Goal: Task Accomplishment & Management: Complete application form

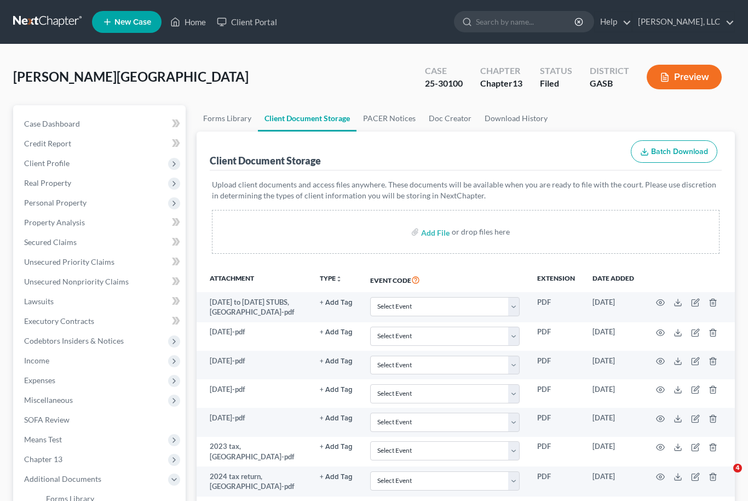
select select "3"
select select "1"
select select "4"
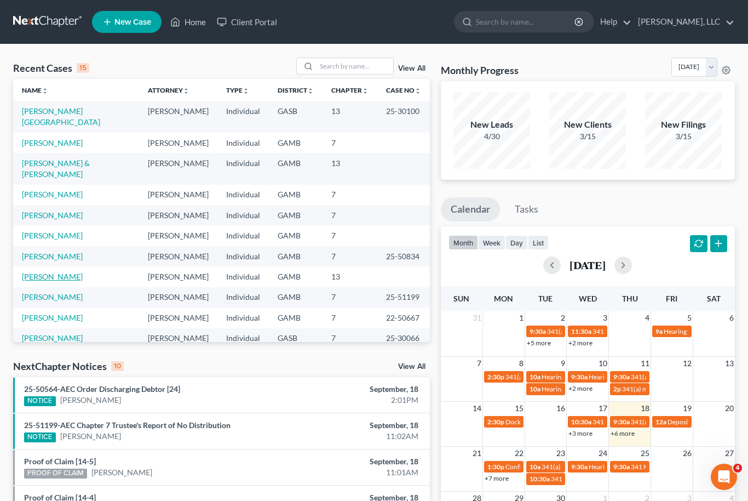
click at [40, 272] on link "[PERSON_NAME]" at bounding box center [52, 276] width 61 height 9
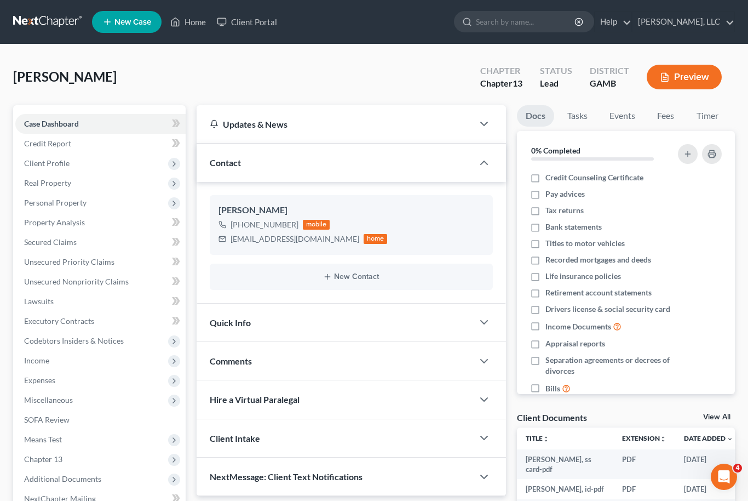
click at [724, 419] on link "View All" at bounding box center [716, 417] width 27 height 8
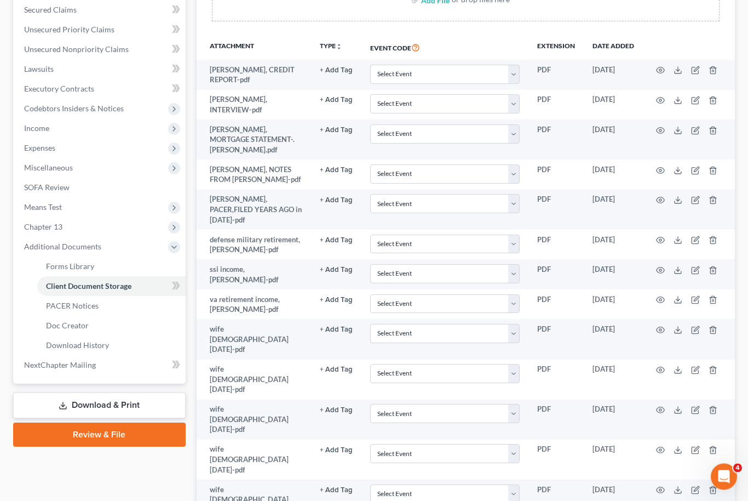
scroll to position [283, 0]
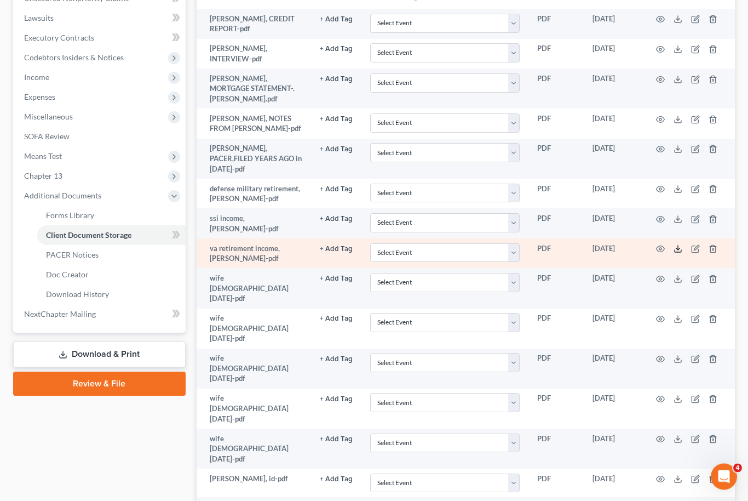
click at [674, 245] on icon at bounding box center [678, 249] width 9 height 9
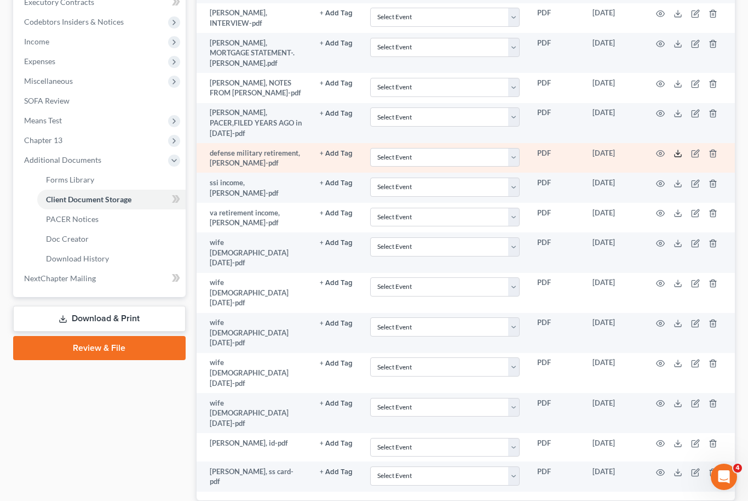
click at [681, 154] on icon at bounding box center [678, 155] width 7 height 2
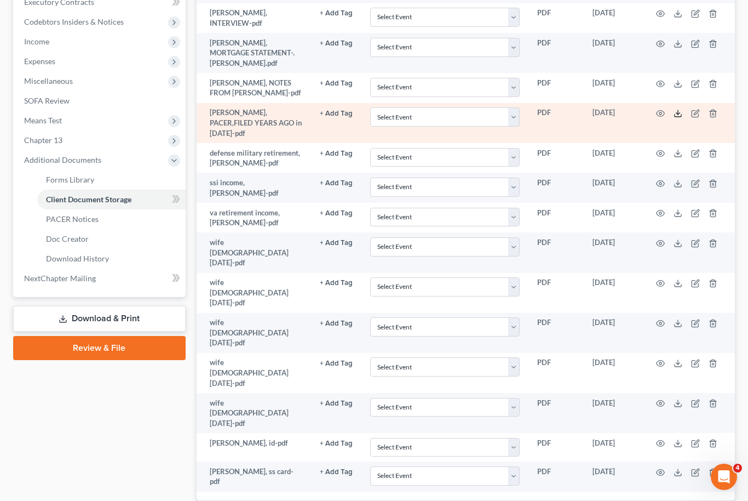
click at [680, 112] on icon at bounding box center [678, 113] width 9 height 9
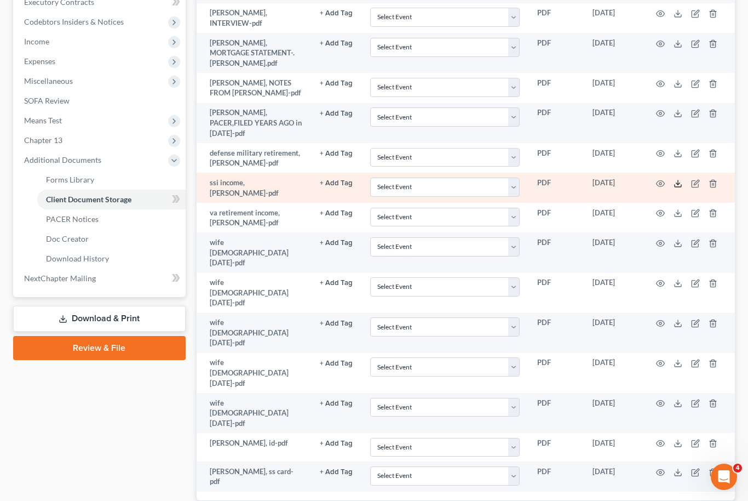
click at [681, 179] on icon at bounding box center [678, 183] width 9 height 9
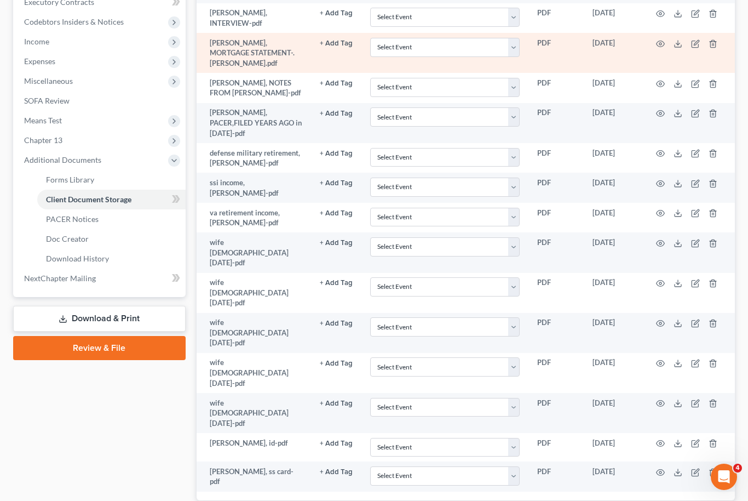
click at [684, 35] on td at bounding box center [689, 53] width 92 height 40
click at [676, 42] on icon at bounding box center [678, 43] width 9 height 9
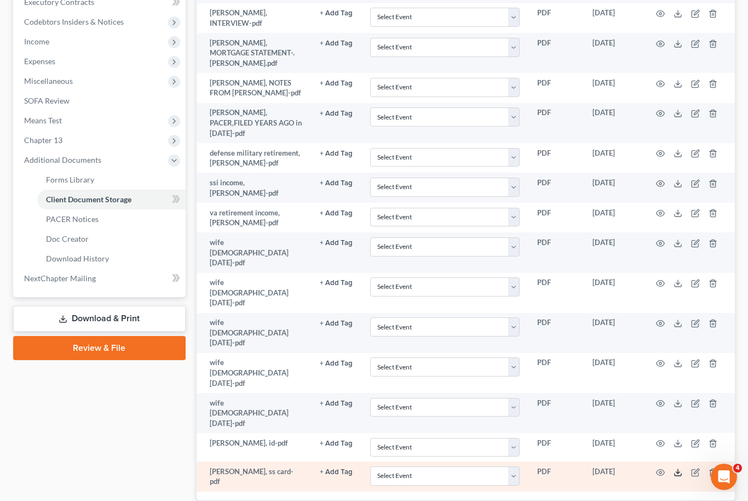
click at [681, 468] on icon at bounding box center [678, 472] width 9 height 9
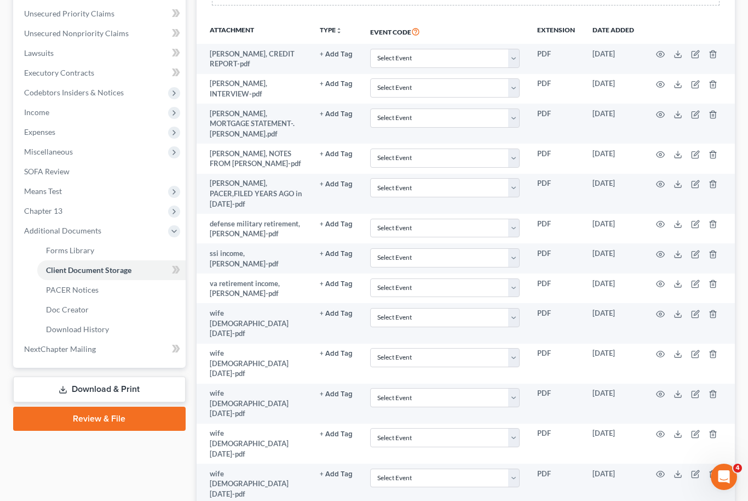
scroll to position [283, 0]
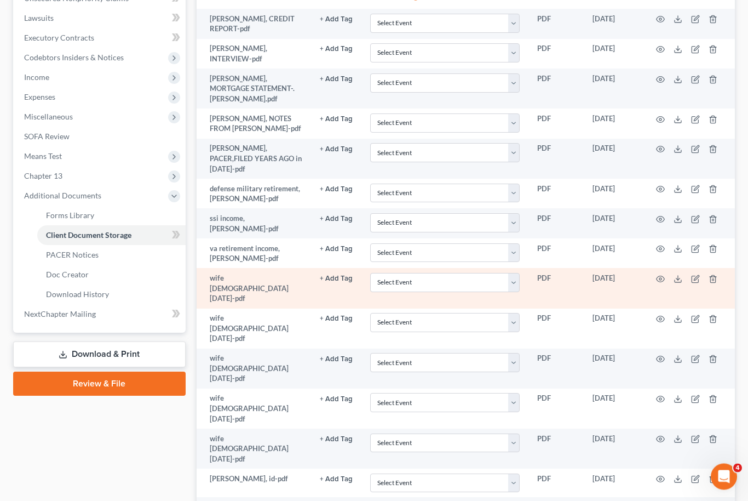
click at [683, 268] on td at bounding box center [689, 288] width 92 height 40
click at [678, 276] on line at bounding box center [678, 278] width 0 height 4
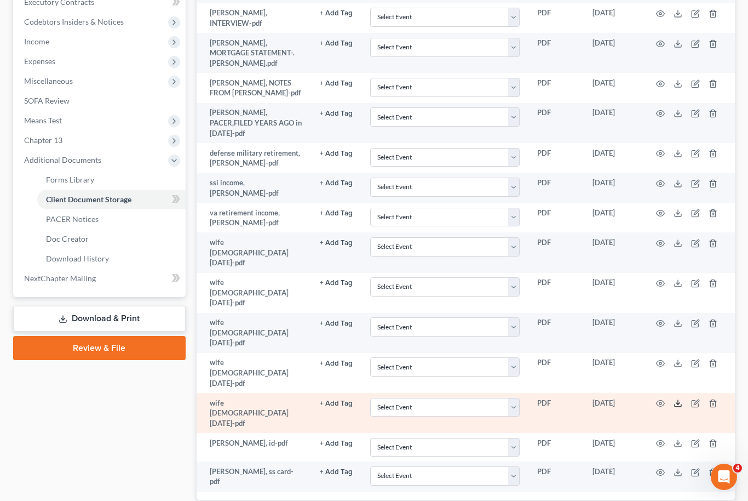
click at [680, 399] on icon at bounding box center [678, 403] width 9 height 9
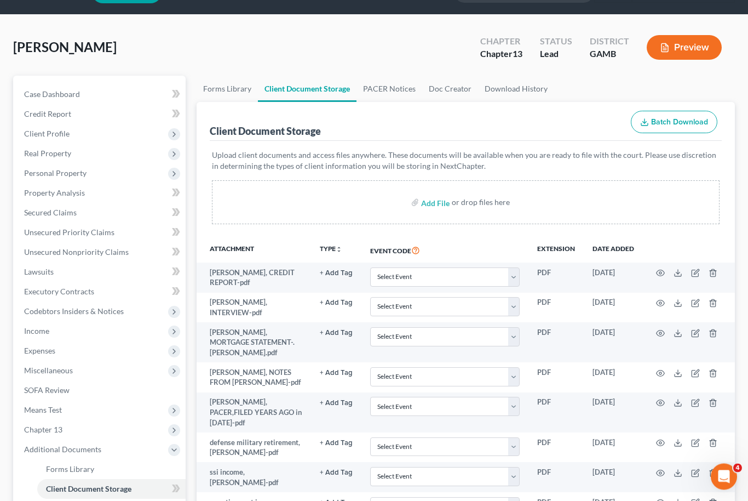
scroll to position [30, 0]
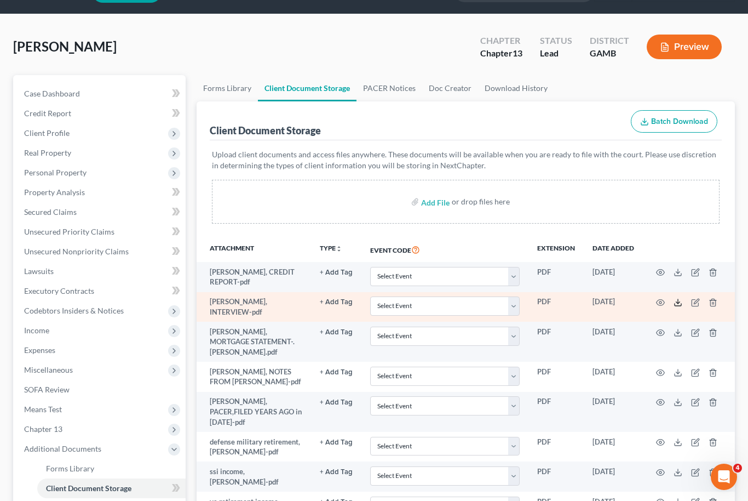
click at [681, 304] on icon at bounding box center [678, 304] width 7 height 2
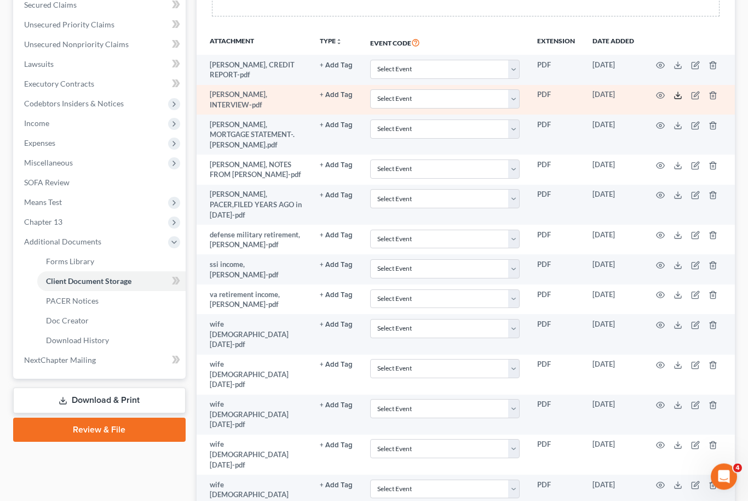
scroll to position [222, 0]
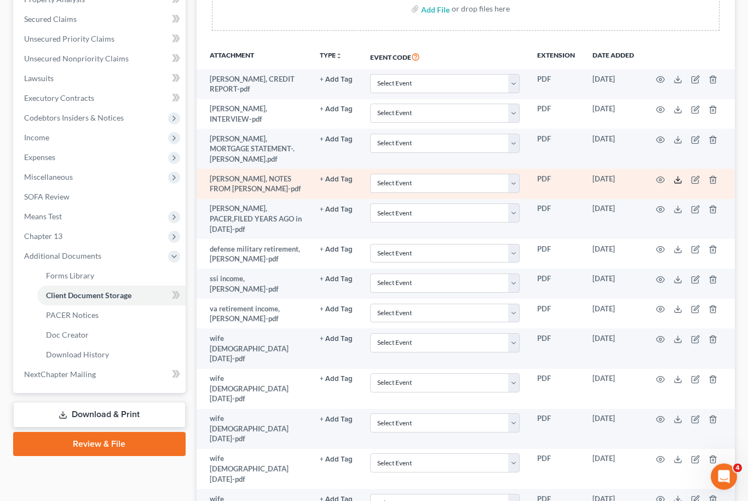
click at [678, 181] on icon at bounding box center [678, 182] width 7 height 2
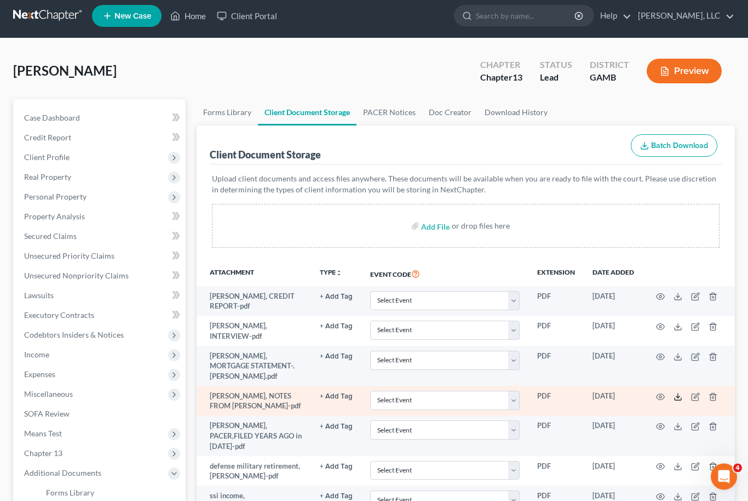
scroll to position [0, 0]
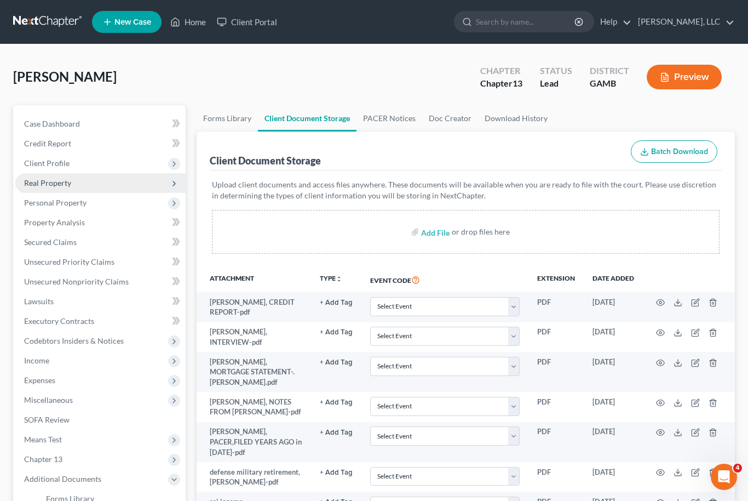
click at [53, 188] on span "Real Property" at bounding box center [100, 183] width 170 height 20
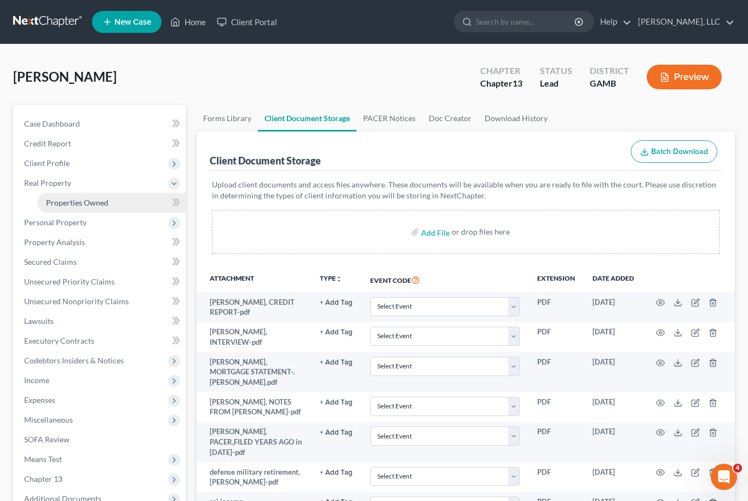
click at [69, 206] on span "Properties Owned" at bounding box center [77, 202] width 62 height 9
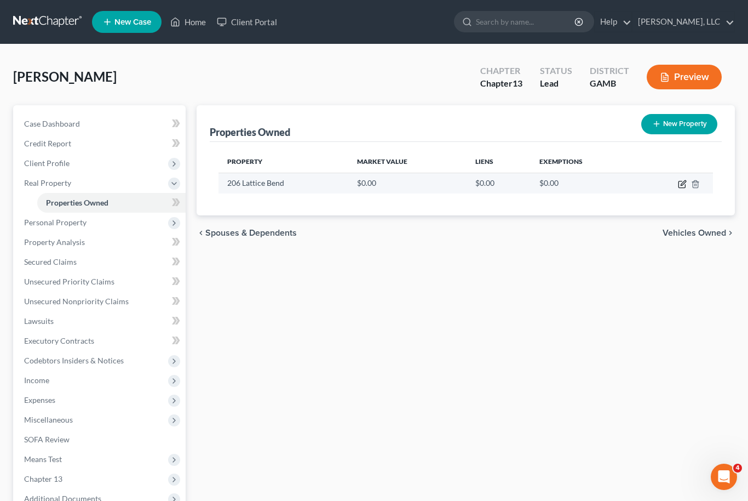
click at [682, 185] on icon "button" at bounding box center [683, 182] width 5 height 5
select select "10"
select select "75"
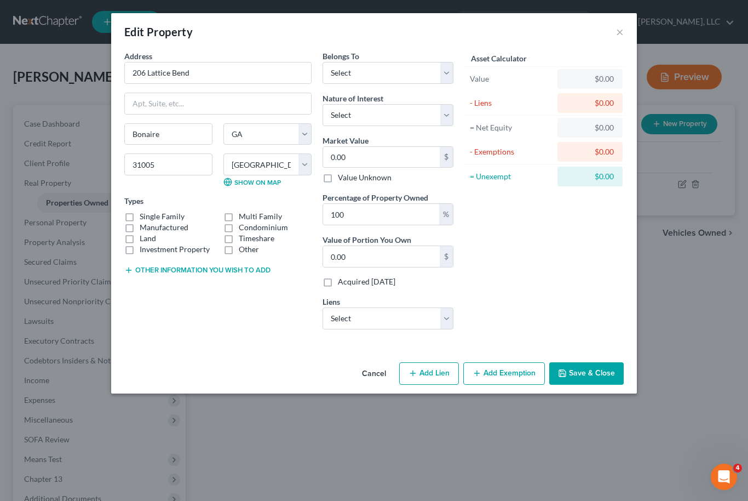
click at [140, 214] on label "Single Family" at bounding box center [162, 216] width 45 height 11
click at [144, 214] on input "Single Family" at bounding box center [147, 214] width 7 height 7
checkbox input "true"
click at [228, 348] on div "Address * 206 Lattice Bend Bonaire State AL AK AR AZ CA CO CT DE DC FL GA GU HI…" at bounding box center [374, 203] width 526 height 307
click at [361, 163] on input "0.00" at bounding box center [381, 157] width 117 height 21
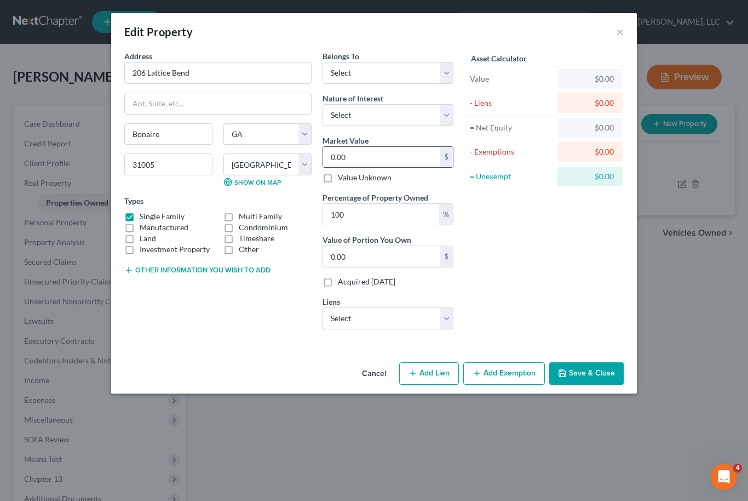
type input "3"
type input "3.00"
type input "36"
type input "36.00"
type input "360"
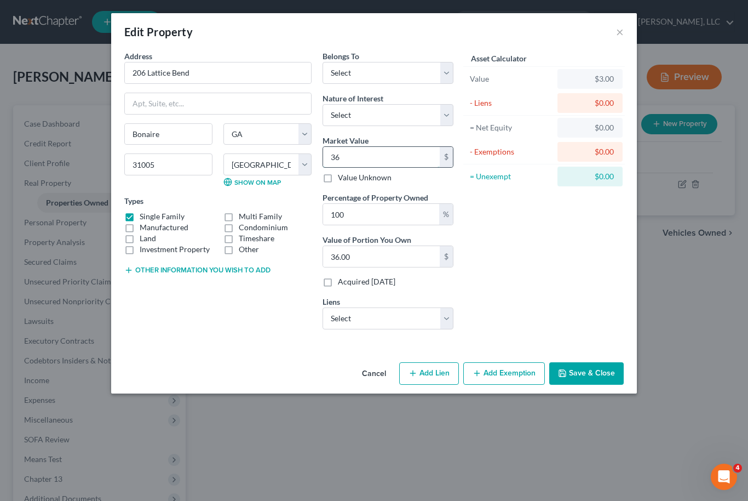
type input "360.00"
type input "3600"
type input "3,600.00"
type input "3,6000"
type input "36,000.00"
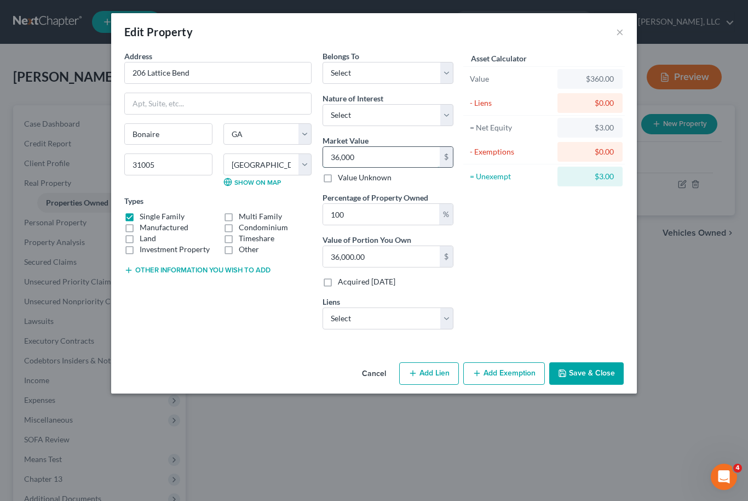
type input "36,0000"
type input "360,000.00"
type input "360,000"
click at [443, 69] on select "Select Debtor 1 Only Debtor 2 Only Debtor 1 And Debtor 2 Only At Least One Of T…" at bounding box center [388, 73] width 131 height 22
select select "3"
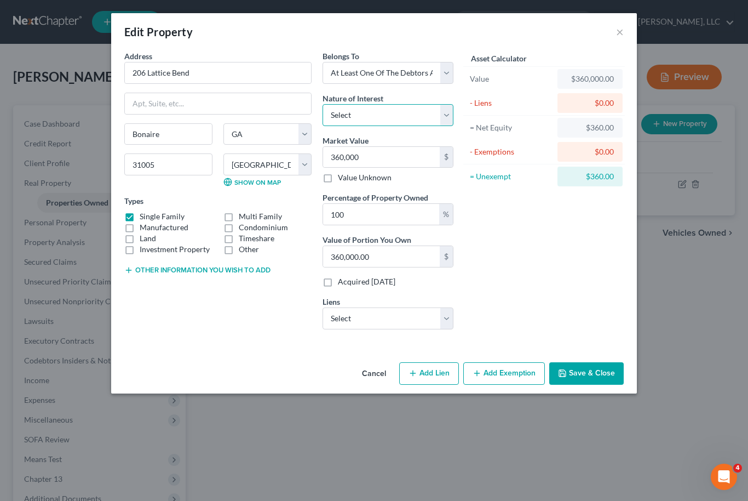
click at [448, 113] on select "Select Fee Simple Joint Tenant Life Estate Equitable Interest Future Interest T…" at bounding box center [388, 115] width 131 height 22
select select "1"
click at [441, 316] on select "Select Nstar/Cooper - $247,627.00 Bmw Fin Svc - $68,368.00 Setf/Wofc - $58,093.…" at bounding box center [388, 318] width 131 height 22
select select "0"
select select
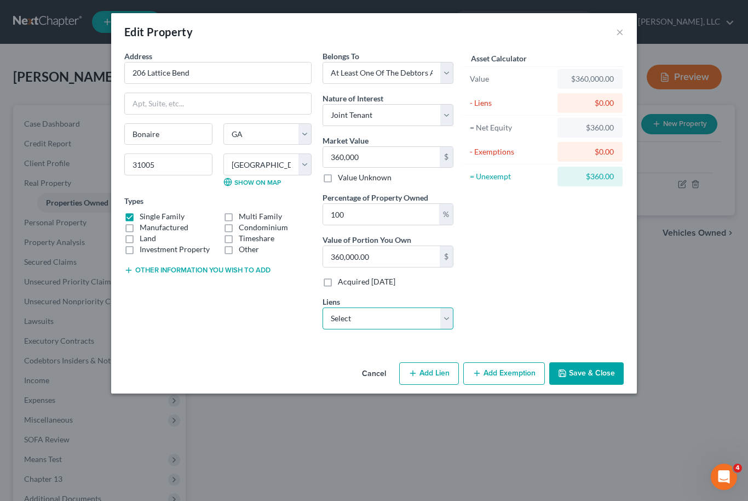
select select "45"
select select "0"
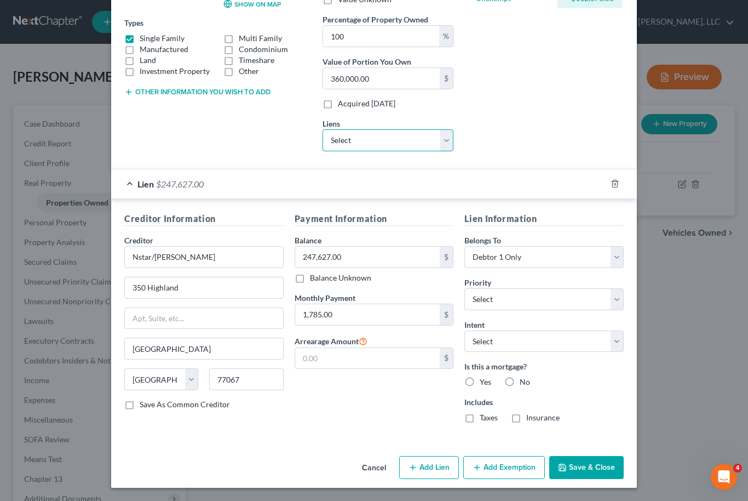
scroll to position [178, 0]
click at [618, 347] on select "Select Surrender Redeem Reaffirm Avoid Other" at bounding box center [543, 341] width 159 height 22
click at [621, 344] on select "Select Surrender Redeem Reaffirm Avoid Other" at bounding box center [543, 341] width 159 height 22
select select "2"
click at [622, 253] on select "Select Debtor 1 Only Debtor 2 Only Debtor 1 And Debtor 2 Only At Least One Of T…" at bounding box center [543, 257] width 159 height 22
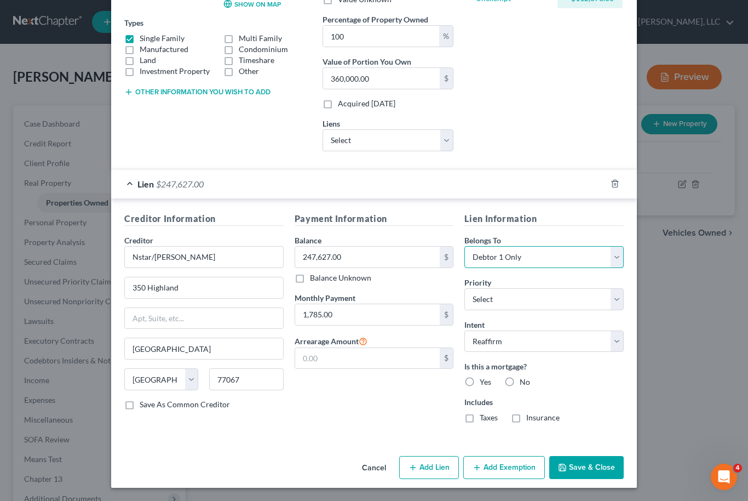
select select "3"
click at [497, 462] on button "Add Exemption" at bounding box center [504, 467] width 82 height 23
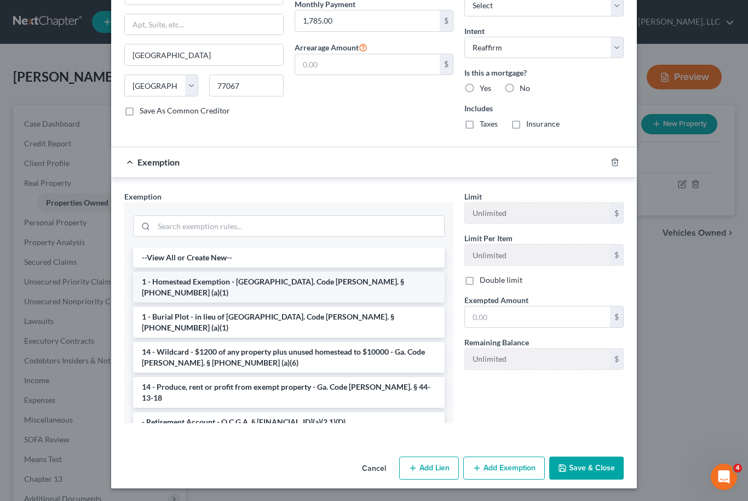
click at [352, 283] on li "1 - Homestead Exemption - Ga. Code Ann. § 44-13-100 (a)(1)" at bounding box center [289, 287] width 312 height 31
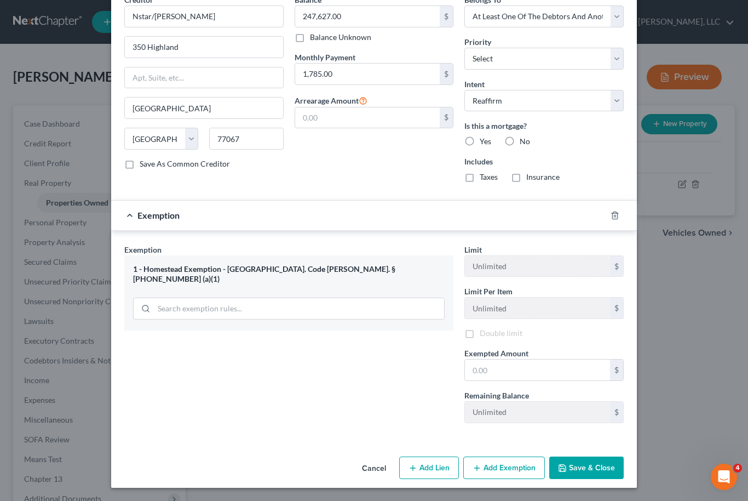
scroll to position [418, 0]
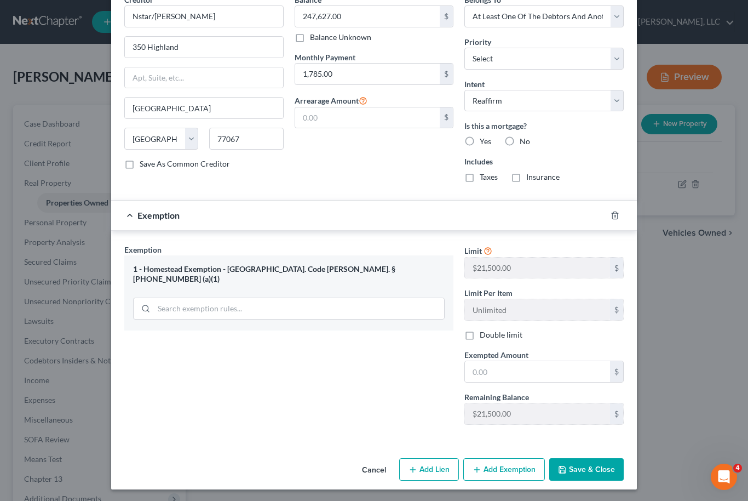
click at [480, 340] on label "Double limit" at bounding box center [501, 334] width 43 height 11
click at [484, 336] on input "Double limit" at bounding box center [487, 332] width 7 height 7
checkbox input "true"
click at [495, 370] on input "text" at bounding box center [537, 371] width 145 height 21
type input "43,000"
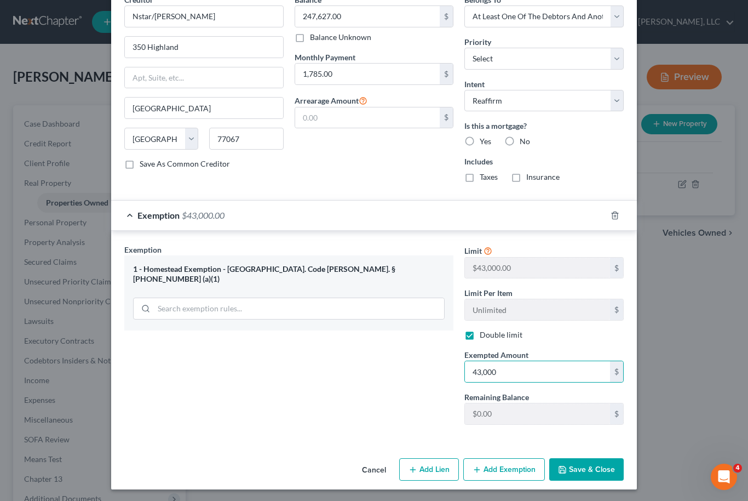
click at [596, 475] on button "Save & Close" at bounding box center [586, 469] width 74 height 23
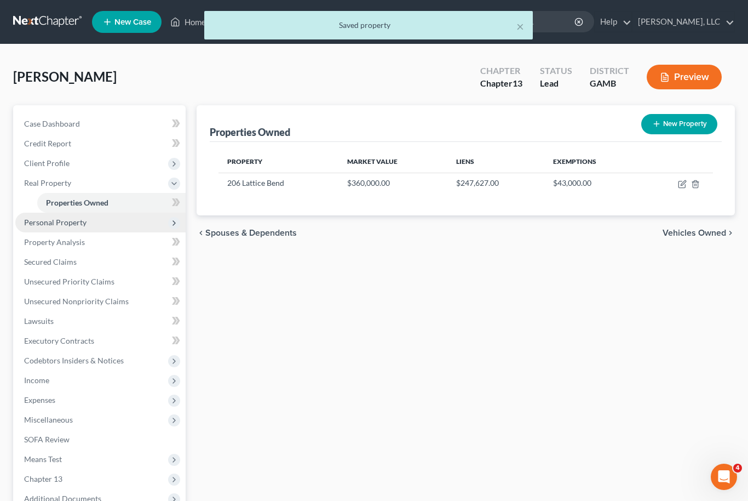
click at [41, 226] on span "Personal Property" at bounding box center [100, 223] width 170 height 20
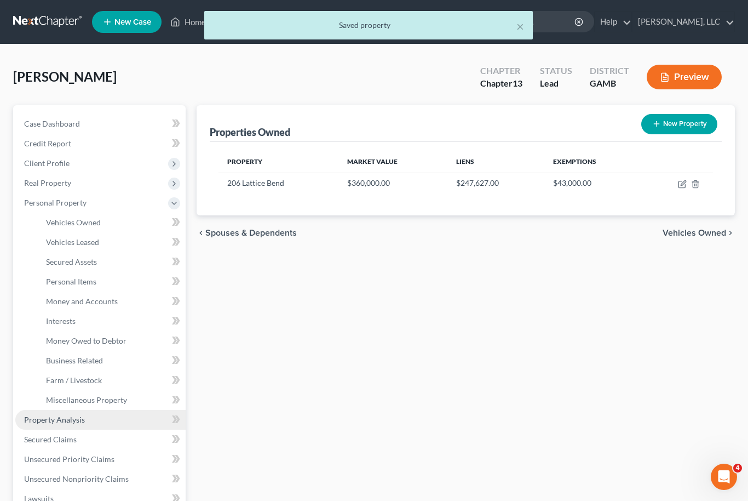
click at [48, 418] on span "Property Analysis" at bounding box center [54, 419] width 61 height 9
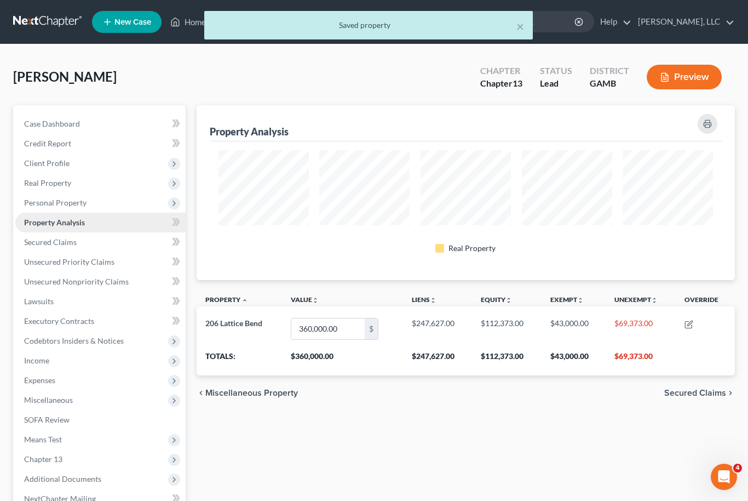
scroll to position [175, 538]
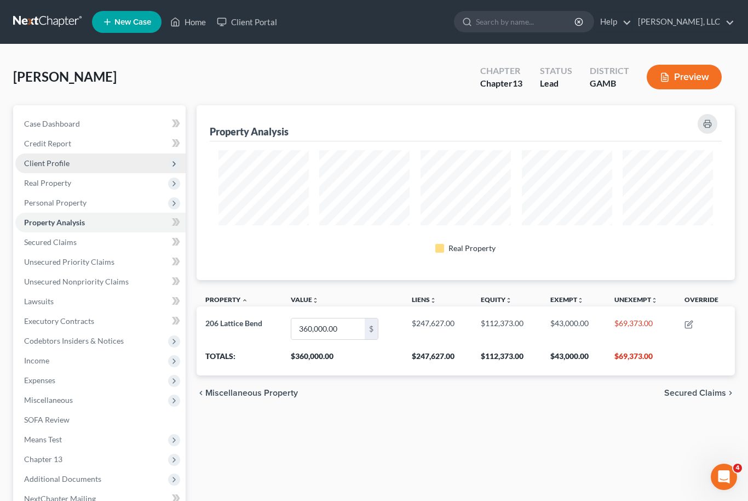
click at [53, 165] on span "Client Profile" at bounding box center [46, 162] width 45 height 9
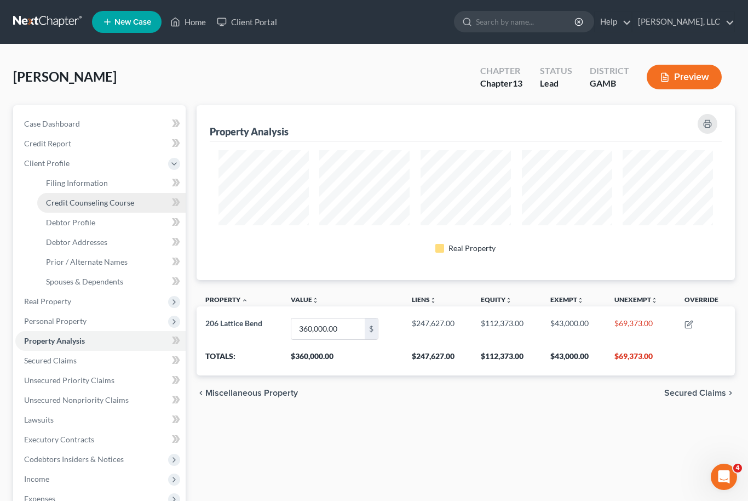
click at [66, 193] on link "Credit Counseling Course" at bounding box center [111, 203] width 148 height 20
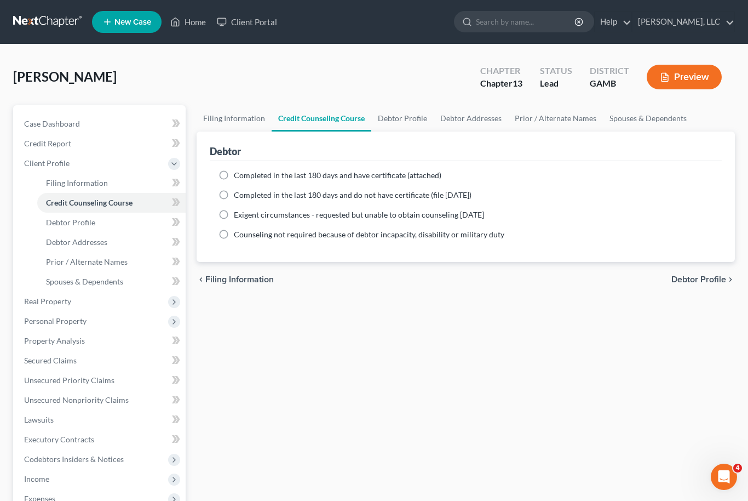
click at [234, 194] on label "Completed in the last 180 days and do not have certificate (file within 14 days)" at bounding box center [353, 195] width 238 height 11
click at [238, 194] on input "Completed in the last 180 days and do not have certificate (file within 14 days)" at bounding box center [241, 193] width 7 height 7
radio input "true"
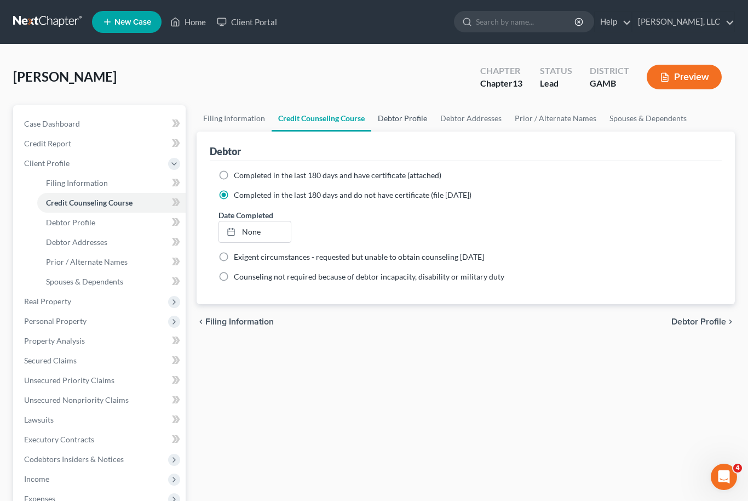
click at [406, 115] on link "Debtor Profile" at bounding box center [402, 118] width 62 height 26
select select "1"
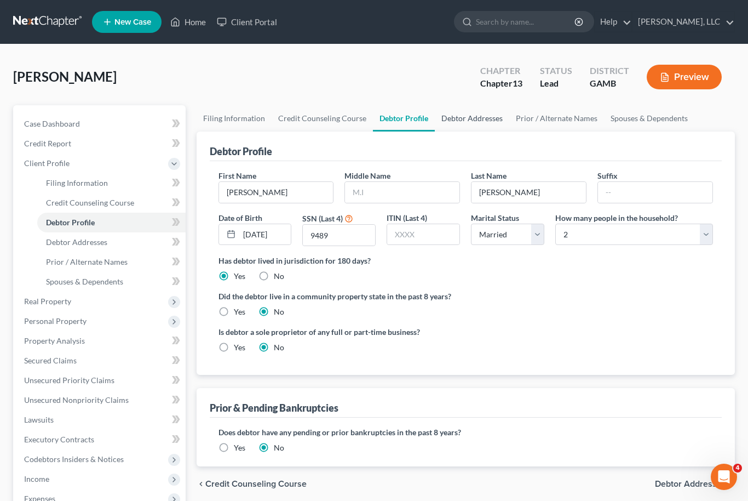
click at [479, 116] on link "Debtor Addresses" at bounding box center [472, 118] width 74 height 26
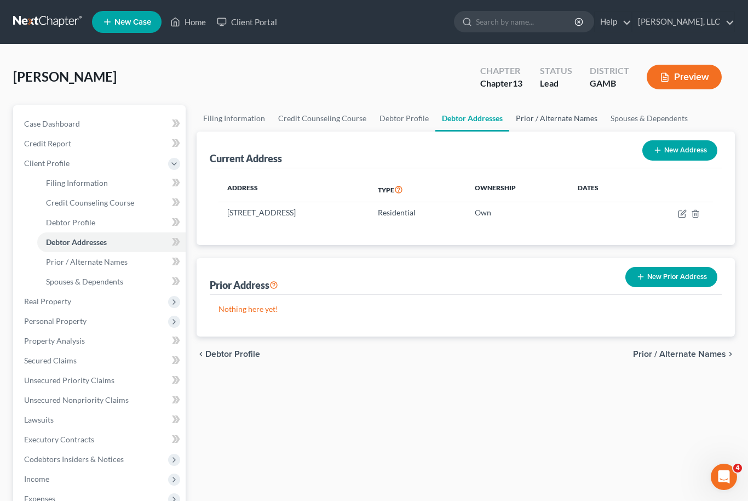
click at [590, 125] on link "Prior / Alternate Names" at bounding box center [556, 118] width 95 height 26
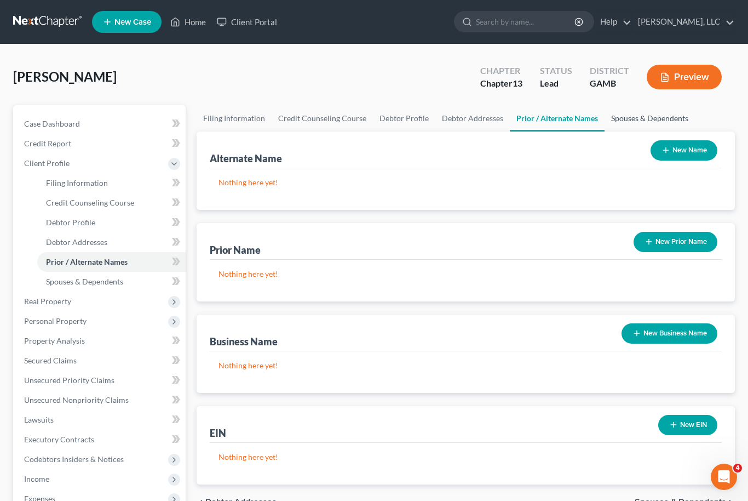
click at [655, 121] on link "Spouses & Dependents" at bounding box center [650, 118] width 90 height 26
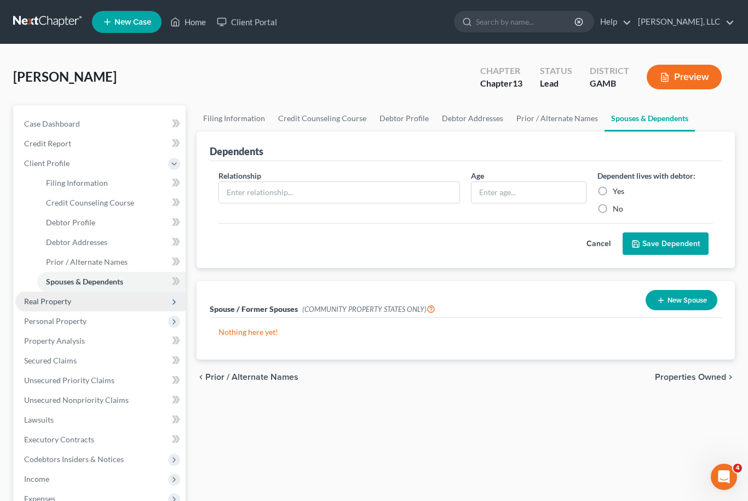
click at [44, 302] on span "Real Property" at bounding box center [47, 300] width 47 height 9
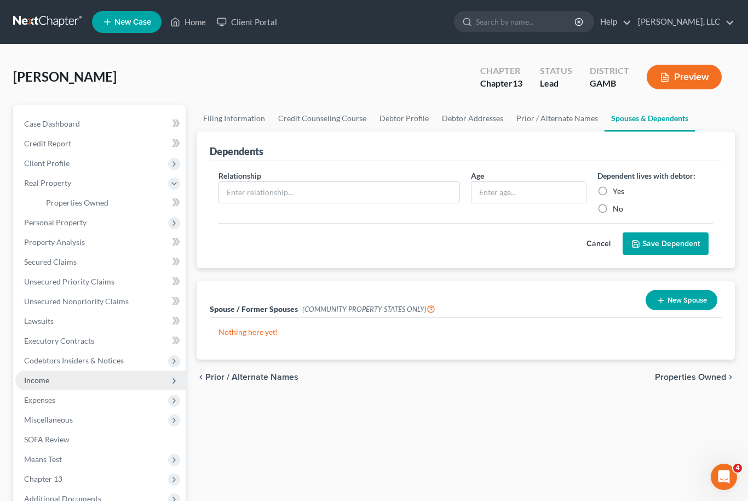
click at [85, 381] on span "Income" at bounding box center [100, 380] width 170 height 20
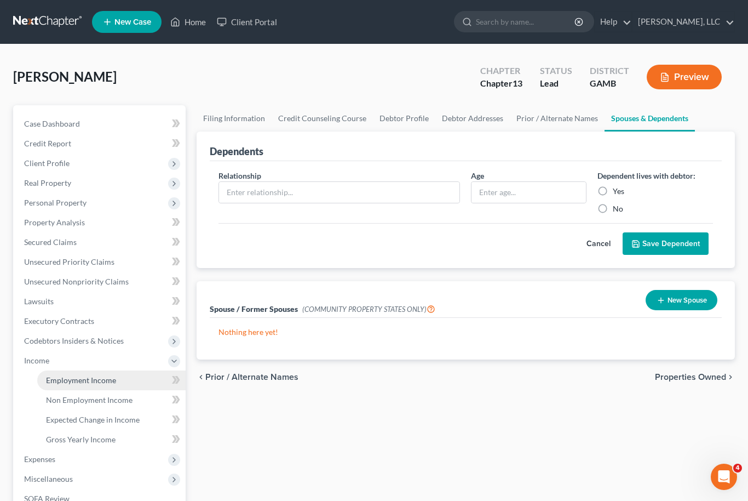
click at [106, 383] on span "Employment Income" at bounding box center [81, 379] width 70 height 9
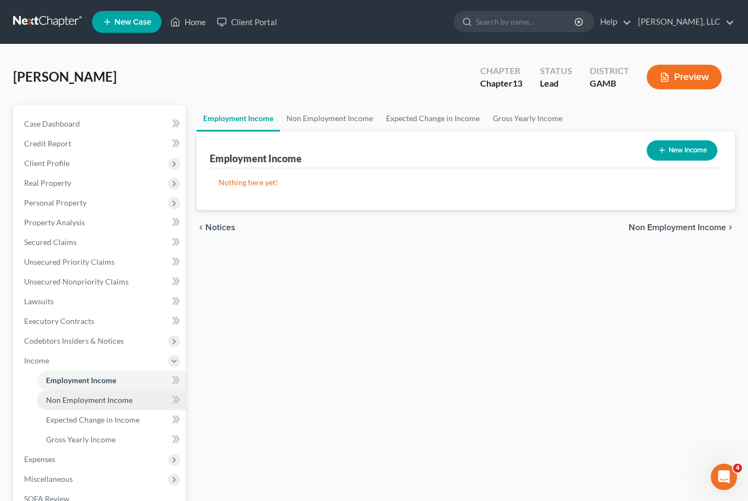
click at [114, 404] on link "Non Employment Income" at bounding box center [111, 400] width 148 height 20
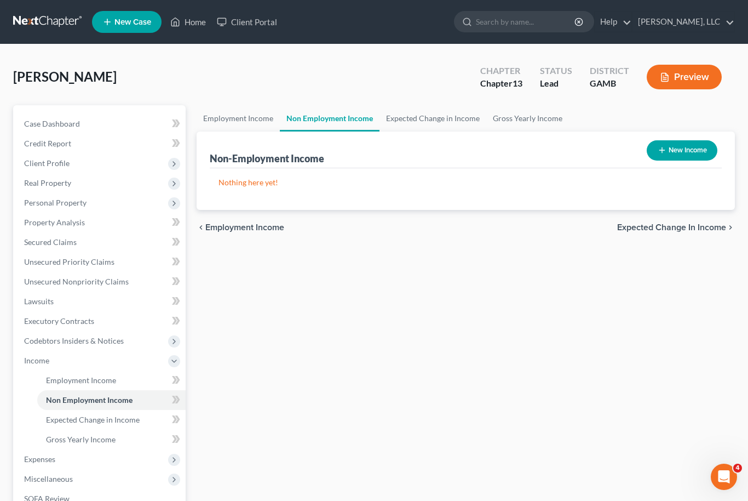
click at [683, 145] on button "New Income" at bounding box center [682, 150] width 71 height 20
select select "0"
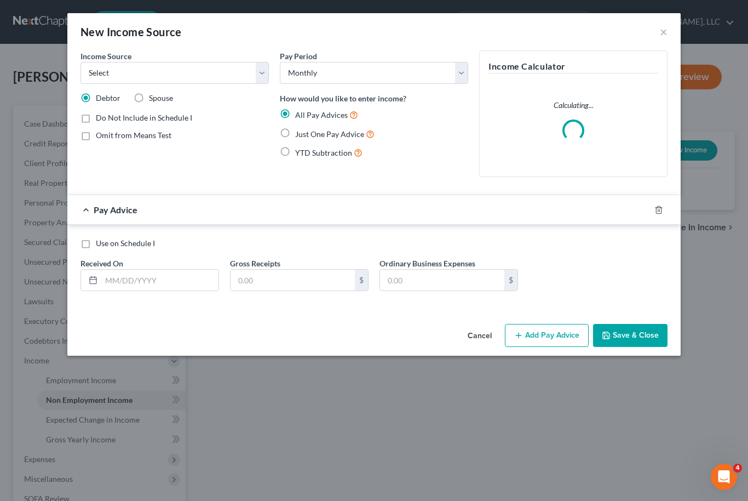
click at [242, 135] on div "Omit from Means Test" at bounding box center [175, 135] width 188 height 11
click at [260, 81] on select "Select Unemployment Disability (from employer) Pension Retirement Social Securi…" at bounding box center [175, 73] width 188 height 22
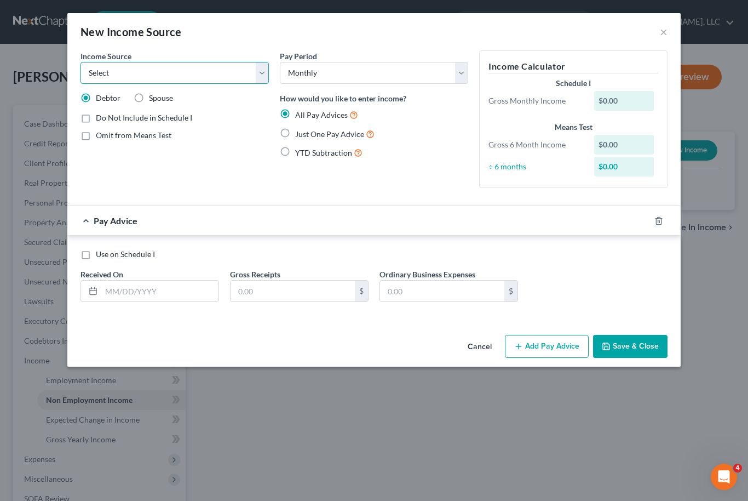
select select "4"
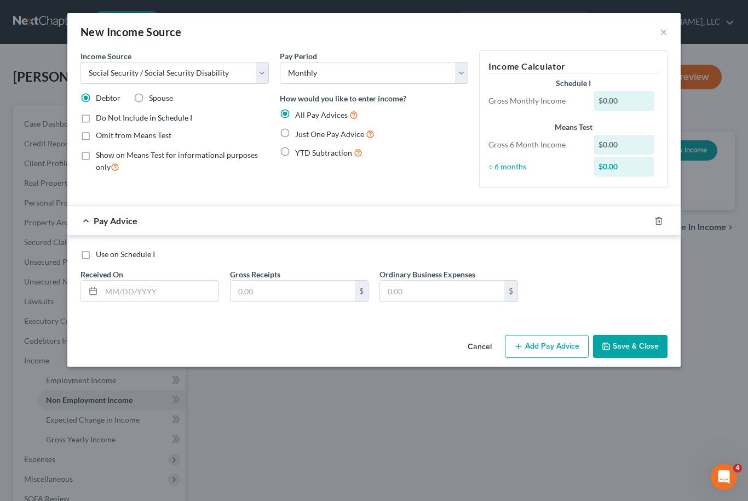
click at [96, 135] on label "Omit from Means Test" at bounding box center [134, 135] width 76 height 11
click at [100, 135] on input "Omit from Means Test" at bounding box center [103, 133] width 7 height 7
checkbox input "true"
click at [295, 129] on label "Just One Pay Advice" at bounding box center [334, 134] width 79 height 13
click at [300, 129] on input "Just One Pay Advice" at bounding box center [303, 131] width 7 height 7
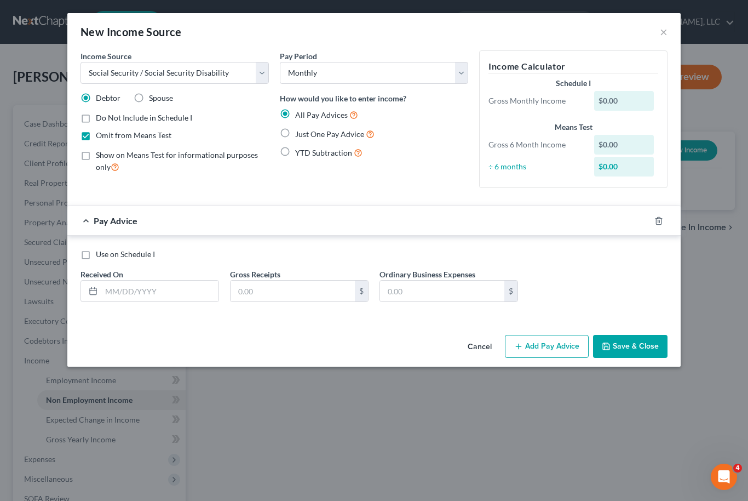
radio input "true"
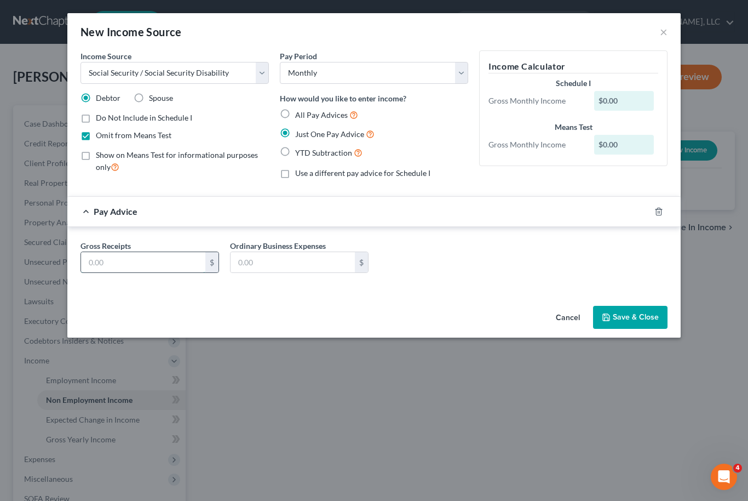
click at [129, 254] on input "text" at bounding box center [143, 262] width 124 height 21
type input "2,379"
click at [643, 309] on button "Save & Close" at bounding box center [630, 317] width 74 height 23
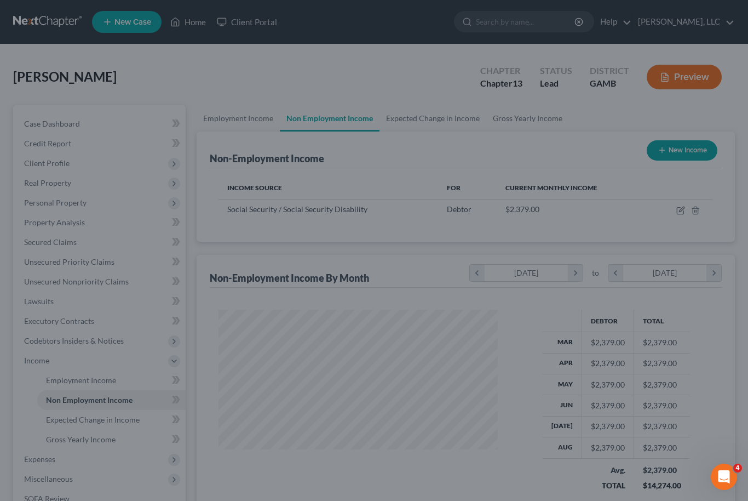
scroll to position [196, 302]
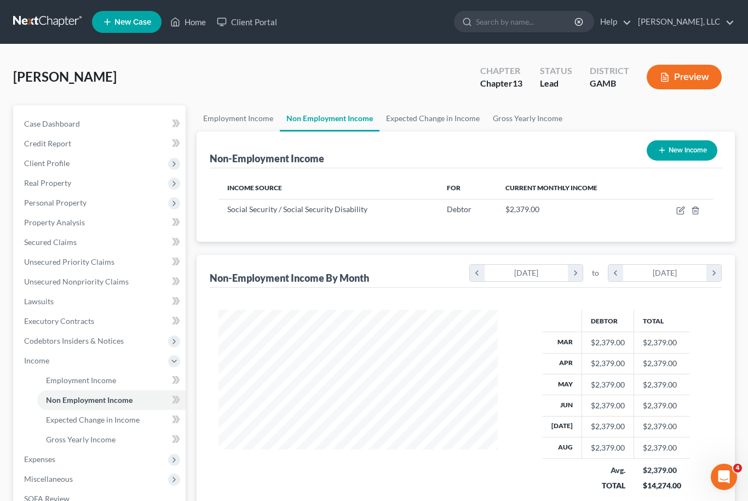
click at [684, 147] on button "New Income" at bounding box center [682, 150] width 71 height 20
select select "0"
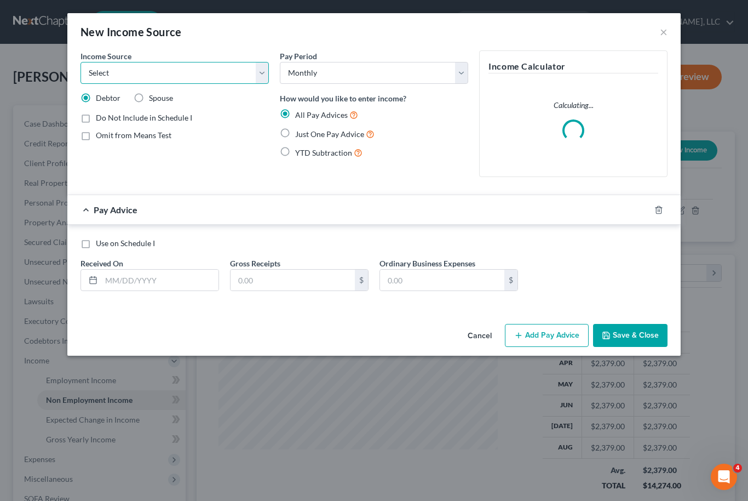
click at [268, 66] on select "Select Unemployment Disability (from employer) Pension Retirement Social Securi…" at bounding box center [175, 73] width 188 height 22
select select "3"
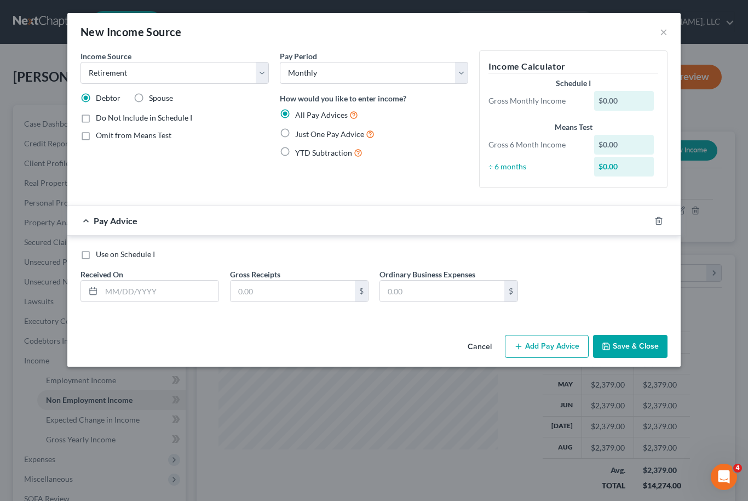
click at [295, 119] on label "All Pay Advices" at bounding box center [326, 114] width 63 height 13
click at [300, 116] on input "All Pay Advices" at bounding box center [303, 111] width 7 height 7
click at [295, 130] on label "Just One Pay Advice" at bounding box center [334, 134] width 79 height 13
click at [300, 130] on input "Just One Pay Advice" at bounding box center [303, 131] width 7 height 7
radio input "true"
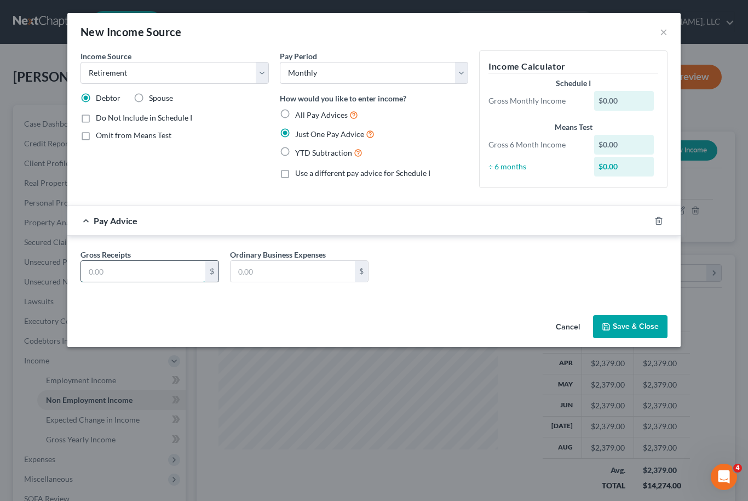
click at [150, 278] on input "text" at bounding box center [143, 271] width 124 height 21
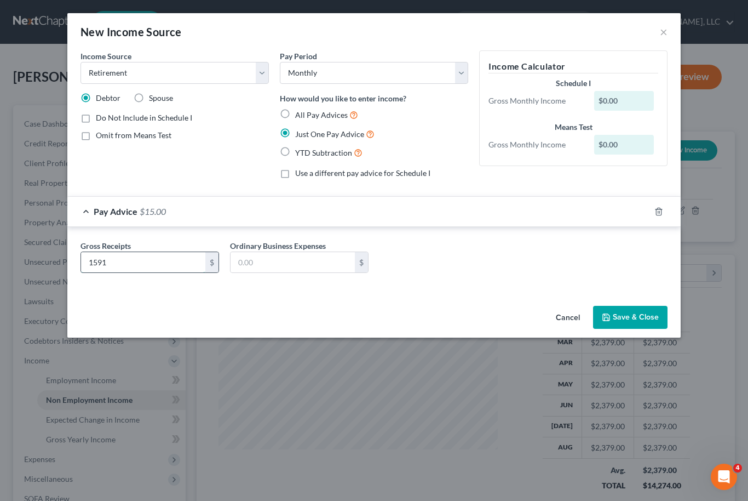
type input "1,591"
click at [645, 322] on button "Save & Close" at bounding box center [630, 317] width 74 height 23
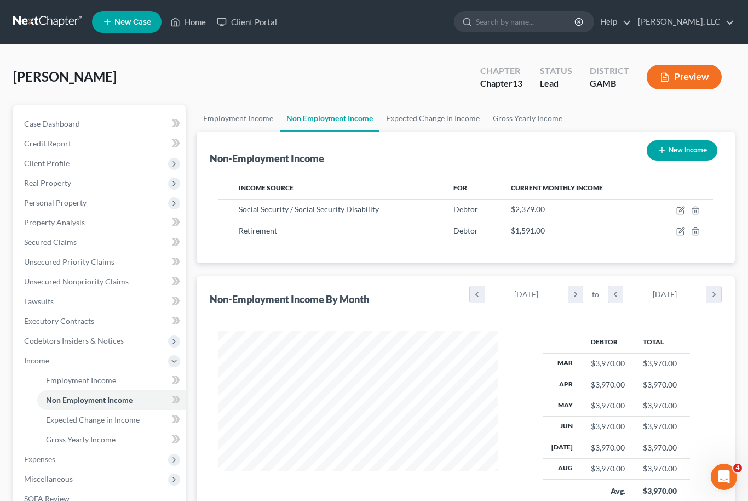
click at [687, 141] on button "New Income" at bounding box center [682, 150] width 71 height 20
select select "0"
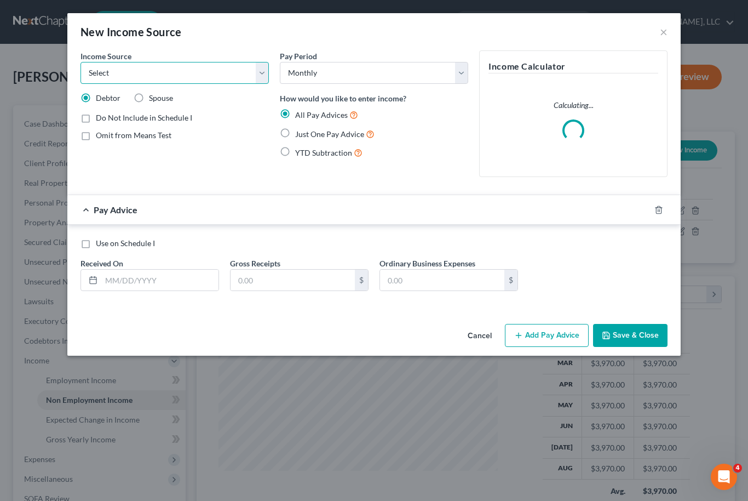
click at [264, 71] on select "Select Unemployment Disability (from employer) Pension Retirement Social Securi…" at bounding box center [175, 73] width 188 height 22
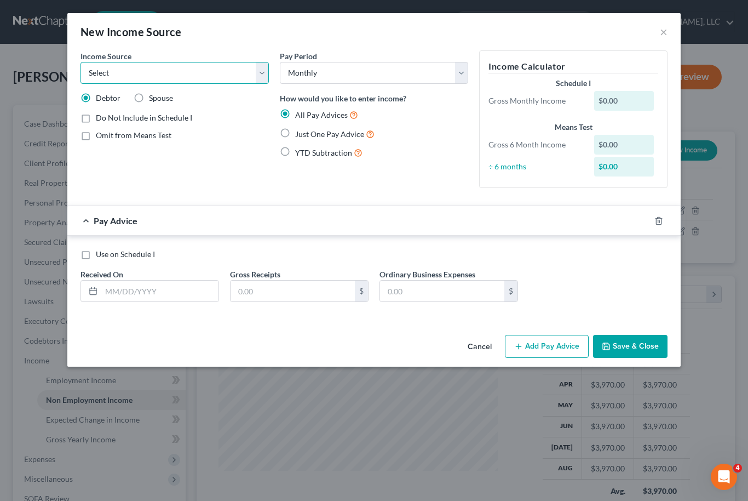
click at [261, 80] on select "Select Unemployment Disability (from employer) Pension Retirement Social Securi…" at bounding box center [175, 73] width 188 height 22
select select "3"
click at [96, 141] on label "Omit from Means Test" at bounding box center [134, 135] width 76 height 11
click at [100, 137] on input "Omit from Means Test" at bounding box center [103, 133] width 7 height 7
checkbox input "true"
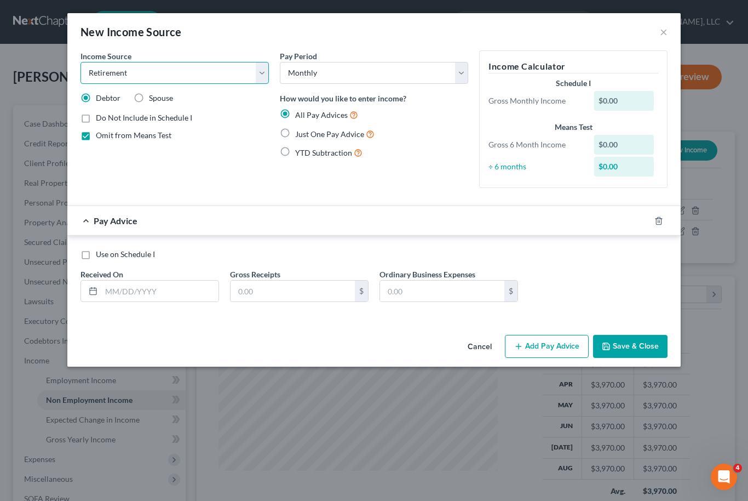
click at [261, 69] on select "Select Unemployment Disability (from employer) Pension Retirement Social Securi…" at bounding box center [175, 73] width 188 height 22
select select "5"
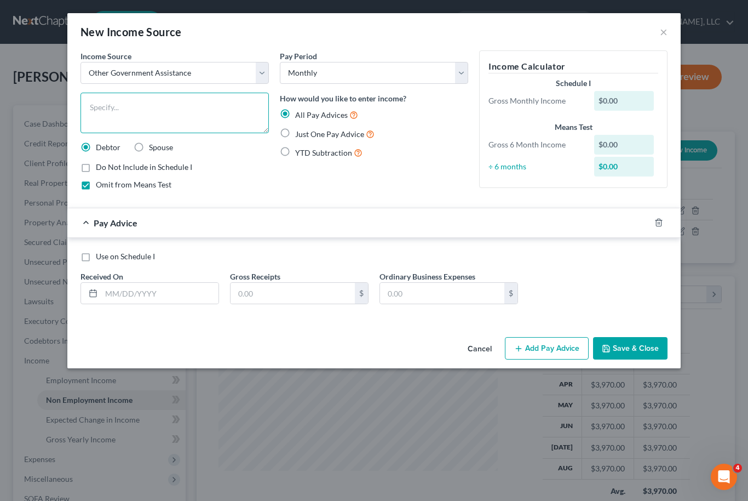
click at [135, 113] on textarea at bounding box center [175, 113] width 188 height 41
type textarea "VA Retirement"
click at [295, 135] on label "Just One Pay Advice" at bounding box center [334, 134] width 79 height 13
click at [300, 135] on input "Just One Pay Advice" at bounding box center [303, 131] width 7 height 7
radio input "true"
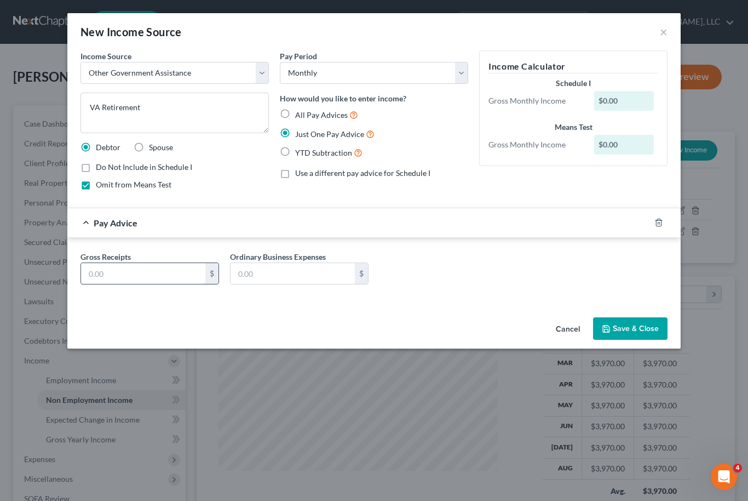
click at [125, 280] on input "text" at bounding box center [143, 273] width 124 height 21
type input "4,180"
click at [636, 336] on button "Save & Close" at bounding box center [630, 328] width 74 height 23
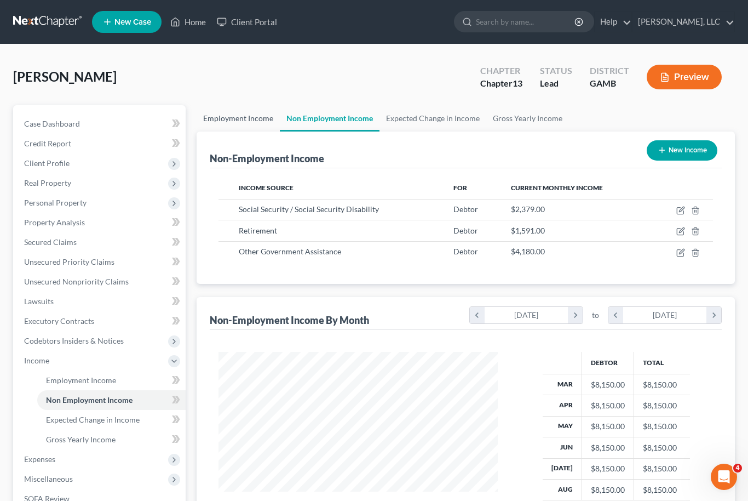
click at [243, 116] on link "Employment Income" at bounding box center [238, 118] width 83 height 26
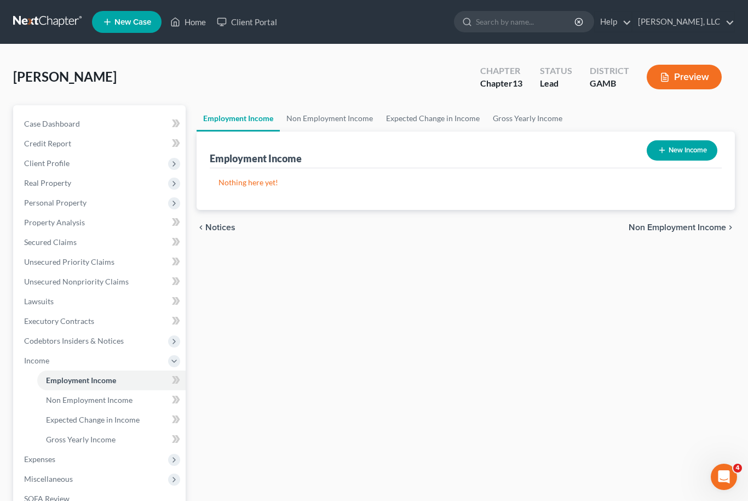
click at [683, 155] on button "New Income" at bounding box center [682, 150] width 71 height 20
select select "0"
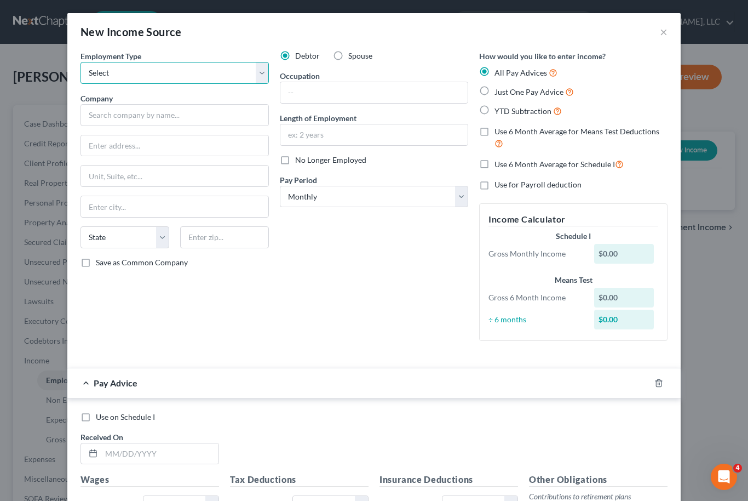
click at [255, 76] on select "Select Full or Part Time Employment Self Employment" at bounding box center [175, 73] width 188 height 22
select select "0"
click at [186, 114] on input "text" at bounding box center [175, 115] width 188 height 22
click at [202, 118] on input "text" at bounding box center [175, 115] width 188 height 22
click at [157, 116] on input "text" at bounding box center [175, 115] width 188 height 22
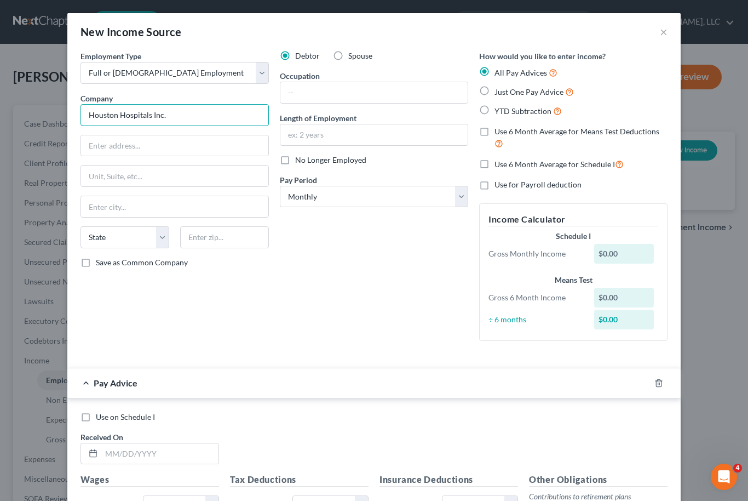
click at [177, 113] on input "Houston Hospitals Inc." at bounding box center [175, 115] width 188 height 22
type input "Houston Hospitals Inc"
click at [102, 149] on input "text" at bounding box center [174, 145] width 187 height 21
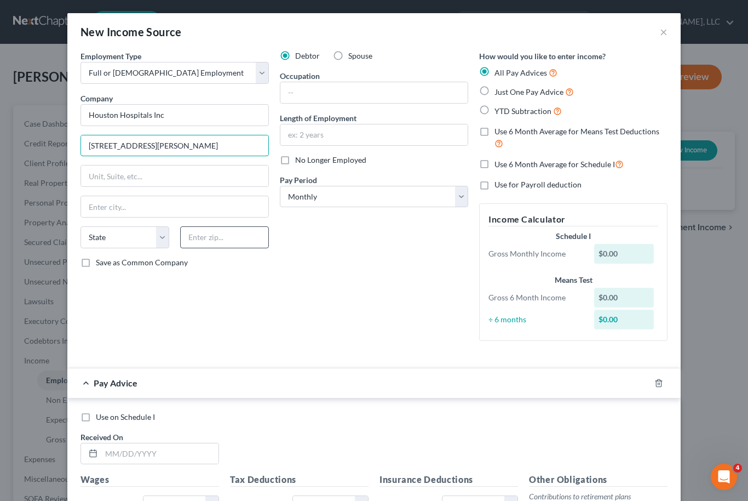
type input "1601 Watson Blvd"
click at [215, 236] on input "text" at bounding box center [224, 237] width 89 height 22
click at [202, 240] on input "text" at bounding box center [224, 237] width 89 height 22
type input "31093"
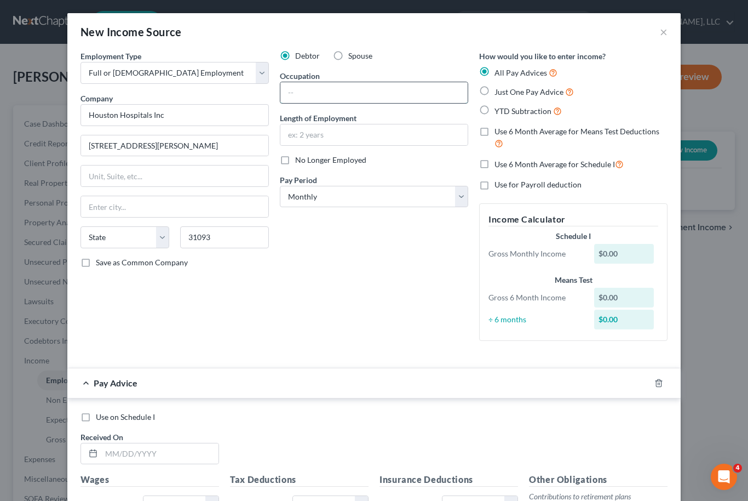
click at [355, 93] on input "text" at bounding box center [373, 92] width 187 height 21
type input "Warner Robins"
select select "10"
type input "Nurse"
click at [330, 130] on input "text" at bounding box center [373, 134] width 187 height 21
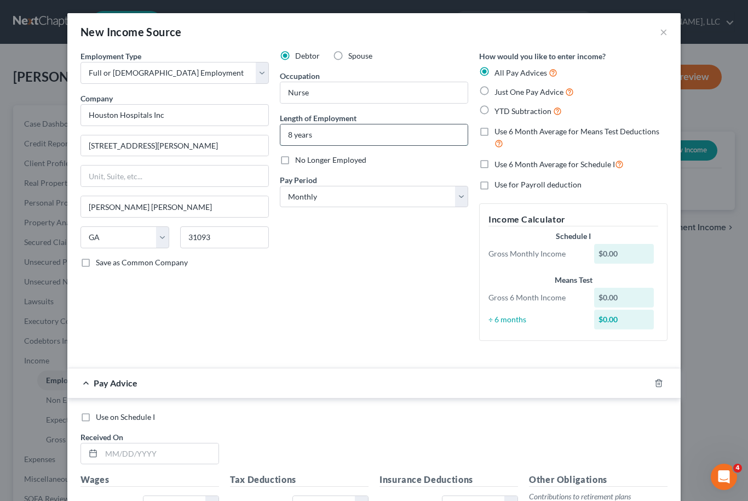
type input "8 years"
click at [458, 201] on select "Select Monthly Twice Monthly Every Other Week Weekly" at bounding box center [374, 197] width 188 height 22
select select "2"
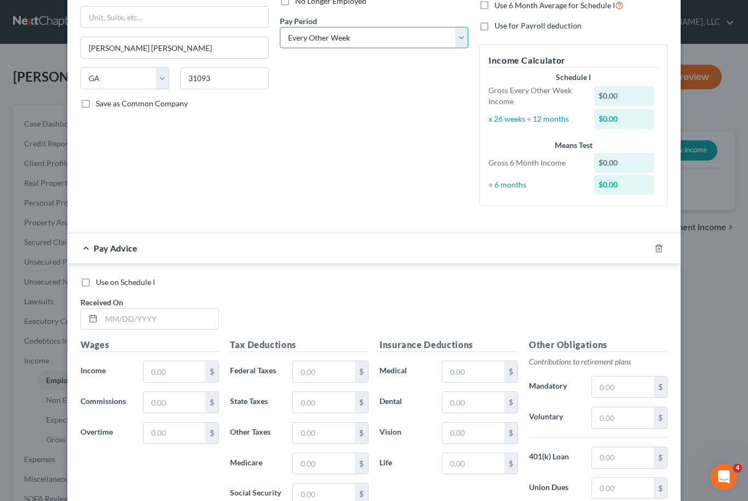
scroll to position [159, 0]
click at [96, 282] on label "Use on Schedule I" at bounding box center [125, 281] width 59 height 11
click at [100, 282] on input "Use on Schedule I" at bounding box center [103, 279] width 7 height 7
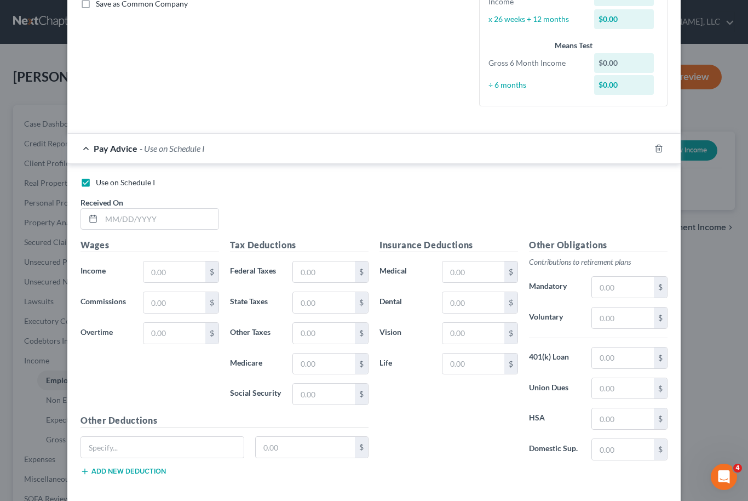
scroll to position [265, 0]
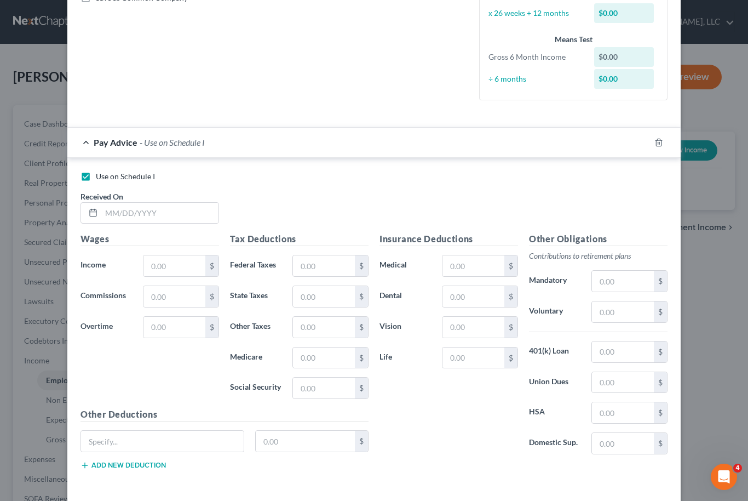
click at [96, 176] on label "Use on Schedule I" at bounding box center [125, 176] width 59 height 11
click at [100, 176] on input "Use on Schedule I" at bounding box center [103, 174] width 7 height 7
checkbox input "false"
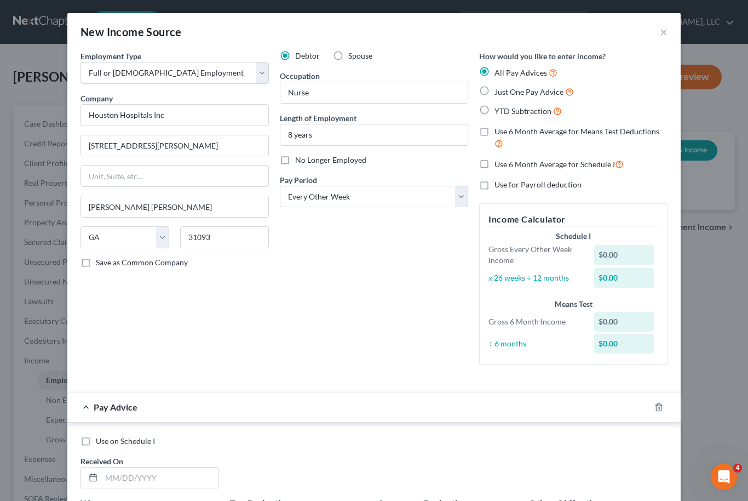
scroll to position [0, 0]
click at [495, 107] on label "YTD Subtraction" at bounding box center [528, 111] width 67 height 13
click at [499, 107] on input "YTD Subtraction" at bounding box center [502, 108] width 7 height 7
radio input "true"
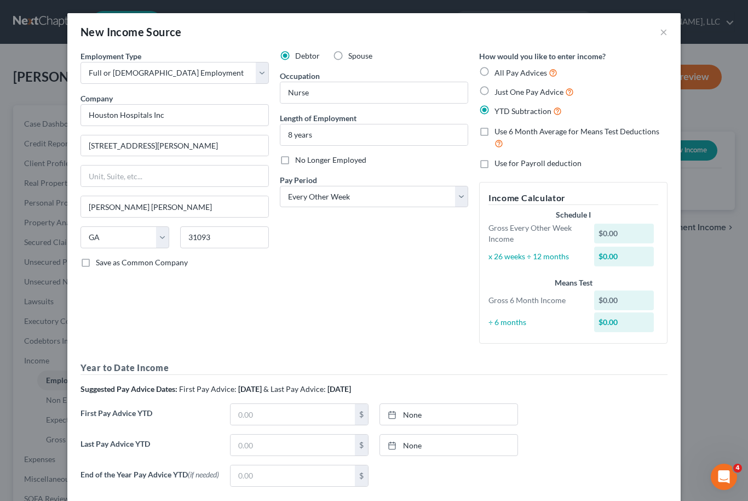
click at [495, 131] on label "Use 6 Month Average for Means Test Deductions" at bounding box center [581, 138] width 173 height 24
click at [499, 131] on input "Use 6 Month Average for Means Test Deductions" at bounding box center [502, 129] width 7 height 7
checkbox input "true"
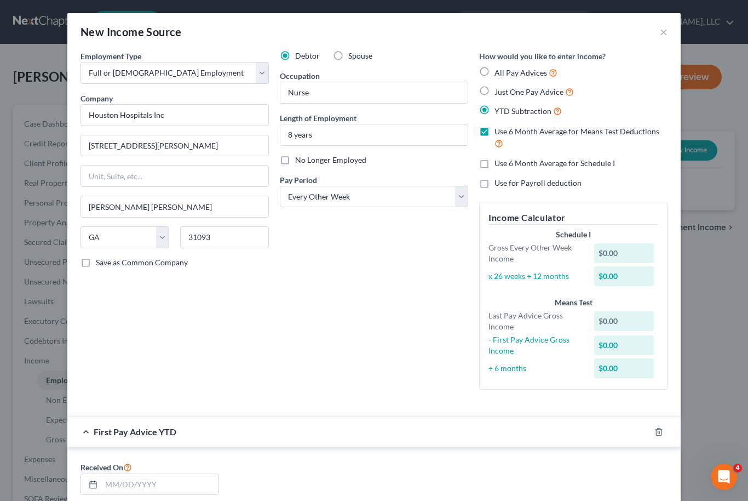
click at [495, 160] on label "Use 6 Month Average for Schedule I" at bounding box center [555, 163] width 121 height 11
click at [499, 160] on input "Use 6 Month Average for Schedule I" at bounding box center [502, 161] width 7 height 7
checkbox input "true"
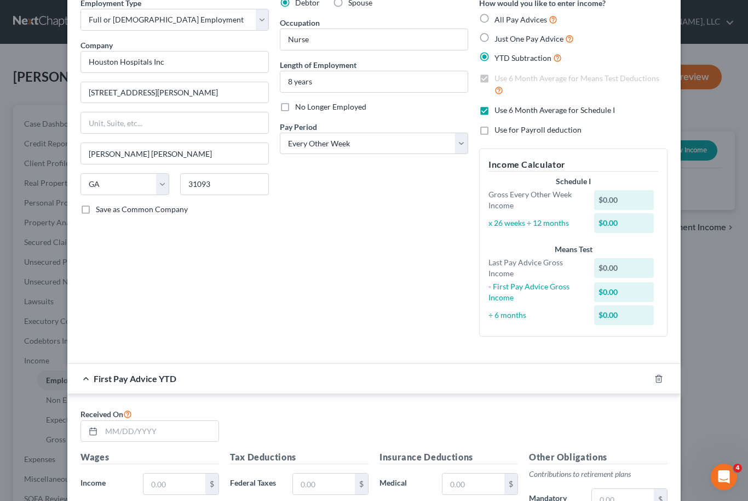
scroll to position [62, 0]
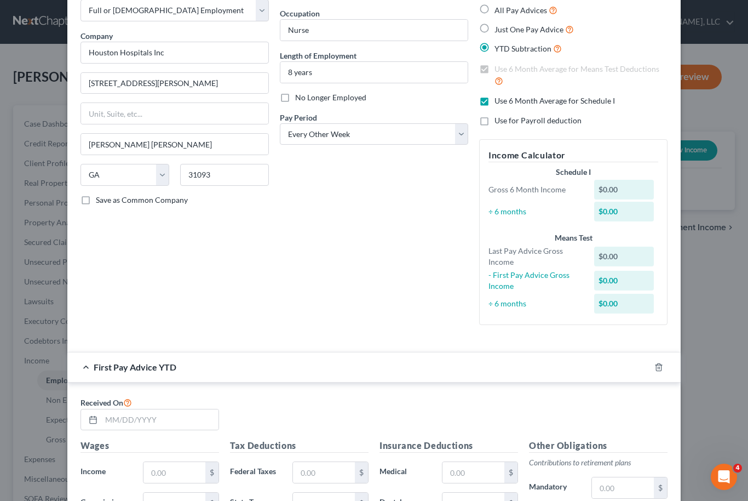
click at [495, 124] on label "Use for Payroll deduction" at bounding box center [538, 120] width 87 height 11
click at [499, 122] on input "Use for Payroll deduction" at bounding box center [502, 118] width 7 height 7
checkbox input "true"
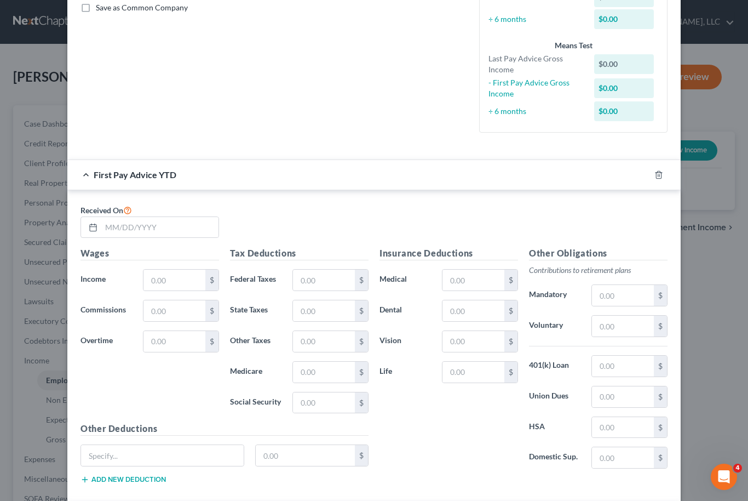
scroll to position [255, 0]
click at [185, 280] on input "text" at bounding box center [175, 279] width 62 height 21
click at [163, 276] on input "text" at bounding box center [175, 279] width 62 height 21
type input "13,182"
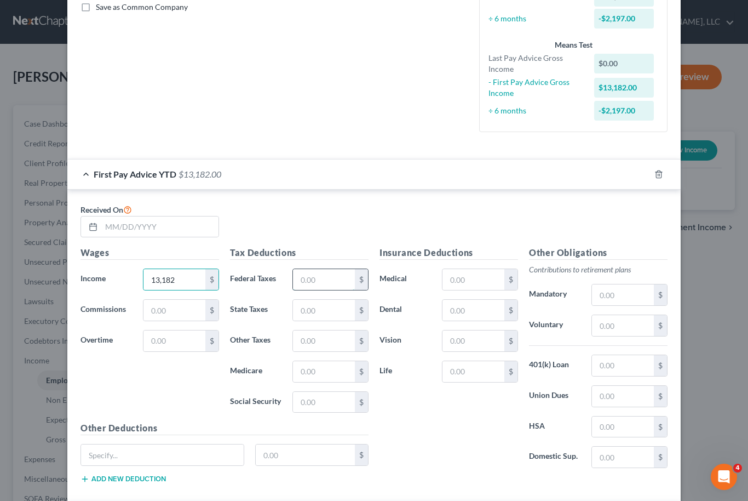
click at [323, 286] on input "text" at bounding box center [324, 279] width 62 height 21
type input "2,864"
click at [475, 278] on input "text" at bounding box center [474, 279] width 62 height 21
type input "1,076"
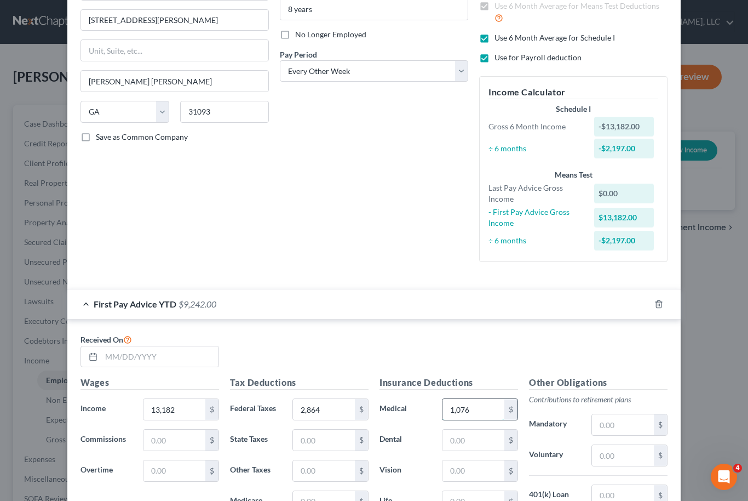
scroll to position [163, 0]
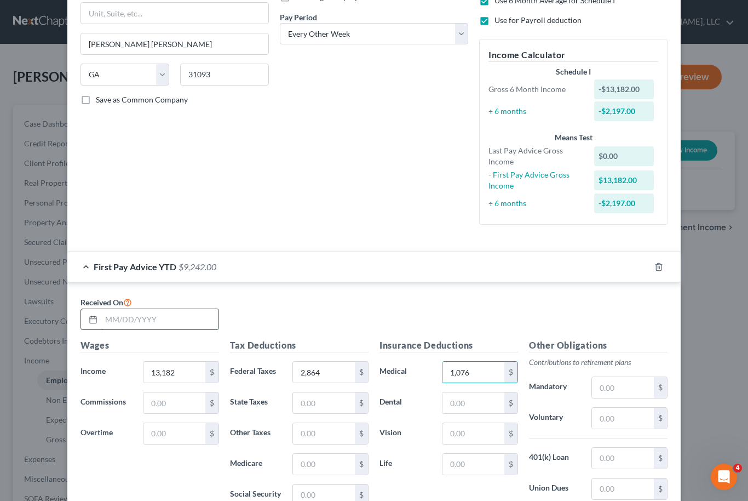
click at [171, 325] on input "text" at bounding box center [159, 319] width 117 height 21
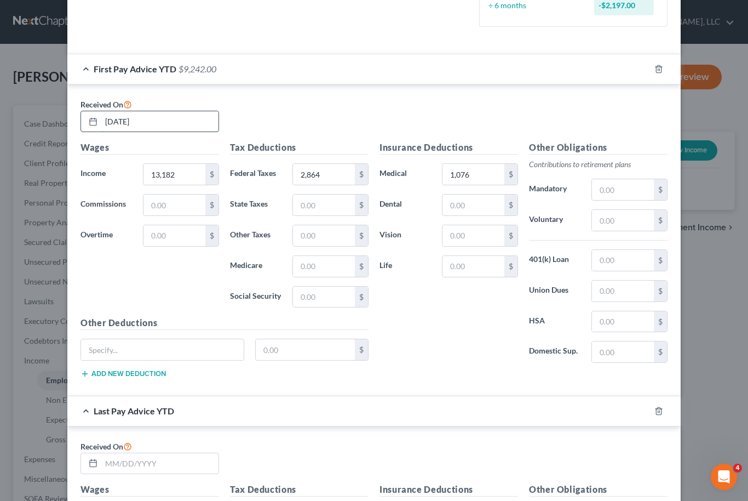
scroll to position [427, 0]
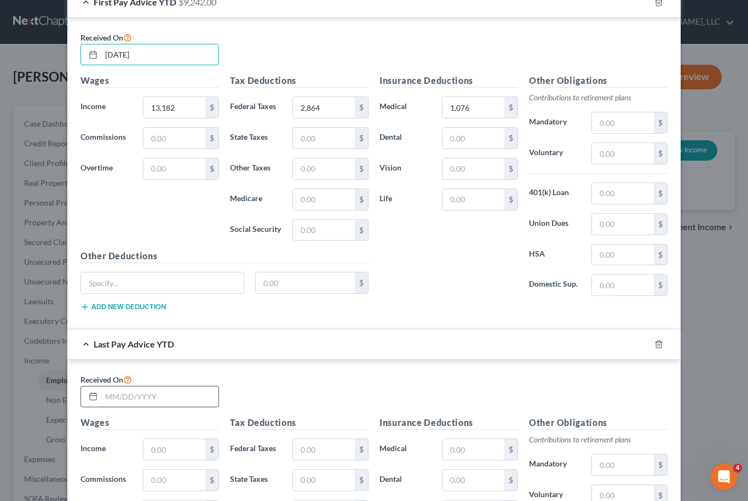
type input "03/01/2025"
click at [173, 404] on input "text" at bounding box center [159, 396] width 117 height 21
click at [145, 391] on input "text" at bounding box center [159, 396] width 117 height 21
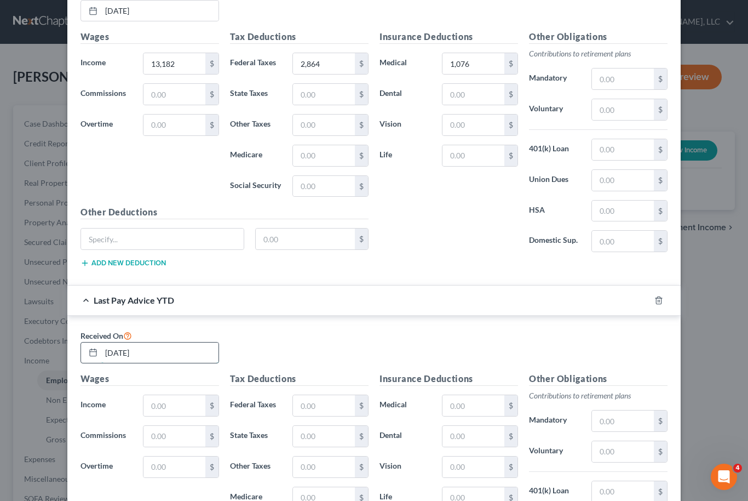
scroll to position [472, 0]
type input "08/30/2025"
click at [182, 400] on input "text" at bounding box center [175, 404] width 62 height 21
click at [163, 401] on input "text" at bounding box center [175, 404] width 62 height 21
type input "42,029"
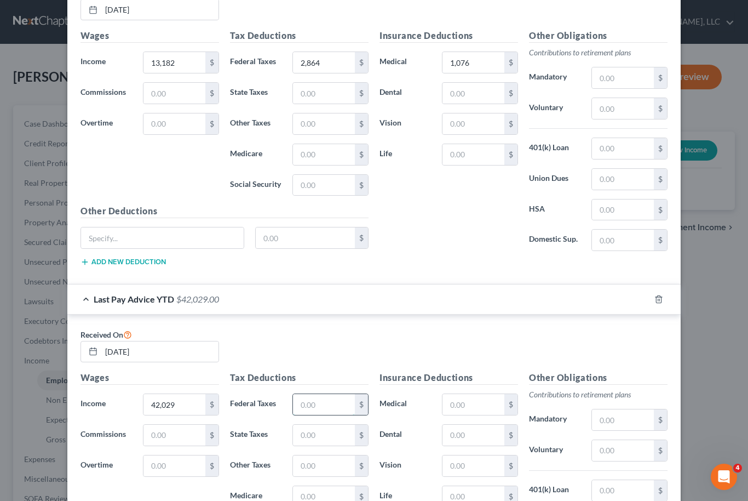
click at [324, 400] on input "text" at bounding box center [324, 404] width 62 height 21
type input "15,040"
click at [469, 411] on input "text" at bounding box center [474, 404] width 62 height 21
type input "2,700"
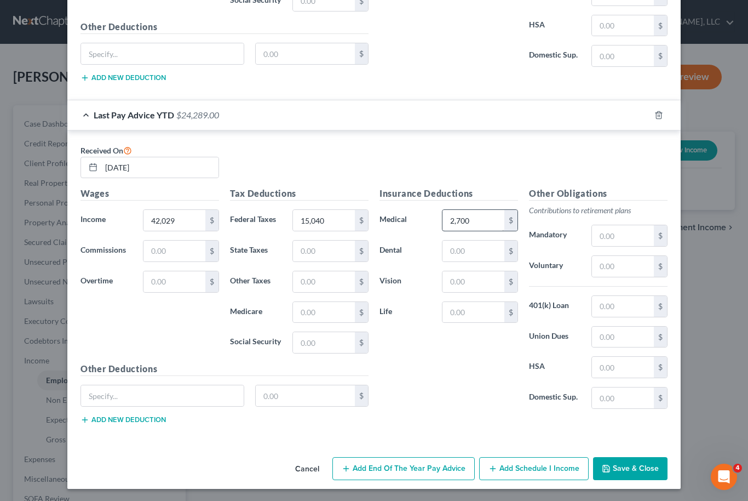
scroll to position [655, 0]
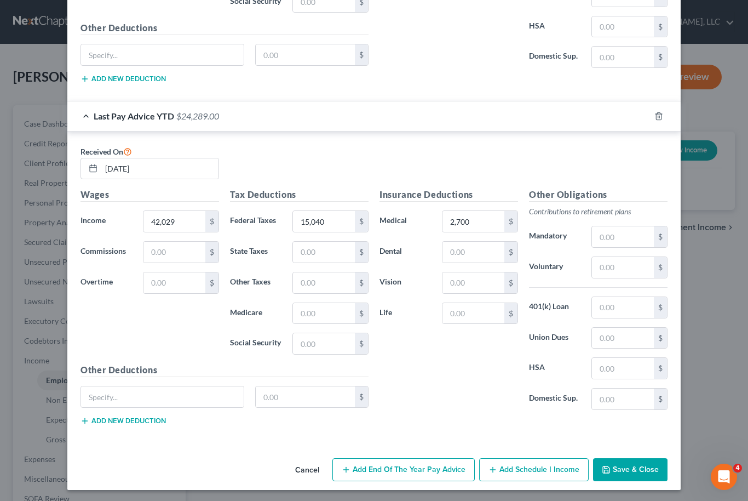
click at [643, 468] on button "Save & Close" at bounding box center [630, 469] width 74 height 23
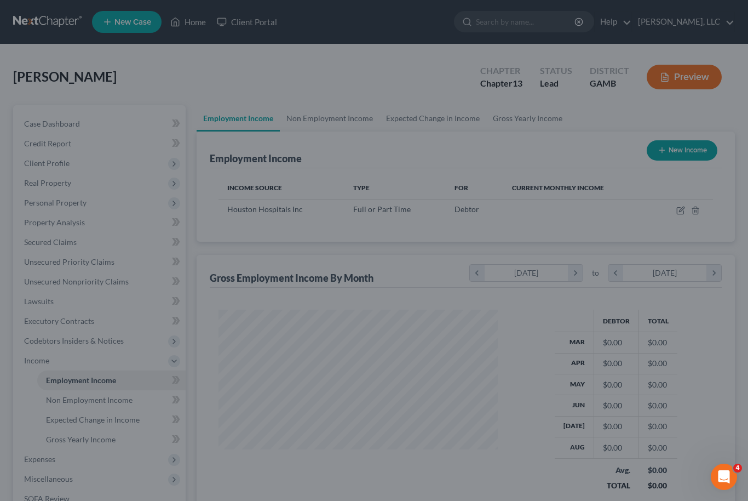
scroll to position [196, 302]
click at [638, 458] on div at bounding box center [374, 250] width 748 height 501
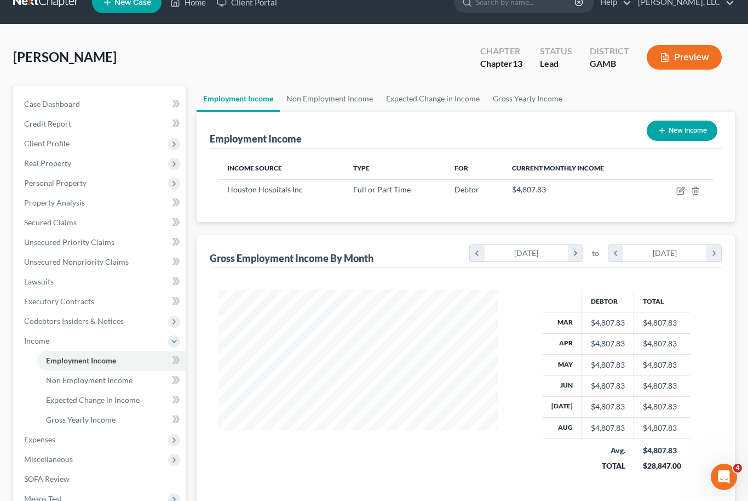
scroll to position [0, 0]
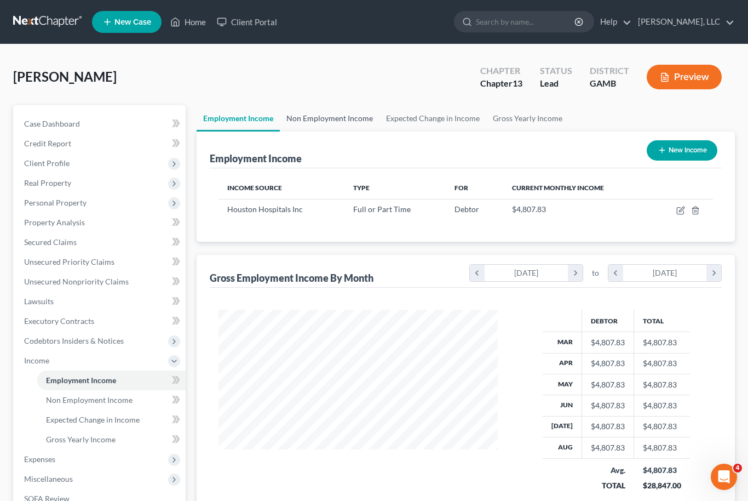
click at [348, 121] on link "Non Employment Income" at bounding box center [330, 118] width 100 height 26
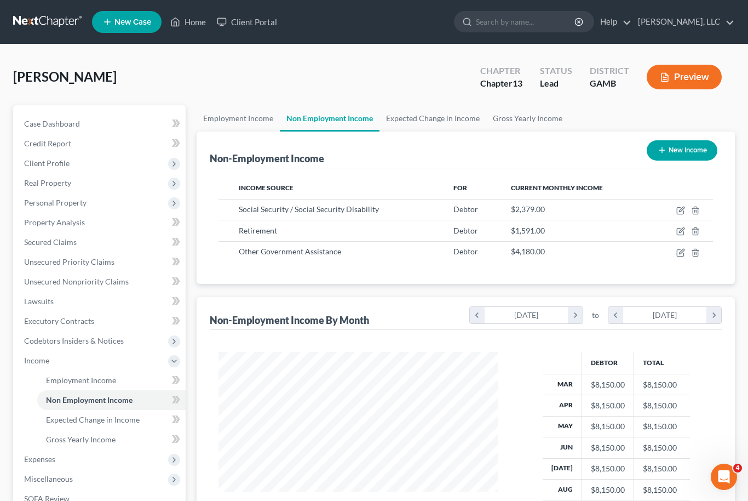
scroll to position [196, 302]
click at [238, 118] on link "Employment Income" at bounding box center [238, 118] width 83 height 26
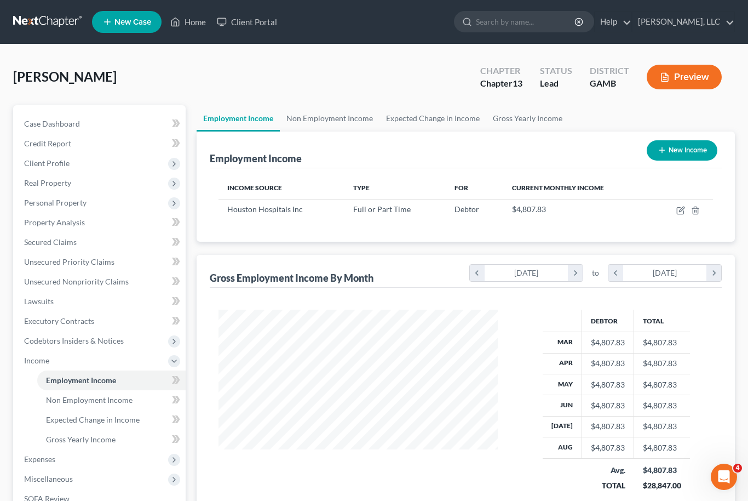
scroll to position [196, 302]
click at [34, 457] on span "Expenses" at bounding box center [39, 458] width 31 height 9
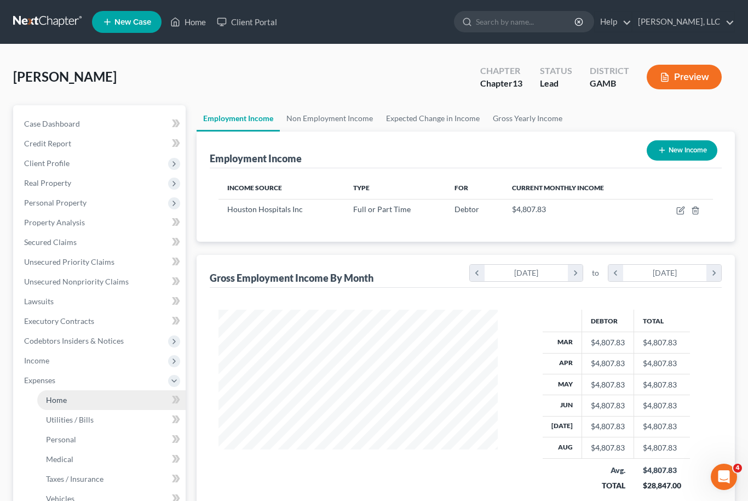
click at [56, 405] on link "Home" at bounding box center [111, 400] width 148 height 20
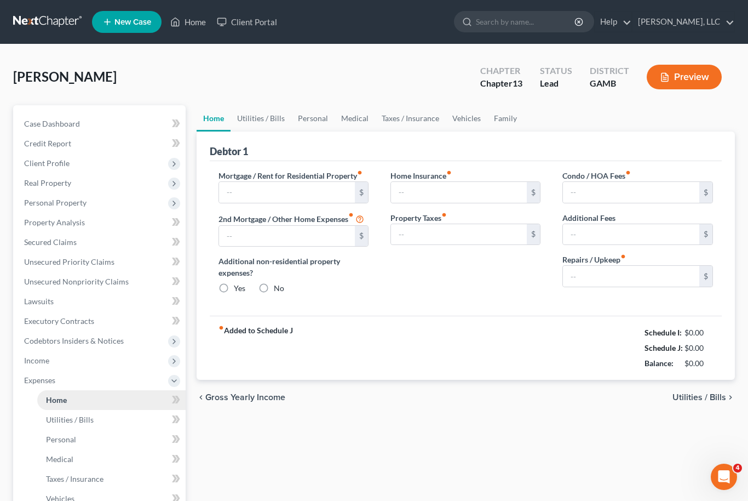
type input "0.00"
radio input "true"
type input "0.00"
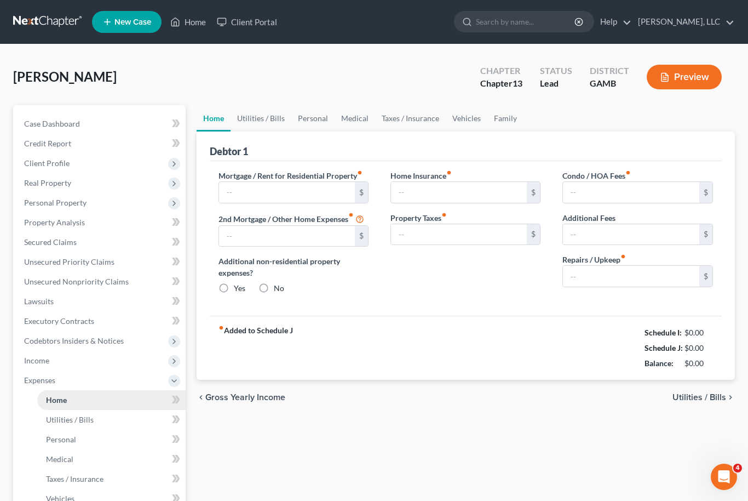
type input "0.00"
click at [6, 195] on div "Mack, Willie Upgraded Chapter Chapter 13 Status Lead District GAMB Preview Peti…" at bounding box center [374, 392] width 748 height 696
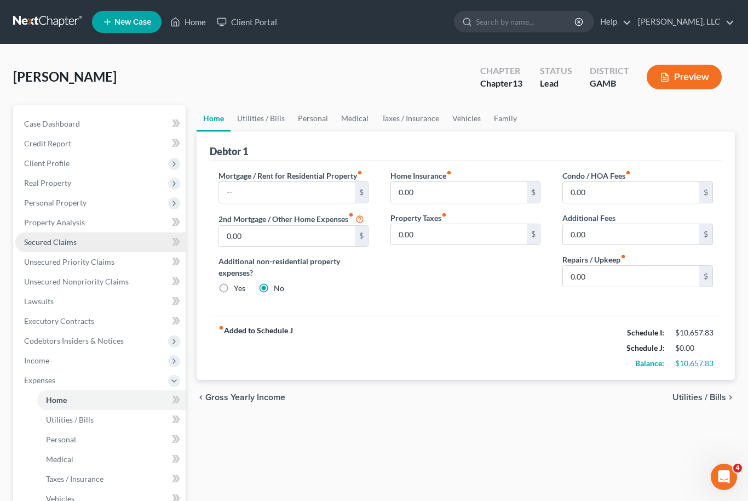
click at [39, 243] on span "Secured Claims" at bounding box center [50, 241] width 53 height 9
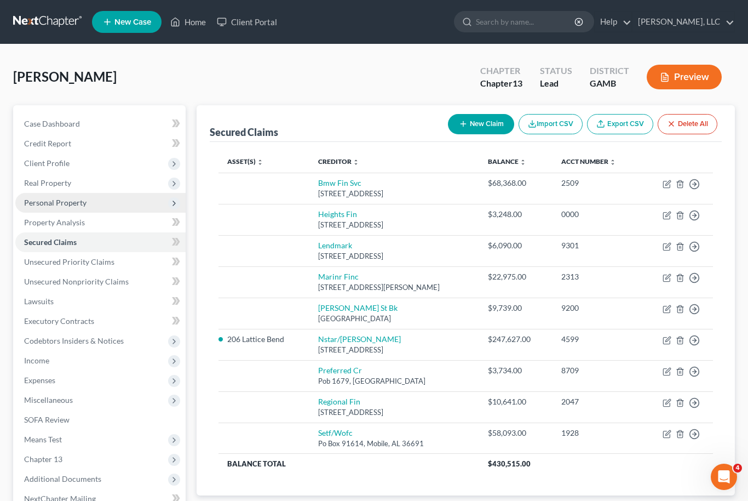
click at [35, 203] on span "Personal Property" at bounding box center [55, 202] width 62 height 9
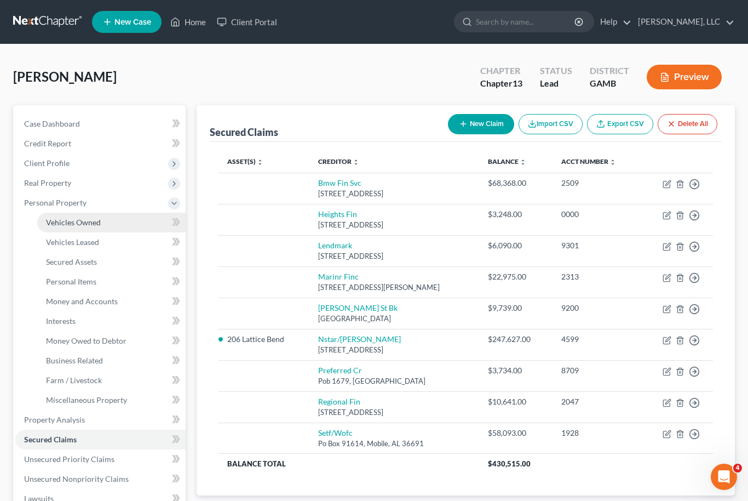
click at [111, 217] on link "Vehicles Owned" at bounding box center [111, 223] width 148 height 20
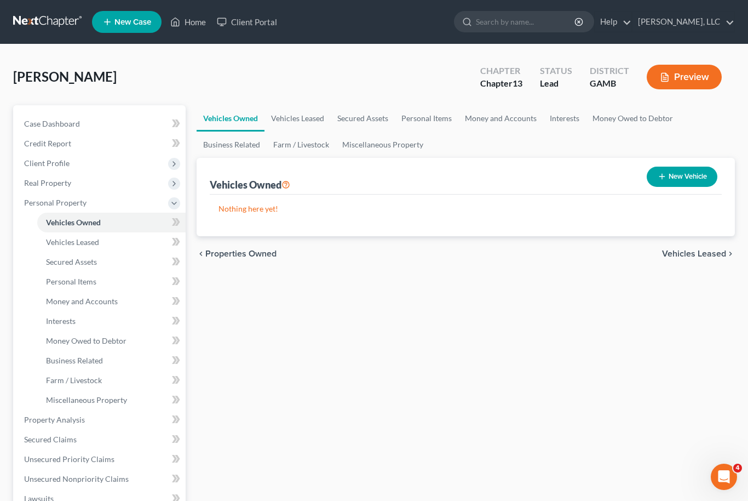
click at [698, 177] on button "New Vehicle" at bounding box center [682, 177] width 71 height 20
select select "0"
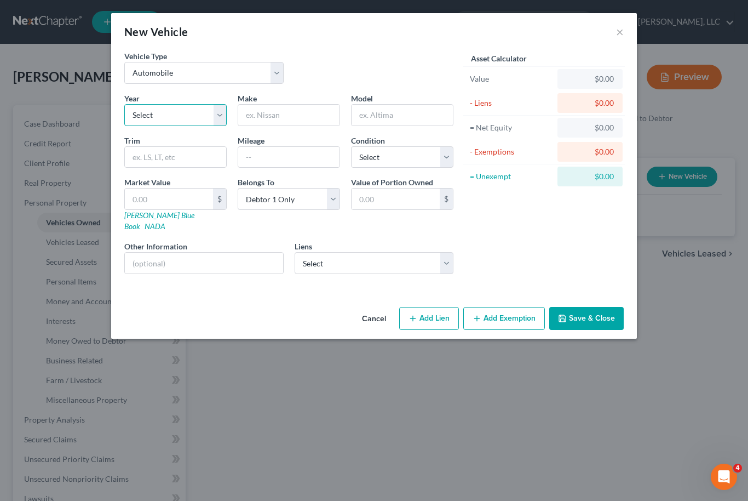
click at [223, 116] on select "Select 2026 2025 2024 2023 2022 2021 2020 2019 2018 2017 2016 2015 2014 2013 20…" at bounding box center [175, 115] width 102 height 22
select select "23"
click at [298, 115] on input "text" at bounding box center [288, 115] width 101 height 21
type input "Toyota"
click at [395, 112] on input "text" at bounding box center [402, 115] width 101 height 21
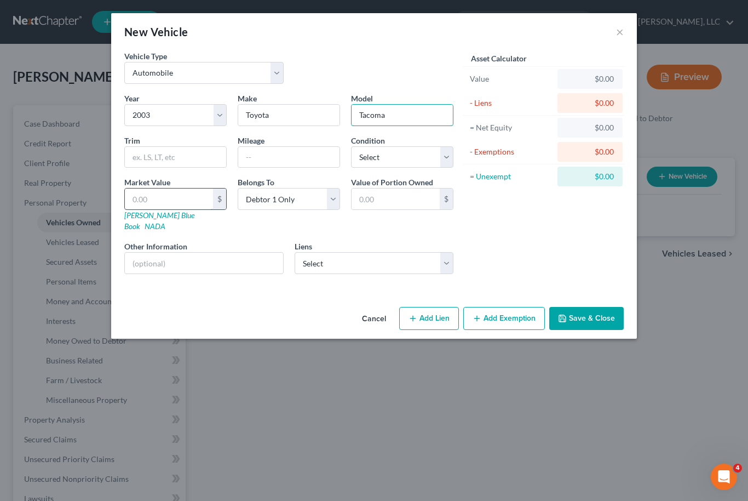
type input "Tacoma"
click at [148, 199] on input "text" at bounding box center [169, 198] width 88 height 21
type input "3"
type input "3.00"
type input "30"
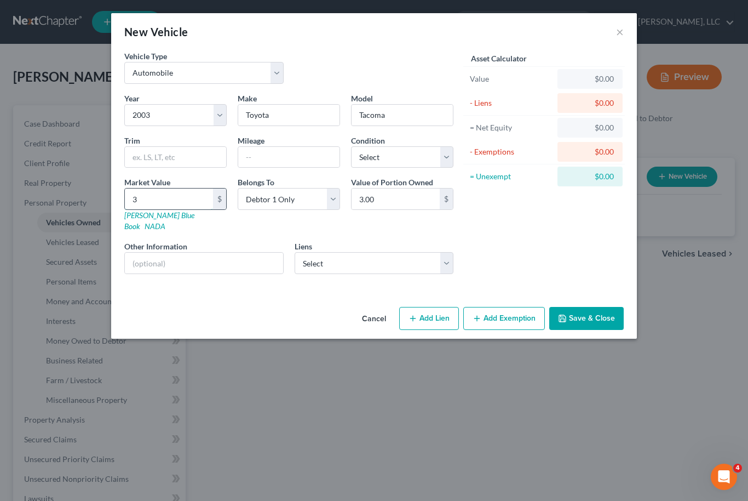
type input "30.00"
type input "300"
type input "300.00"
type input "3000"
type input "3,000.00"
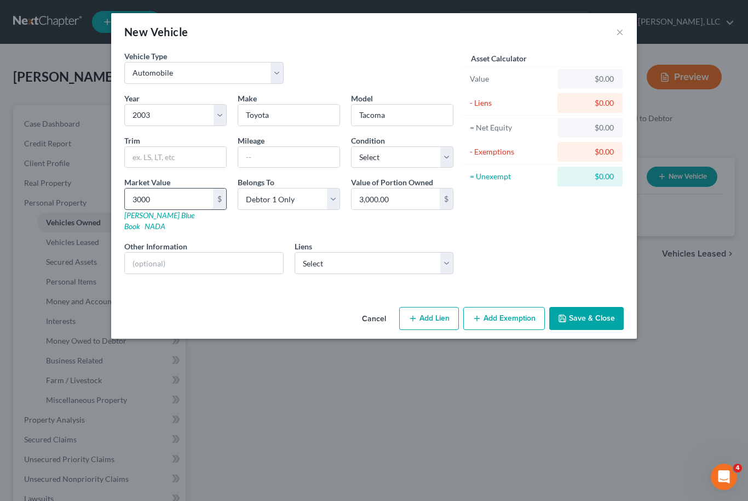
type input "3,000"
click at [433, 309] on button "Add Lien" at bounding box center [429, 318] width 60 height 23
select select "0"
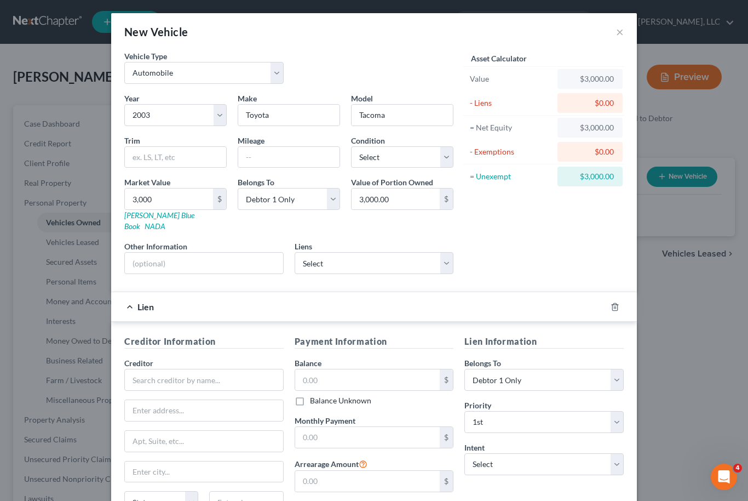
click at [527, 273] on form "Vehicle Type Select Automobile Truck Trailer Watercraft Aircraft Motor Home Atv…" at bounding box center [374, 300] width 500 height 500
click at [611, 302] on icon "button" at bounding box center [615, 306] width 9 height 9
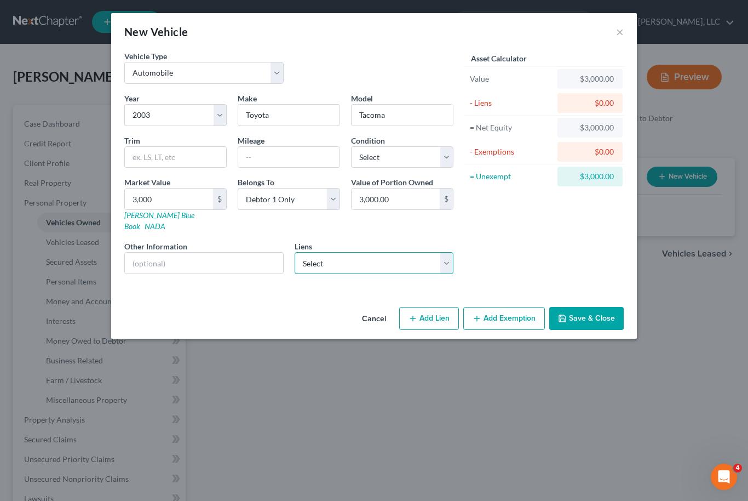
click at [451, 254] on select "Select Bmw Fin Svc - $68,368.00 Setf/Wofc - $58,093.00 Marinr Finc - $22,975.00…" at bounding box center [374, 263] width 159 height 22
select select "4"
select select
select select "10"
select select "0"
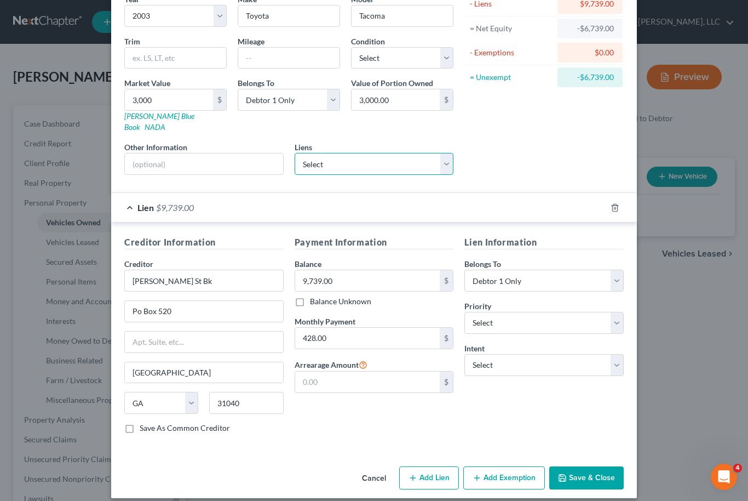
scroll to position [98, 0]
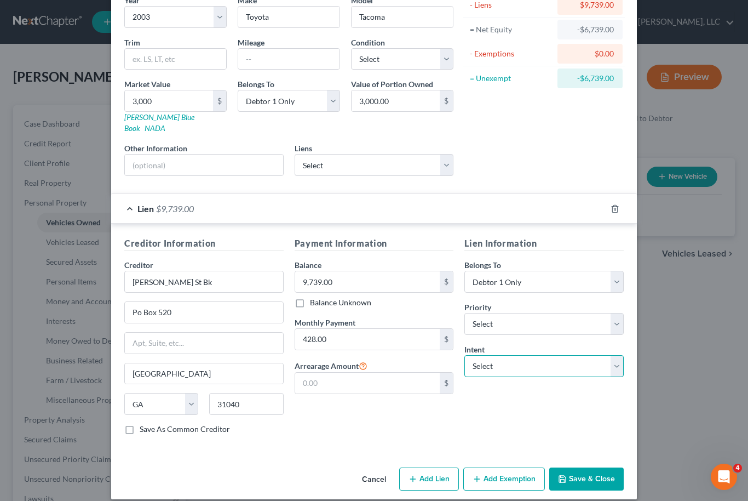
click at [617, 364] on select "Select Surrender Redeem Reaffirm Avoid Other" at bounding box center [543, 366] width 159 height 22
select select "2"
click at [607, 467] on button "Save & Close" at bounding box center [586, 478] width 74 height 23
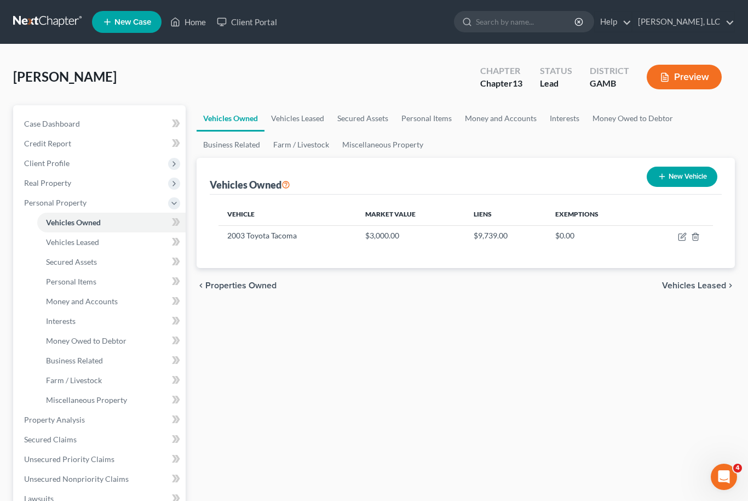
click at [684, 181] on button "New Vehicle" at bounding box center [682, 177] width 71 height 20
select select "0"
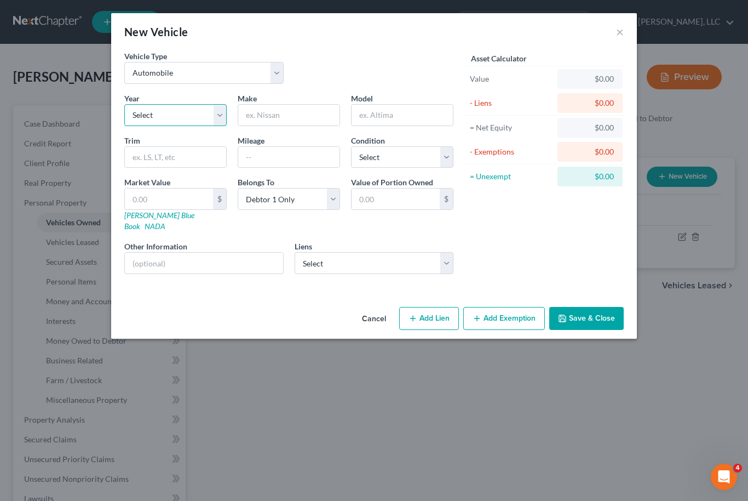
click at [215, 118] on select "Select 2026 2025 2024 2023 2022 2021 2020 2019 2018 2017 2016 2015 2014 2013 20…" at bounding box center [175, 115] width 102 height 22
select select "4"
click at [288, 118] on input "text" at bounding box center [288, 115] width 101 height 21
type input "Toyota"
click at [400, 107] on input "text" at bounding box center [402, 115] width 101 height 21
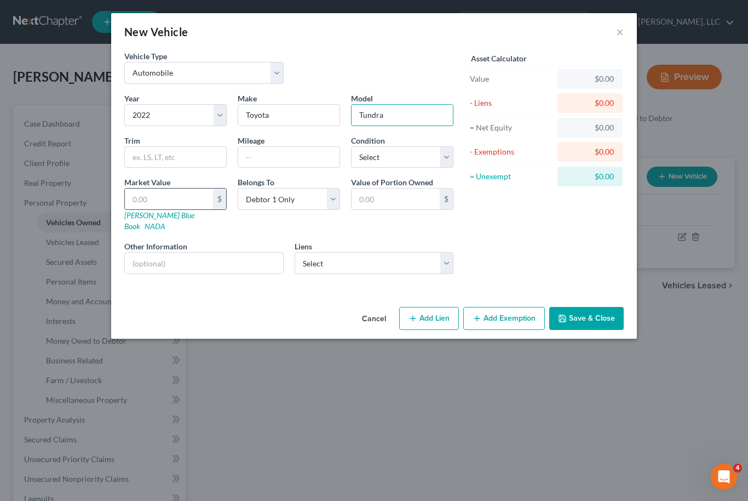
type input "Tundra"
click at [168, 203] on input "text" at bounding box center [169, 198] width 88 height 21
type input "3"
type input "3.00"
type input "35"
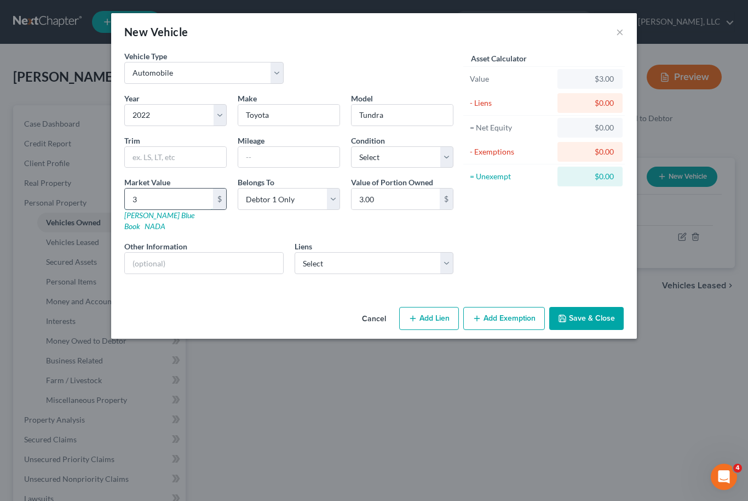
type input "35.00"
type input "350"
type input "350.00"
type input "3500"
type input "3,500.00"
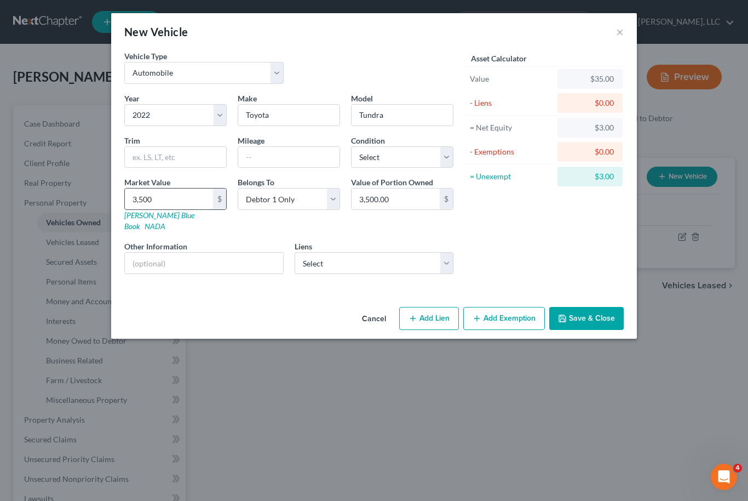
type input "3,5000"
type input "35,000.00"
type input "35,000"
click at [451, 252] on select "Select Bmw Fin Svc - $68,368.00 Setf/Wofc - $58,093.00 Marinr Finc - $22,975.00…" at bounding box center [374, 263] width 159 height 22
select select "1"
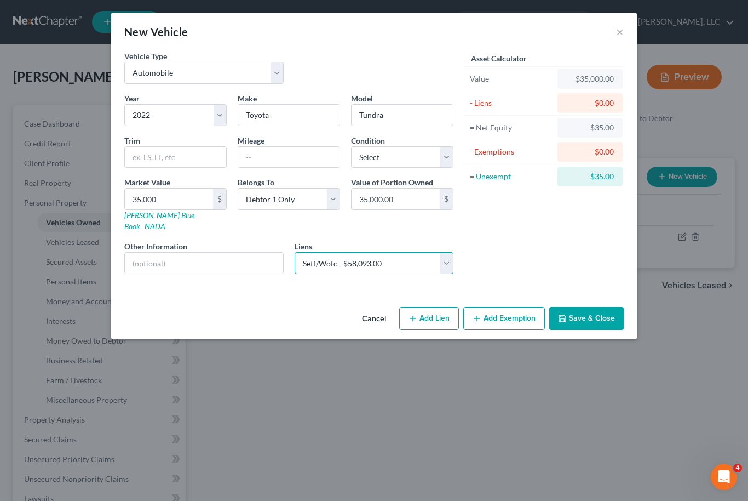
select select
select select "0"
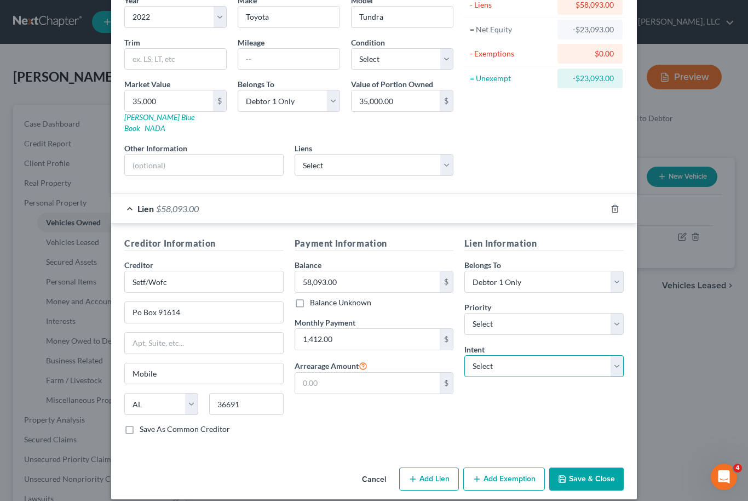
click at [614, 358] on select "Select Surrender Redeem Reaffirm Avoid Other" at bounding box center [543, 366] width 159 height 22
select select "2"
click at [603, 478] on button "Save & Close" at bounding box center [586, 478] width 74 height 23
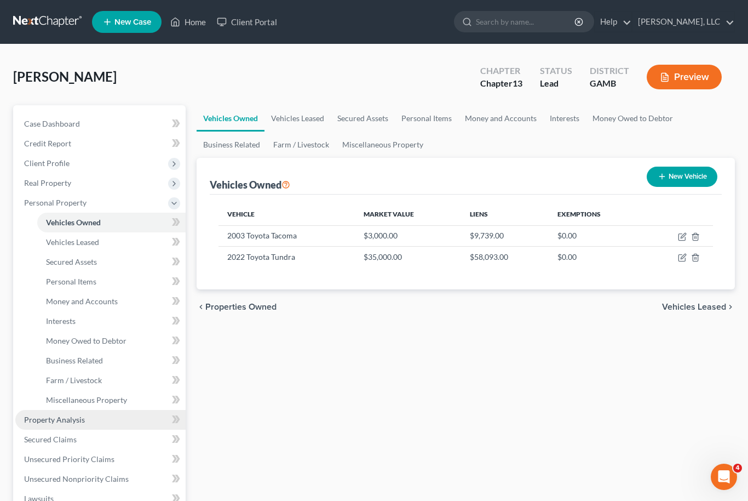
click at [43, 426] on link "Property Analysis" at bounding box center [100, 420] width 170 height 20
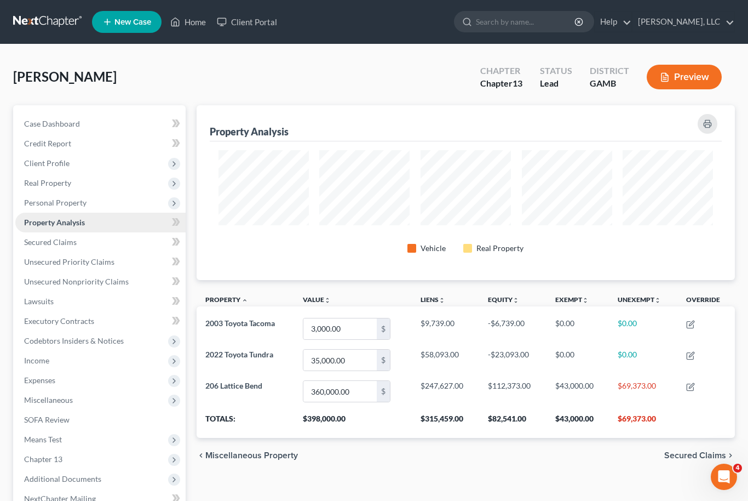
scroll to position [175, 538]
click at [79, 206] on span "Personal Property" at bounding box center [100, 203] width 170 height 20
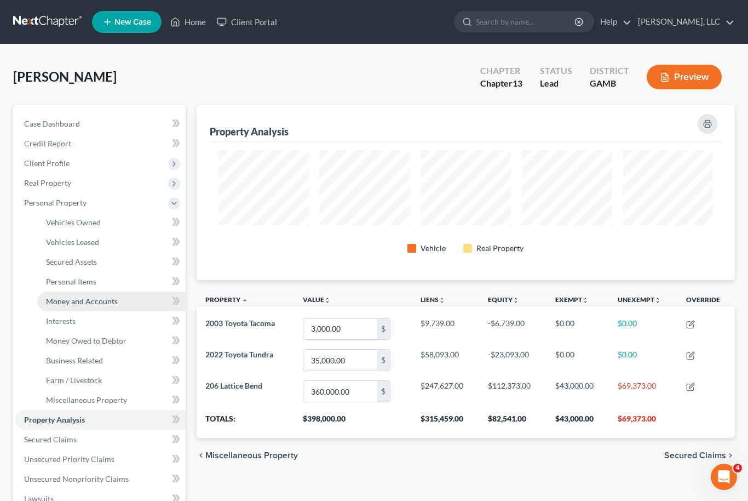
click at [91, 302] on span "Money and Accounts" at bounding box center [82, 300] width 72 height 9
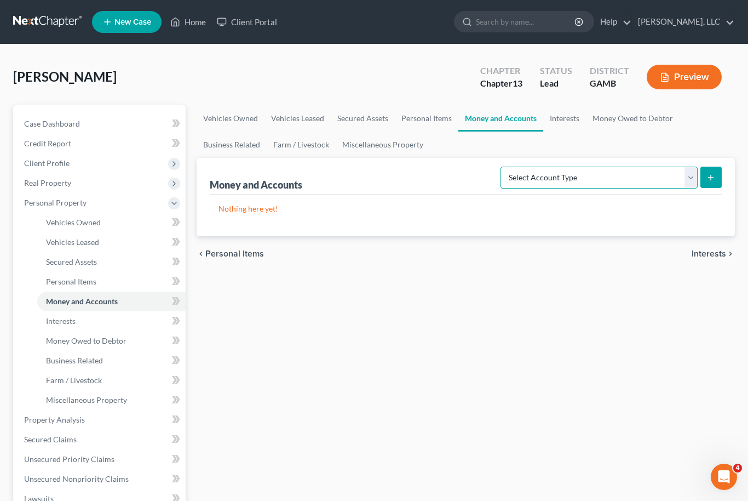
click at [693, 178] on select "Select Account Type Brokerage Cash on Hand Certificates of Deposit Checking Acc…" at bounding box center [599, 178] width 197 height 22
select select "checking"
click at [716, 182] on button "submit" at bounding box center [711, 177] width 21 height 21
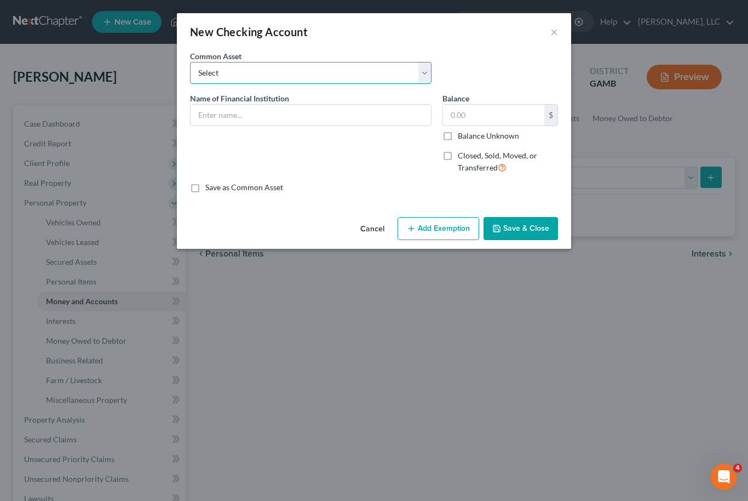
click at [431, 74] on select "Select USAA Bank Cadence Bank Colony Bank Chase Bank Georgia’s Own Credit Union…" at bounding box center [311, 73] width 242 height 22
click at [315, 112] on input "text" at bounding box center [311, 115] width 240 height 21
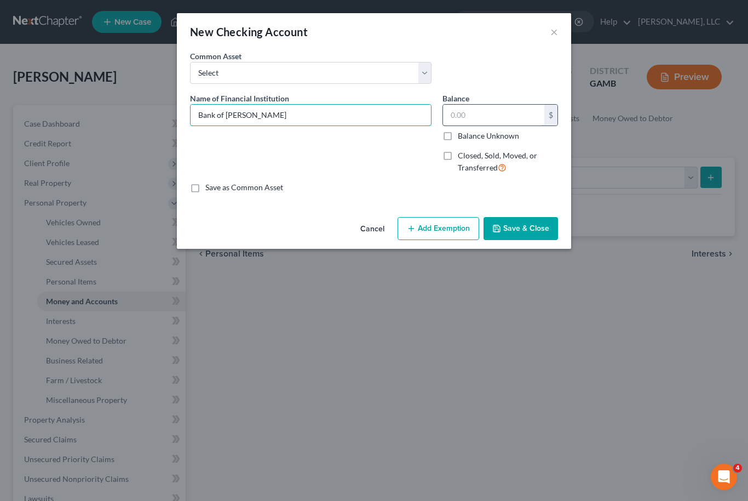
type input "Bank of Dudley"
click at [495, 119] on input "text" at bounding box center [493, 115] width 101 height 21
type input "215"
click at [443, 231] on button "Add Exemption" at bounding box center [439, 228] width 82 height 23
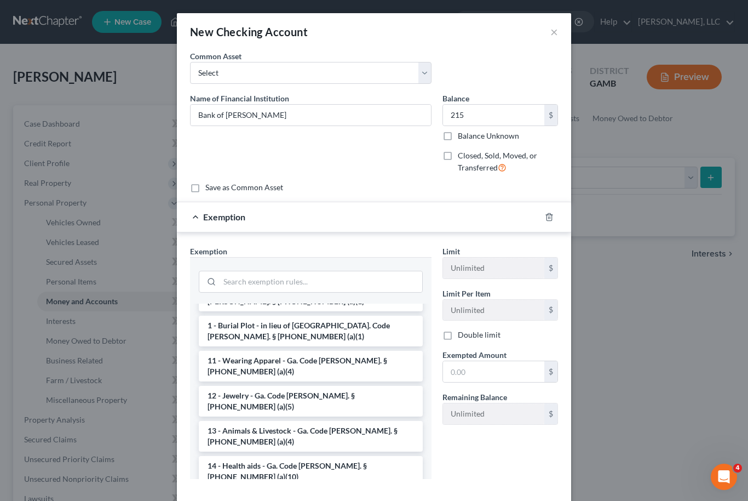
scroll to position [97, 0]
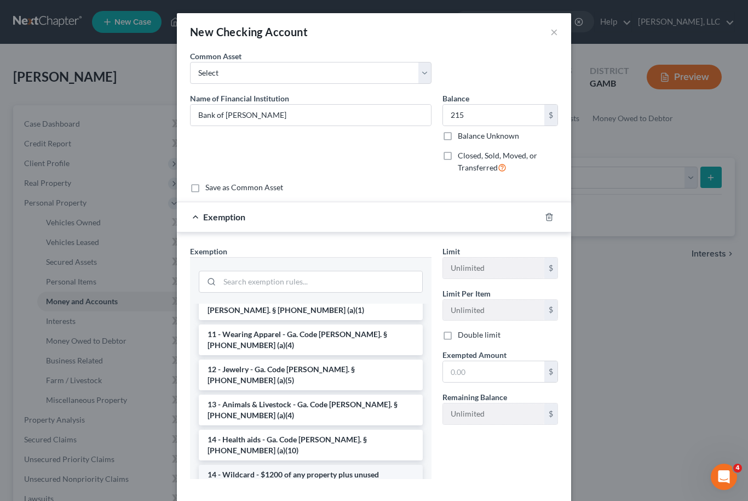
click at [319, 464] on li "14 - Wildcard - $1200 of any property plus unused homestead to $10000 - Ga. Cod…" at bounding box center [311, 485] width 224 height 42
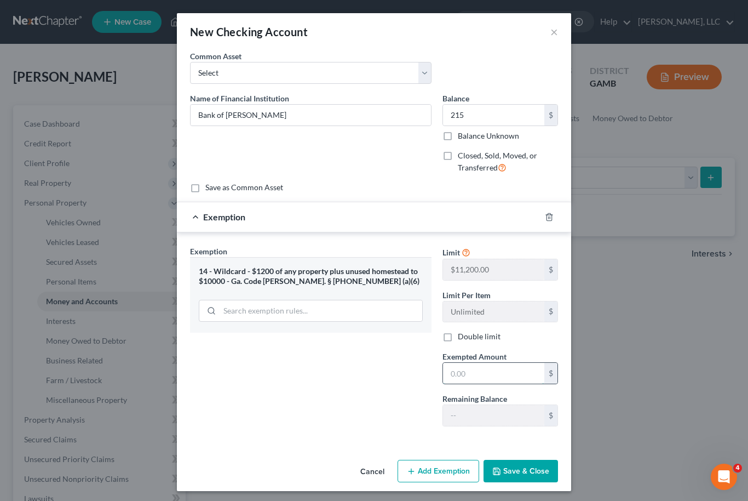
click at [486, 375] on input "text" at bounding box center [493, 373] width 101 height 21
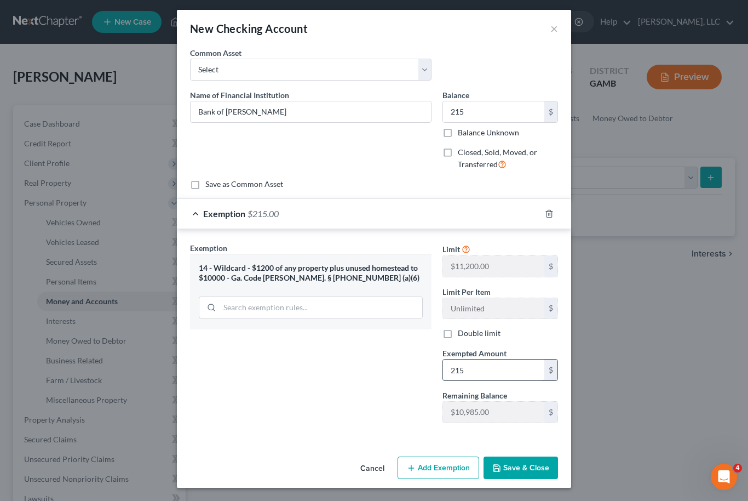
scroll to position [3, 0]
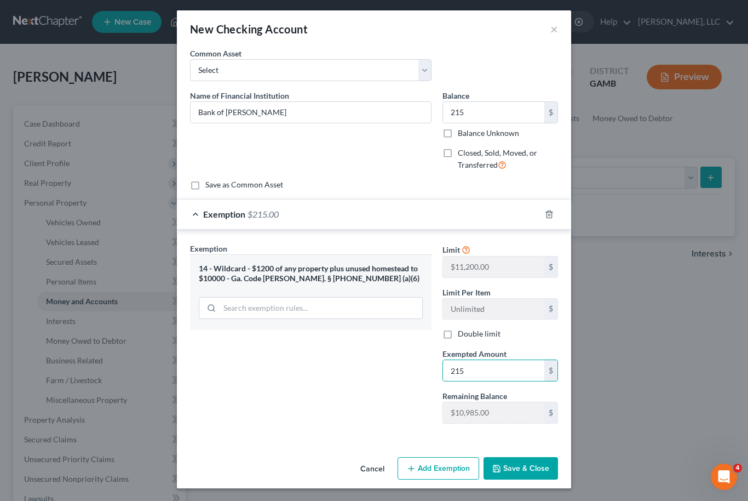
click at [525, 454] on div "Cancel Add Exemption Save & Close" at bounding box center [374, 470] width 394 height 36
click at [472, 380] on input "215" at bounding box center [493, 370] width 101 height 21
click at [491, 374] on input "215" at bounding box center [493, 370] width 101 height 21
type input "215.00"
click at [495, 117] on input "215" at bounding box center [493, 112] width 101 height 21
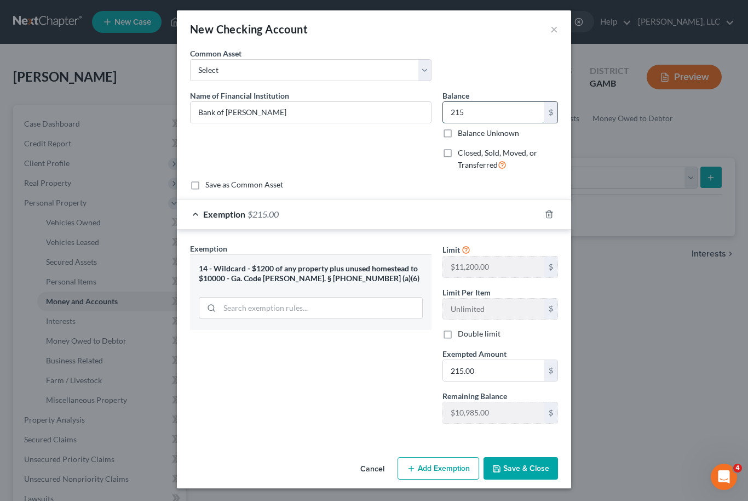
click at [494, 113] on input "215" at bounding box center [493, 112] width 101 height 21
type input "215.00"
click at [523, 461] on button "Save & Close" at bounding box center [521, 468] width 74 height 23
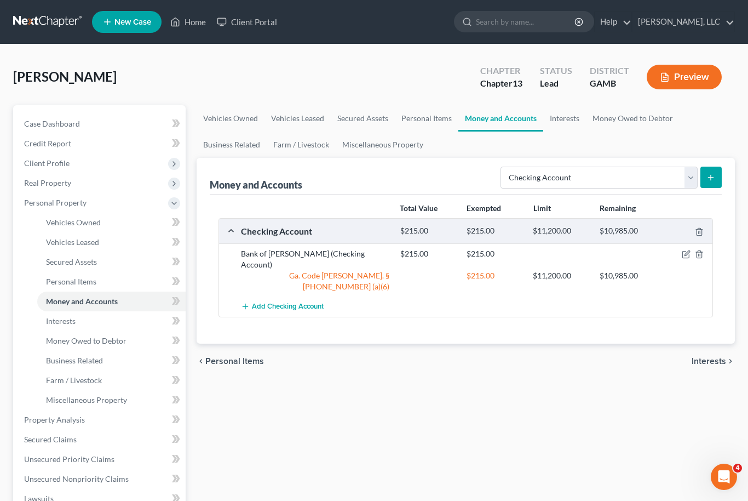
click at [712, 181] on icon "submit" at bounding box center [711, 177] width 9 height 9
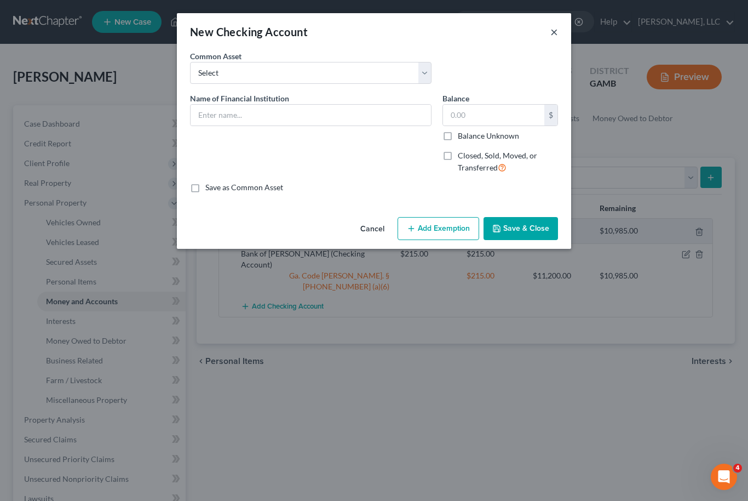
click at [556, 38] on button "×" at bounding box center [554, 31] width 8 height 13
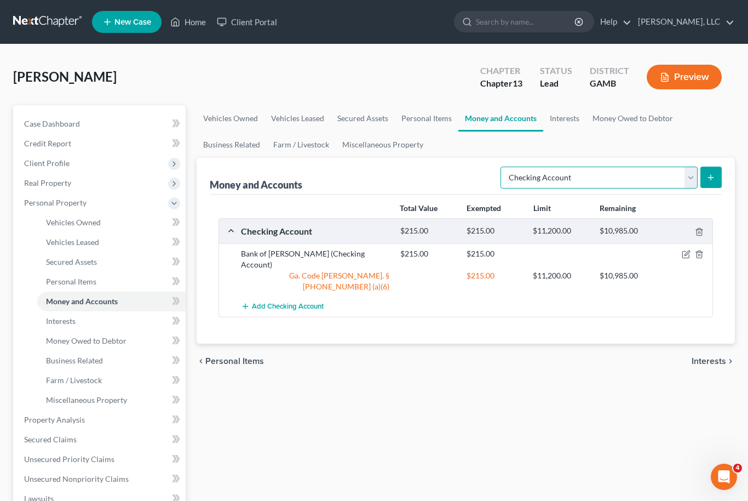
click at [681, 185] on select "Select Account Type Brokerage Cash on Hand Certificates of Deposit Checking Acc…" at bounding box center [599, 178] width 197 height 22
select select "savings"
click at [715, 181] on button "submit" at bounding box center [711, 177] width 21 height 21
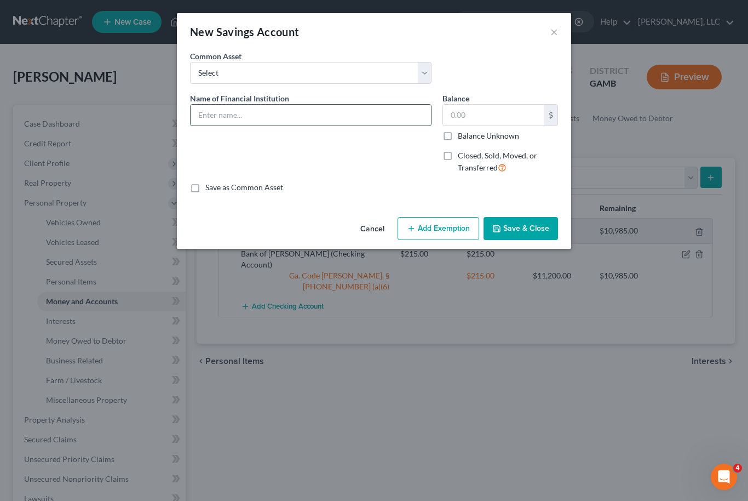
click at [329, 117] on input "text" at bounding box center [311, 115] width 240 height 21
type input "Bank of Dudley"
click at [472, 114] on input "text" at bounding box center [493, 115] width 101 height 21
type input "130.00"
click at [449, 232] on button "Add Exemption" at bounding box center [439, 228] width 82 height 23
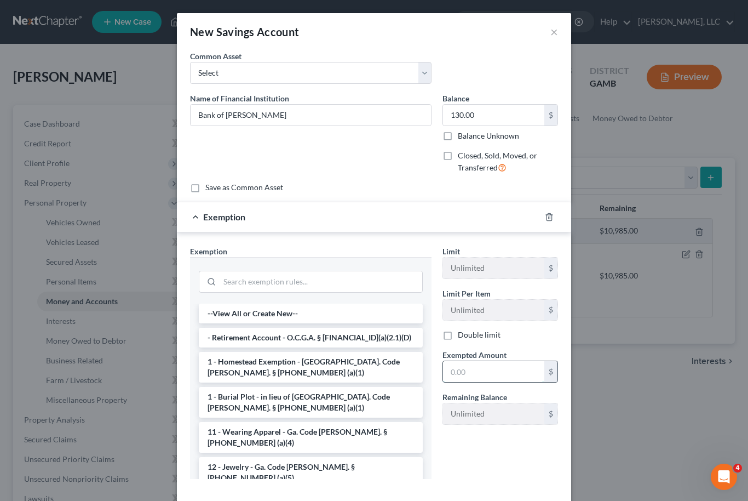
click at [475, 375] on input "text" at bounding box center [493, 371] width 101 height 21
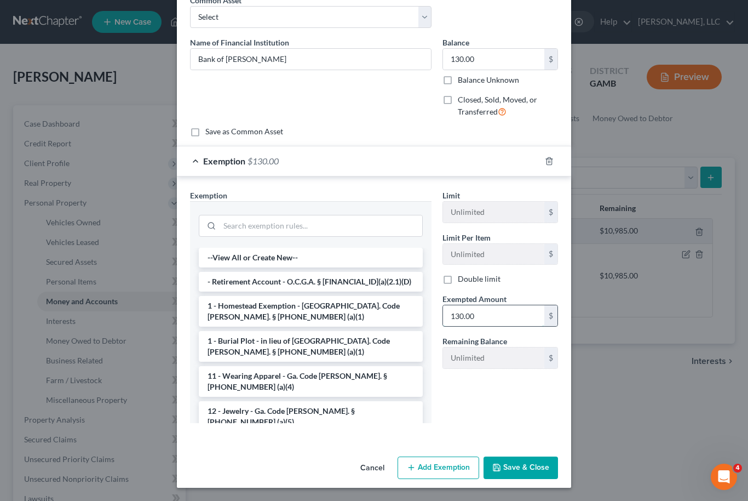
scroll to position [55, 0]
type input "130.00"
click at [529, 461] on button "Save & Close" at bounding box center [521, 468] width 74 height 23
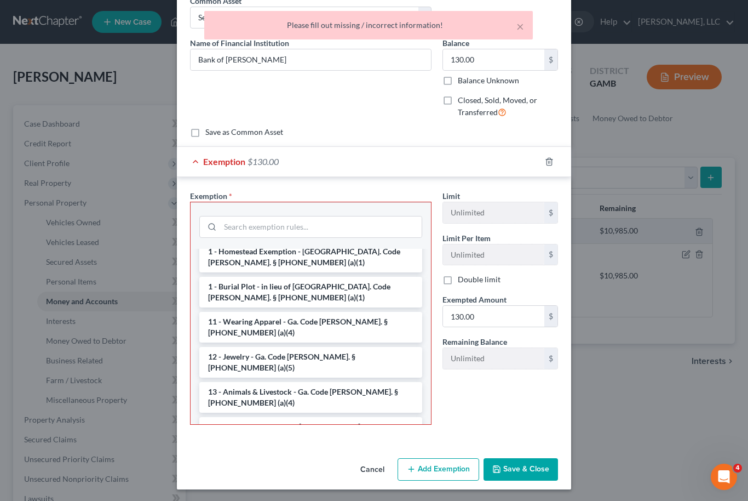
click at [303, 452] on li "14 - Wildcard - $1200 of any property plus unused homestead to $10000 - Ga. Cod…" at bounding box center [310, 473] width 223 height 42
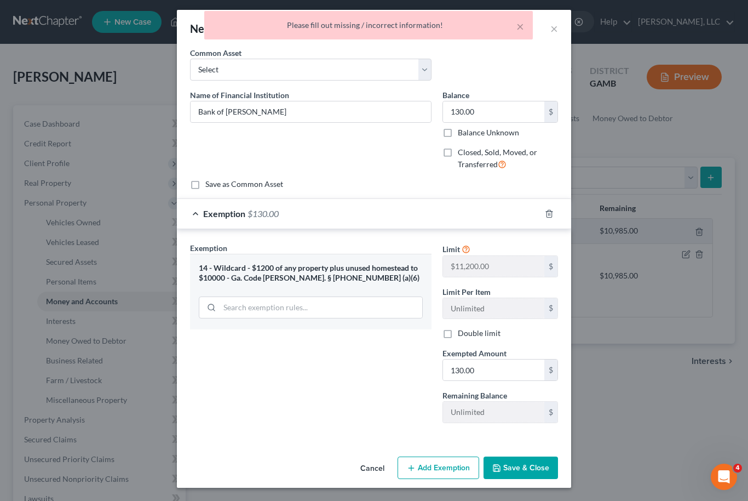
scroll to position [3, 0]
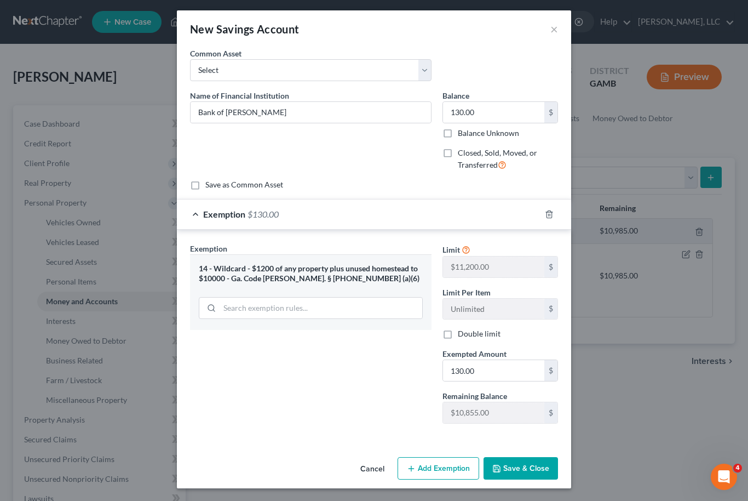
click at [537, 470] on button "Save & Close" at bounding box center [521, 468] width 74 height 23
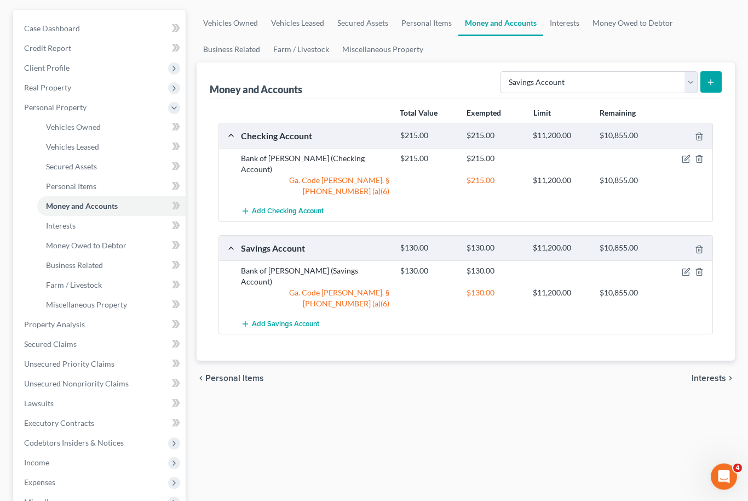
scroll to position [110, 0]
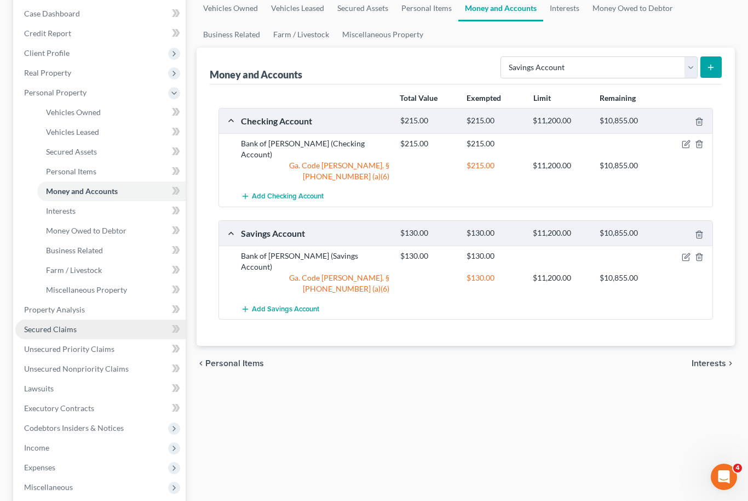
click at [37, 327] on span "Secured Claims" at bounding box center [50, 328] width 53 height 9
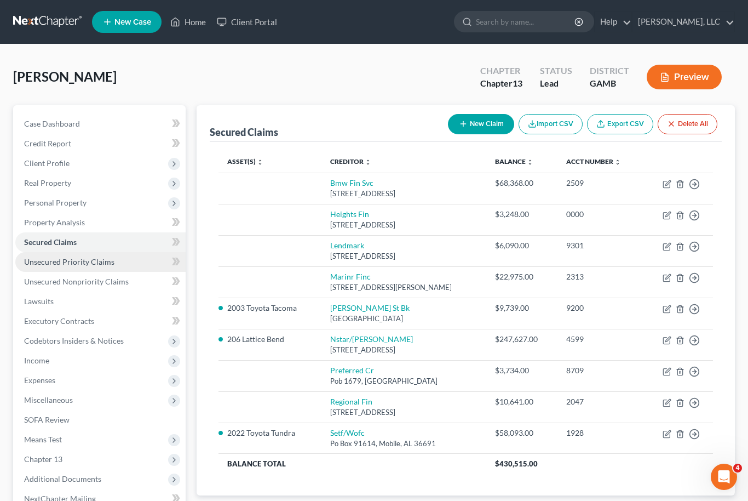
click at [45, 265] on span "Unsecured Priority Claims" at bounding box center [69, 261] width 90 height 9
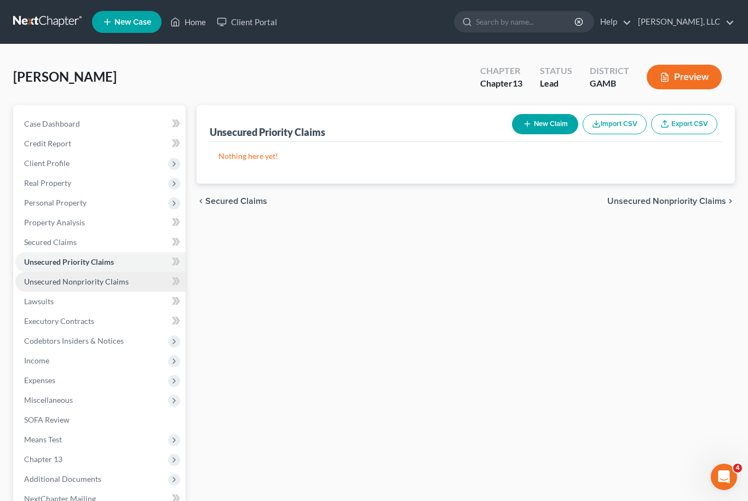
click at [41, 282] on span "Unsecured Nonpriority Claims" at bounding box center [76, 281] width 105 height 9
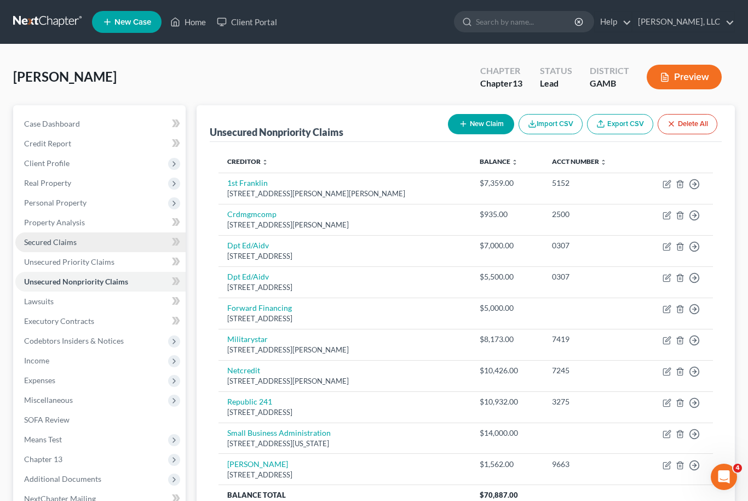
click at [43, 243] on span "Secured Claims" at bounding box center [50, 241] width 53 height 9
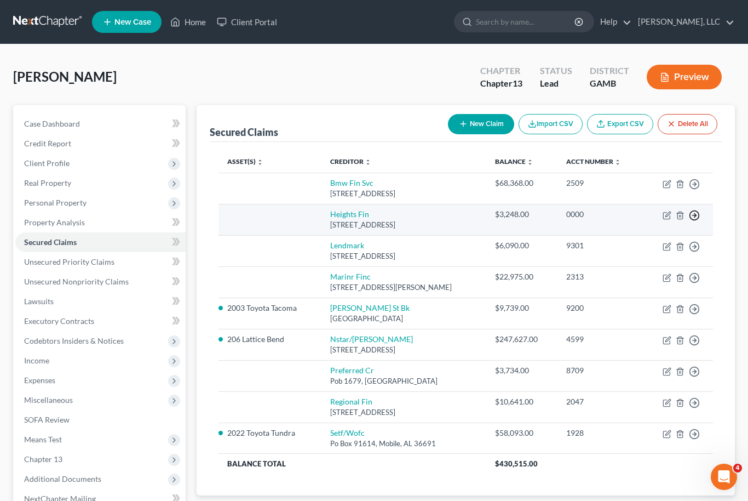
click at [695, 215] on polyline "button" at bounding box center [696, 216] width 2 height 4
click at [650, 240] on link "Move to F" at bounding box center [644, 241] width 91 height 19
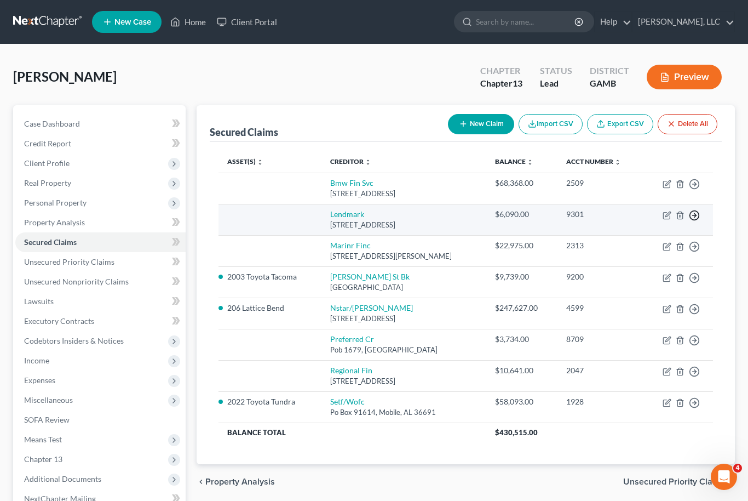
click at [695, 220] on icon "button" at bounding box center [694, 215] width 11 height 11
click at [656, 242] on link "Move to F" at bounding box center [644, 241] width 91 height 19
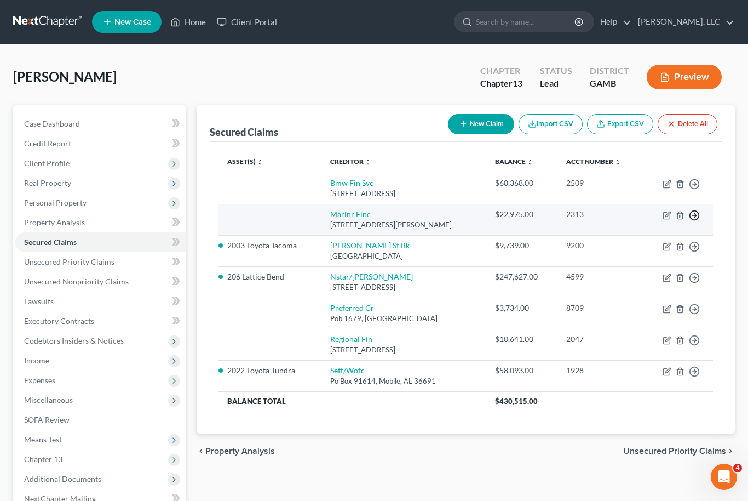
click at [693, 219] on circle "button" at bounding box center [694, 215] width 9 height 9
click at [648, 238] on link "Move to F" at bounding box center [644, 241] width 91 height 19
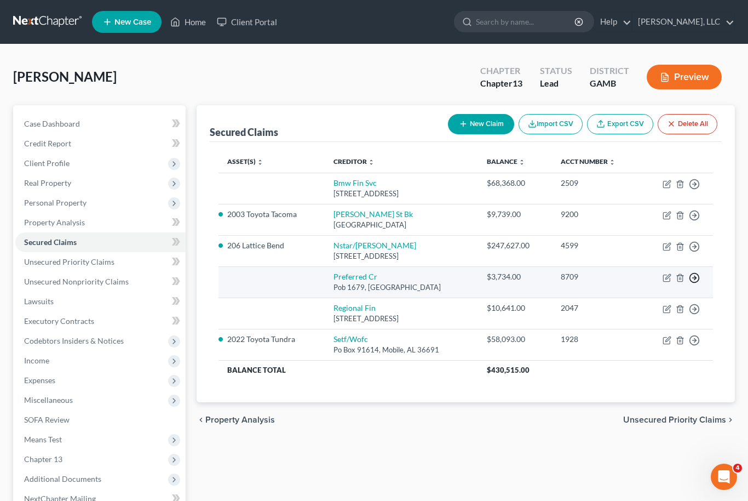
click at [696, 278] on icon "button" at bounding box center [694, 277] width 11 height 11
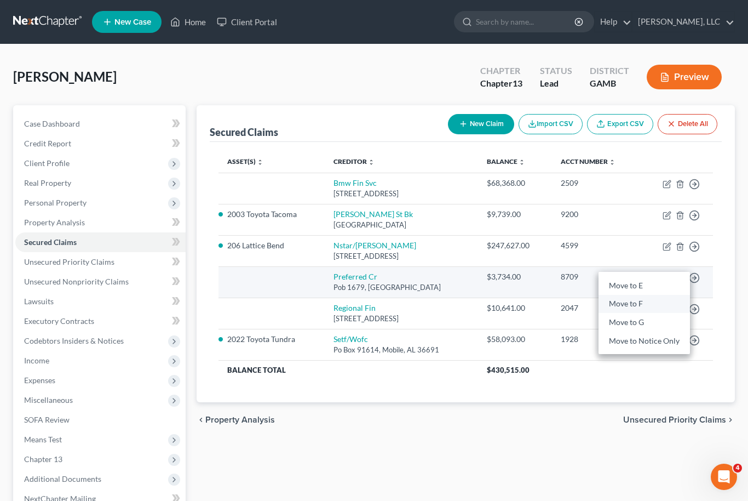
click at [661, 301] on link "Move to F" at bounding box center [644, 304] width 91 height 19
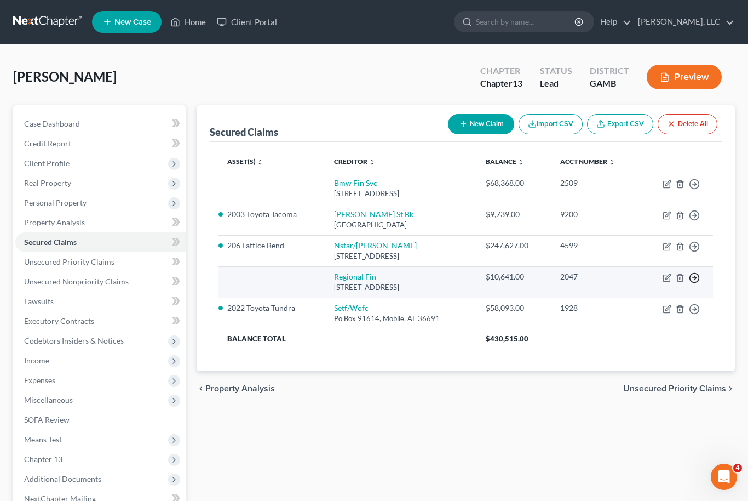
click at [697, 278] on icon "button" at bounding box center [694, 277] width 11 height 11
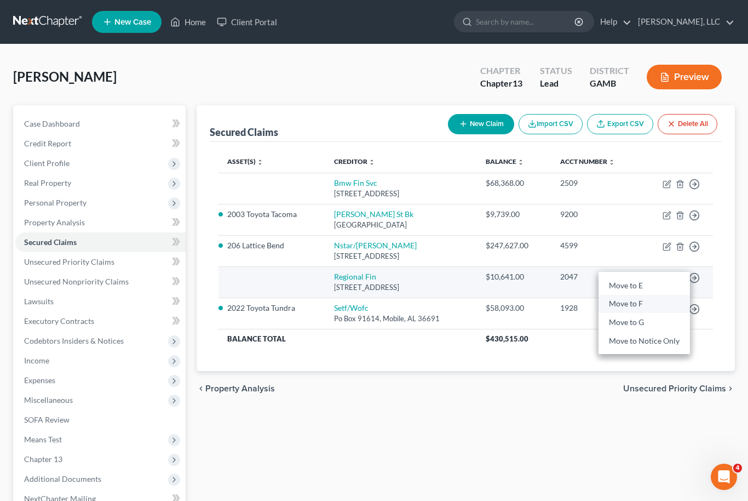
click at [658, 302] on link "Move to F" at bounding box center [644, 304] width 91 height 19
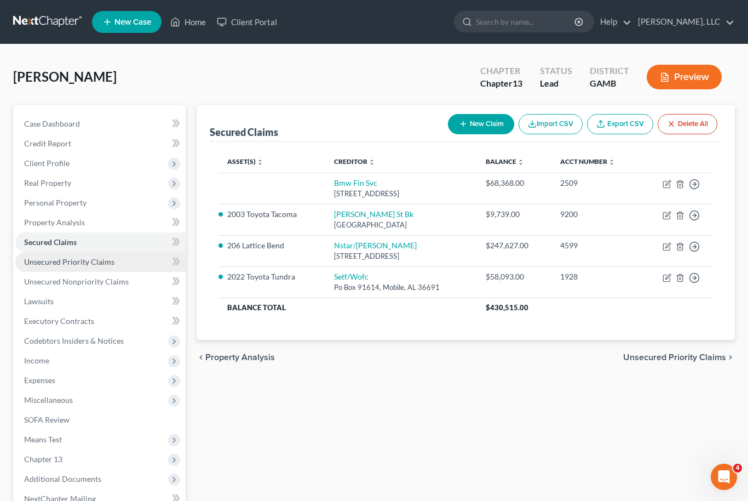
click at [93, 255] on link "Unsecured Priority Claims" at bounding box center [100, 262] width 170 height 20
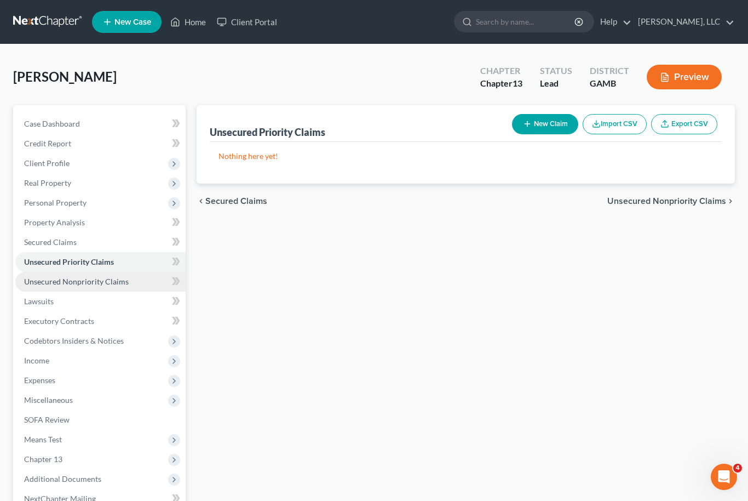
click at [93, 285] on span "Unsecured Nonpriority Claims" at bounding box center [76, 281] width 105 height 9
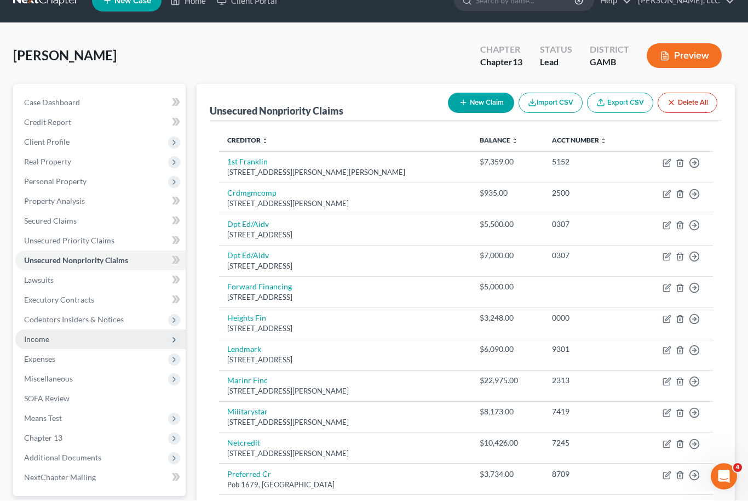
click at [117, 346] on span "Income" at bounding box center [100, 340] width 170 height 20
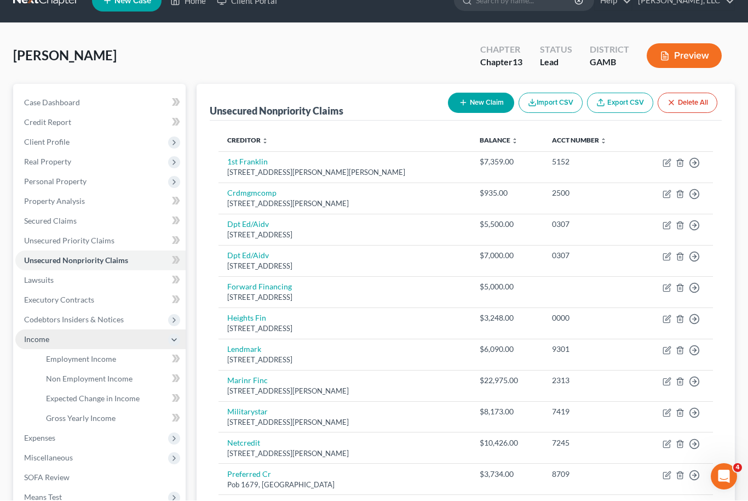
scroll to position [21, 0]
click at [122, 359] on link "Employment Income" at bounding box center [111, 359] width 148 height 20
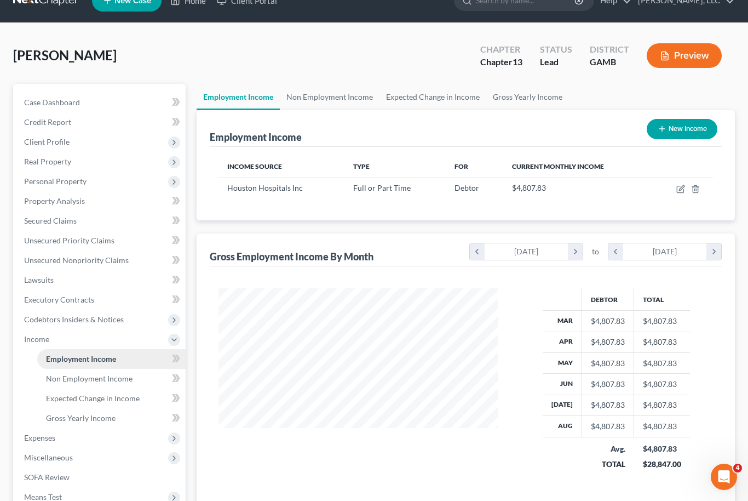
scroll to position [196, 302]
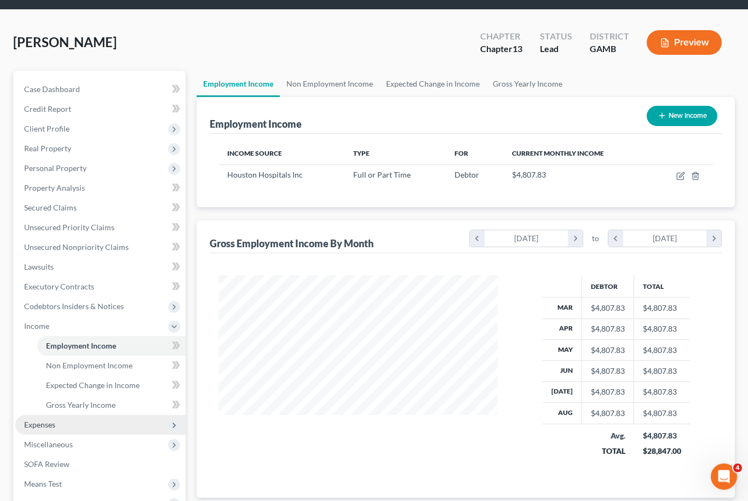
click at [90, 429] on span "Expenses" at bounding box center [100, 425] width 170 height 20
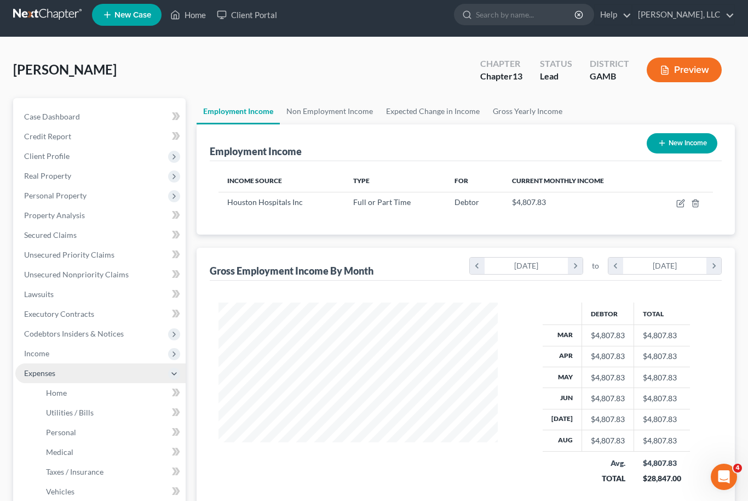
scroll to position [7, 0]
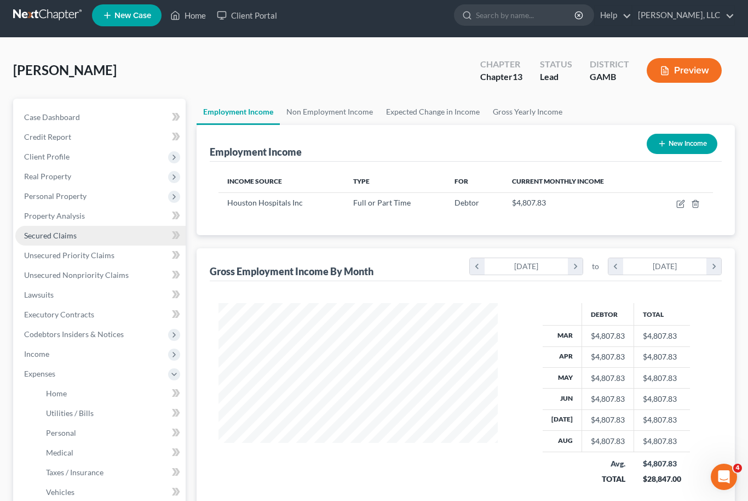
click at [90, 243] on link "Secured Claims" at bounding box center [100, 236] width 170 height 20
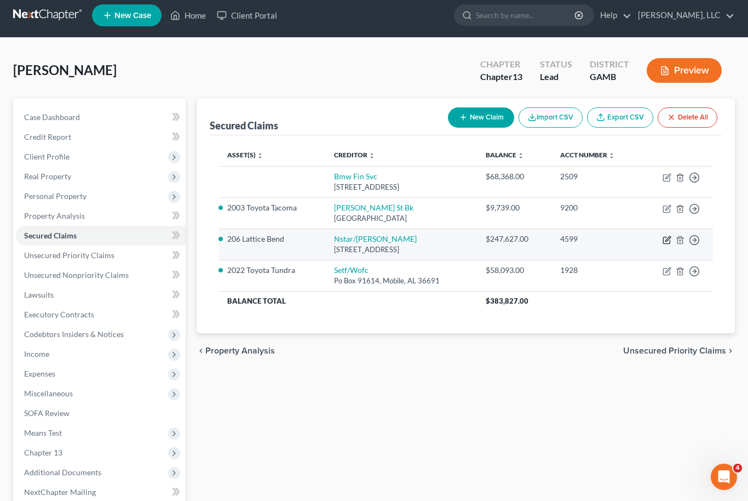
click at [670, 238] on icon "button" at bounding box center [667, 240] width 9 height 9
select select "45"
select select "2"
select select "3"
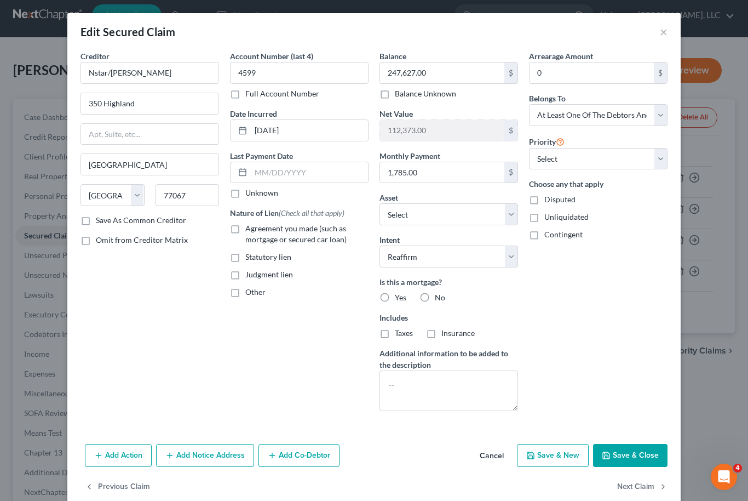
click at [245, 227] on label "Agreement you made (such as mortgage or secured car loan)" at bounding box center [306, 234] width 123 height 22
click at [250, 227] on input "Agreement you made (such as mortgage or secured car loan)" at bounding box center [253, 226] width 7 height 7
checkbox input "true"
click at [395, 301] on label "Yes" at bounding box center [401, 297] width 12 height 11
click at [399, 299] on input "Yes" at bounding box center [402, 295] width 7 height 7
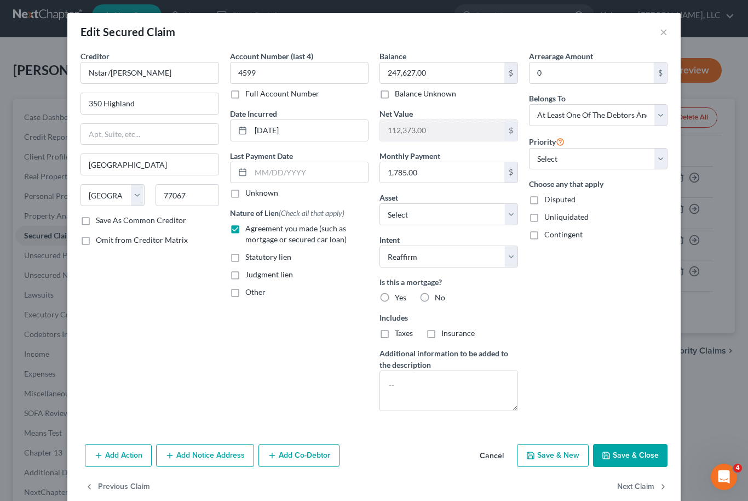
radio input "true"
click at [395, 339] on label "Taxes" at bounding box center [404, 333] width 18 height 11
click at [399, 335] on input "Taxes" at bounding box center [402, 331] width 7 height 7
checkbox input "true"
click at [441, 339] on label "Insurance" at bounding box center [457, 333] width 33 height 11
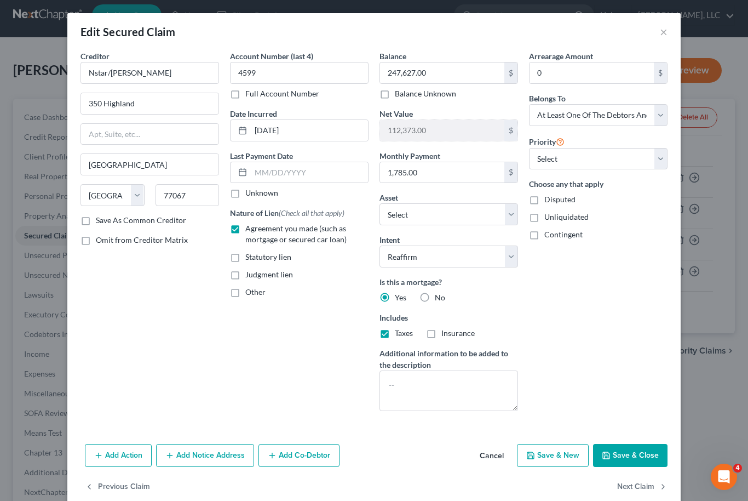
click at [446, 335] on input "Insurance" at bounding box center [449, 331] width 7 height 7
checkbox input "true"
click at [568, 76] on input "0" at bounding box center [592, 72] width 124 height 21
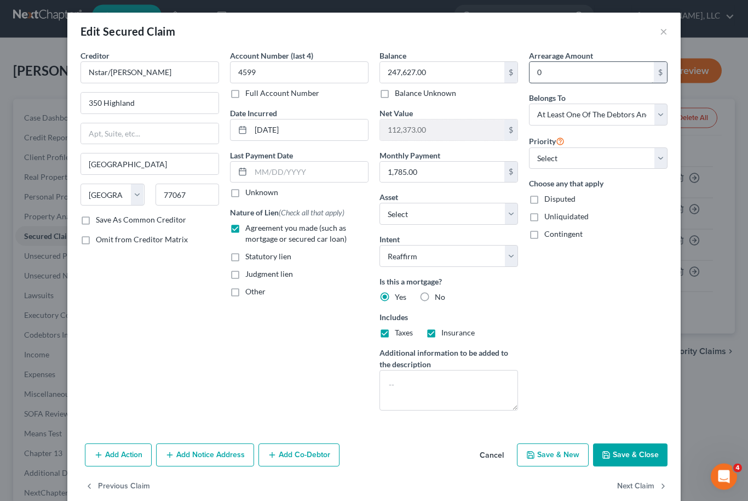
scroll to position [7, 0]
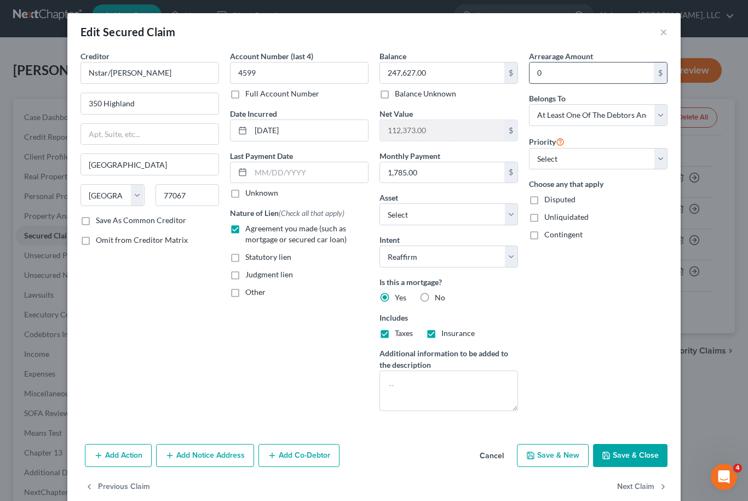
click at [577, 73] on input "0" at bounding box center [592, 72] width 124 height 21
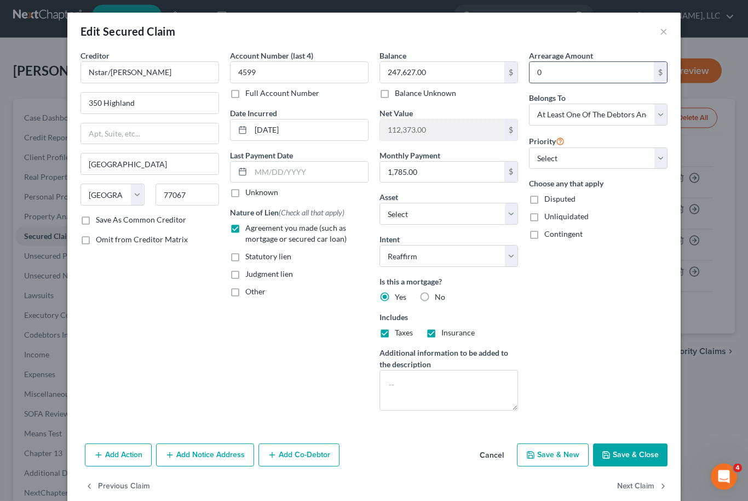
type input "2"
type input "3,604.00"
click at [658, 158] on select "Select 1st 2nd 3rd 4th 5th 6th 7th 8th 9th 10th 11th 12th 13th 14th 15th 16th 1…" at bounding box center [598, 159] width 139 height 22
select select "0"
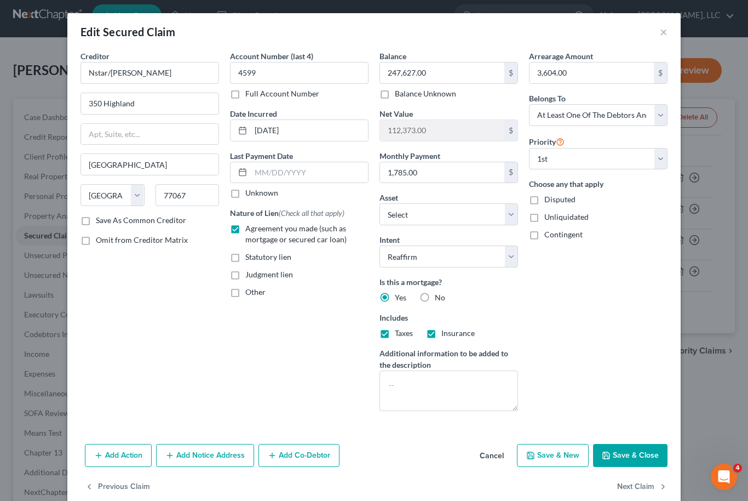
click at [640, 456] on button "Save & Close" at bounding box center [630, 455] width 74 height 23
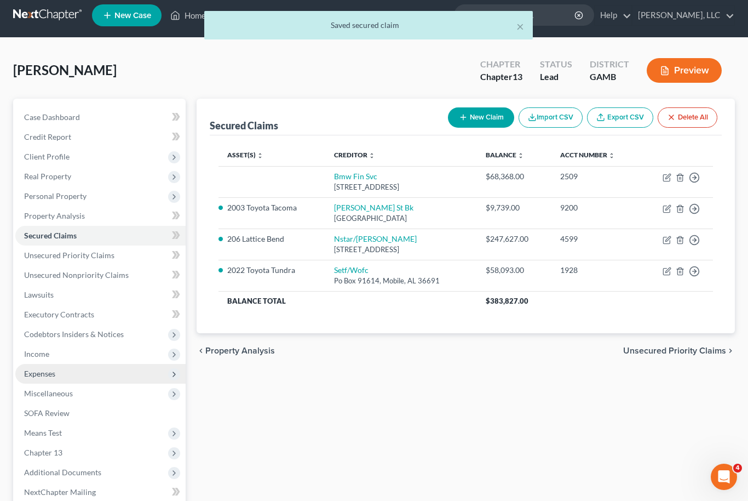
click at [78, 370] on span "Expenses" at bounding box center [100, 374] width 170 height 20
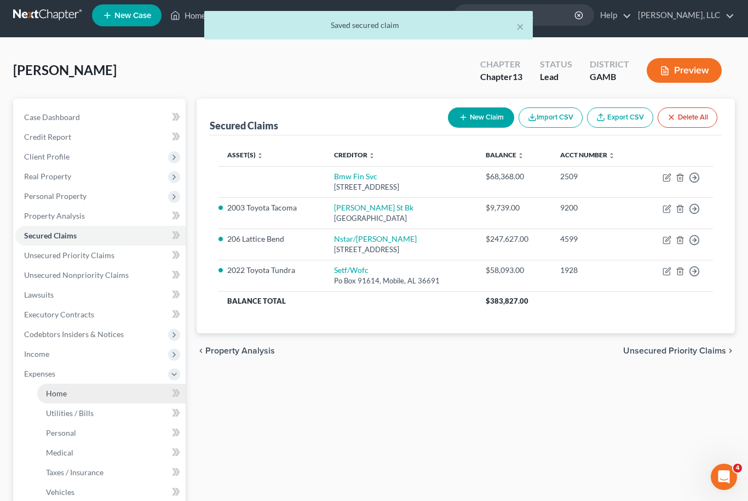
click at [89, 393] on link "Home" at bounding box center [111, 393] width 148 height 20
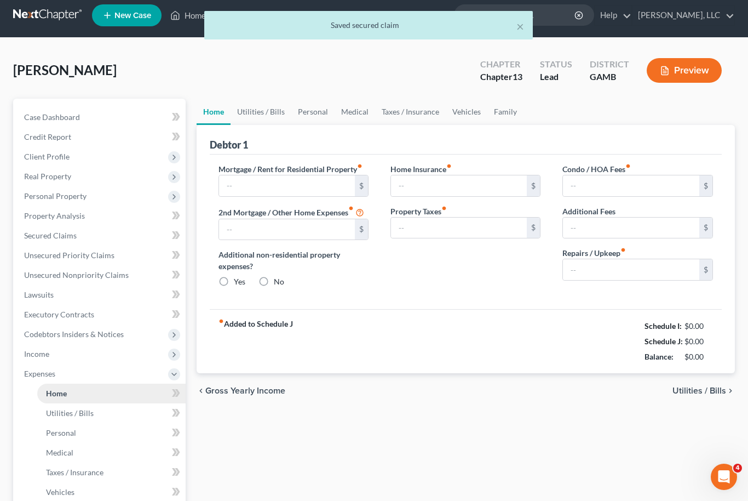
type input "0.00"
radio input "true"
type input "0.00"
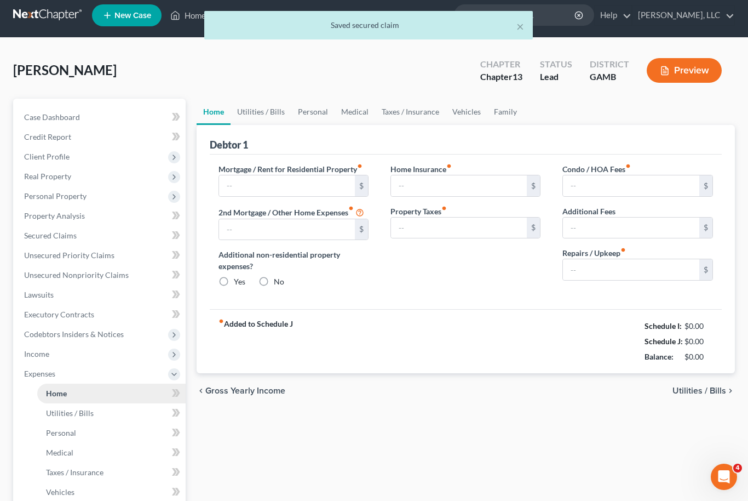
type input "0.00"
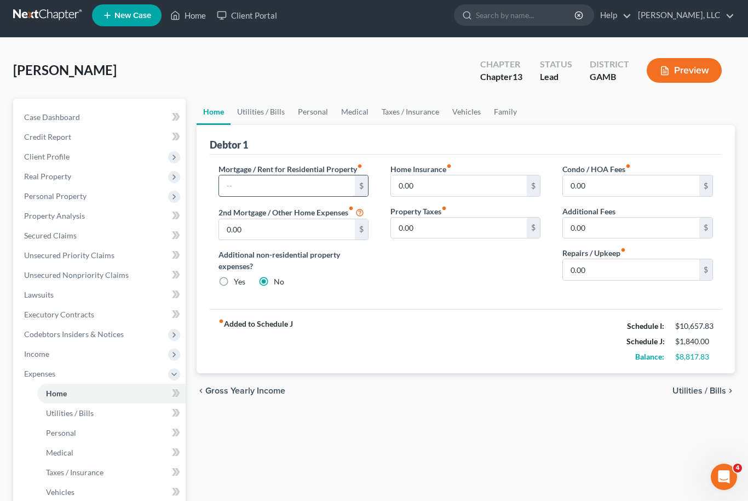
click at [288, 188] on input "text" at bounding box center [287, 185] width 136 height 21
type input "1,785.48"
click at [269, 113] on link "Utilities / Bills" at bounding box center [261, 112] width 61 height 26
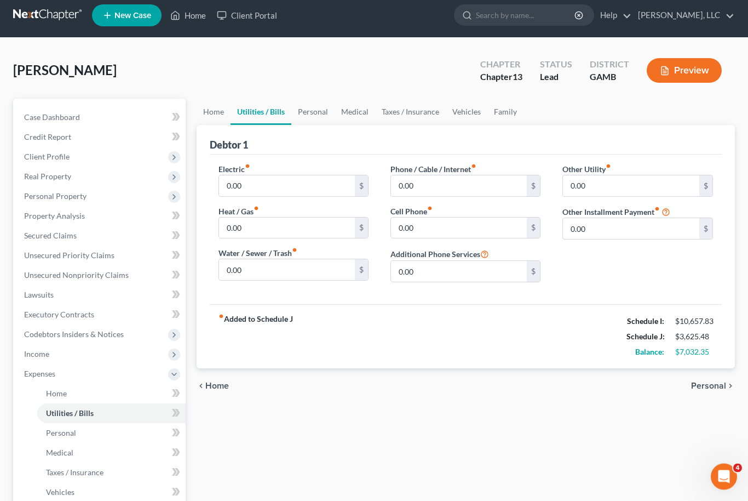
scroll to position [7, 0]
click at [238, 189] on input "0.00" at bounding box center [287, 185] width 136 height 21
type input "350"
click at [421, 187] on input "0.00" at bounding box center [459, 186] width 136 height 21
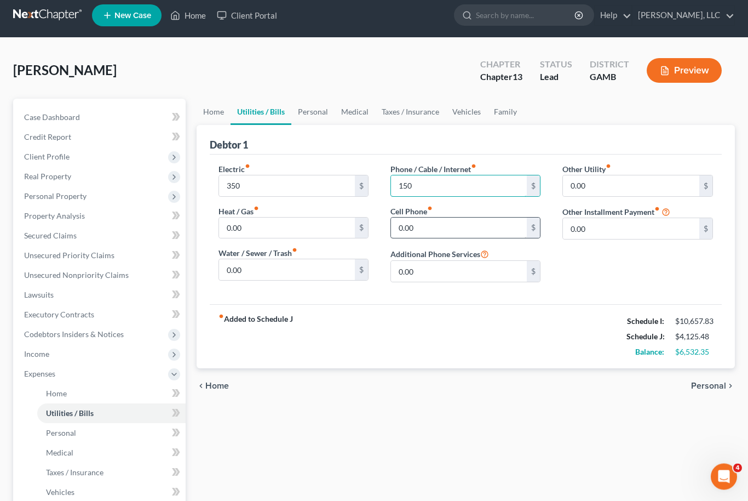
type input "150"
click at [409, 223] on input "0.00" at bounding box center [459, 228] width 136 height 21
type input "275"
click at [317, 111] on link "Personal" at bounding box center [312, 112] width 43 height 26
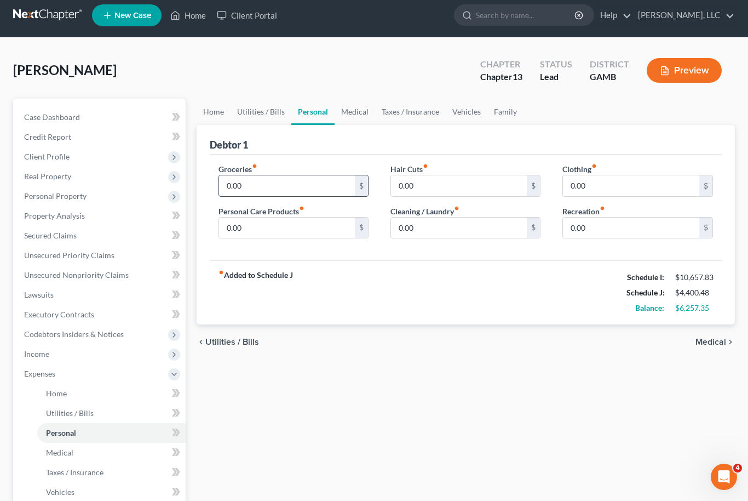
click at [231, 186] on input "0.00" at bounding box center [287, 185] width 136 height 21
type input "700"
click at [455, 114] on link "Vehicles" at bounding box center [467, 112] width 42 height 26
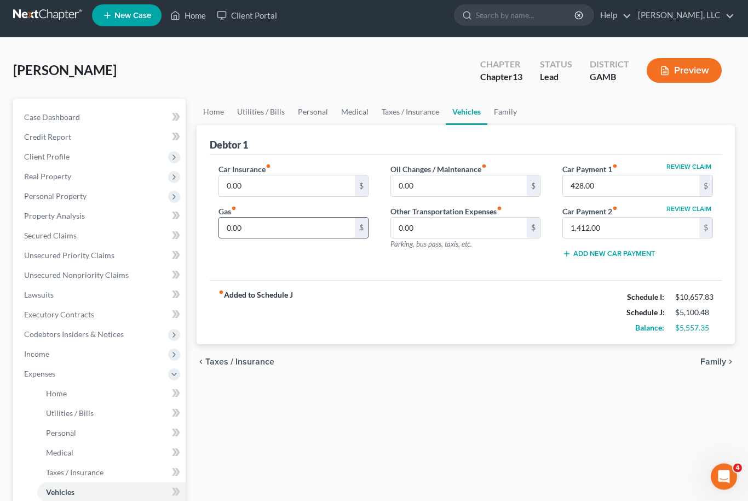
click at [234, 222] on input "0.00" at bounding box center [287, 228] width 136 height 21
type input "500"
click at [587, 188] on input "428.00" at bounding box center [631, 186] width 136 height 21
click at [597, 228] on input "1,412.00" at bounding box center [631, 228] width 136 height 21
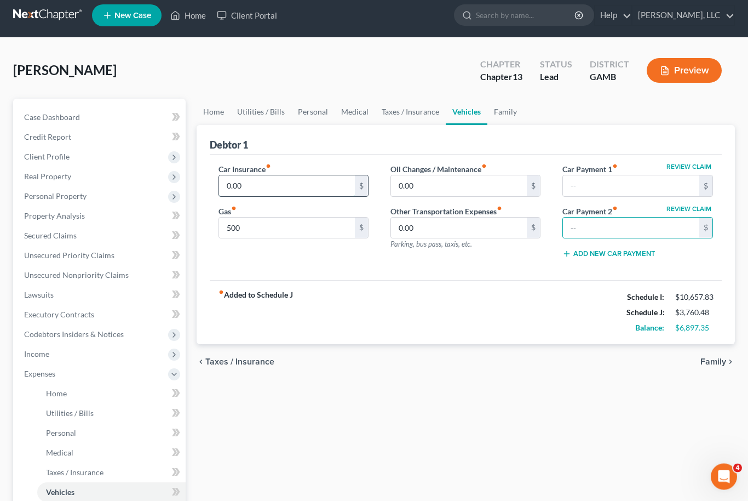
click at [238, 188] on input "0.00" at bounding box center [287, 186] width 136 height 21
type input "647"
click at [418, 187] on input "0.00" at bounding box center [459, 186] width 136 height 21
type input "120"
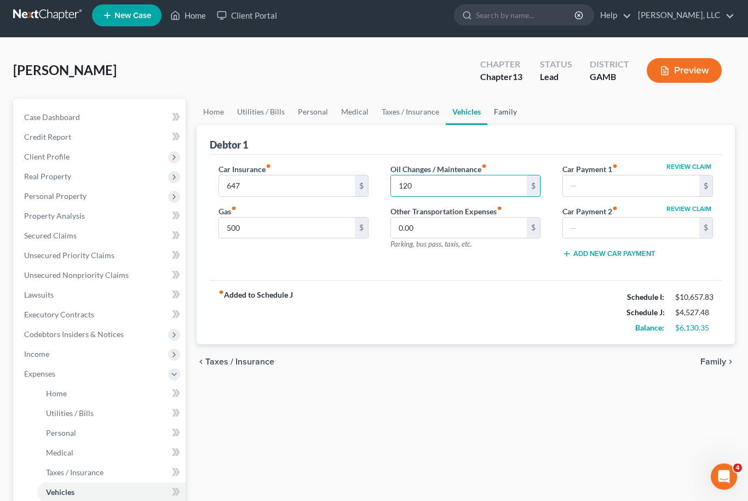
click at [504, 108] on link "Family" at bounding box center [505, 112] width 36 height 26
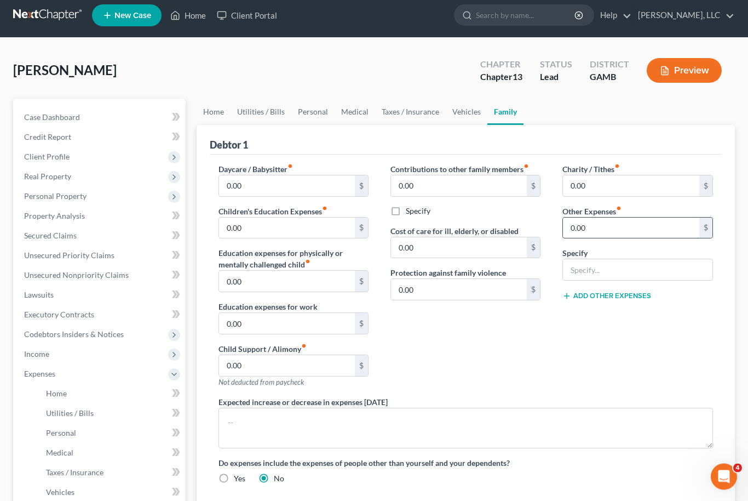
click at [584, 227] on input "0.00" at bounding box center [631, 228] width 136 height 21
type input "1,447"
click at [623, 278] on input "text" at bounding box center [637, 270] width 149 height 21
type input "Wife’s Car Payment"
click at [607, 295] on button "Add Other Expenses" at bounding box center [607, 296] width 89 height 9
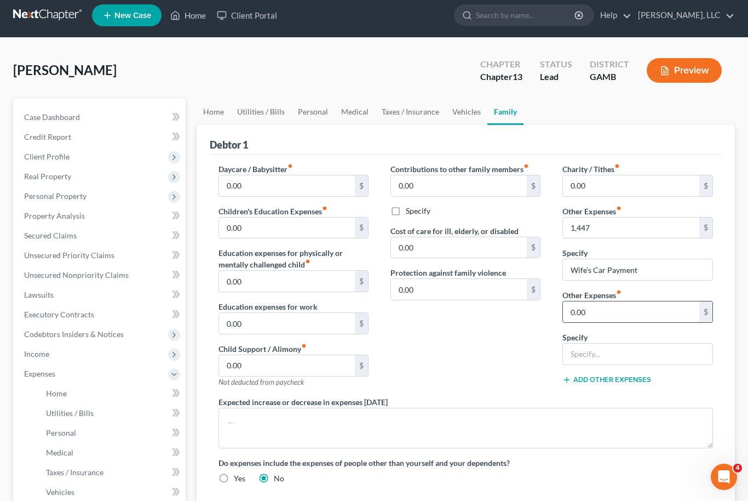
click at [590, 311] on input "0.00" at bounding box center [631, 311] width 136 height 21
type input "500"
click at [611, 360] on input "text" at bounding box center [637, 354] width 149 height 21
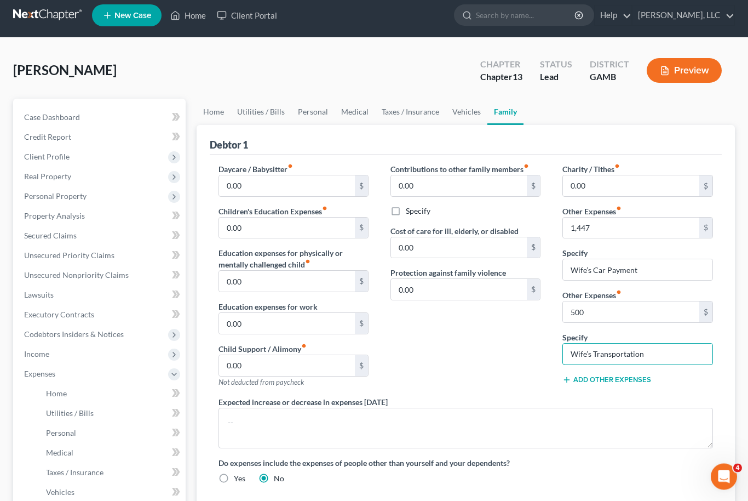
type input "Wife’s Transportation"
click at [624, 383] on button "Add Other Expenses" at bounding box center [607, 380] width 89 height 9
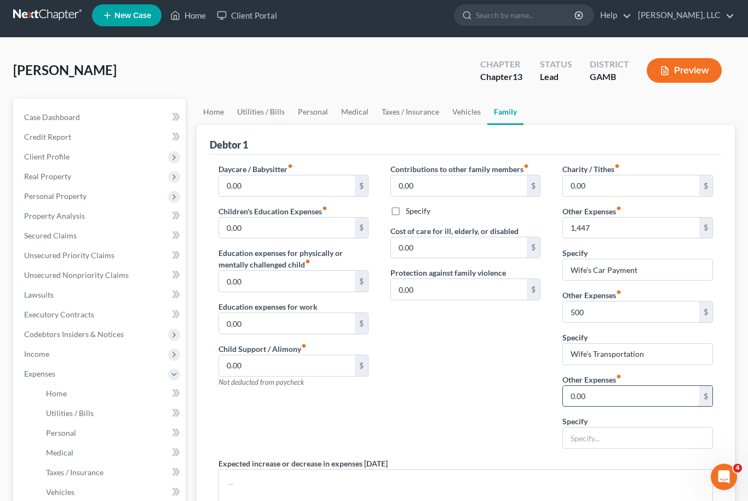
click at [600, 394] on input "0.00" at bounding box center [631, 396] width 136 height 21
type input "800"
click at [612, 440] on input "text" at bounding box center [637, 438] width 149 height 21
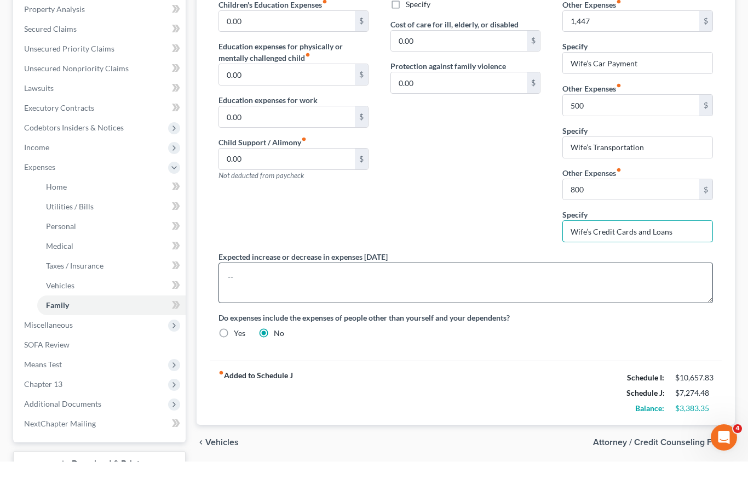
type input "Wife’s Credit Cards and Loans"
click at [686, 302] on textarea at bounding box center [466, 322] width 495 height 41
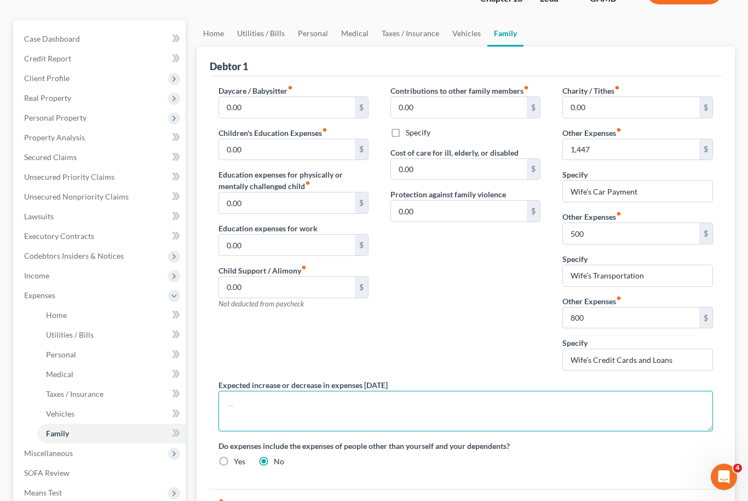
scroll to position [0, 0]
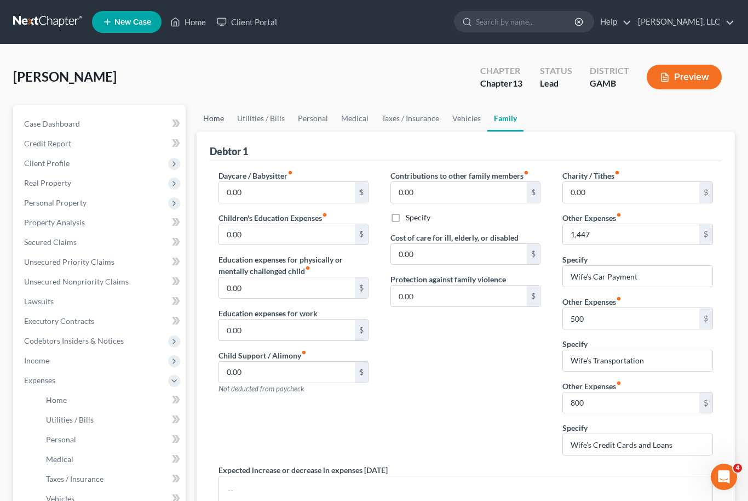
click at [206, 125] on link "Home" at bounding box center [214, 118] width 34 height 26
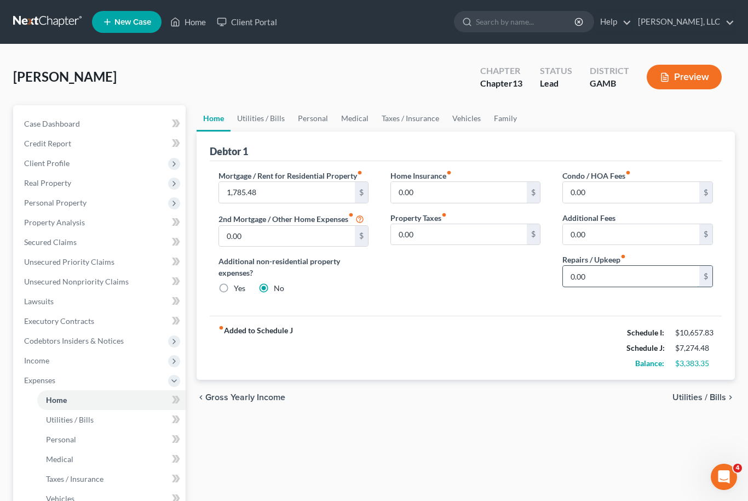
click at [578, 286] on input "0.00" at bounding box center [631, 276] width 136 height 21
type input "100"
click at [254, 115] on link "Utilities / Bills" at bounding box center [261, 118] width 61 height 26
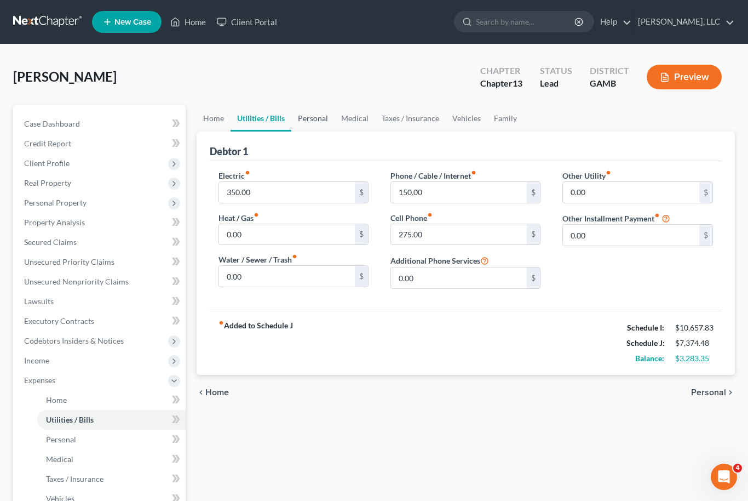
click at [324, 118] on link "Personal" at bounding box center [312, 118] width 43 height 26
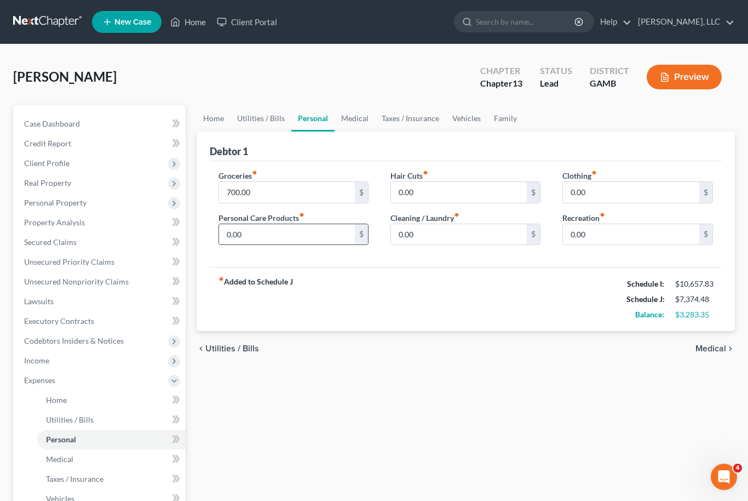
click at [239, 237] on input "0.00" at bounding box center [287, 234] width 136 height 21
type input "100"
click at [410, 197] on input "0.00" at bounding box center [459, 192] width 136 height 21
click at [410, 243] on input "0.00" at bounding box center [459, 234] width 136 height 21
type input "100"
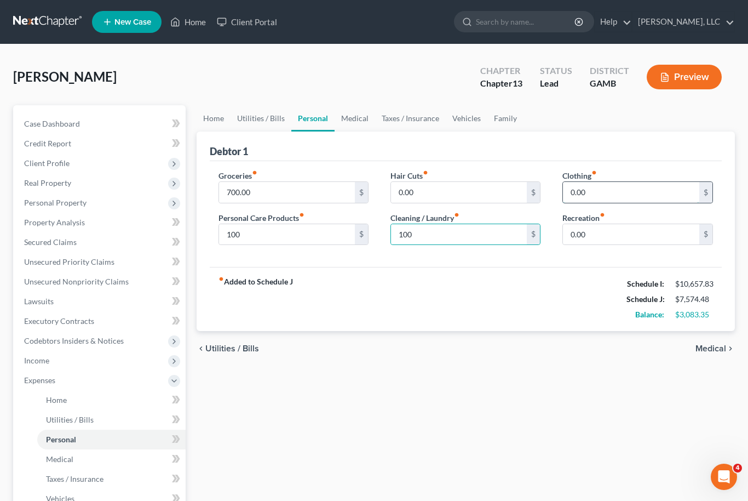
click at [606, 192] on input "0.00" at bounding box center [631, 192] width 136 height 21
type input "100"
click at [353, 128] on link "Medical" at bounding box center [355, 118] width 41 height 26
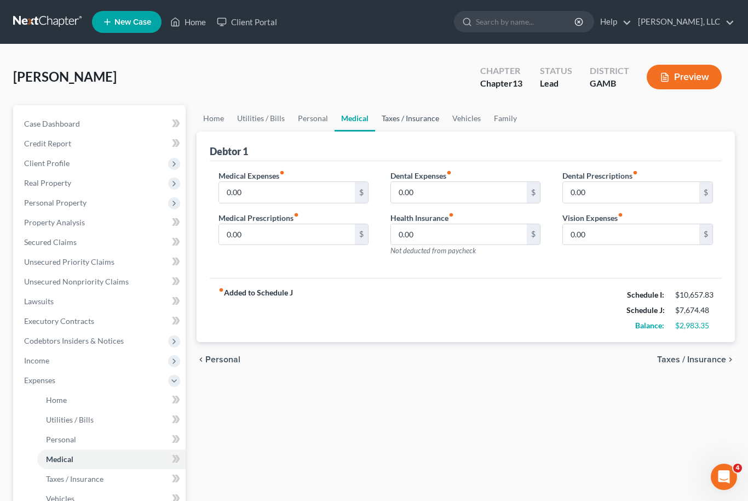
click at [406, 121] on link "Taxes / Insurance" at bounding box center [410, 118] width 71 height 26
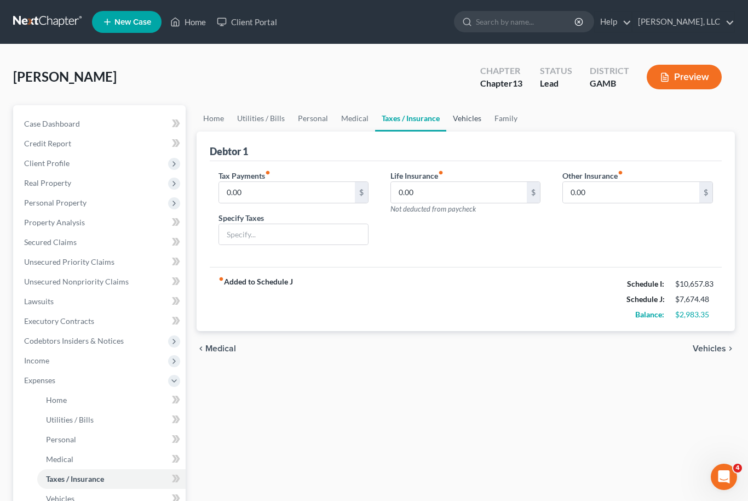
click at [462, 123] on link "Vehicles" at bounding box center [467, 118] width 42 height 26
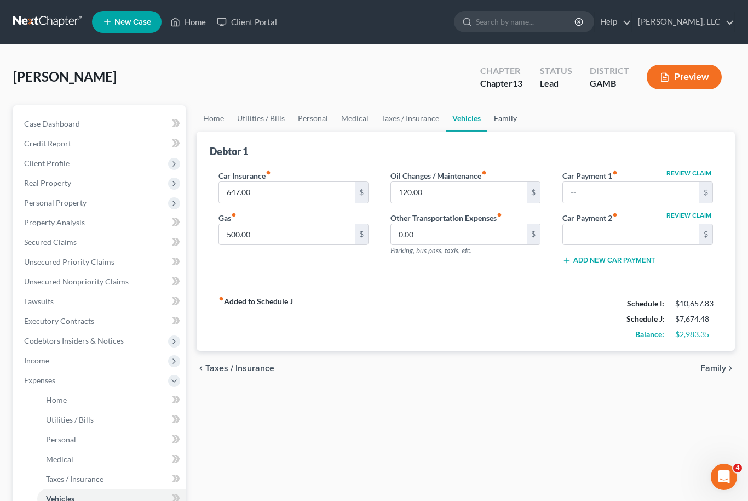
click at [497, 119] on link "Family" at bounding box center [505, 118] width 36 height 26
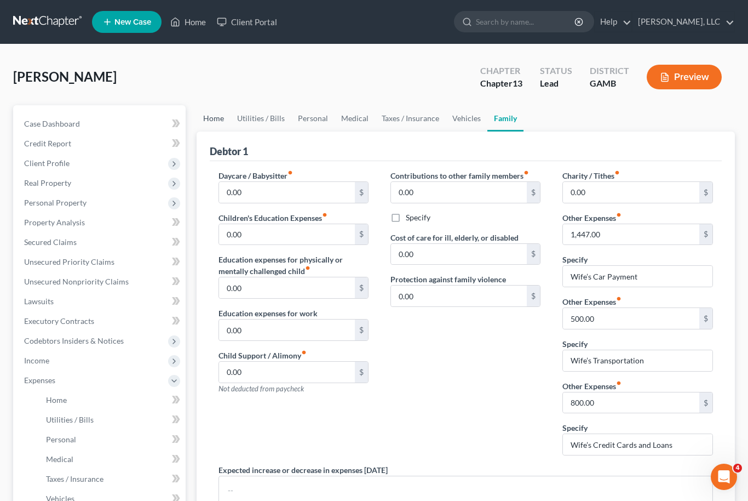
click at [209, 116] on link "Home" at bounding box center [214, 118] width 34 height 26
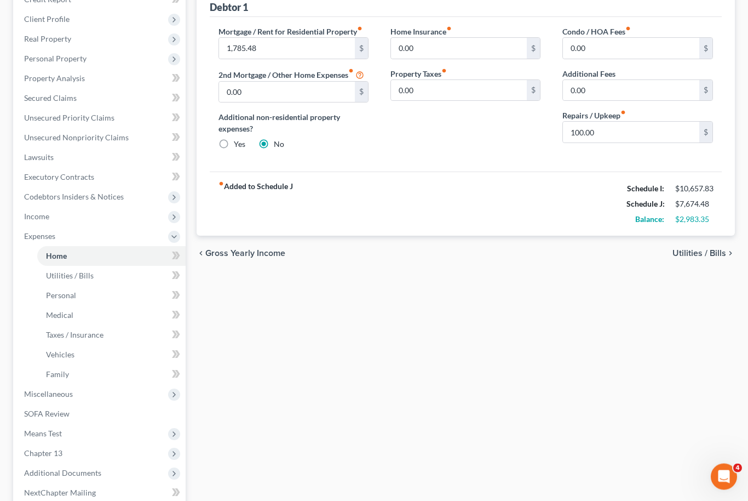
scroll to position [142, 0]
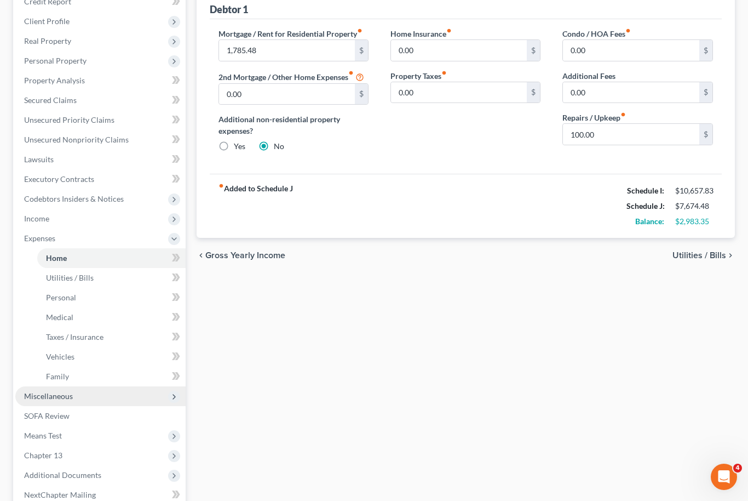
click at [76, 394] on span "Miscellaneous" at bounding box center [100, 396] width 170 height 20
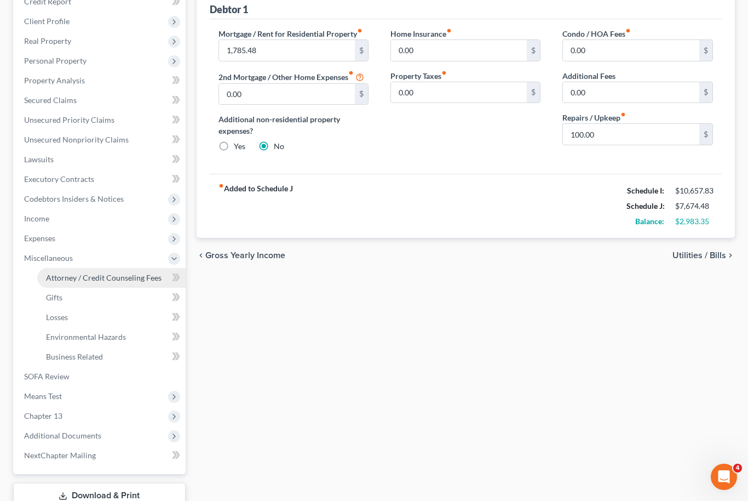
click at [118, 279] on span "Attorney / Credit Counseling Fees" at bounding box center [104, 277] width 116 height 9
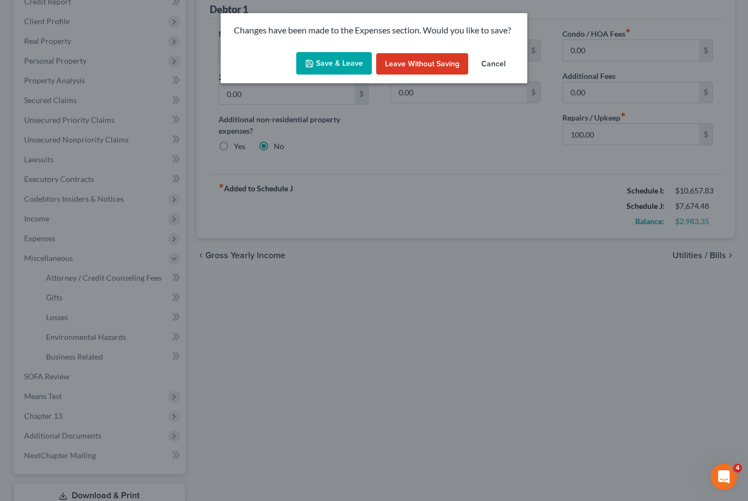
click at [335, 67] on button "Save & Leave" at bounding box center [334, 63] width 76 height 23
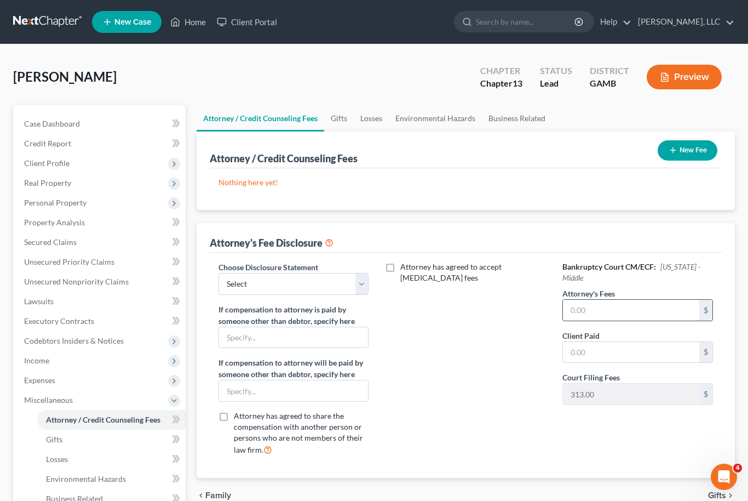
click at [607, 313] on input "text" at bounding box center [631, 310] width 136 height 21
type input "3,900"
click at [360, 277] on select "Select Disclosure of Compensation of Attorney for Debtor Disclosure of Compensa…" at bounding box center [294, 284] width 150 height 22
select select "0"
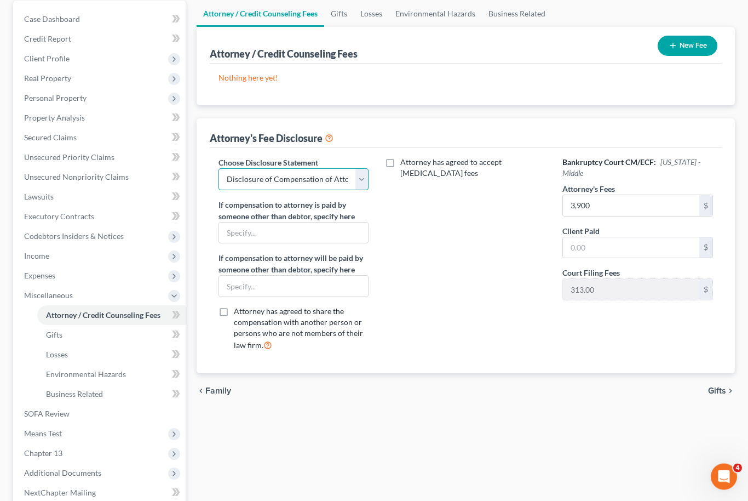
scroll to position [105, 0]
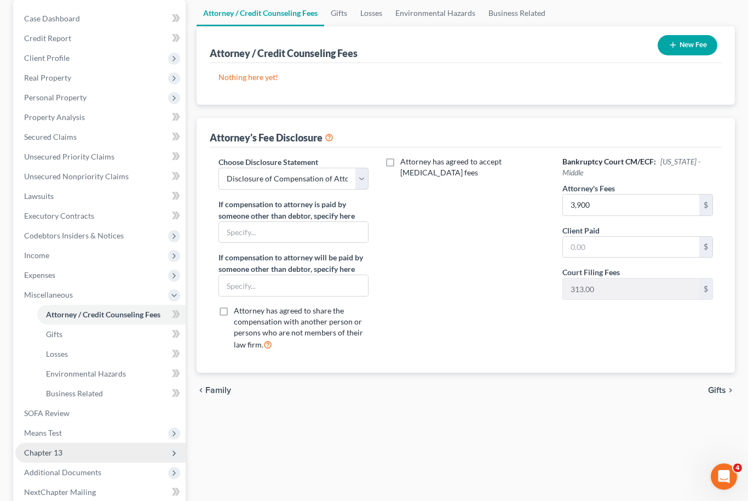
click at [64, 444] on span "Chapter 13" at bounding box center [100, 453] width 170 height 20
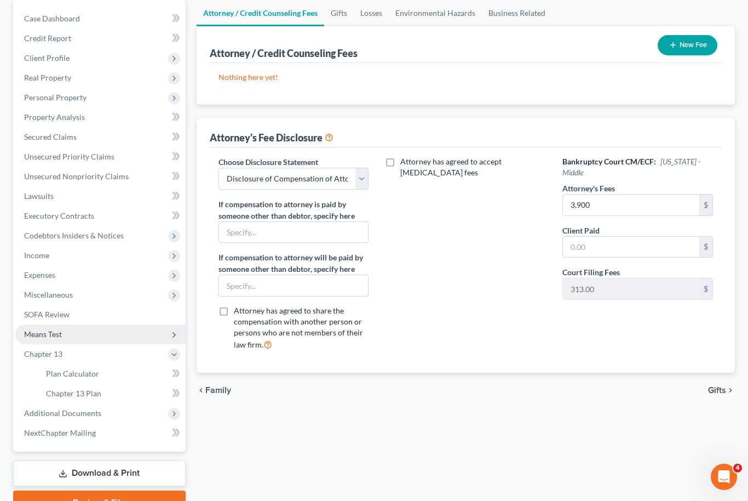
click at [66, 337] on span "Means Test" at bounding box center [100, 334] width 170 height 20
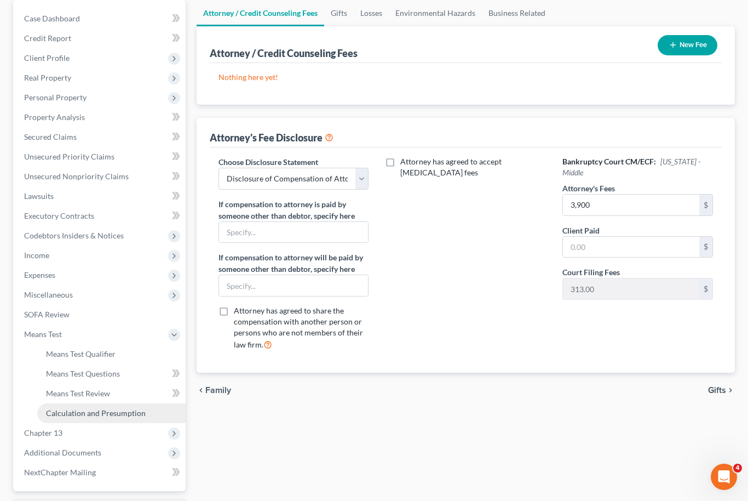
click at [118, 417] on link "Calculation and Presumption" at bounding box center [111, 413] width 148 height 20
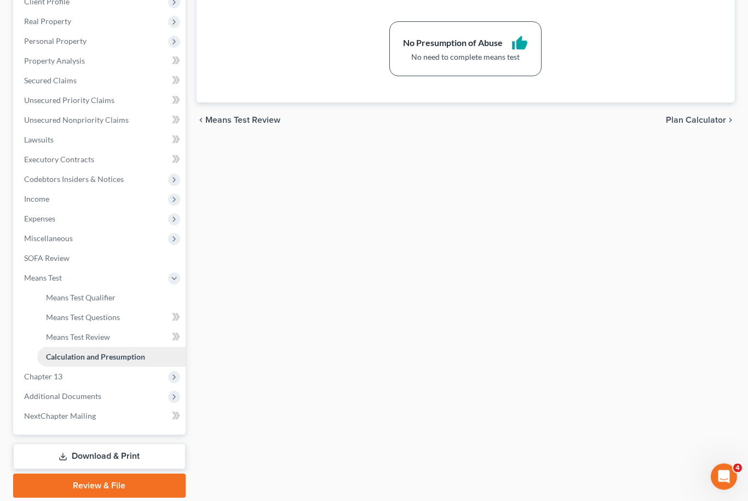
scroll to position [162, 0]
click at [106, 377] on span "Chapter 13" at bounding box center [100, 376] width 170 height 20
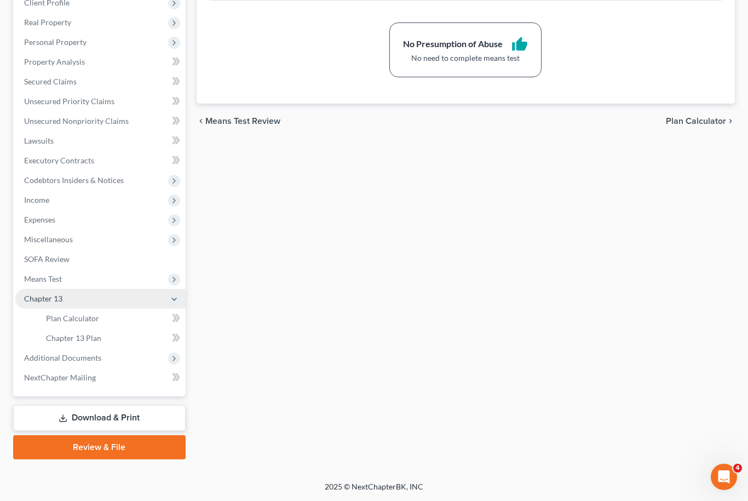
scroll to position [124, 0]
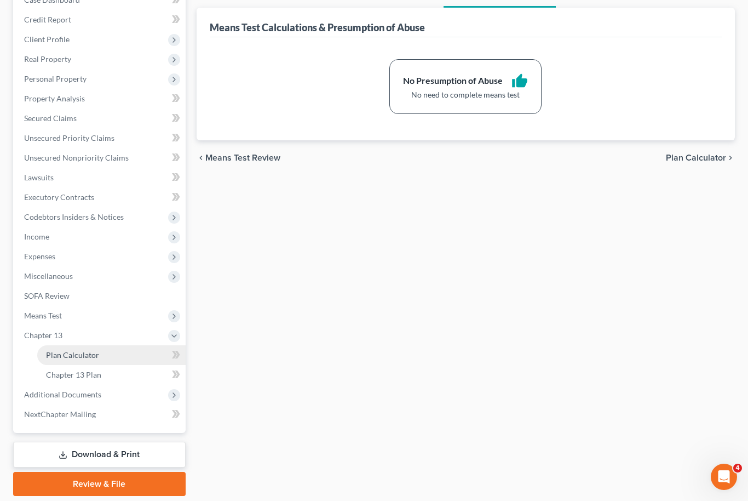
click at [90, 356] on span "Plan Calculator" at bounding box center [72, 354] width 53 height 9
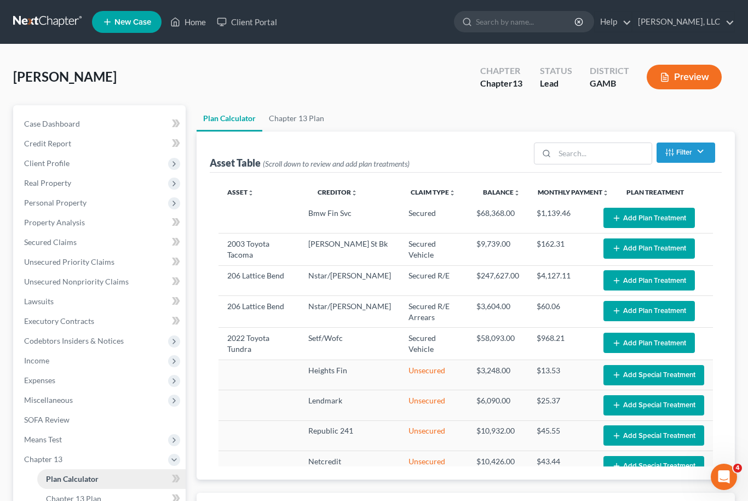
select select "59"
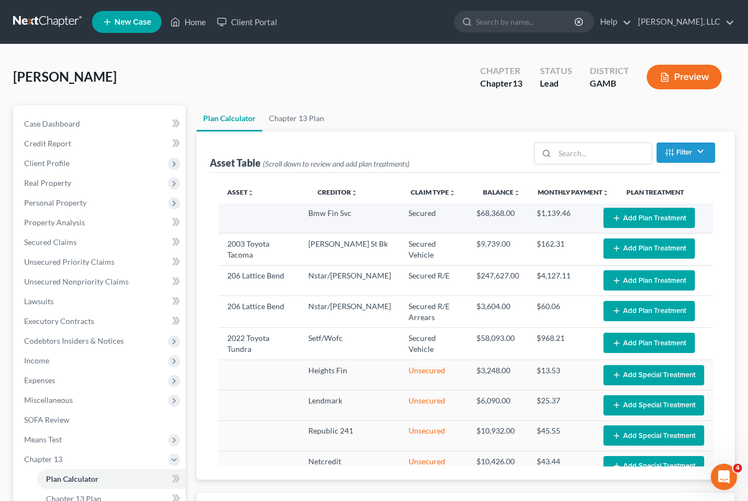
click at [653, 220] on button "Add Plan Treatment" at bounding box center [649, 218] width 91 height 20
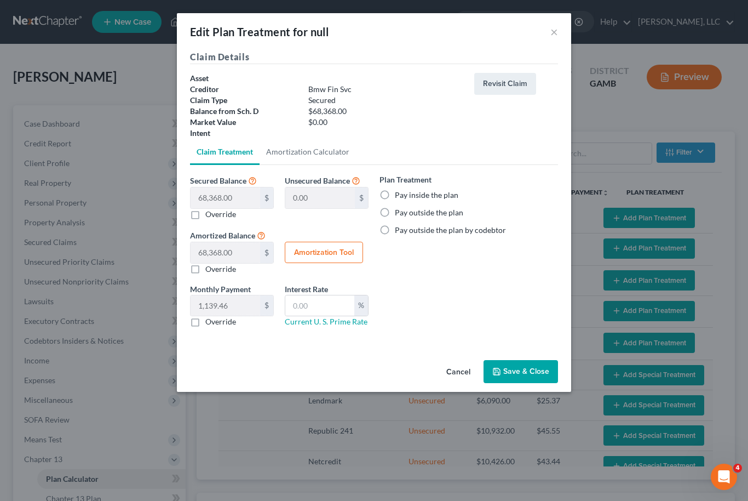
click at [395, 233] on label "Pay outside the plan by codebtor" at bounding box center [450, 230] width 111 height 11
click at [399, 232] on input "Pay outside the plan by codebtor" at bounding box center [402, 228] width 7 height 7
radio input "true"
click at [535, 369] on button "Save & Close" at bounding box center [521, 371] width 74 height 23
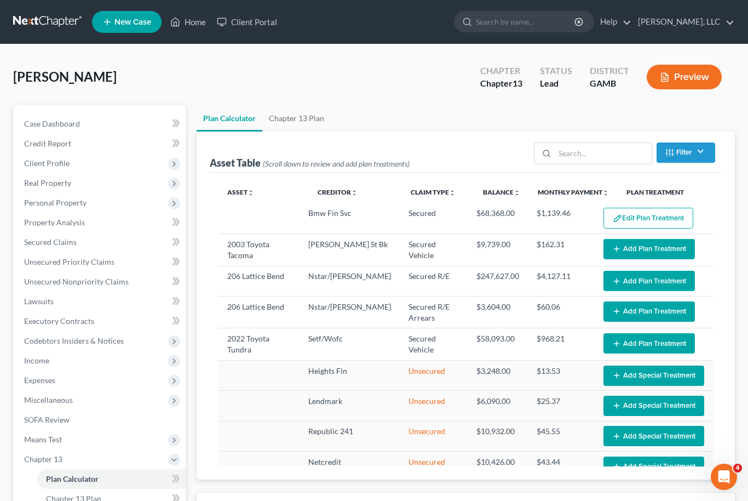
select select "59"
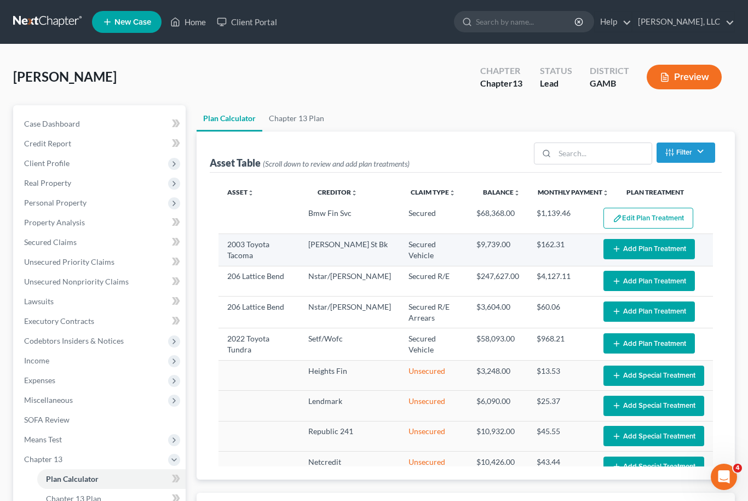
click at [659, 250] on button "Add Plan Treatment" at bounding box center [649, 249] width 91 height 20
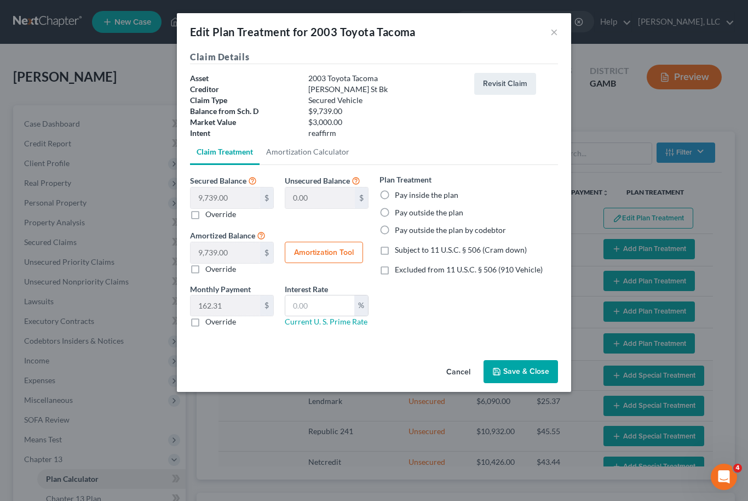
click at [395, 198] on label "Pay inside the plan" at bounding box center [427, 195] width 64 height 11
click at [399, 197] on input "Pay inside the plan" at bounding box center [402, 193] width 7 height 7
radio input "true"
click at [306, 307] on input "text" at bounding box center [319, 305] width 69 height 21
type input "7.00"
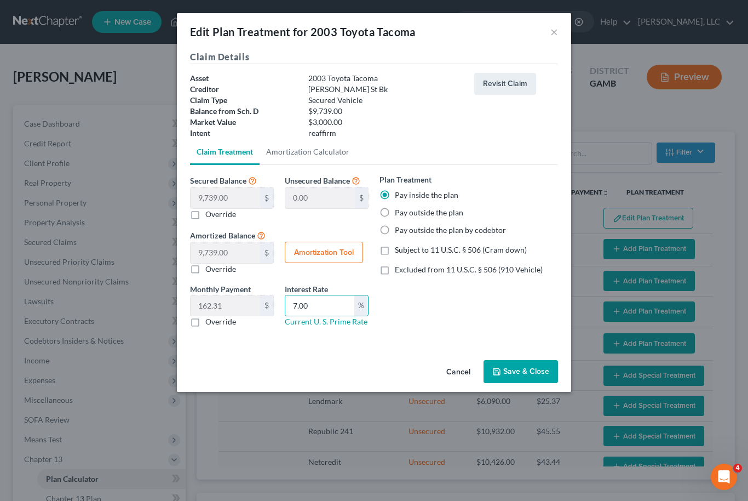
click at [395, 250] on label "Subject to 11 U.S.C. § 506 (Cram down)" at bounding box center [461, 249] width 132 height 11
click at [399, 250] on input "Subject to 11 U.S.C. § 506 (Cram down)" at bounding box center [402, 247] width 7 height 7
checkbox input "true"
click at [530, 375] on button "Save & Close" at bounding box center [521, 371] width 74 height 23
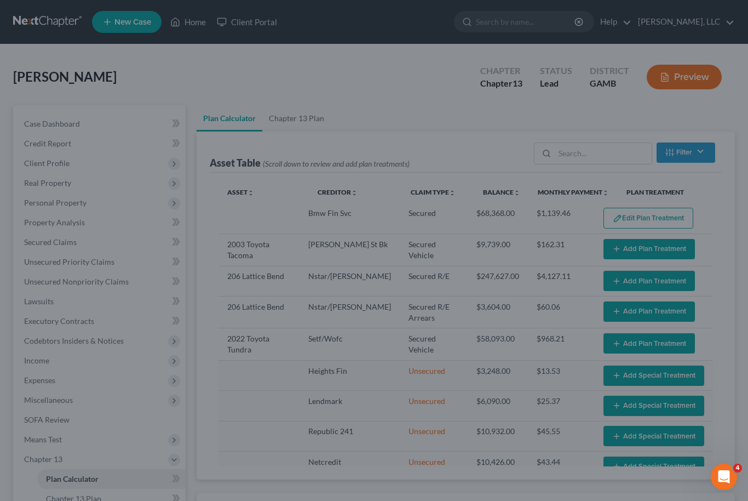
select select "59"
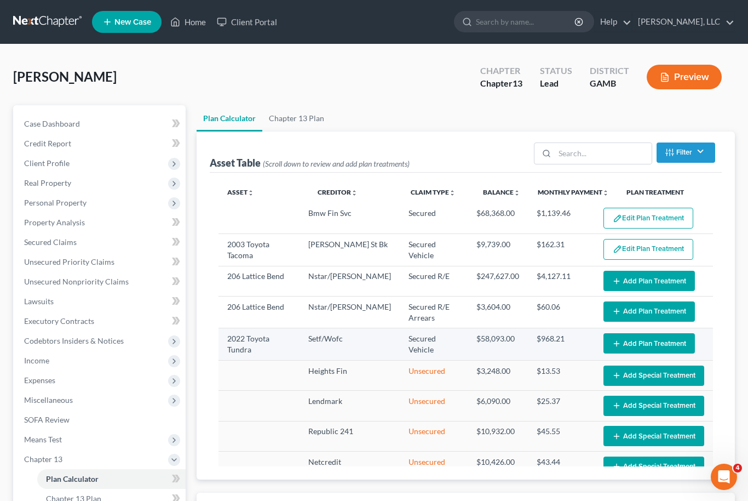
click at [652, 345] on button "Add Plan Treatment" at bounding box center [649, 343] width 91 height 20
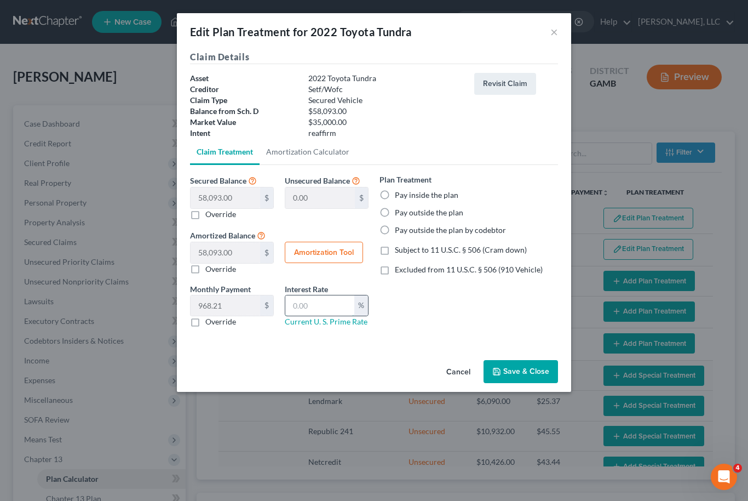
click at [315, 307] on input "text" at bounding box center [319, 305] width 69 height 21
type input "7.9"
click at [339, 251] on button "Amortization Tool" at bounding box center [324, 253] width 78 height 22
type input "58,093.00"
type input "7.9"
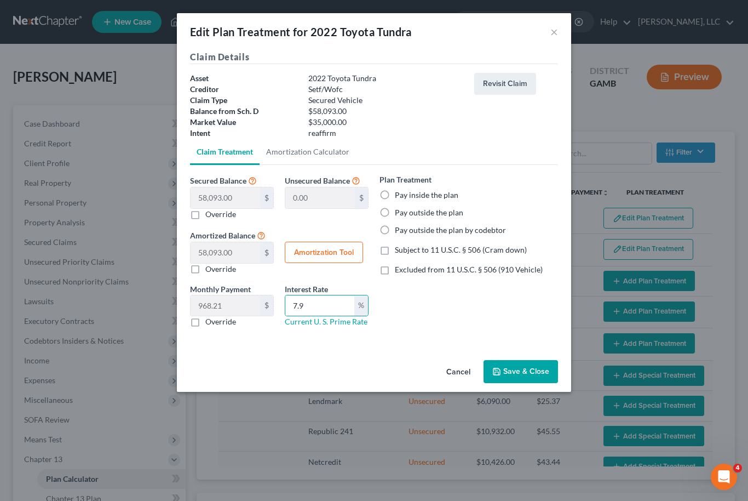
type input "60"
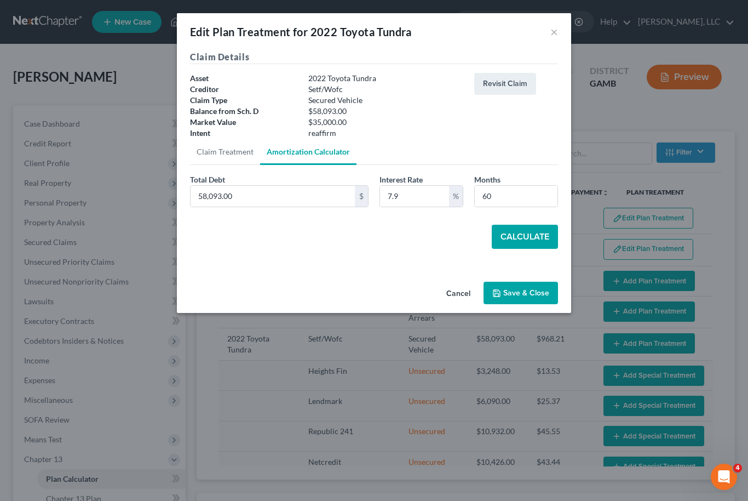
click at [526, 242] on button "Calculate" at bounding box center [525, 237] width 66 height 24
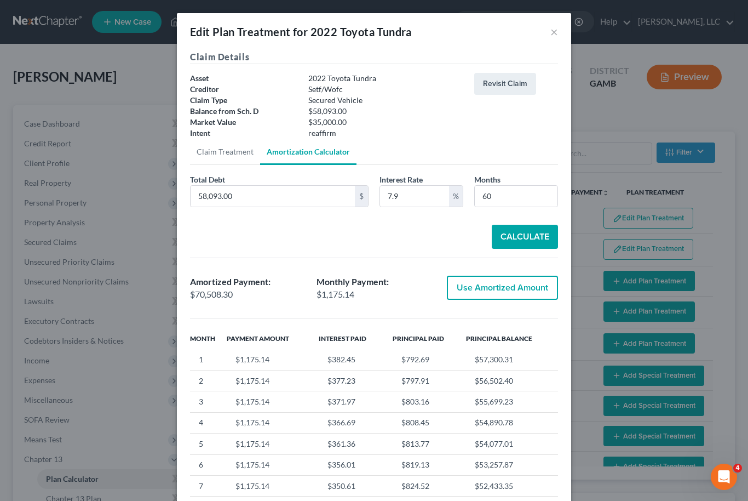
click at [504, 286] on button "Use Amortized Amount" at bounding box center [502, 288] width 111 height 24
type input "70,508.29"
checkbox input "true"
type input "1,175.13"
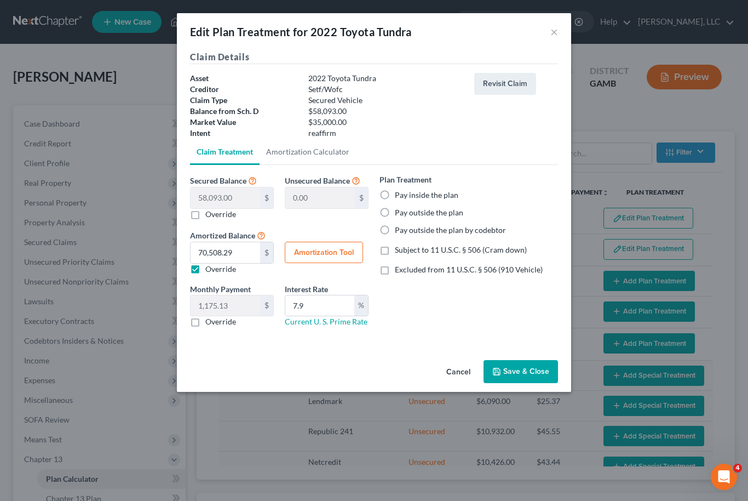
click at [395, 190] on label "Pay inside the plan" at bounding box center [427, 195] width 64 height 11
click at [399, 190] on input "Pay inside the plan" at bounding box center [402, 193] width 7 height 7
radio input "true"
click at [395, 273] on label "Excluded from 11 U.S.C. § 506 (910 Vehicle)" at bounding box center [469, 269] width 148 height 11
click at [399, 271] on input "Excluded from 11 U.S.C. § 506 (910 Vehicle)" at bounding box center [402, 267] width 7 height 7
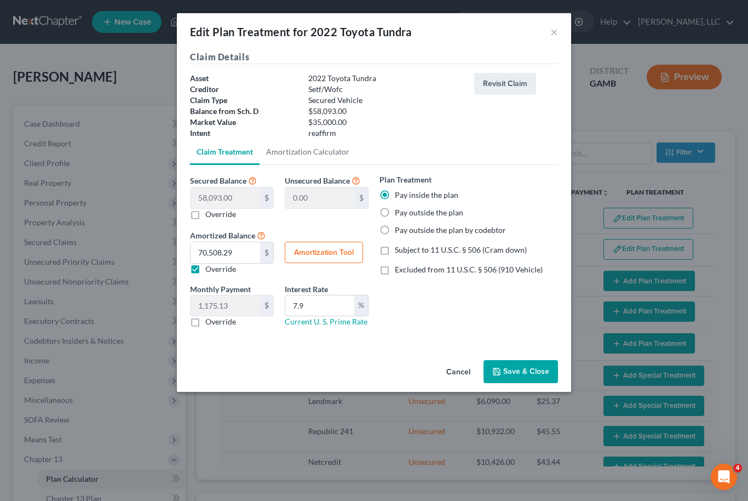
checkbox input "true"
click at [524, 368] on button "Save & Close" at bounding box center [521, 371] width 74 height 23
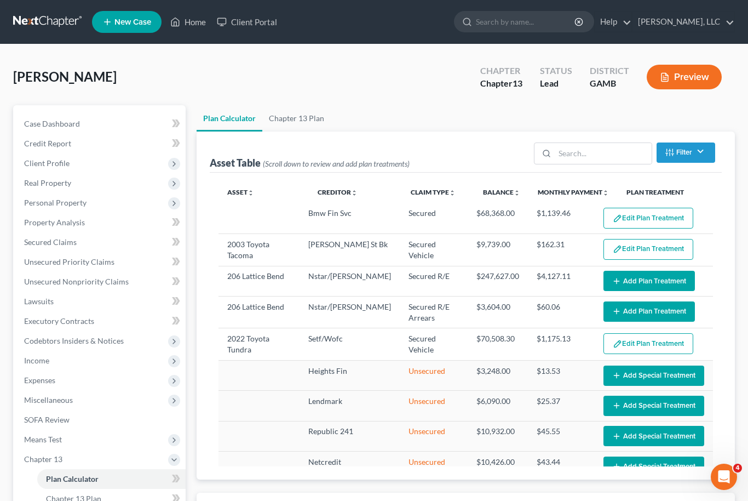
select select "59"
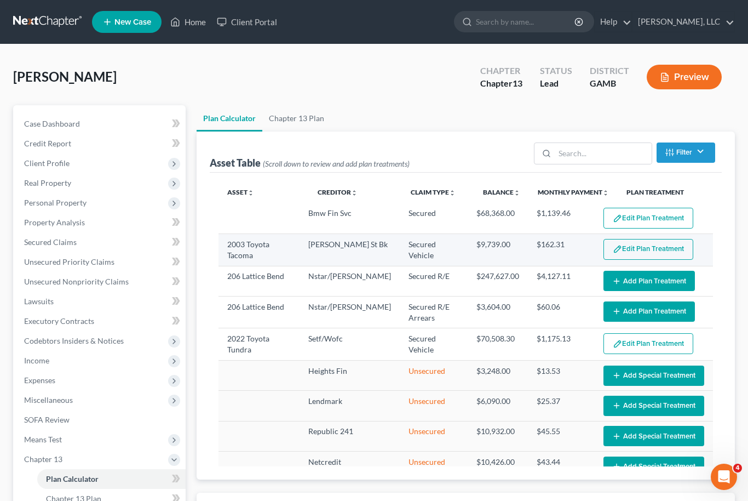
click at [648, 250] on button "Edit Plan Treatment" at bounding box center [649, 249] width 90 height 21
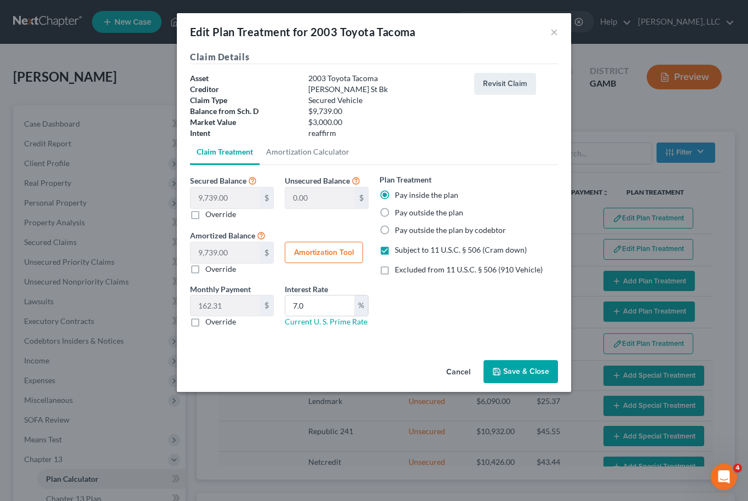
click at [337, 257] on button "Amortization Tool" at bounding box center [324, 253] width 78 height 22
type input "9,739.00"
type input "7.0"
type input "60"
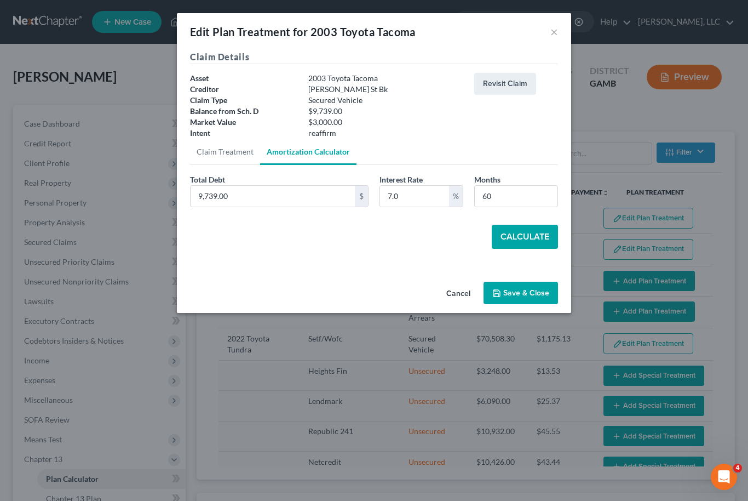
click at [524, 235] on button "Calculate" at bounding box center [525, 237] width 66 height 24
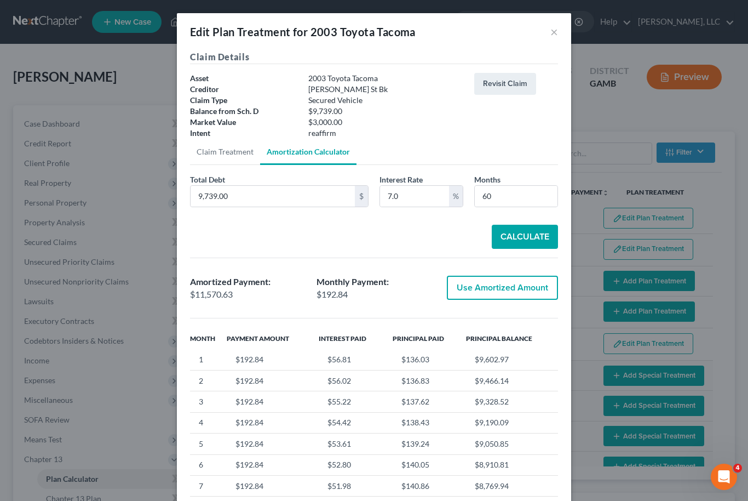
click at [502, 291] on button "Use Amortized Amount" at bounding box center [502, 288] width 111 height 24
type input "11,570.63"
checkbox input "true"
type input "192.84"
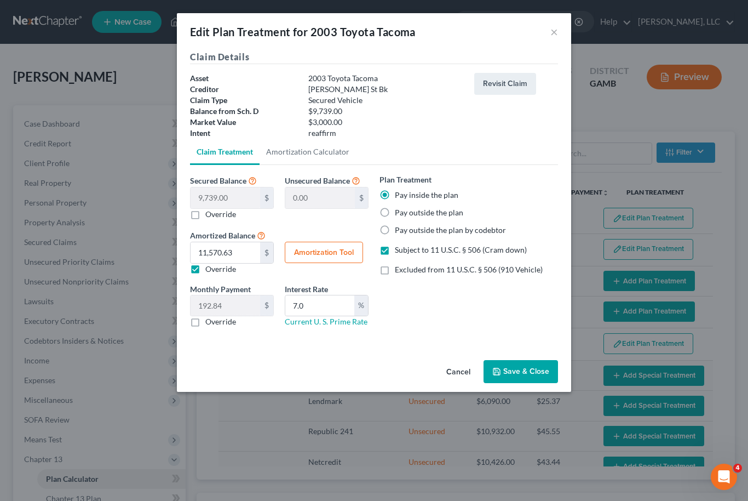
click at [530, 377] on button "Save & Close" at bounding box center [521, 371] width 74 height 23
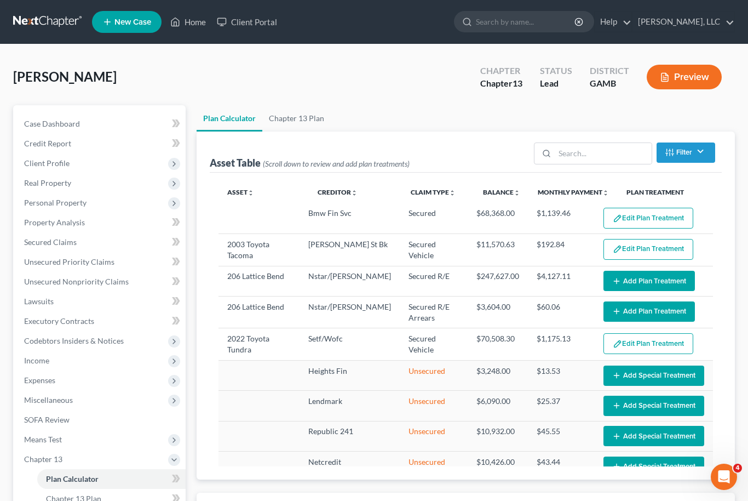
select select "59"
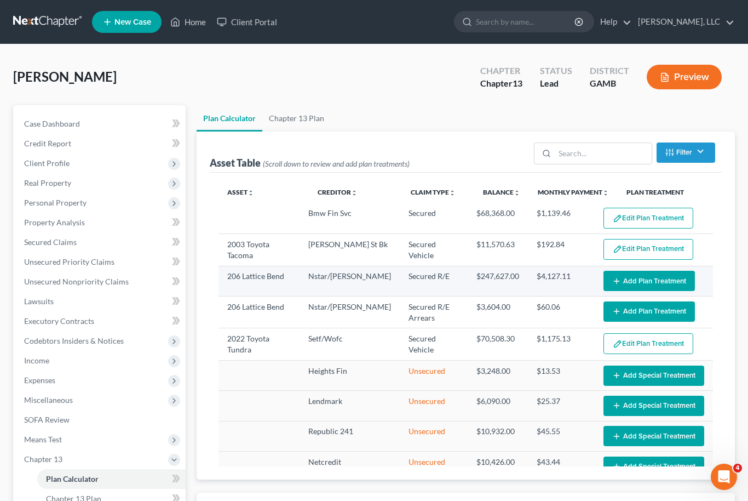
click at [653, 280] on button "Add Plan Treatment" at bounding box center [649, 281] width 91 height 20
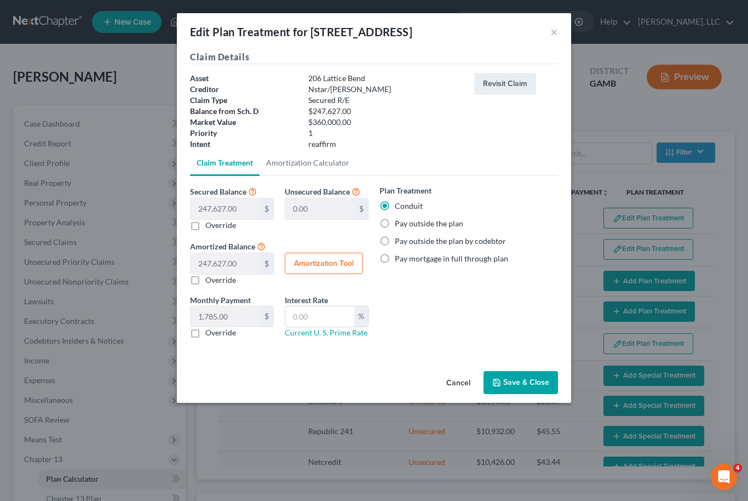
click at [395, 222] on label "Pay outside the plan" at bounding box center [429, 223] width 68 height 11
click at [399, 222] on input "Pay outside the plan" at bounding box center [402, 221] width 7 height 7
radio input "true"
click at [527, 387] on button "Save & Close" at bounding box center [521, 382] width 74 height 23
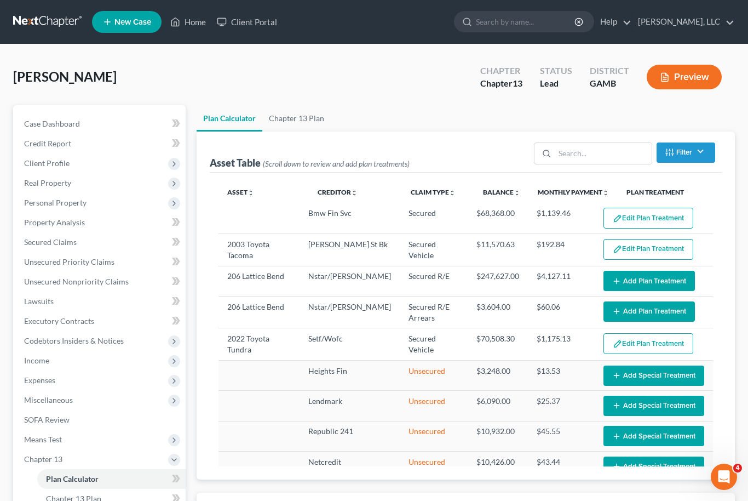
select select "59"
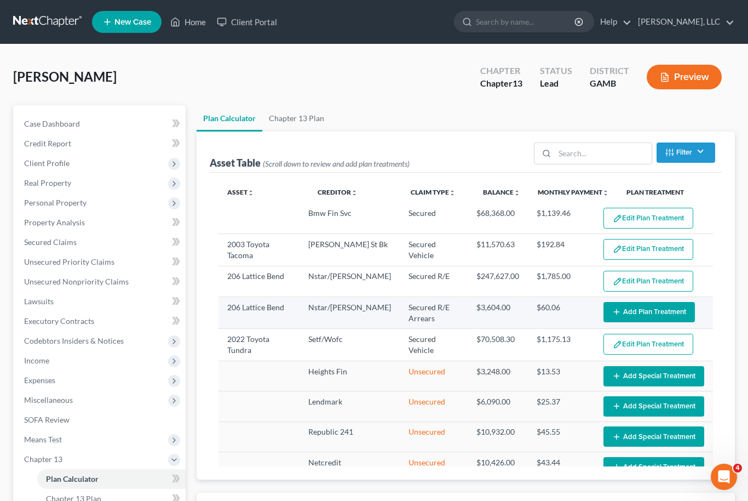
click at [656, 309] on button "Add Plan Treatment" at bounding box center [649, 312] width 91 height 20
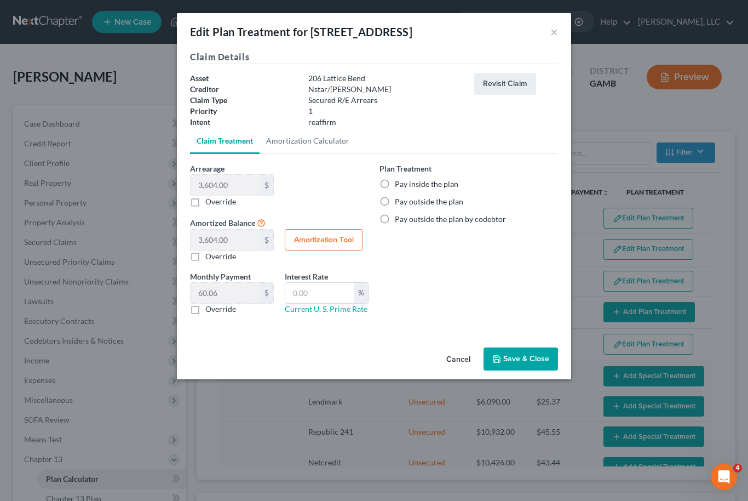
click at [395, 179] on label "Pay inside the plan" at bounding box center [427, 184] width 64 height 11
click at [399, 179] on input "Pay inside the plan" at bounding box center [402, 182] width 7 height 7
click at [521, 357] on button "Save & Close" at bounding box center [521, 358] width 74 height 23
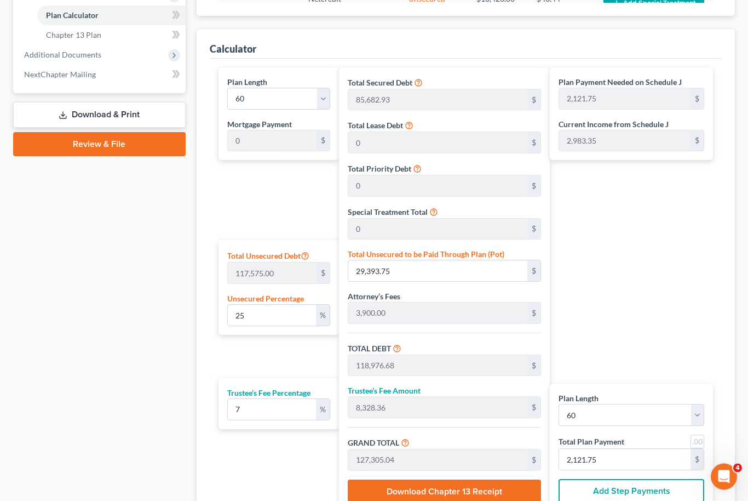
scroll to position [463, 0]
click at [387, 265] on input "29,393.75" at bounding box center [437, 270] width 179 height 21
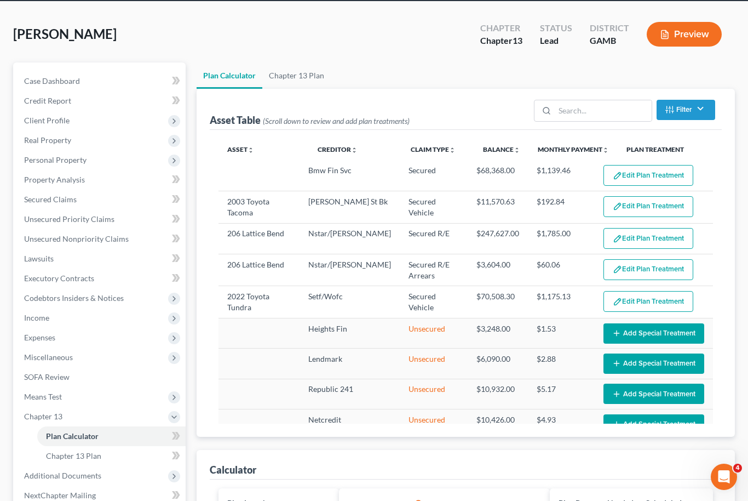
scroll to position [0, 0]
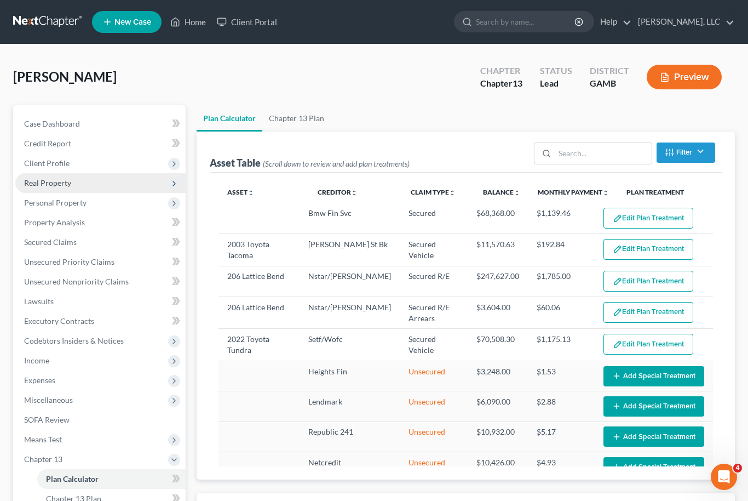
click at [48, 182] on span "Real Property" at bounding box center [47, 182] width 47 height 9
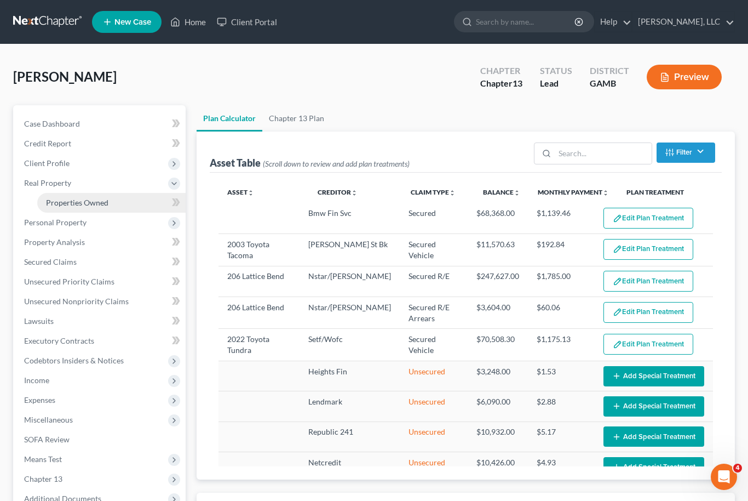
click at [76, 203] on span "Properties Owned" at bounding box center [77, 202] width 62 height 9
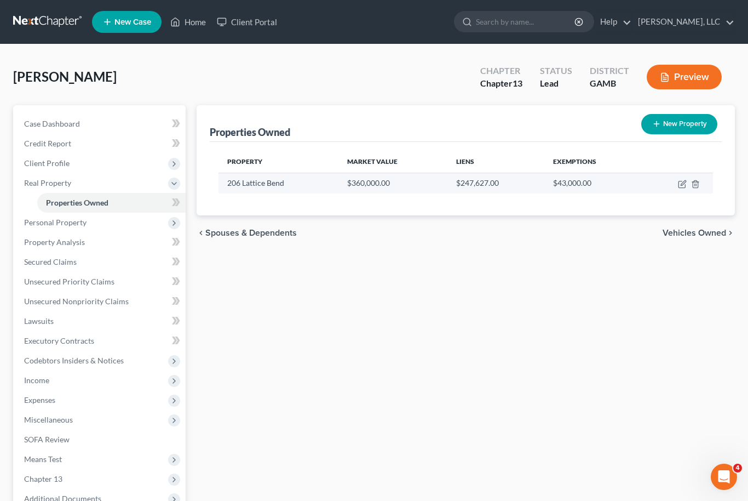
click at [675, 181] on td at bounding box center [677, 183] width 71 height 21
click at [679, 187] on icon "button" at bounding box center [682, 184] width 9 height 9
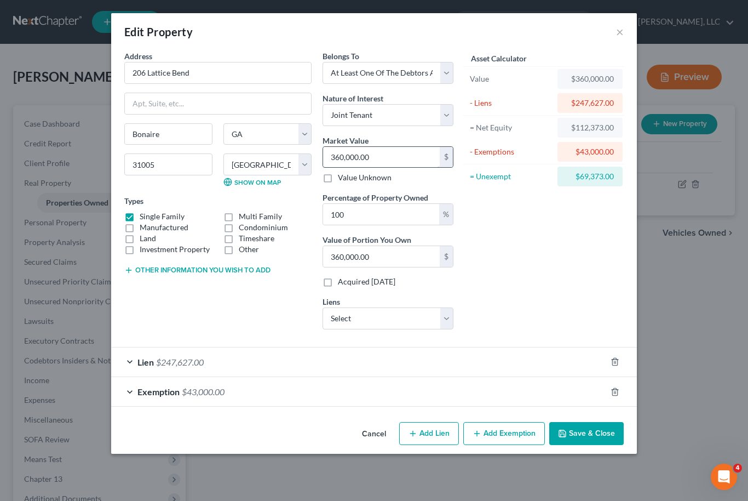
click at [375, 163] on input "360,000.00" at bounding box center [381, 157] width 117 height 21
click at [385, 209] on input "100" at bounding box center [381, 214] width 116 height 21
click at [435, 395] on div "Exemption $43,000.00" at bounding box center [358, 391] width 495 height 29
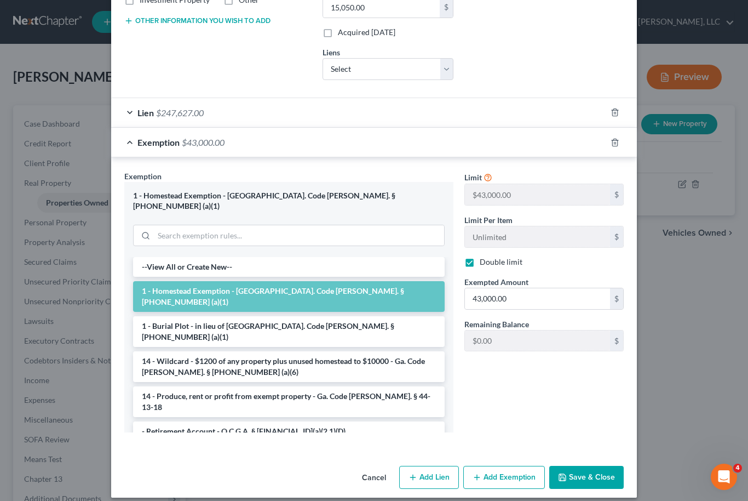
scroll to position [248, 0]
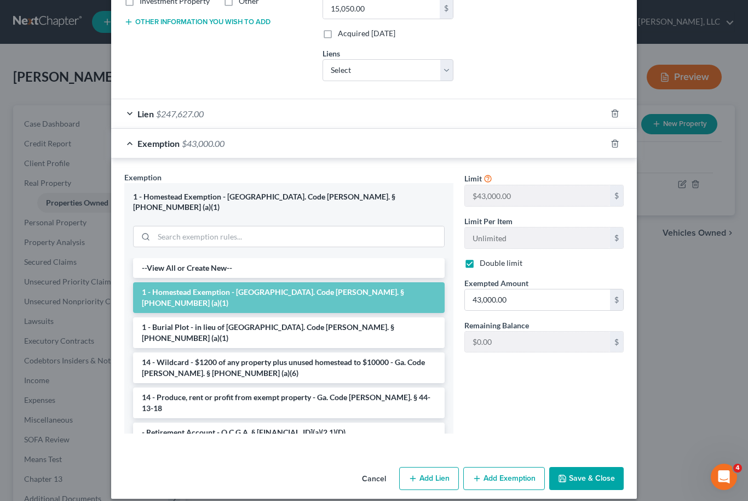
click at [480, 268] on label "Double limit" at bounding box center [501, 262] width 43 height 11
click at [484, 265] on input "Double limit" at bounding box center [487, 260] width 7 height 7
click at [498, 300] on input "43,000.00" at bounding box center [537, 299] width 145 height 21
click at [592, 468] on button "Save & Close" at bounding box center [586, 478] width 74 height 23
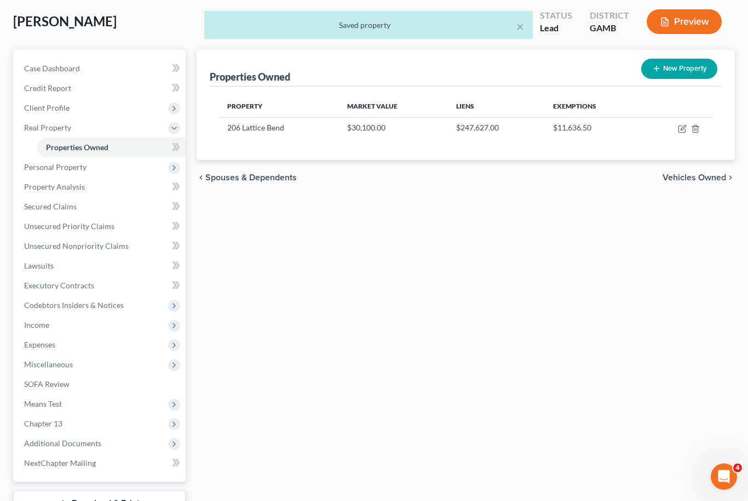
scroll to position [54, 0]
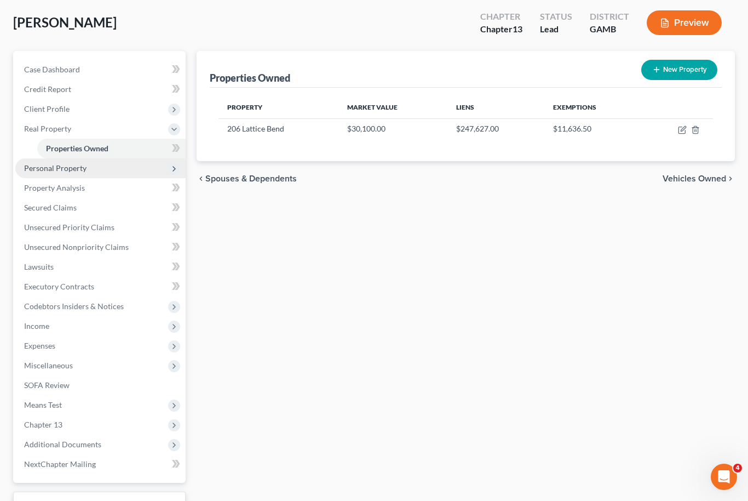
click at [40, 167] on span "Personal Property" at bounding box center [55, 167] width 62 height 9
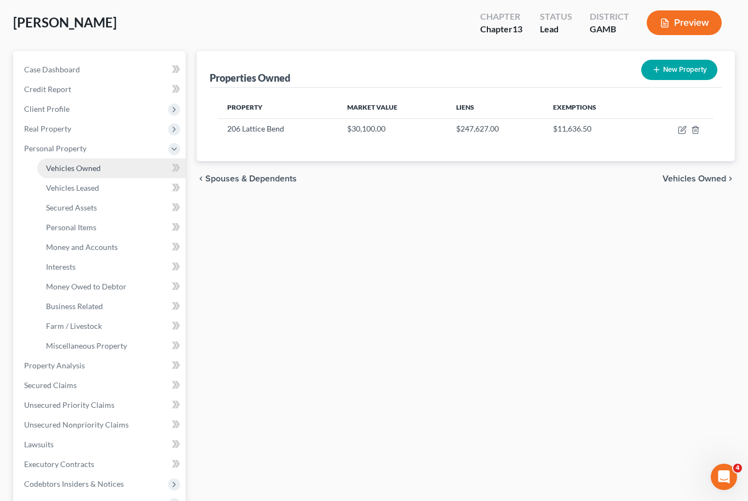
click at [65, 166] on span "Vehicles Owned" at bounding box center [73, 167] width 55 height 9
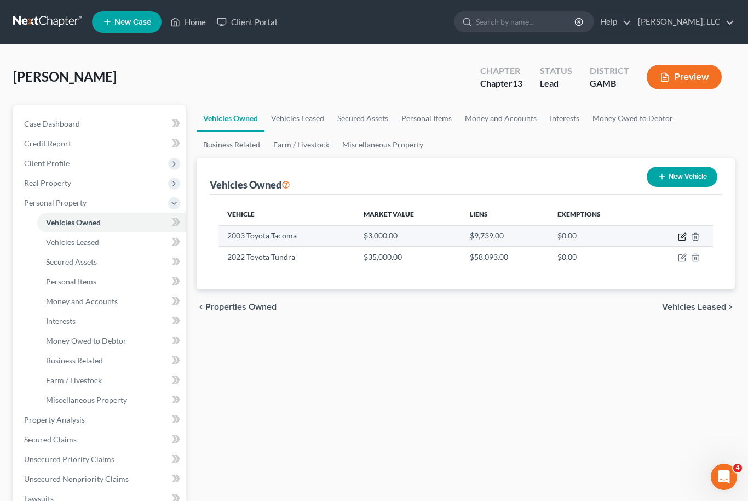
click at [683, 238] on icon "button" at bounding box center [682, 236] width 9 height 9
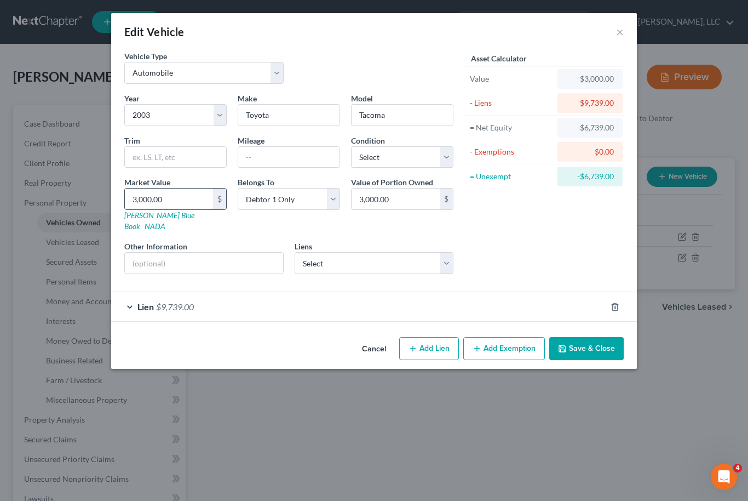
click at [143, 205] on input "3,000.00" at bounding box center [169, 198] width 88 height 21
click at [593, 340] on button "Save & Close" at bounding box center [586, 348] width 74 height 23
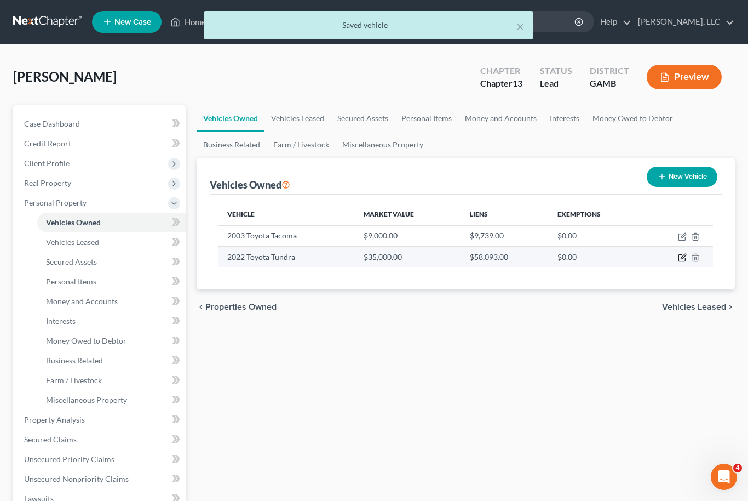
click at [678, 260] on icon "button" at bounding box center [682, 257] width 9 height 9
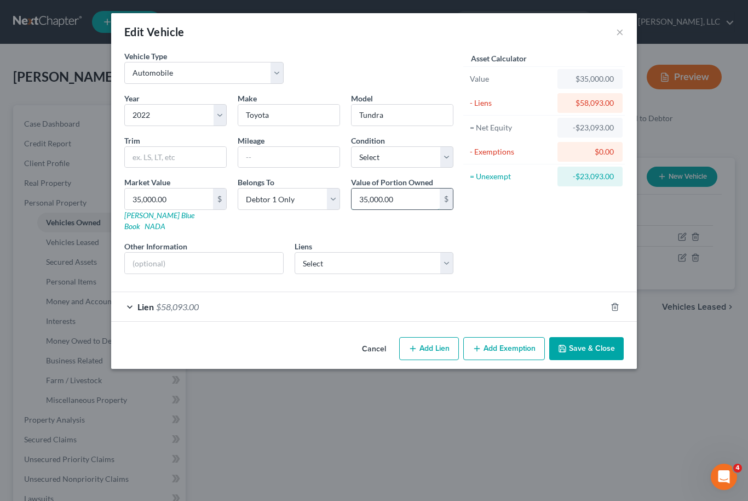
click at [376, 197] on input "35,000.00" at bounding box center [396, 198] width 88 height 21
click at [156, 198] on input "35,000.00" at bounding box center [169, 198] width 88 height 21
click at [596, 342] on button "Save & Close" at bounding box center [586, 348] width 74 height 23
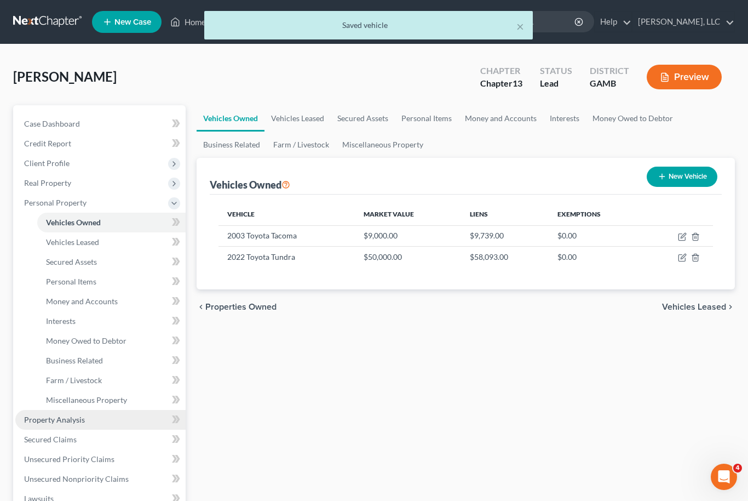
click at [70, 419] on span "Property Analysis" at bounding box center [54, 419] width 61 height 9
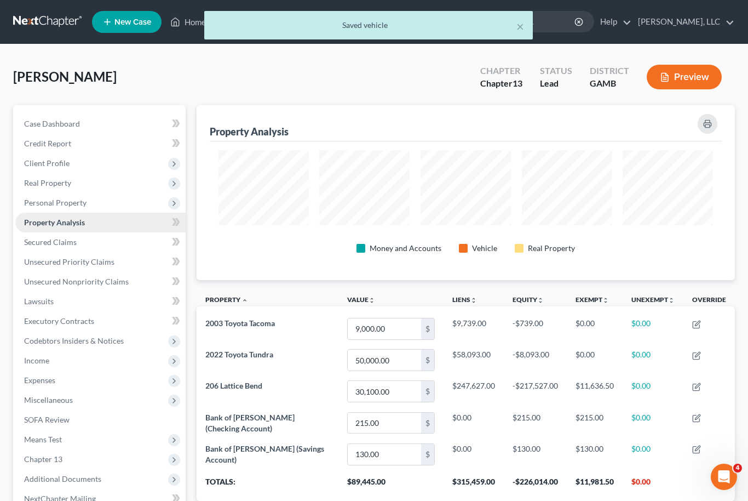
scroll to position [175, 538]
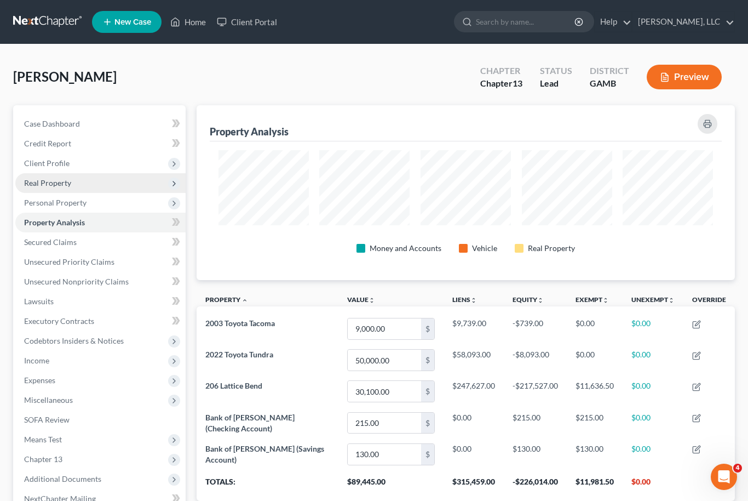
click at [58, 184] on span "Real Property" at bounding box center [47, 182] width 47 height 9
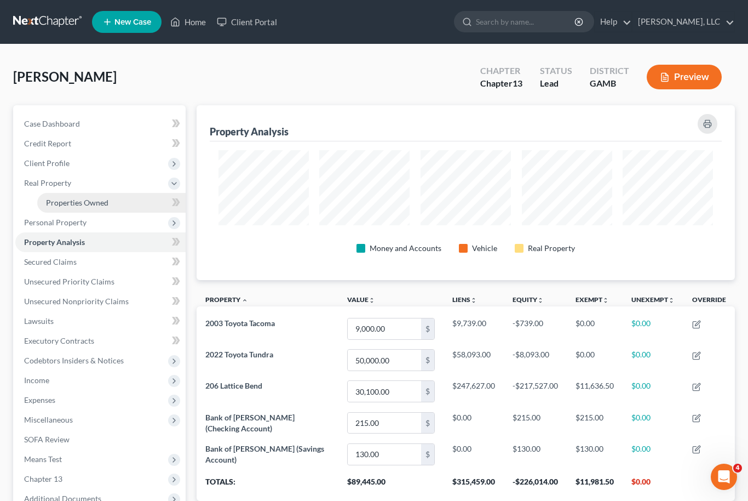
click at [93, 200] on span "Properties Owned" at bounding box center [77, 202] width 62 height 9
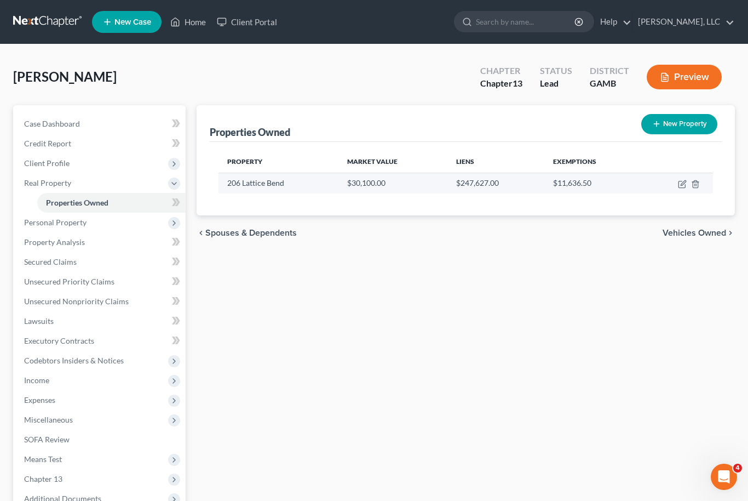
click at [674, 189] on td at bounding box center [677, 183] width 71 height 21
click at [680, 185] on icon "button" at bounding box center [682, 184] width 9 height 9
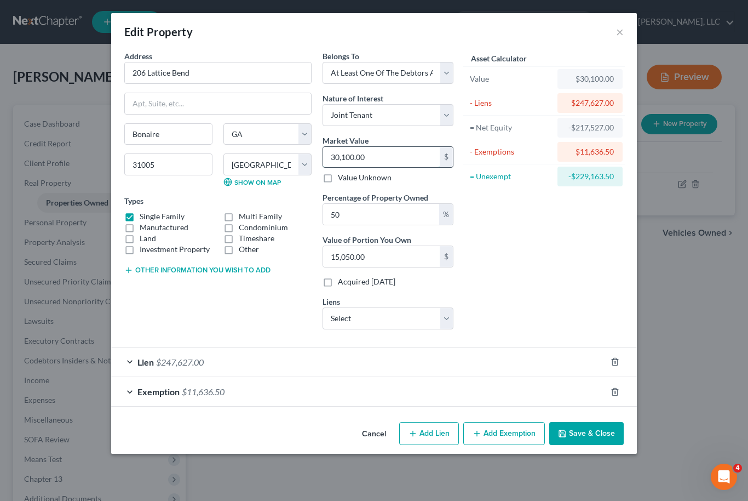
click at [385, 159] on input "30,100.00" at bounding box center [381, 157] width 117 height 21
click at [606, 436] on button "Save & Close" at bounding box center [586, 433] width 74 height 23
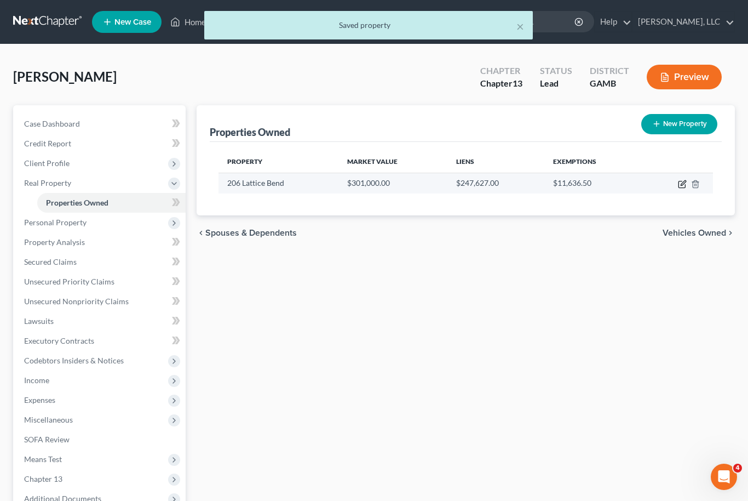
click at [682, 182] on icon "button" at bounding box center [683, 182] width 5 height 5
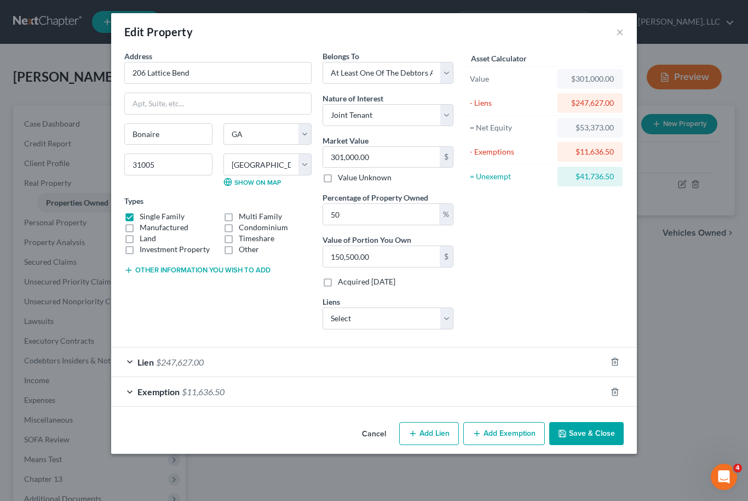
click at [594, 433] on button "Save & Close" at bounding box center [586, 433] width 74 height 23
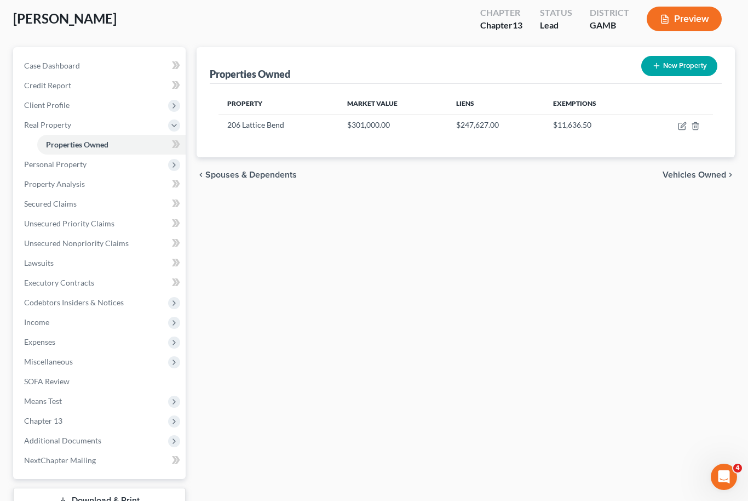
scroll to position [60, 0]
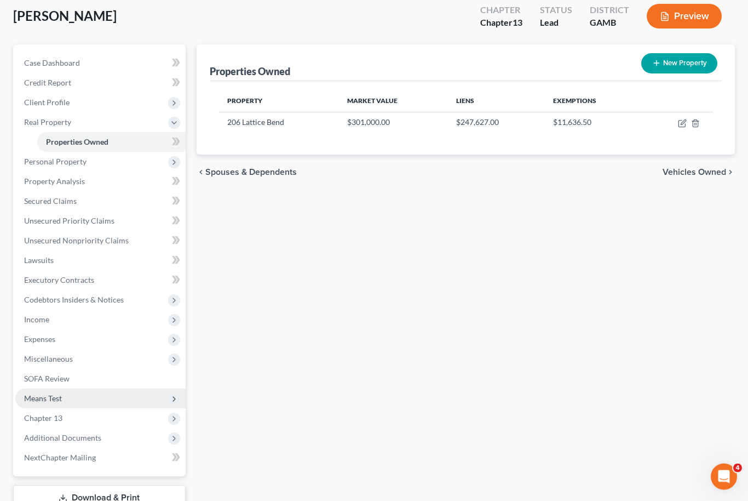
click at [71, 394] on span "Means Test" at bounding box center [100, 399] width 170 height 20
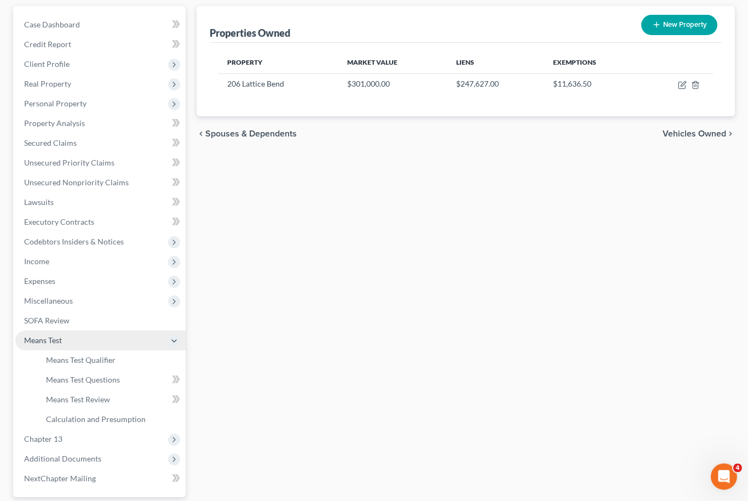
scroll to position [100, 0]
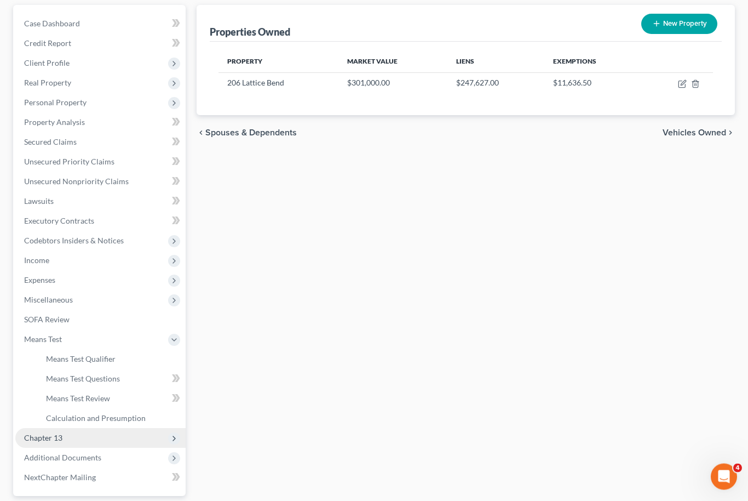
click at [71, 438] on span "Chapter 13" at bounding box center [100, 438] width 170 height 20
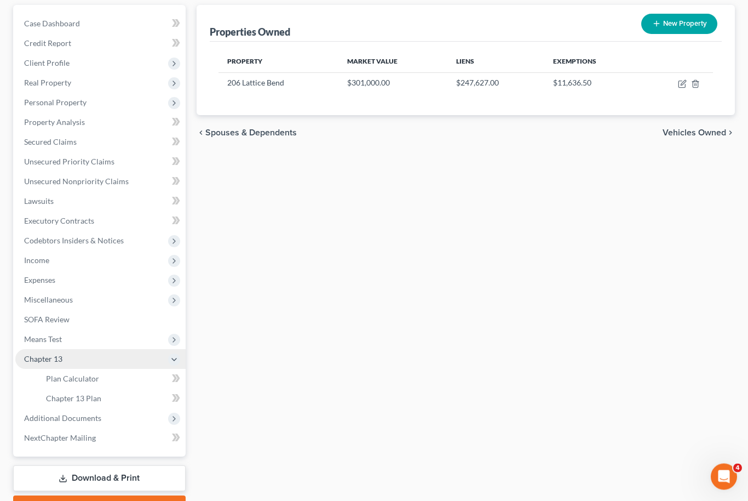
scroll to position [100, 0]
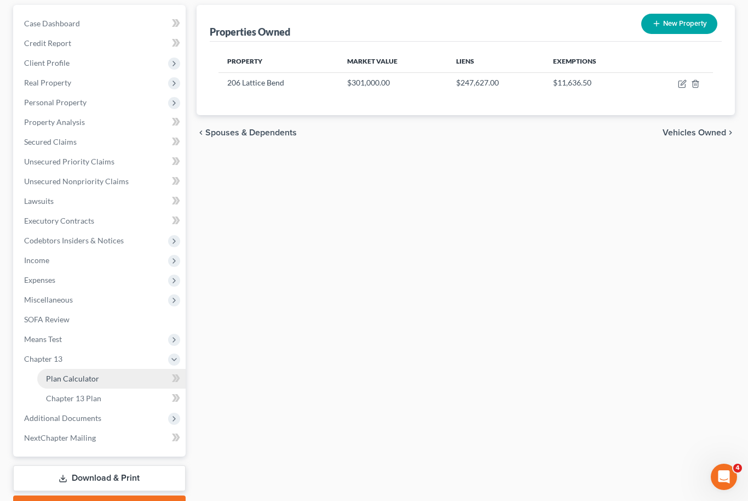
click at [95, 385] on link "Plan Calculator" at bounding box center [111, 379] width 148 height 20
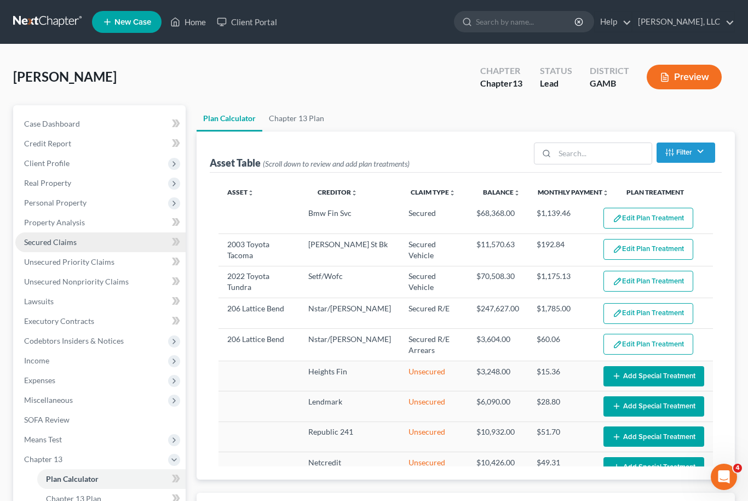
click at [56, 244] on span "Secured Claims" at bounding box center [50, 241] width 53 height 9
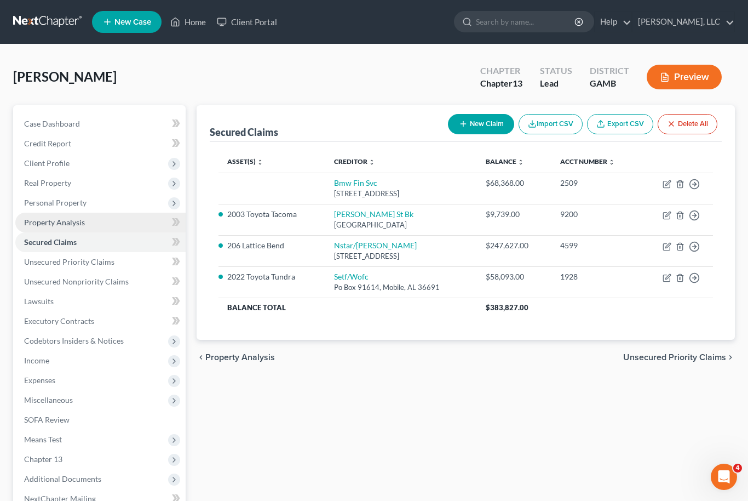
click at [74, 219] on span "Property Analysis" at bounding box center [54, 221] width 61 height 9
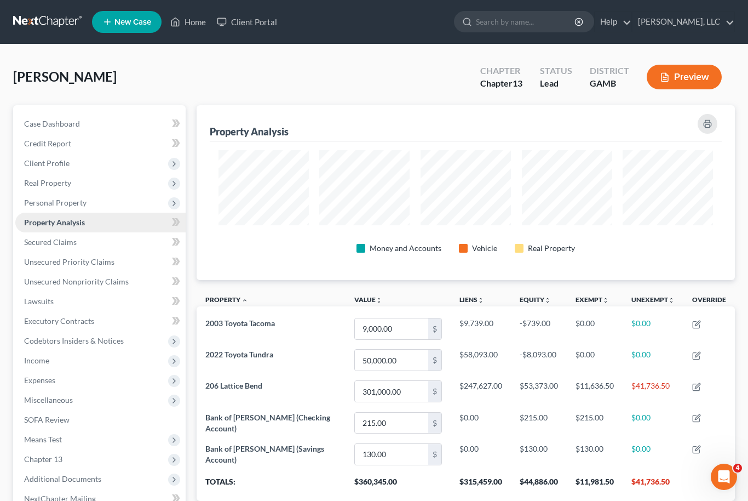
scroll to position [175, 538]
click at [82, 205] on span "Personal Property" at bounding box center [55, 202] width 62 height 9
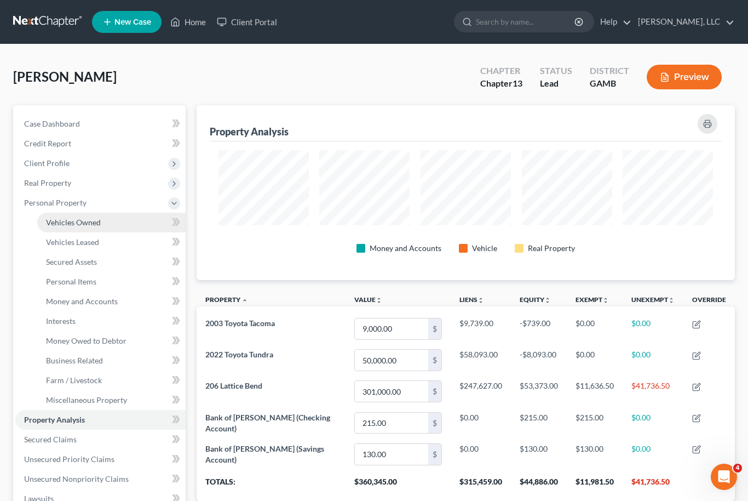
click at [93, 226] on link "Vehicles Owned" at bounding box center [111, 223] width 148 height 20
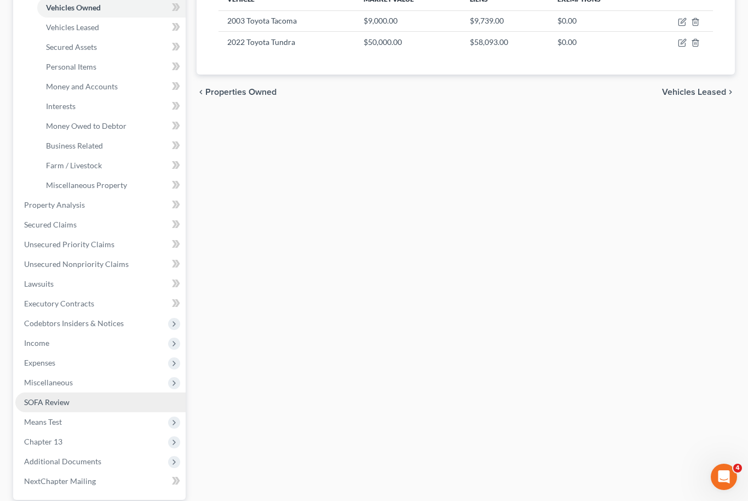
click at [60, 407] on link "SOFA Review" at bounding box center [100, 402] width 170 height 20
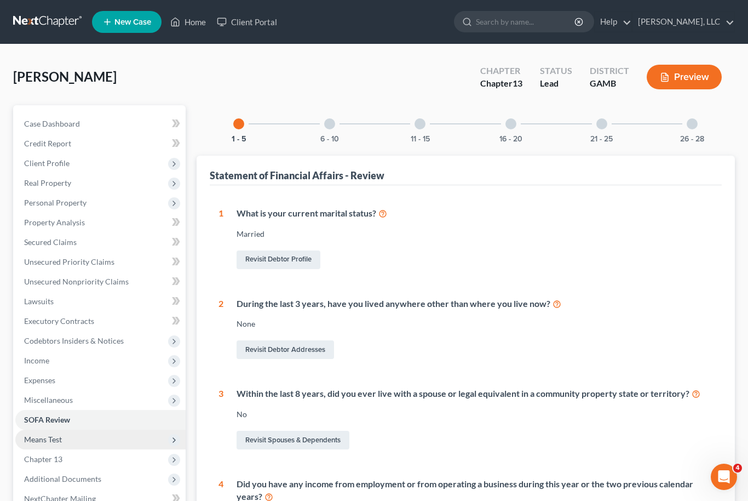
click at [58, 441] on span "Means Test" at bounding box center [43, 438] width 38 height 9
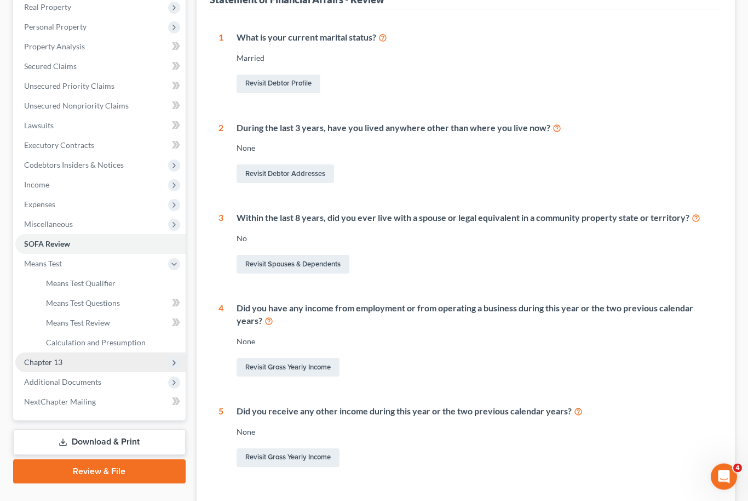
click at [70, 365] on span "Chapter 13" at bounding box center [100, 363] width 170 height 20
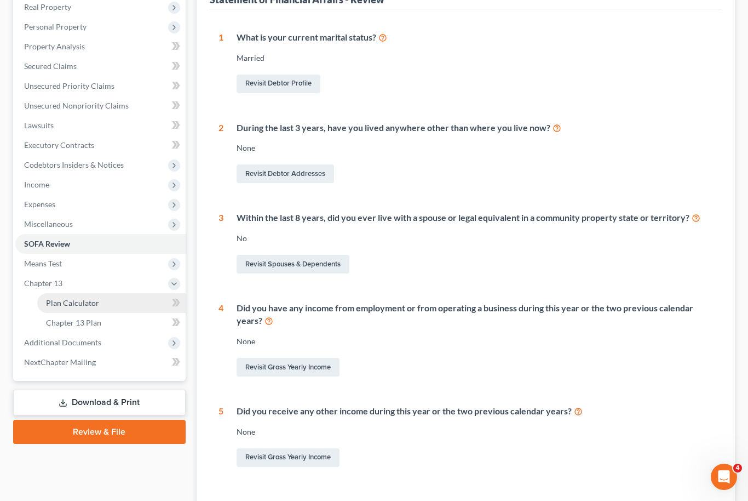
click at [87, 308] on link "Plan Calculator" at bounding box center [111, 303] width 148 height 20
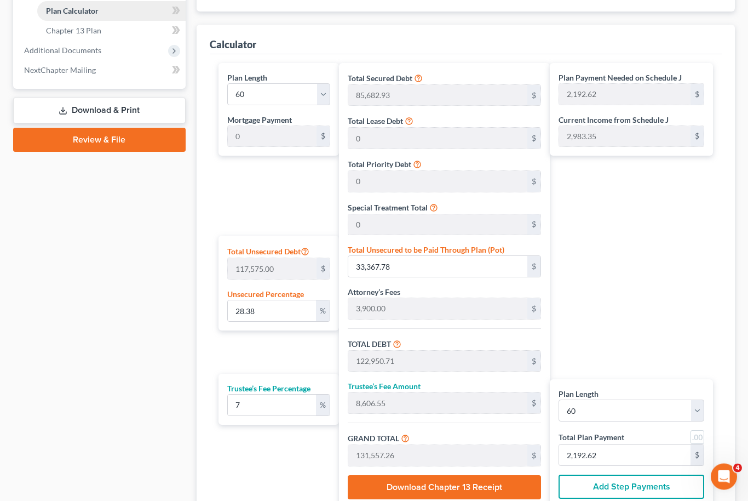
scroll to position [468, 0]
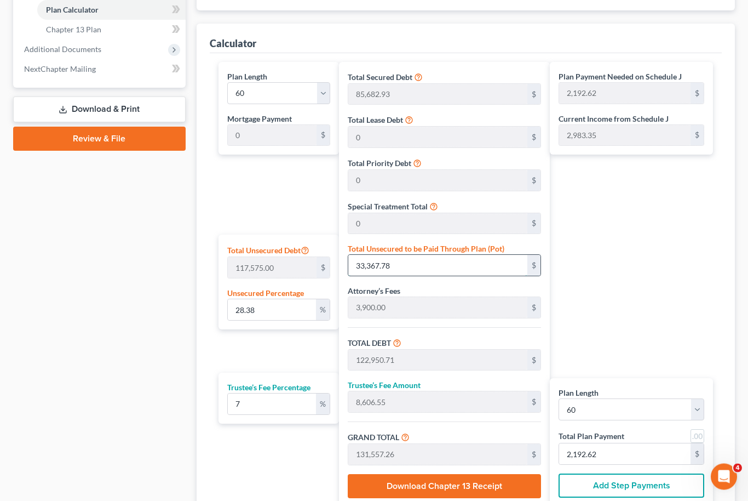
click at [383, 258] on input "33,367.78" at bounding box center [437, 265] width 179 height 21
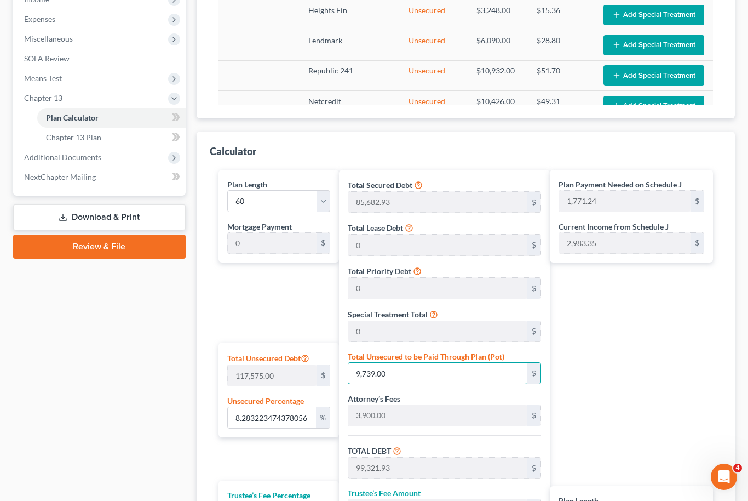
scroll to position [313, 0]
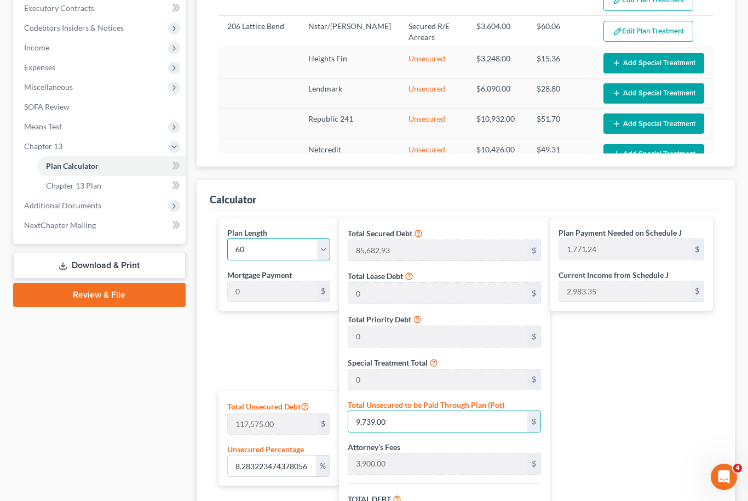
click at [318, 254] on select "1 2 3 4 5 6 7 8 9 10 11 12 13 14 15 16 17 18 19 20 21 22 23 24 25 26 27 28 29 3…" at bounding box center [279, 249] width 104 height 22
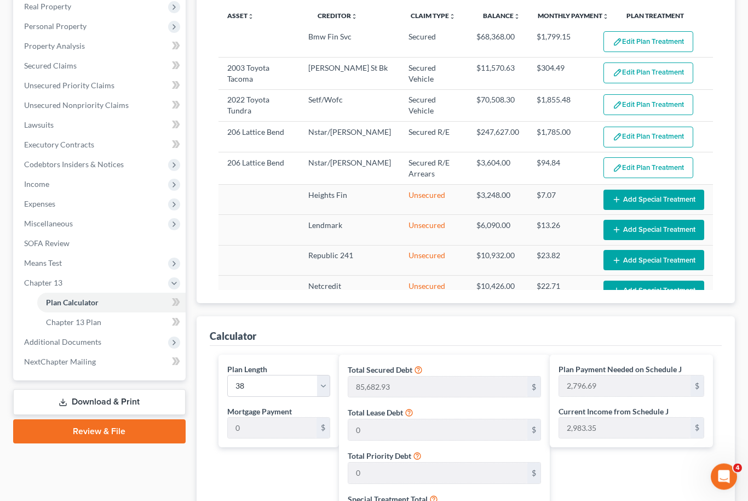
scroll to position [176, 0]
click at [321, 386] on select "1 2 3 4 5 6 7 8 9 10 11 12 13 14 15 16 17 18 19 20 21 22 23 24 25 26 27 28 29 3…" at bounding box center [279, 386] width 104 height 22
click at [325, 386] on select "1 2 3 4 5 6 7 8 9 10 11 12 13 14 15 16 17 18 19 20 21 22 23 24 25 26 27 28 29 3…" at bounding box center [279, 386] width 104 height 22
click at [328, 385] on select "1 2 3 4 5 6 7 8 9 10 11 12 13 14 15 16 17 18 19 20 21 22 23 24 25 26 27 28 29 3…" at bounding box center [279, 386] width 104 height 22
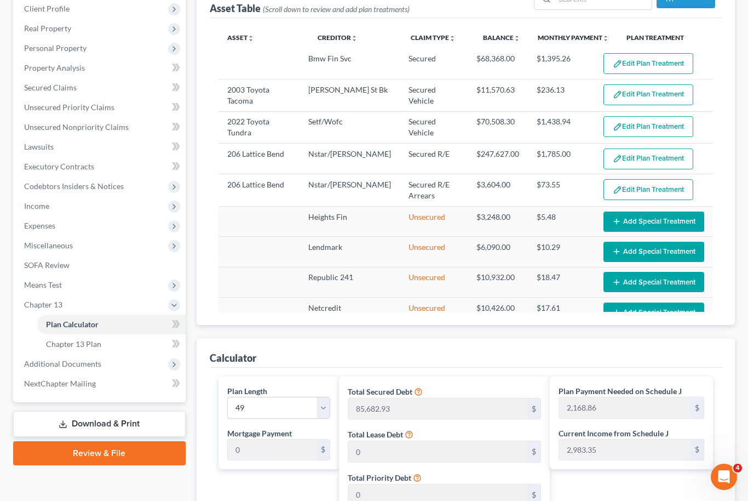
scroll to position [0, 0]
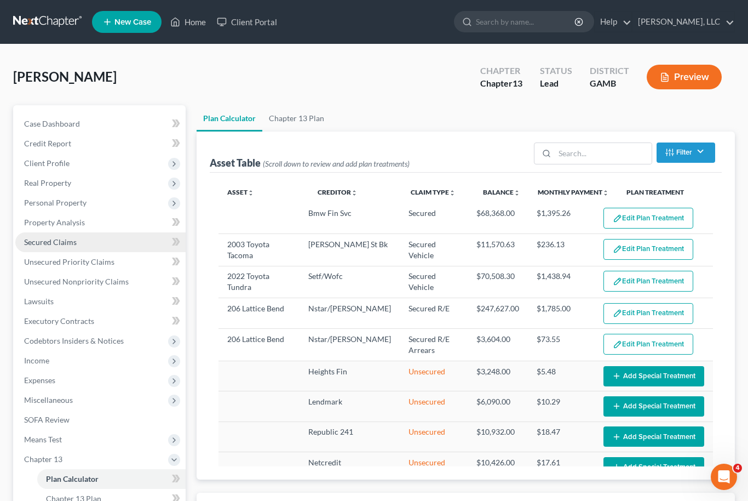
click at [78, 247] on link "Secured Claims" at bounding box center [100, 242] width 170 height 20
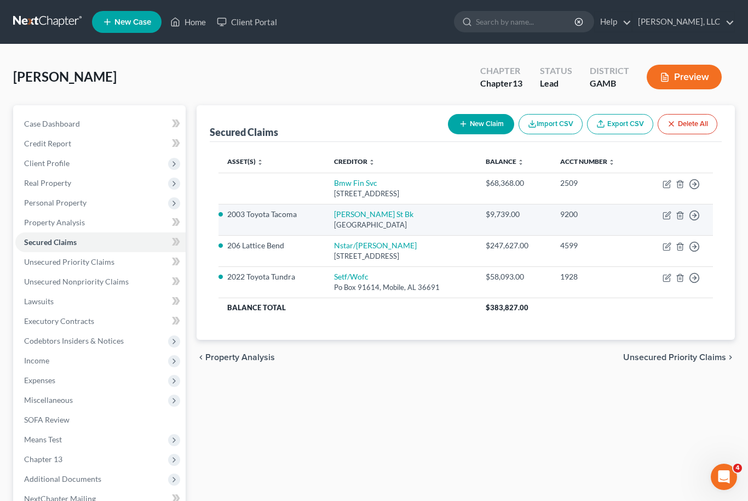
click at [664, 221] on td "Move to E Move to F Move to G Move to Notice Only" at bounding box center [676, 219] width 73 height 31
click at [667, 217] on icon "button" at bounding box center [667, 215] width 9 height 9
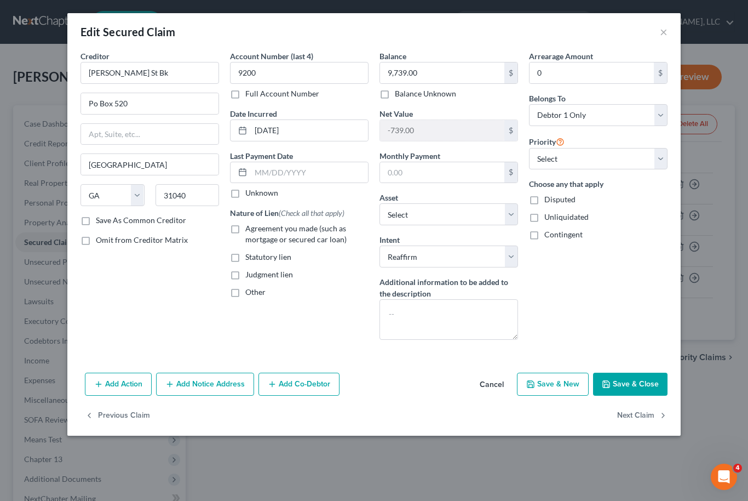
click at [245, 231] on label "Agreement you made (such as mortgage or secured car loan)" at bounding box center [306, 234] width 123 height 22
click at [250, 230] on input "Agreement you made (such as mortgage or secured car loan)" at bounding box center [253, 226] width 7 height 7
click at [661, 165] on select "Select 1st 2nd 3rd 4th 5th 6th 7th 8th 9th 10th 11th 12th 13th 14th 15th 16th 1…" at bounding box center [598, 159] width 139 height 22
click at [648, 389] on button "Save & Close" at bounding box center [630, 383] width 74 height 23
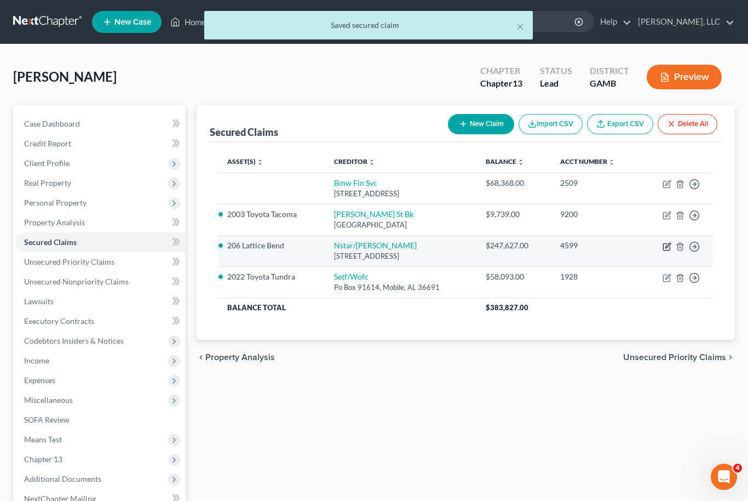
click at [668, 248] on icon "button" at bounding box center [667, 246] width 9 height 9
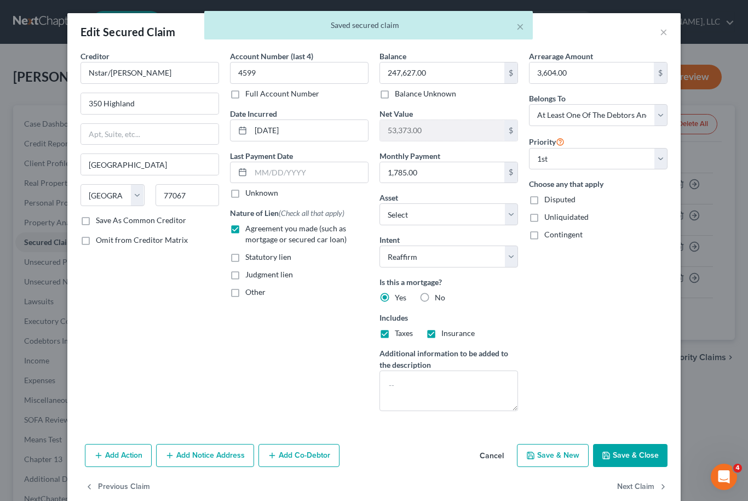
click at [641, 450] on button "Save & Close" at bounding box center [630, 455] width 74 height 23
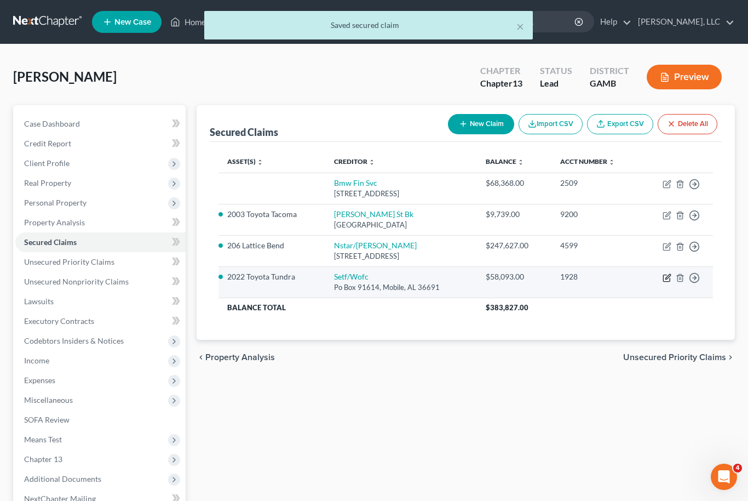
click at [669, 277] on icon "button" at bounding box center [667, 277] width 9 height 9
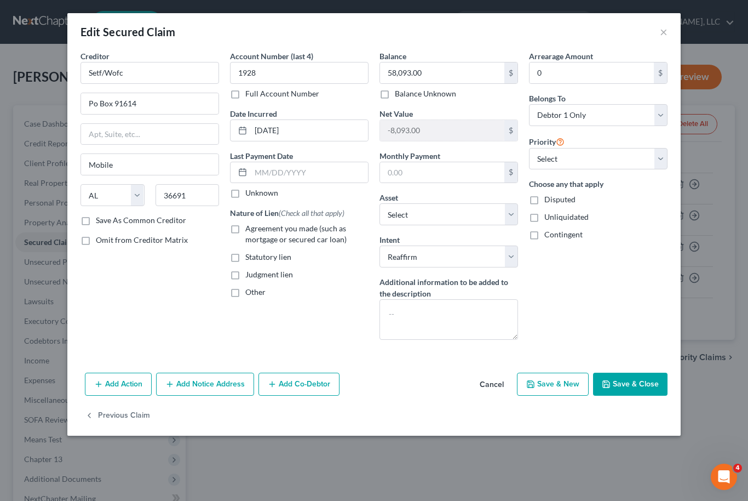
click at [651, 386] on button "Save & Close" at bounding box center [630, 383] width 74 height 23
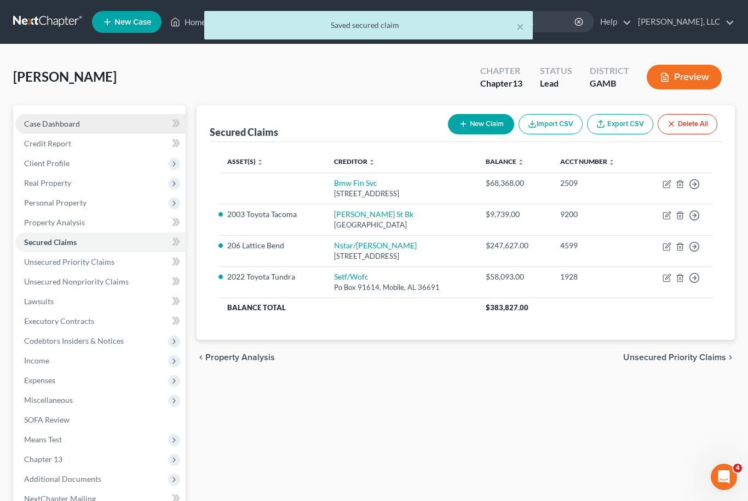
click at [43, 124] on span "Case Dashboard" at bounding box center [52, 123] width 56 height 9
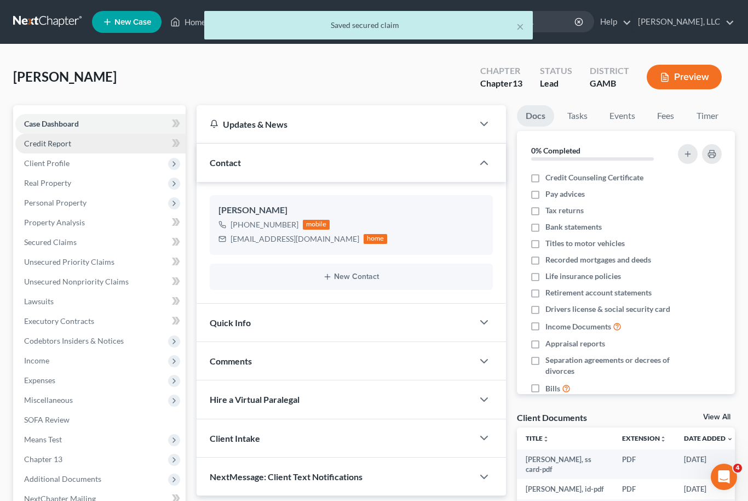
click at [64, 151] on link "Credit Report" at bounding box center [100, 144] width 170 height 20
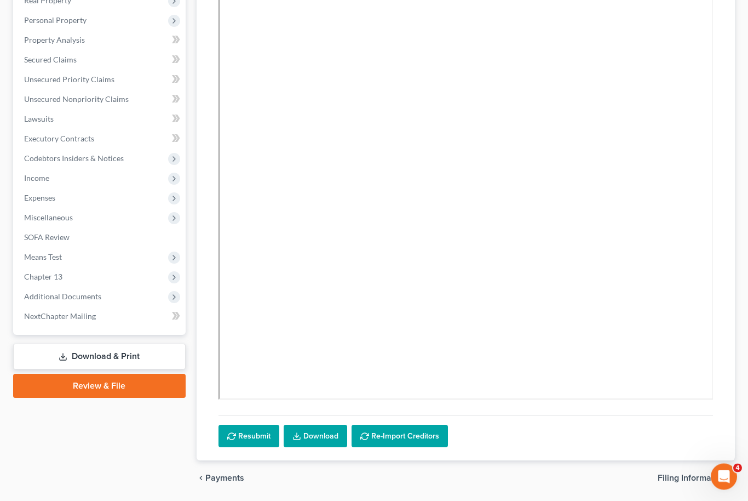
scroll to position [182, 0]
click at [315, 432] on link "Download" at bounding box center [316, 436] width 64 height 23
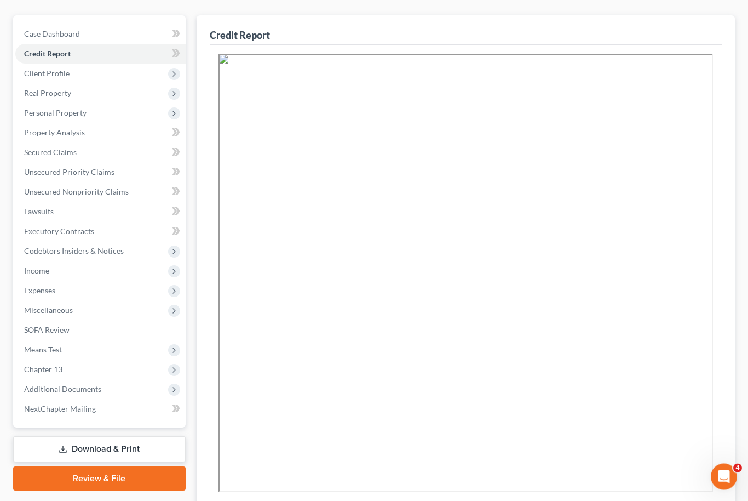
scroll to position [66, 0]
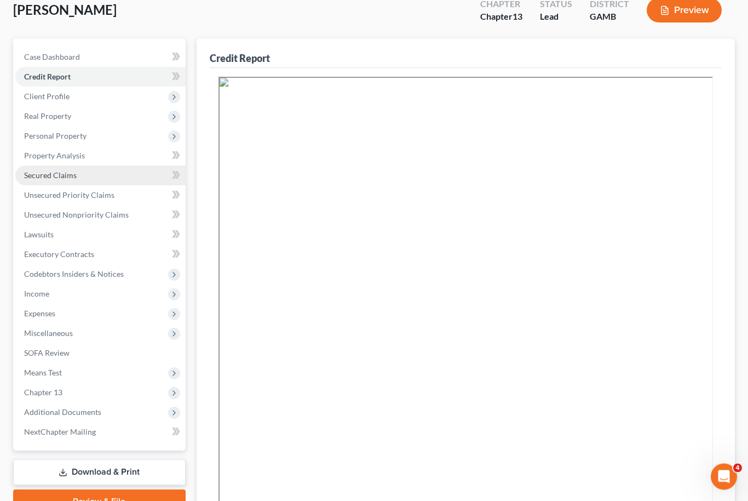
click at [93, 173] on link "Secured Claims" at bounding box center [100, 176] width 170 height 20
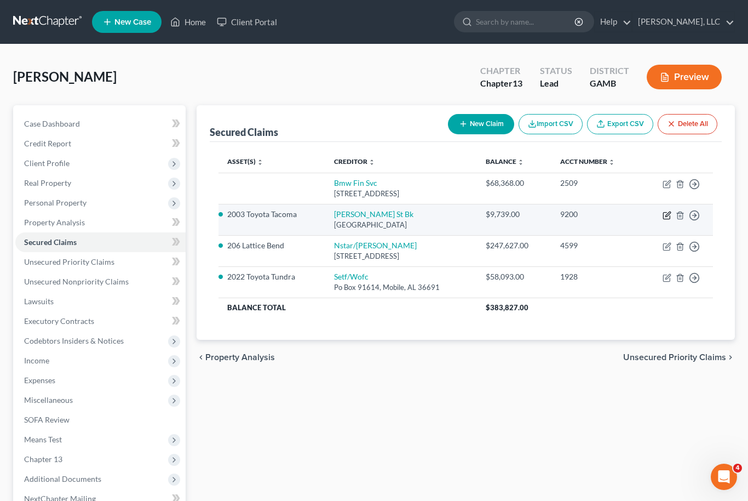
click at [666, 214] on icon "button" at bounding box center [667, 215] width 9 height 9
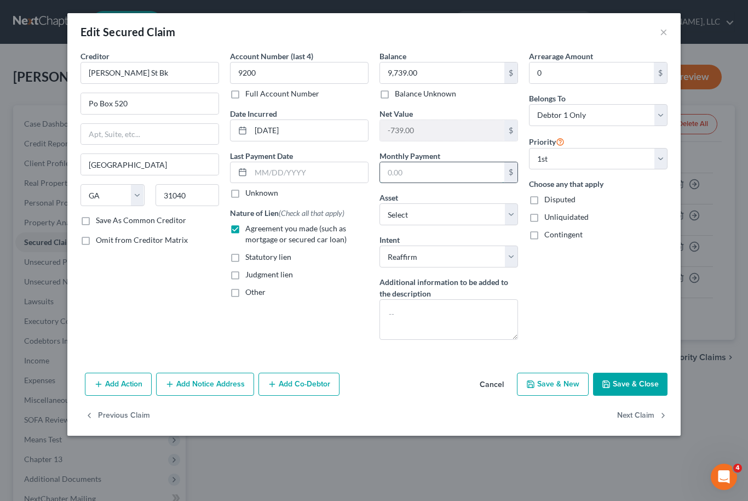
click at [421, 171] on input "text" at bounding box center [442, 172] width 124 height 21
click at [646, 382] on button "Save & Close" at bounding box center [630, 383] width 74 height 23
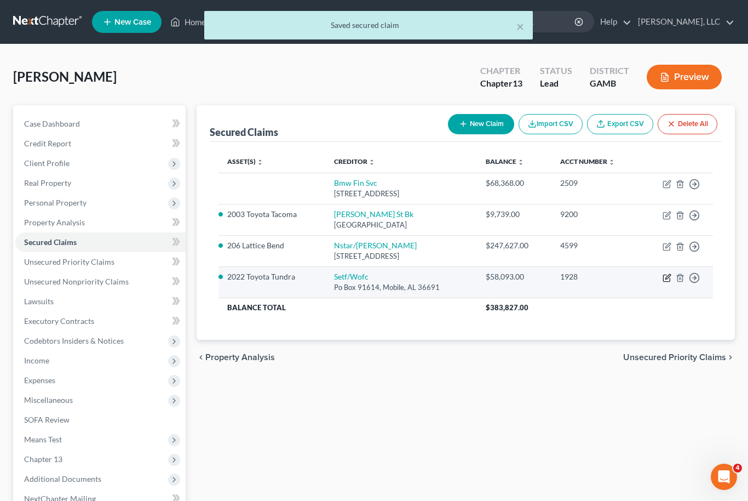
click at [670, 273] on icon "button" at bounding box center [667, 277] width 9 height 9
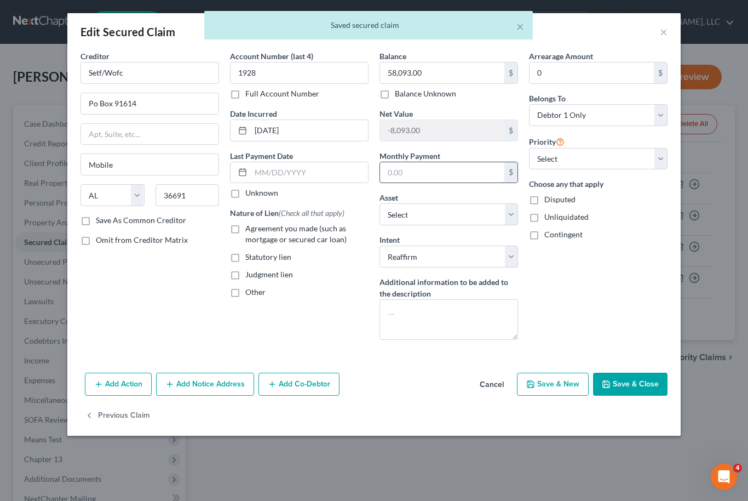
click at [437, 174] on input "text" at bounding box center [442, 172] width 124 height 21
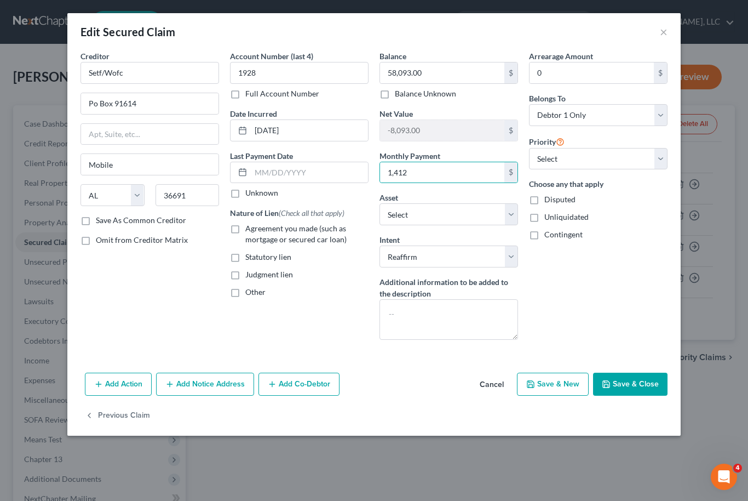
click at [653, 378] on button "Save & Close" at bounding box center [630, 383] width 74 height 23
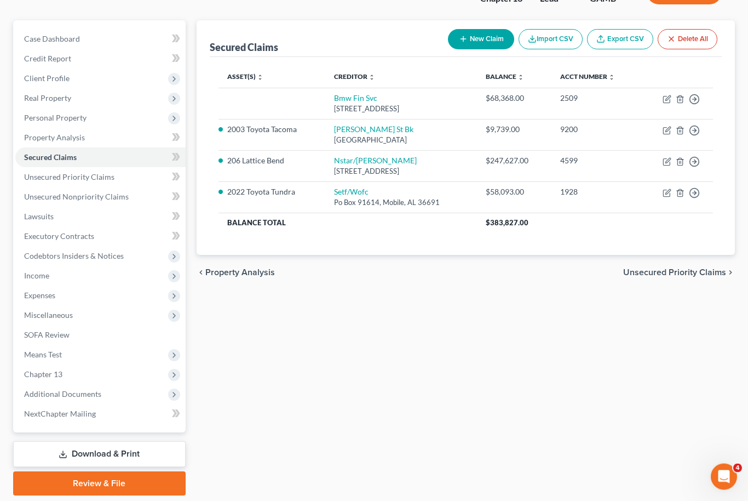
scroll to position [84, 0]
click at [83, 353] on span "Means Test" at bounding box center [100, 355] width 170 height 20
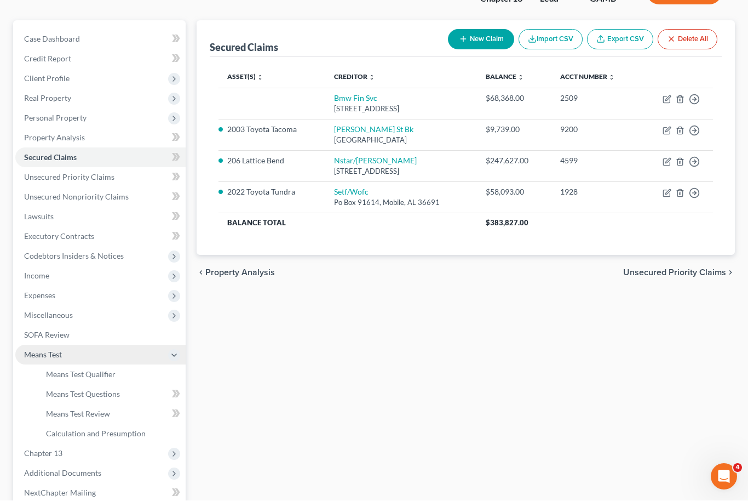
scroll to position [85, 0]
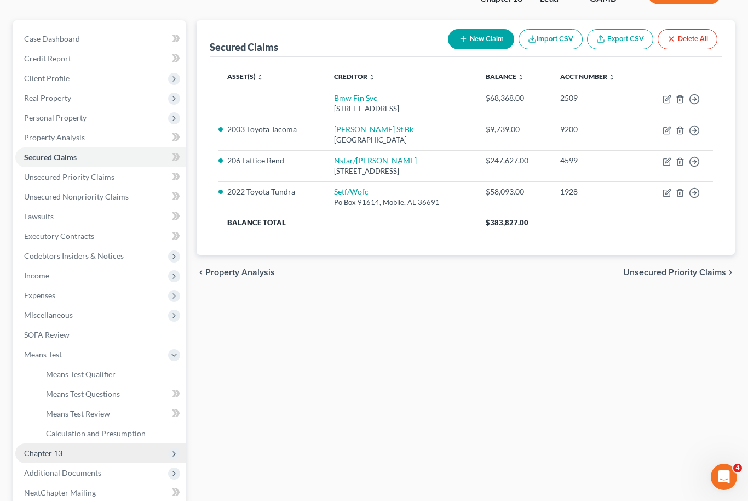
click at [85, 457] on span "Chapter 13" at bounding box center [100, 453] width 170 height 20
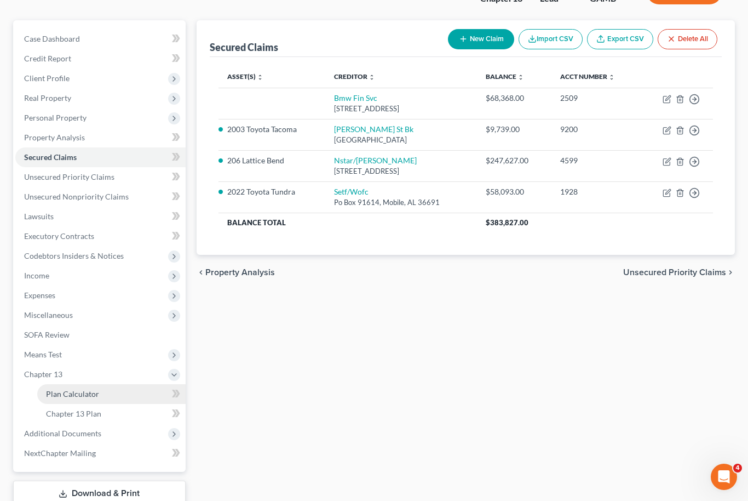
click at [95, 398] on link "Plan Calculator" at bounding box center [111, 394] width 148 height 20
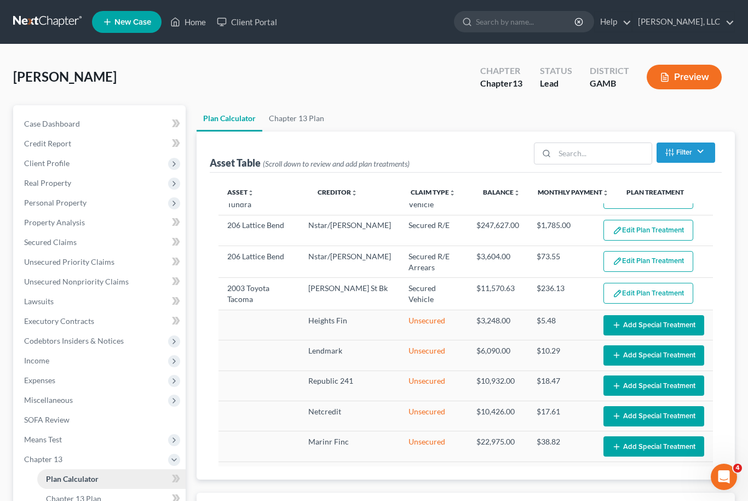
scroll to position [57, 0]
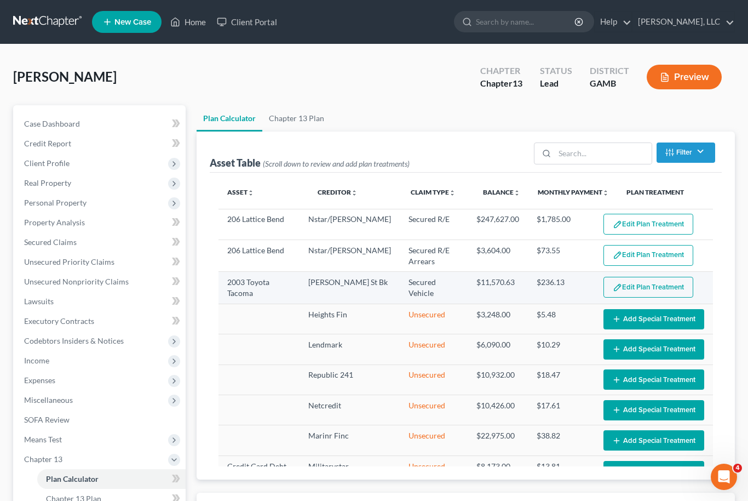
click at [650, 288] on button "Edit Plan Treatment" at bounding box center [649, 287] width 90 height 21
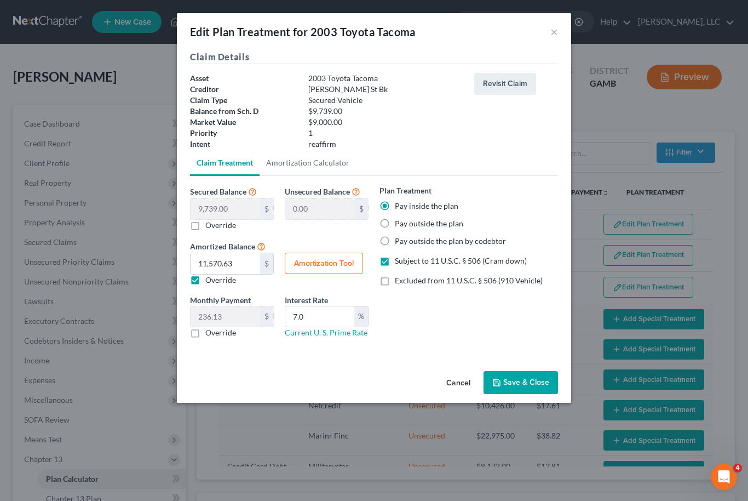
click at [205, 337] on label "Override" at bounding box center [220, 332] width 31 height 11
click at [210, 334] on input "Override" at bounding box center [213, 330] width 7 height 7
click at [212, 317] on input "0.00" at bounding box center [226, 316] width 70 height 21
click at [532, 388] on button "Save & Close" at bounding box center [521, 382] width 74 height 23
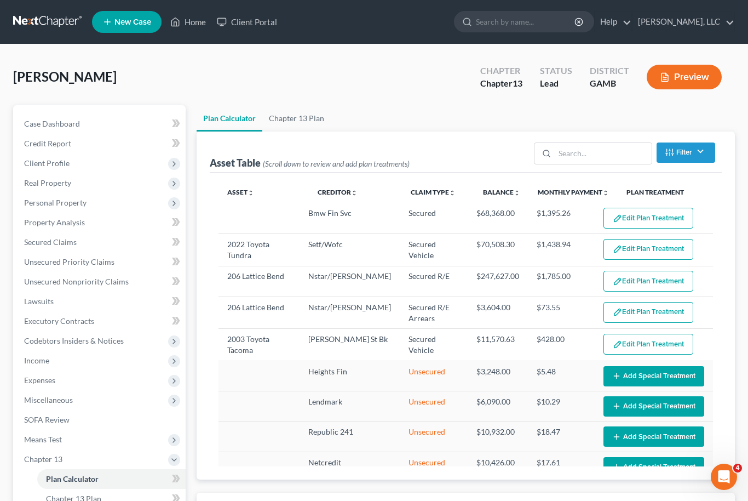
scroll to position [0, 0]
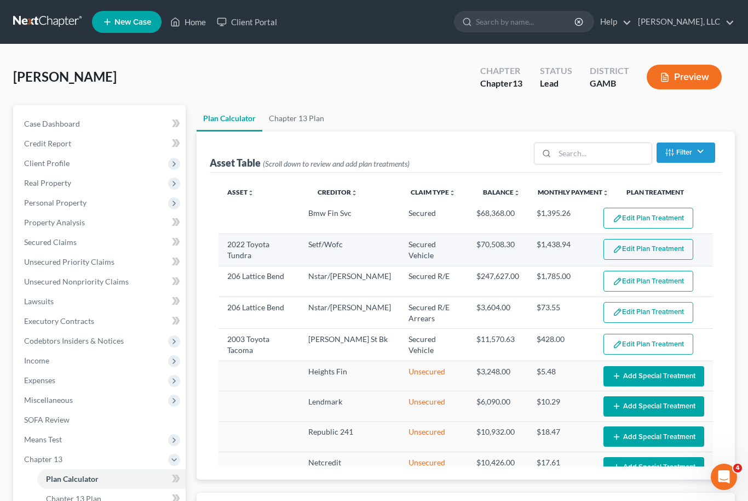
click at [639, 249] on button "Edit Plan Treatment" at bounding box center [649, 249] width 90 height 21
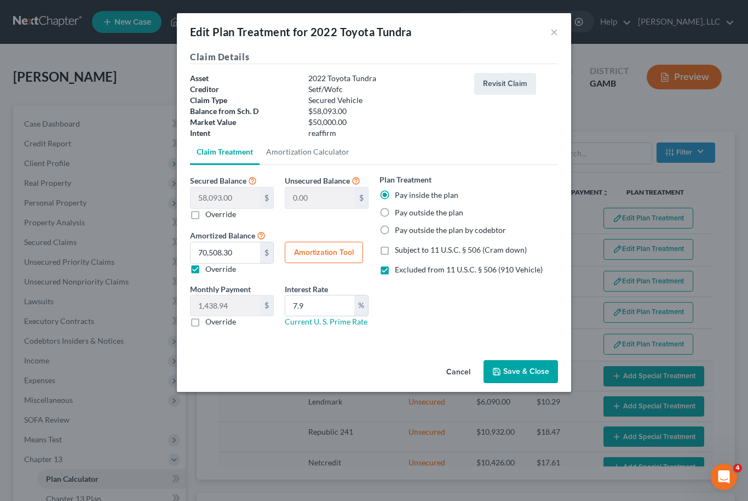
click at [205, 325] on label "Override" at bounding box center [220, 321] width 31 height 11
click at [210, 323] on input "Override" at bounding box center [213, 319] width 7 height 7
click at [205, 307] on input "0.00" at bounding box center [226, 305] width 70 height 21
click at [531, 371] on button "Save & Close" at bounding box center [521, 371] width 74 height 23
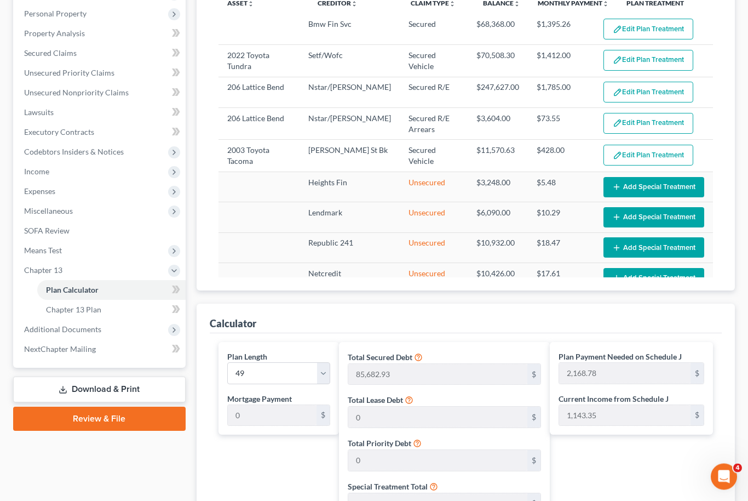
scroll to position [189, 0]
click at [320, 377] on select "1 2 3 4 5 6 7 8 9 10 11 12 13 14 15 16 17 18 19 20 21 22 23 24 25 26 27 28 29 3…" at bounding box center [279, 373] width 104 height 22
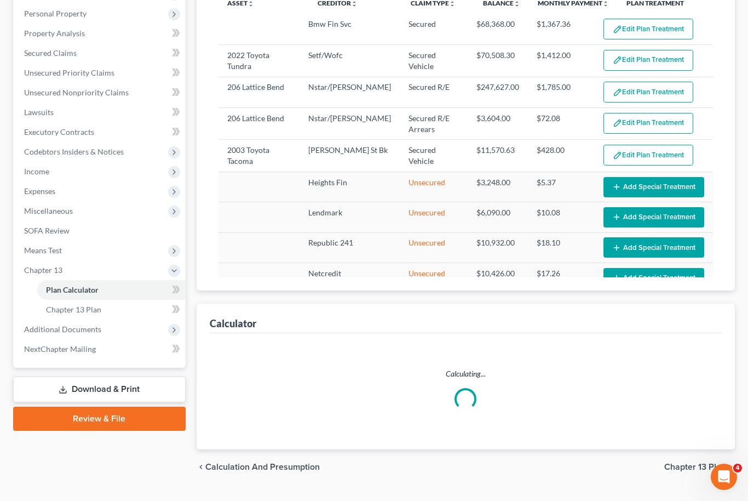
scroll to position [177, 0]
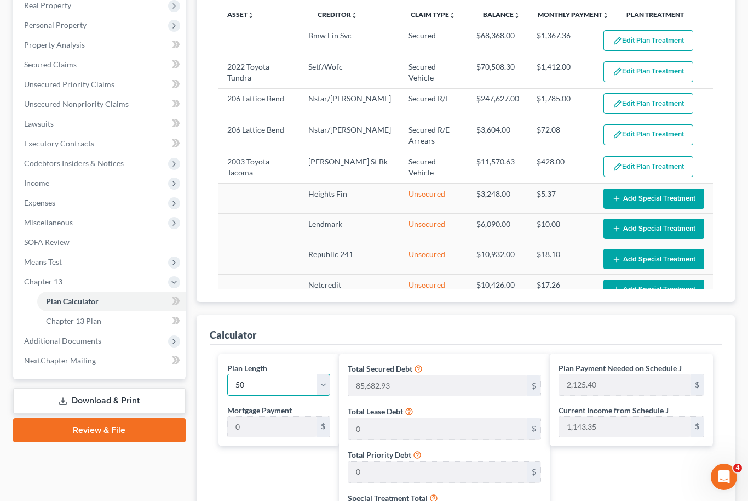
click at [241, 389] on select "1 2 3 4 5 6 7 8 9 10 11 12 13 14 15 16 17 18 19 20 21 22 23 24 25 26 27 28 29 3…" at bounding box center [279, 385] width 104 height 22
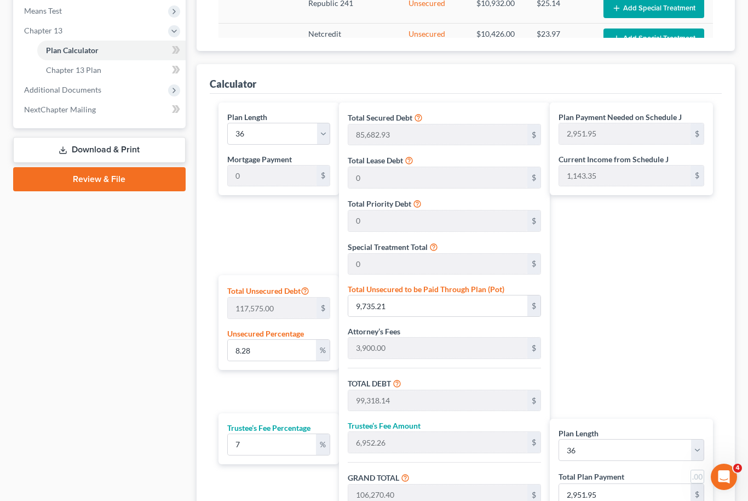
scroll to position [426, 0]
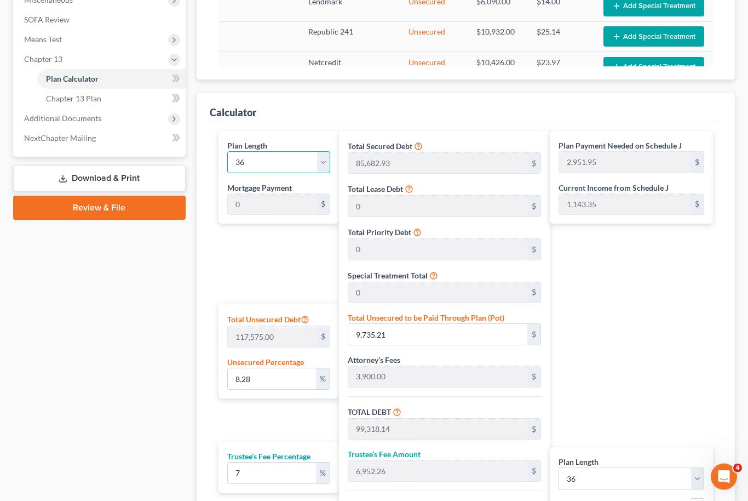
click at [324, 165] on select "1 2 3 4 5 6 7 8 9 10 11 12 13 14 15 16 17 18 19 20 21 22 23 24 25 26 27 28 29 3…" at bounding box center [279, 163] width 104 height 22
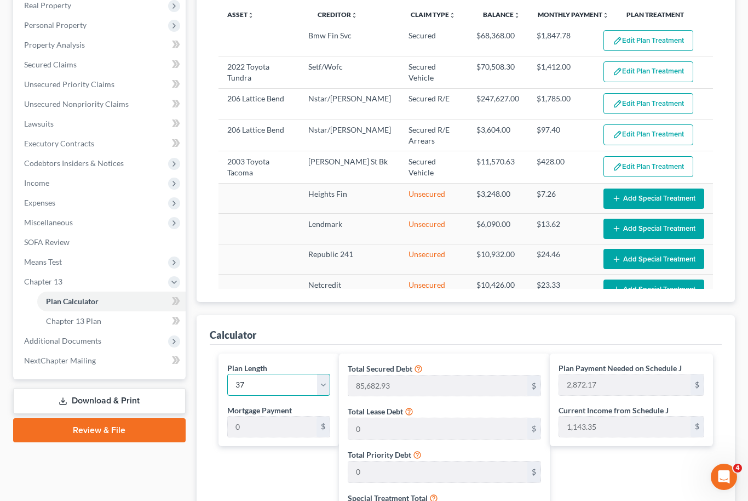
click at [325, 381] on select "1 2 3 4 5 6 7 8 9 10 11 12 13 14 15 16 17 18 19 20 21 22 23 24 25 26 27 28 29 3…" at bounding box center [279, 385] width 104 height 22
click at [67, 201] on span "Expenses" at bounding box center [100, 203] width 170 height 20
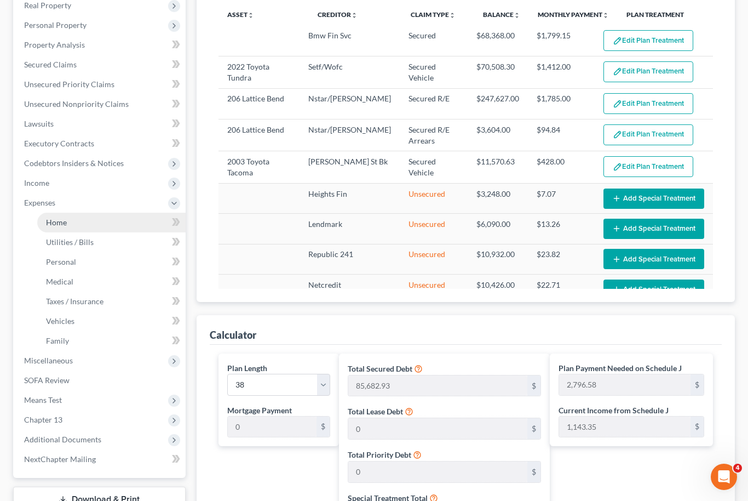
click at [84, 222] on link "Home" at bounding box center [111, 223] width 148 height 20
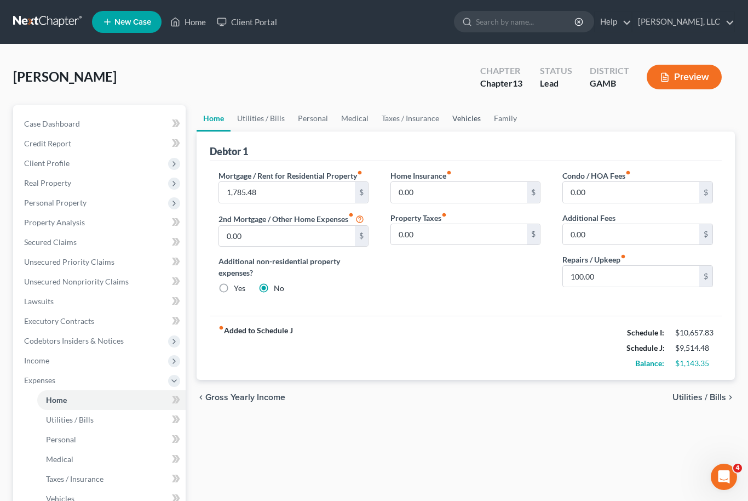
click at [461, 118] on link "Vehicles" at bounding box center [467, 118] width 42 height 26
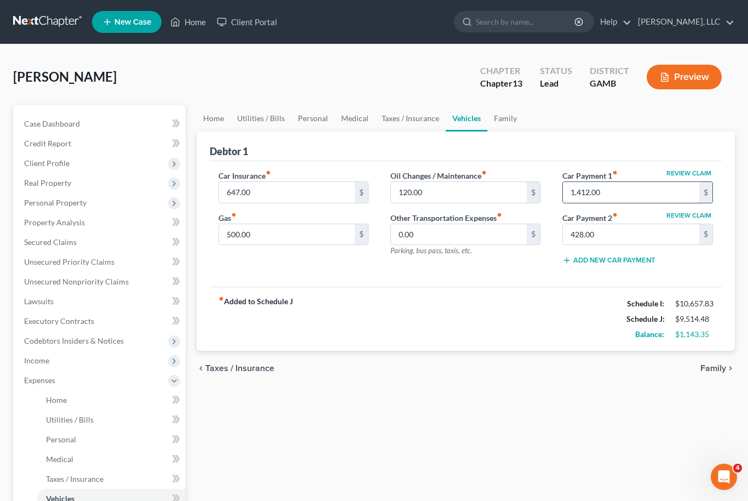
click at [595, 185] on input "1,412.00" at bounding box center [631, 192] width 136 height 21
click at [581, 235] on input "428.00" at bounding box center [631, 234] width 136 height 21
click at [246, 230] on input "500.00" at bounding box center [287, 234] width 136 height 21
click at [468, 194] on input "120.00" at bounding box center [459, 192] width 136 height 21
click at [493, 127] on link "Family" at bounding box center [505, 118] width 36 height 26
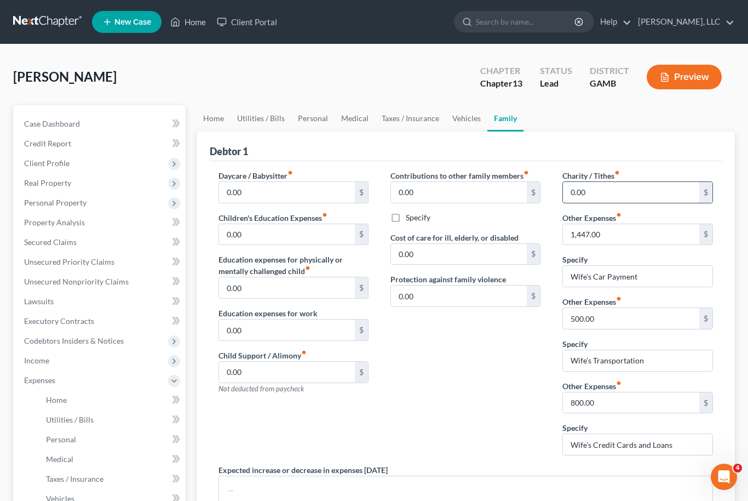
click at [573, 188] on input "0.00" at bounding box center [631, 192] width 136 height 21
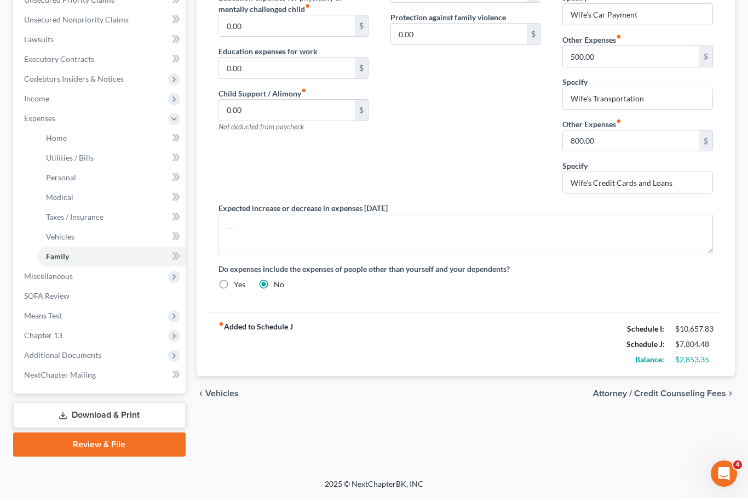
scroll to position [250, 0]
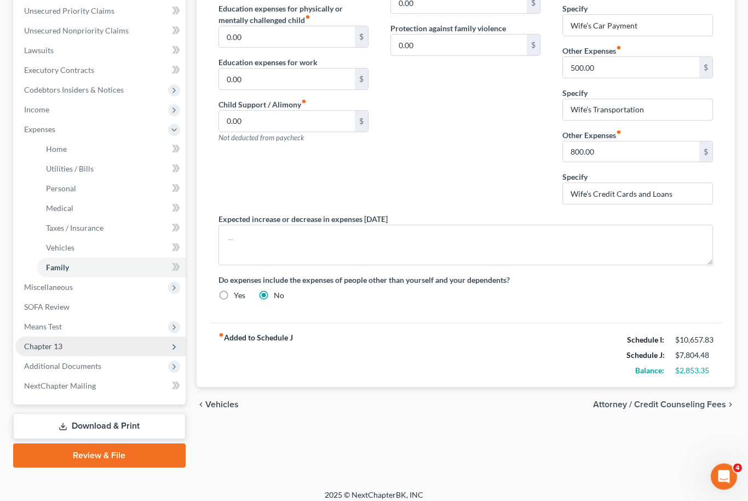
click at [61, 350] on span "Chapter 13" at bounding box center [100, 347] width 170 height 20
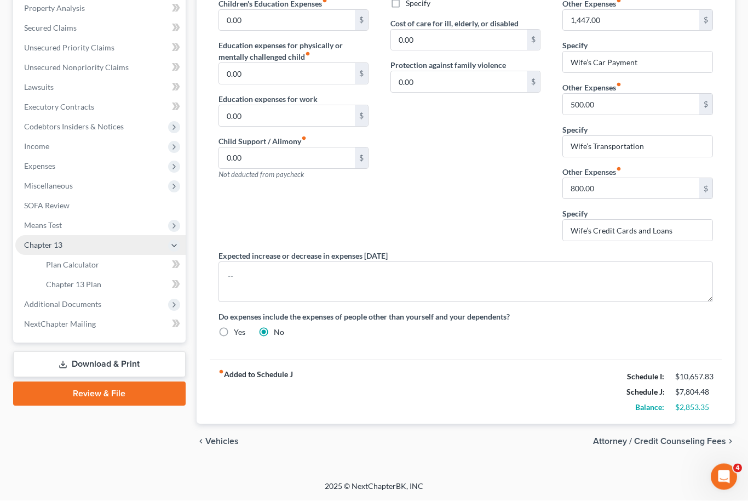
scroll to position [177, 0]
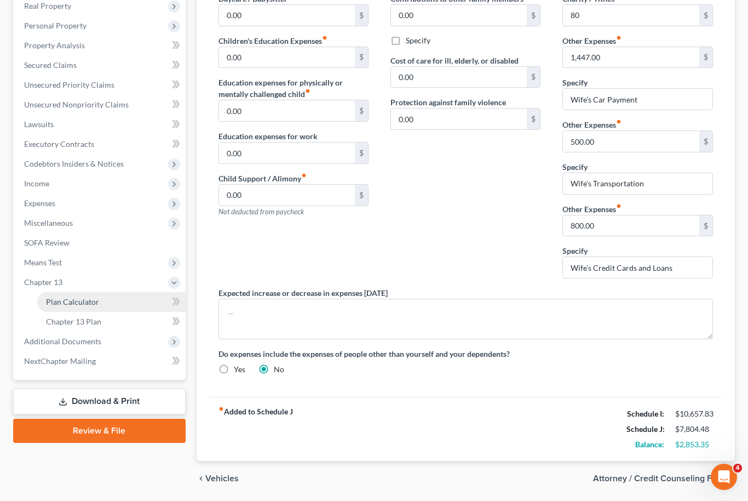
click at [91, 305] on span "Plan Calculator" at bounding box center [72, 301] width 53 height 9
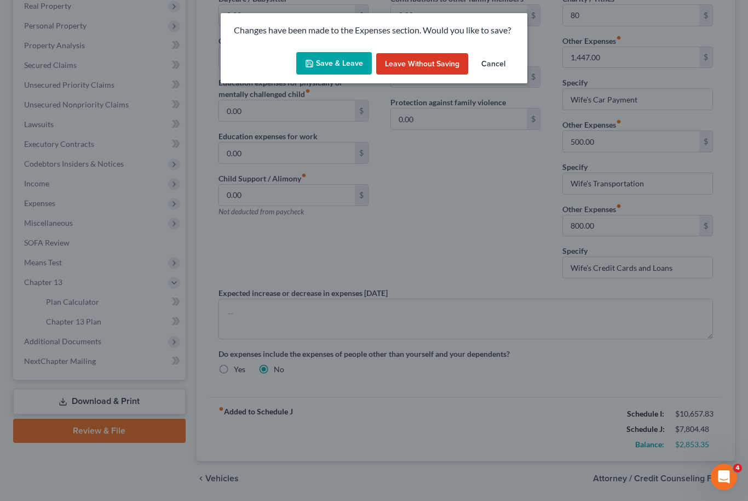
click at [340, 62] on button "Save & Leave" at bounding box center [334, 63] width 76 height 23
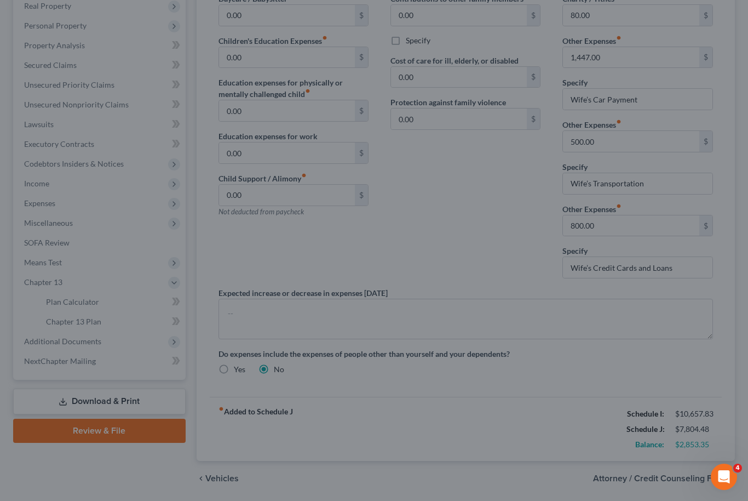
scroll to position [124, 0]
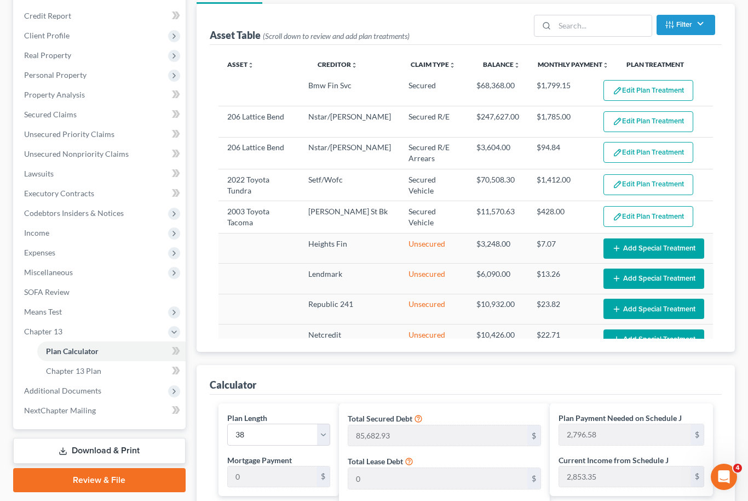
scroll to position [127, 0]
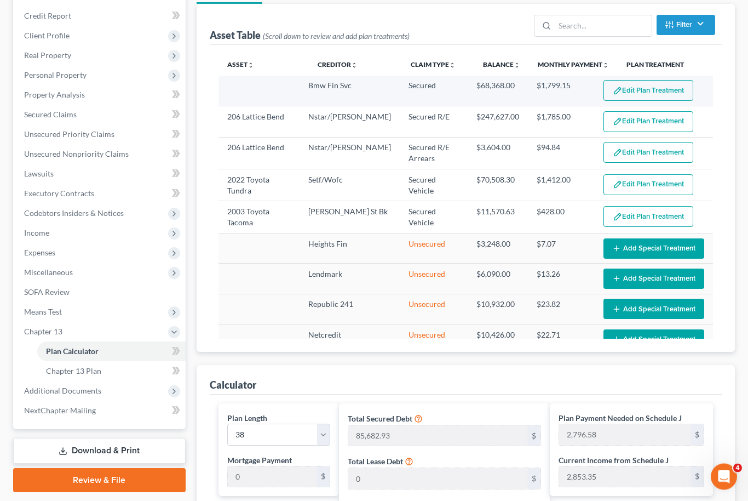
click at [655, 96] on button "Edit Plan Treatment" at bounding box center [649, 91] width 90 height 21
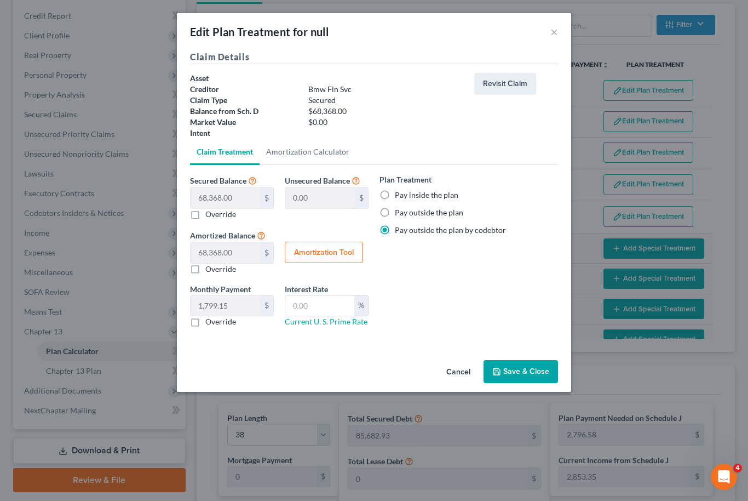
click at [526, 374] on button "Save & Close" at bounding box center [521, 371] width 74 height 23
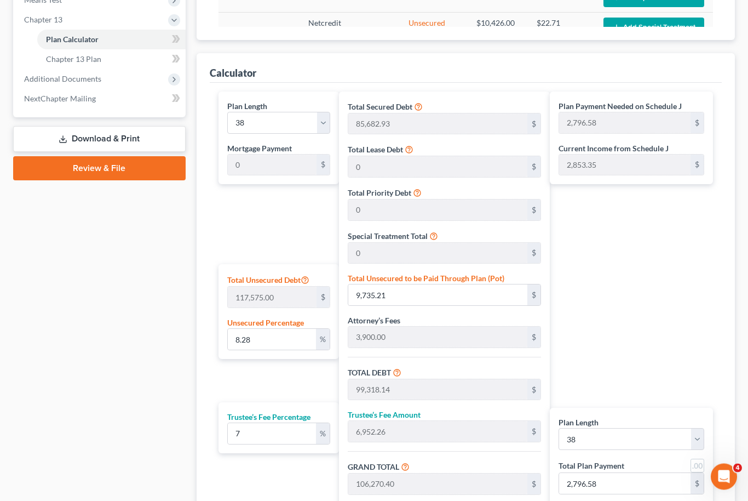
scroll to position [440, 0]
click at [320, 119] on select "1 2 3 4 5 6 7 8 9 10 11 12 13 14 15 16 17 18 19 20 21 22 23 24 25 26 27 28 29 3…" at bounding box center [279, 122] width 104 height 22
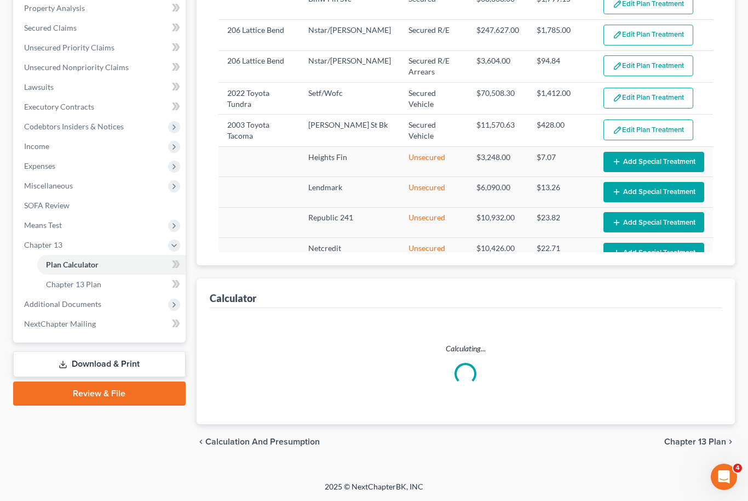
scroll to position [177, 0]
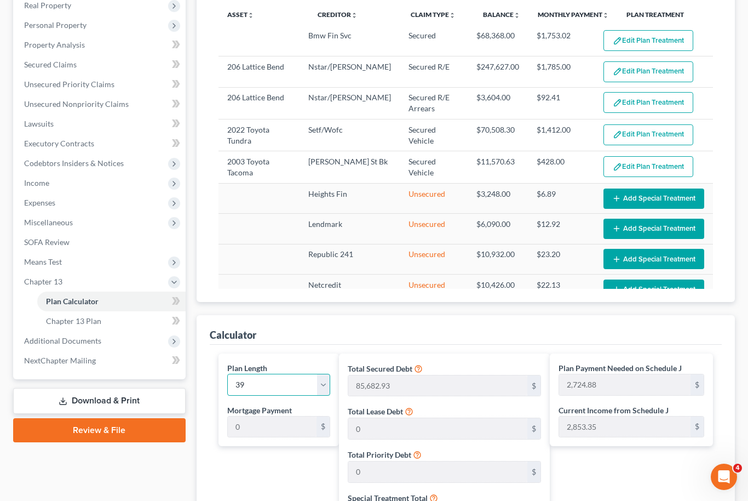
click at [321, 380] on select "1 2 3 4 5 6 7 8 9 10 11 12 13 14 15 16 17 18 19 20 21 22 23 24 25 26 27 28 29 3…" at bounding box center [279, 385] width 104 height 22
click at [325, 385] on select "1 2 3 4 5 6 7 8 9 10 11 12 13 14 15 16 17 18 19 20 21 22 23 24 25 26 27 28 29 3…" at bounding box center [279, 385] width 104 height 22
click at [322, 385] on select "1 2 3 4 5 6 7 8 9 10 11 12 13 14 15 16 17 18 19 20 21 22 23 24 25 26 27 28 29 3…" at bounding box center [279, 385] width 104 height 22
click at [96, 320] on span "Chapter 13 Plan" at bounding box center [73, 320] width 55 height 9
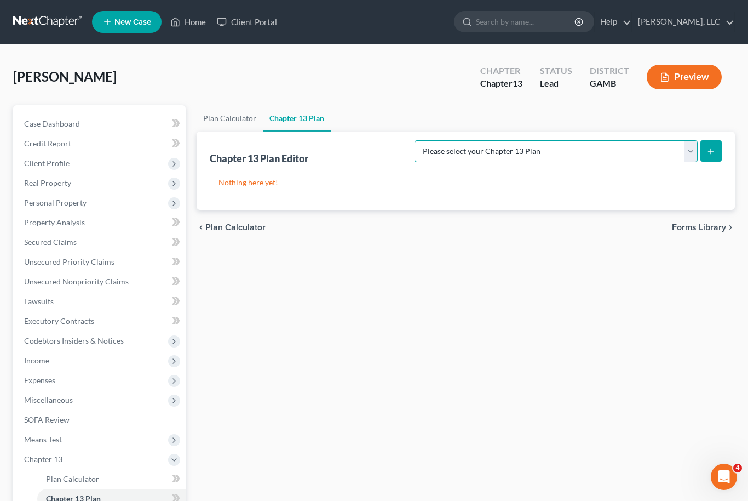
click at [688, 153] on select "Please select your Chapter 13 Plan Georgia Middle - Revised 10/9/2019 Georgia M…" at bounding box center [556, 151] width 283 height 22
click at [707, 154] on icon "submit" at bounding box center [711, 151] width 9 height 9
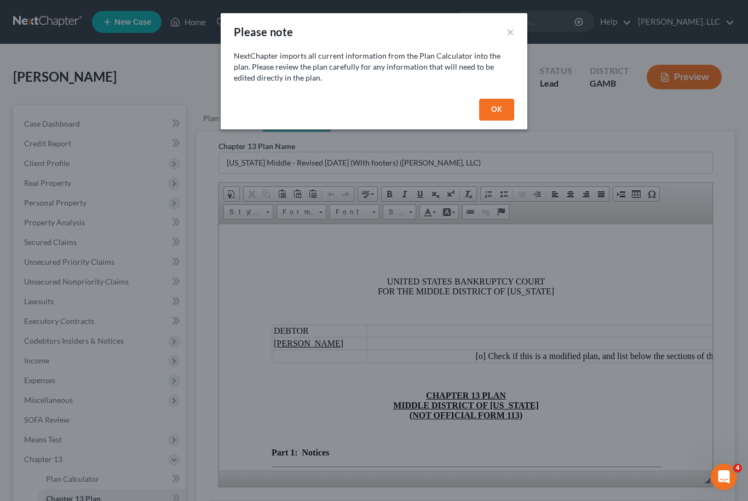
click at [498, 104] on button "OK" at bounding box center [496, 110] width 35 height 22
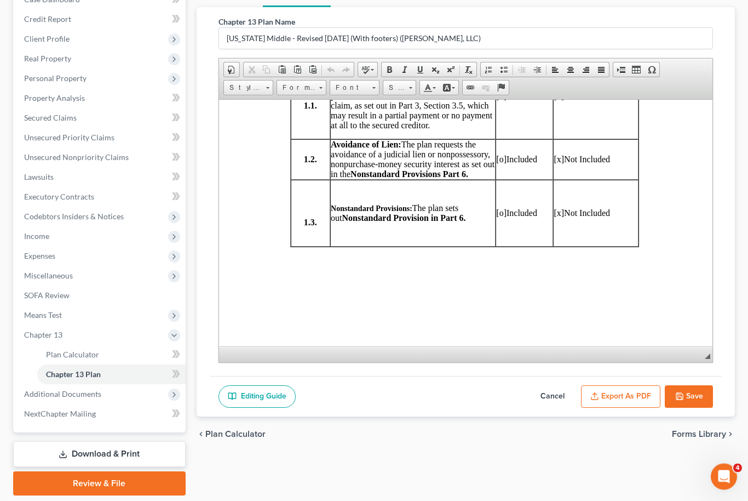
scroll to position [552, 2]
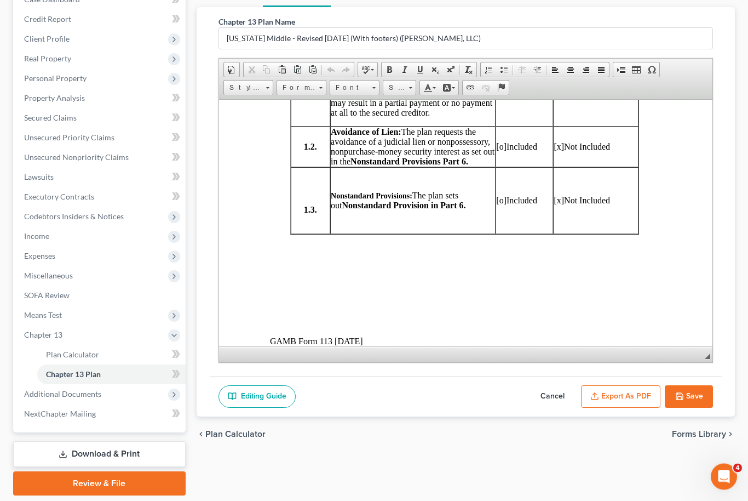
click at [556, 205] on span "[x]" at bounding box center [558, 200] width 10 height 9
click at [501, 205] on span "[o]" at bounding box center [501, 200] width 10 height 9
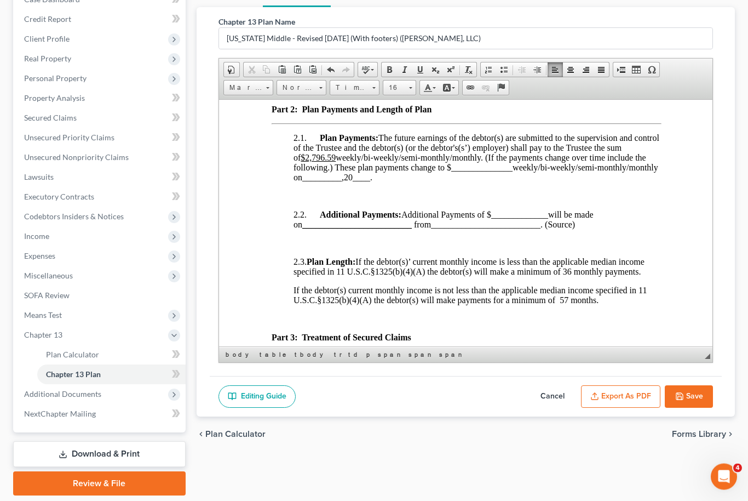
scroll to position [1024, 0]
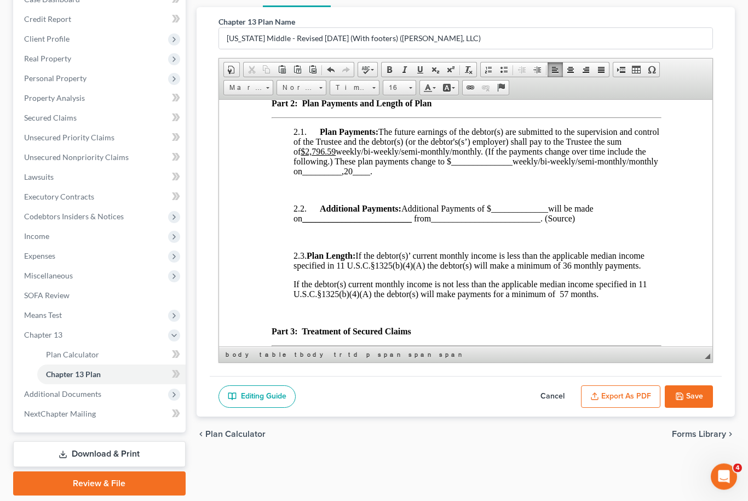
click at [325, 156] on u "$2,796.59" at bounding box center [317, 151] width 35 height 9
click at [446, 176] on span "Plan Payments: The future earnings of the debtor(s) are submitted to the superv…" at bounding box center [476, 151] width 366 height 49
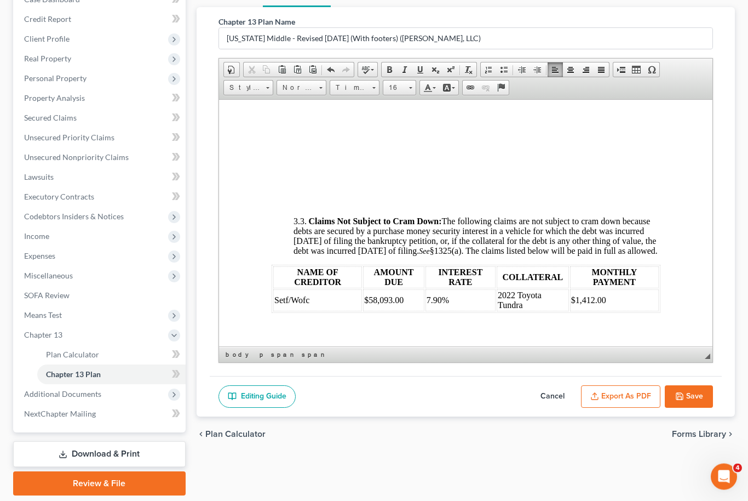
scroll to position [2453, 0]
click at [624, 57] on td "$94.84" at bounding box center [621, 51] width 74 height 12
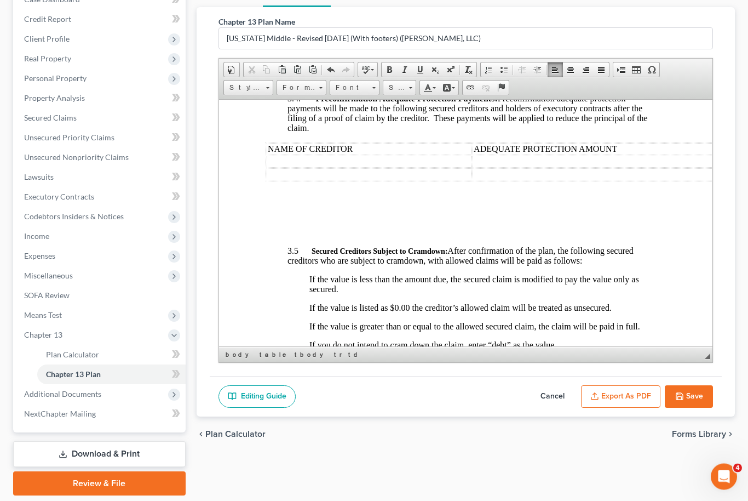
scroll to position [2819, 6]
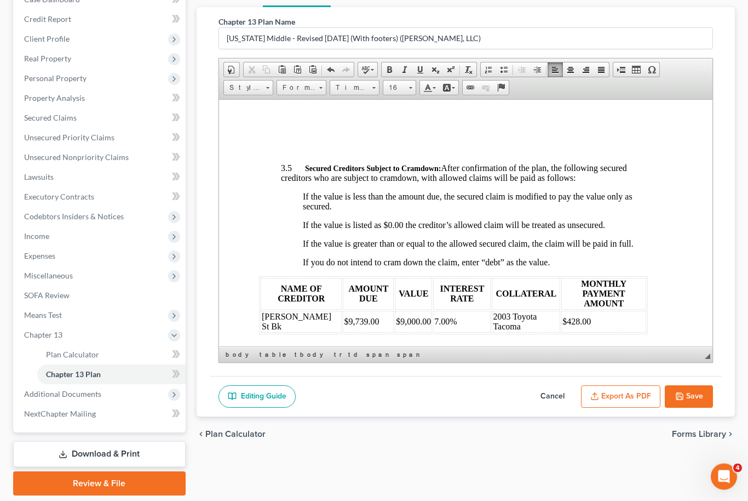
scroll to position [2913, 14]
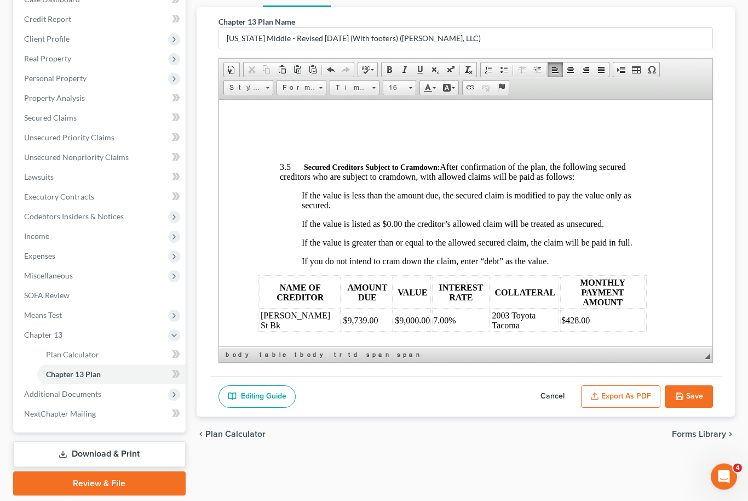
click at [345, 84] on td at bounding box center [361, 78] width 205 height 12
click at [520, 84] on td at bounding box center [640, 78] width 336 height 12
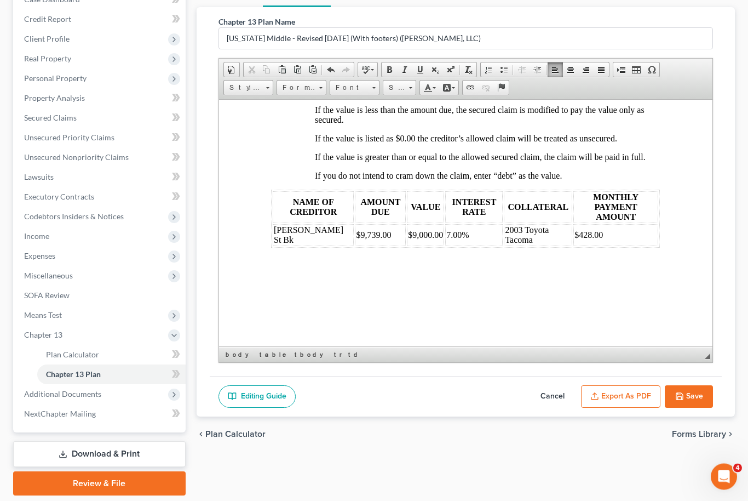
scroll to position [2999, 1]
click at [371, 11] on td at bounding box center [377, 5] width 213 height 12
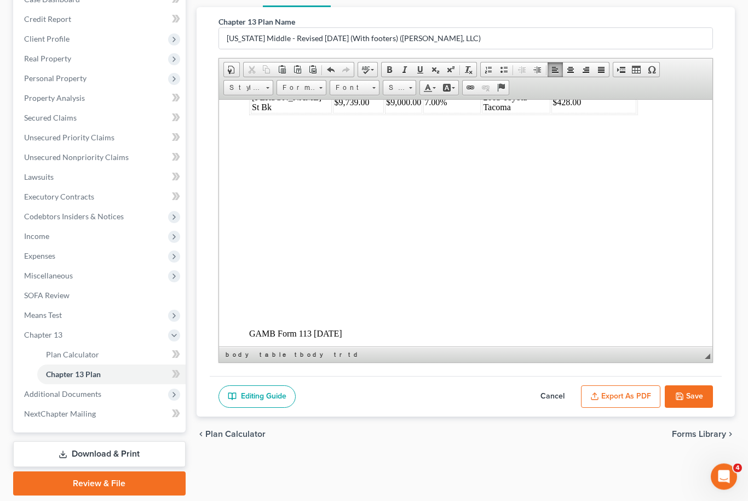
scroll to position [3130, 24]
click at [294, 114] on td "Morris St Bk" at bounding box center [289, 104] width 81 height 22
click at [404, 114] on td "$9,000.00" at bounding box center [401, 104] width 37 height 22
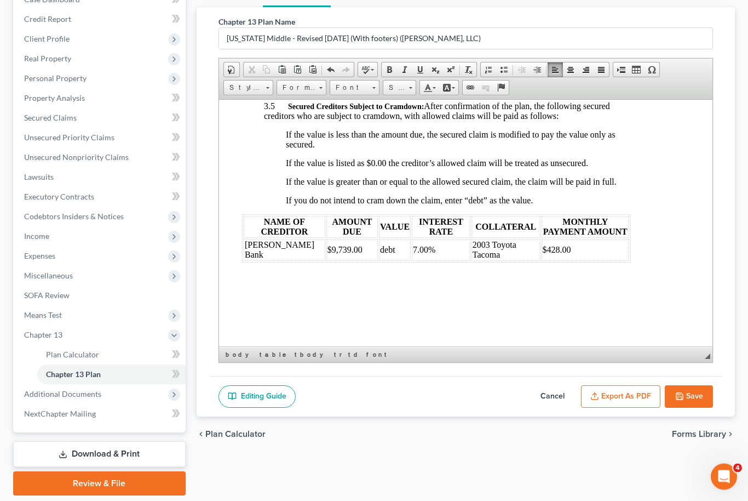
scroll to position [2971, 30]
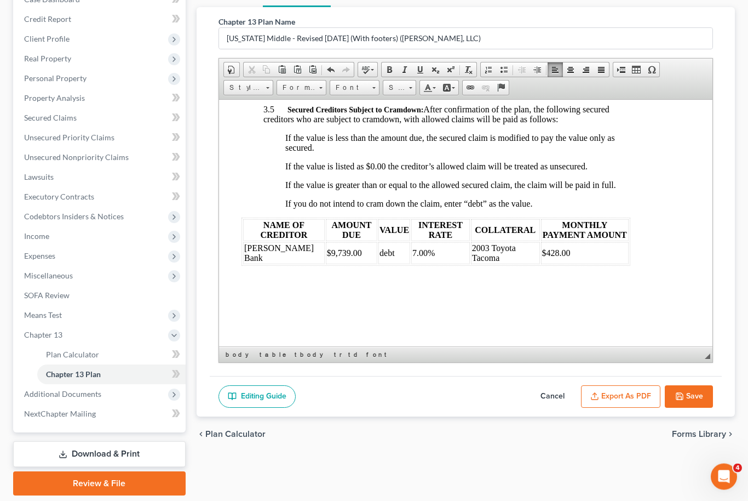
click at [493, 39] on td at bounding box center [624, 33] width 336 height 12
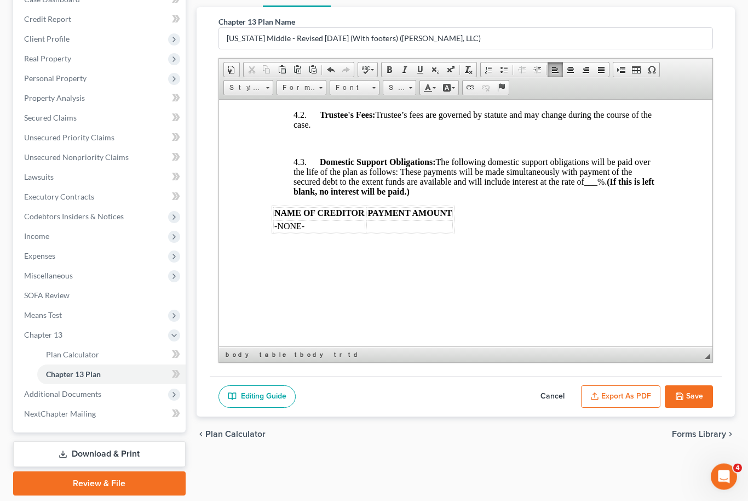
scroll to position [4046, 0]
click at [361, 14] on u "[Attornye.Fees.Total]" at bounding box center [339, 9] width 78 height 9
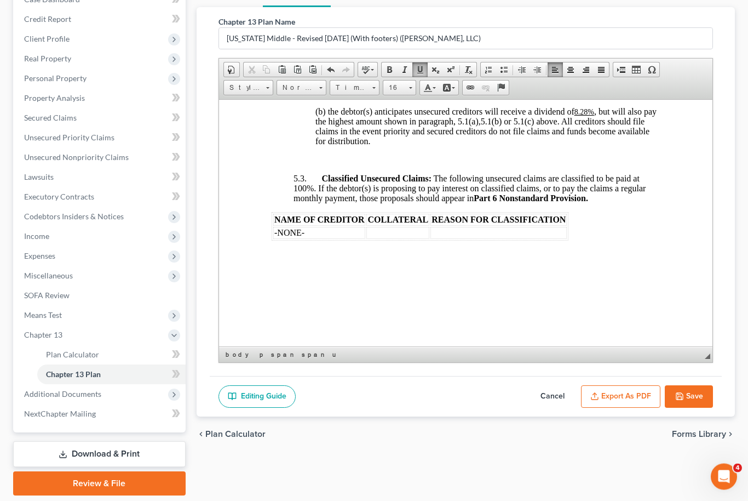
scroll to position [4747, 2]
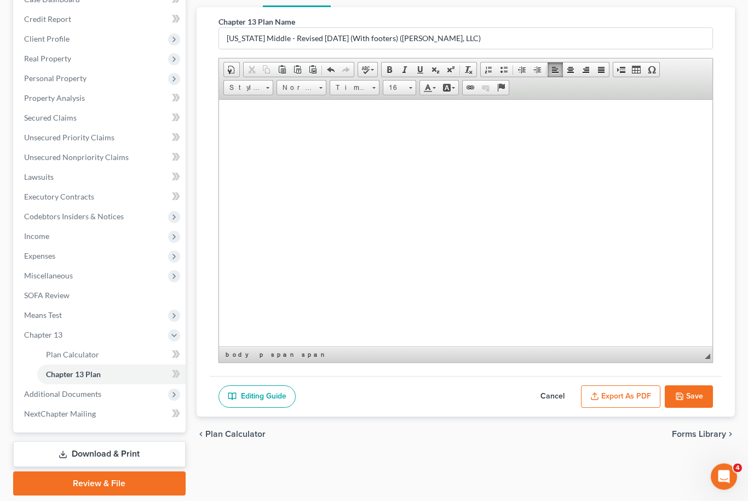
scroll to position [4893, 0]
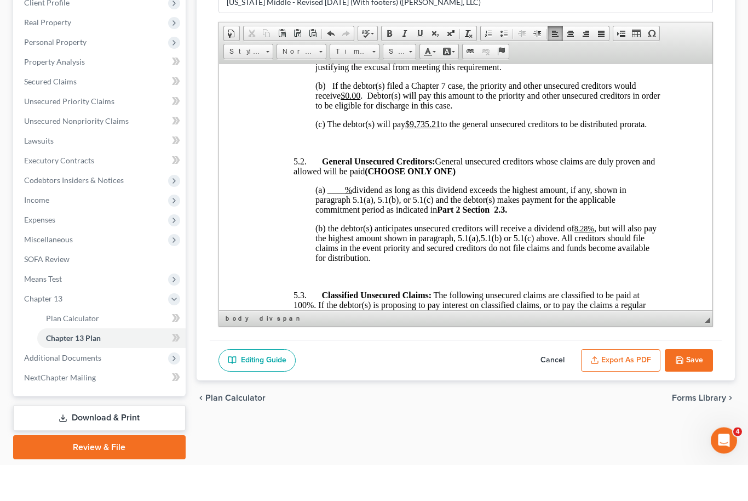
scroll to position [4597, -1]
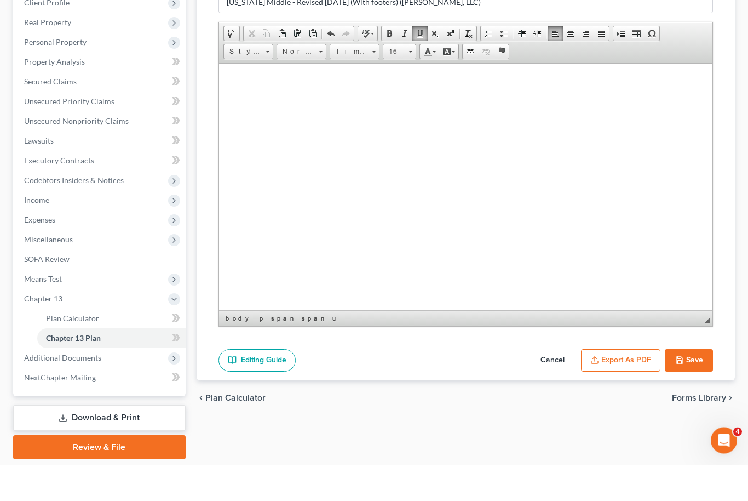
scroll to position [6395, 1]
click at [622, 386] on button "Export as PDF" at bounding box center [620, 397] width 79 height 23
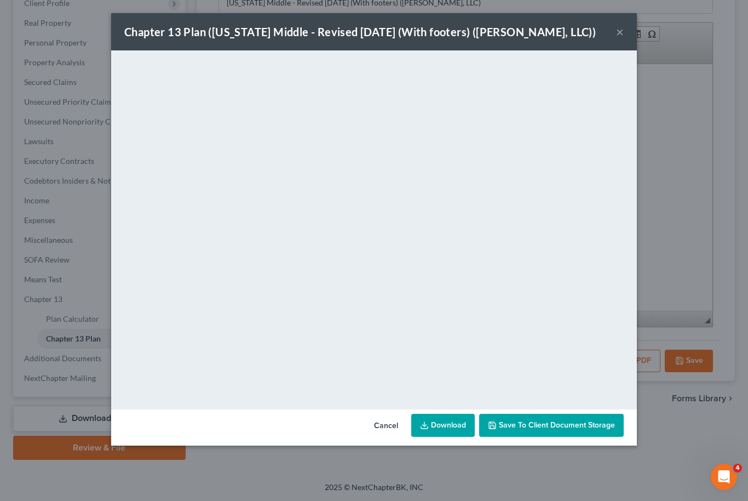
click at [449, 428] on link "Download" at bounding box center [443, 425] width 64 height 23
click at [606, 427] on span "Save to Client Document Storage" at bounding box center [557, 424] width 116 height 9
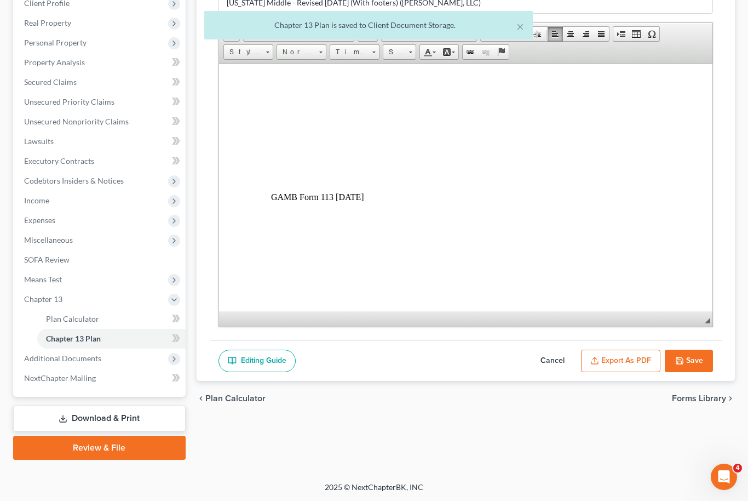
click at [695, 362] on button "Save" at bounding box center [689, 360] width 48 height 23
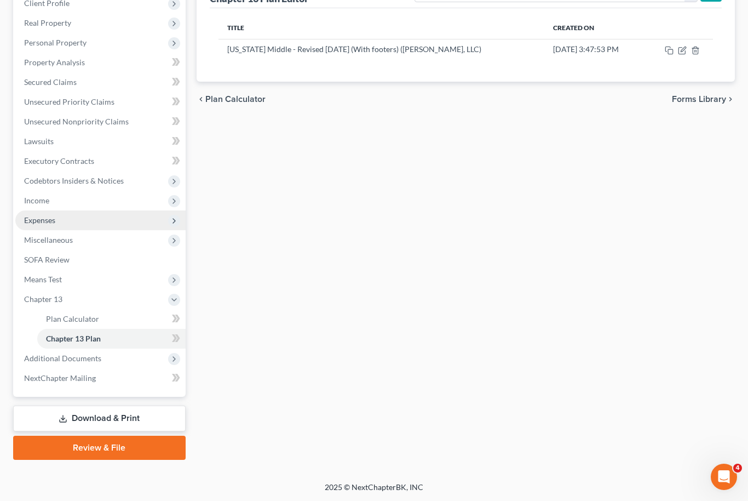
click at [36, 225] on span "Expenses" at bounding box center [100, 220] width 170 height 20
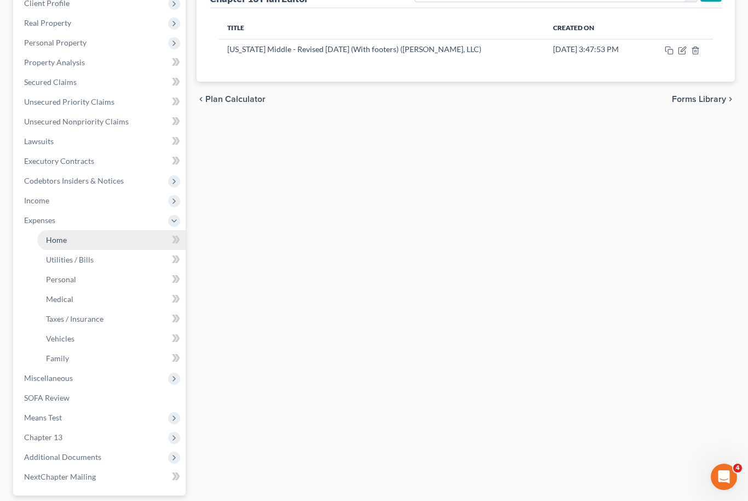
click at [59, 244] on link "Home" at bounding box center [111, 240] width 148 height 20
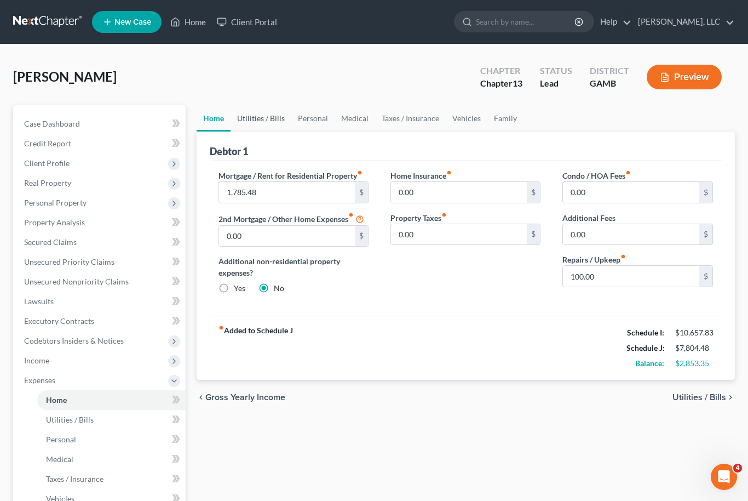
click at [265, 118] on link "Utilities / Bills" at bounding box center [261, 118] width 61 height 26
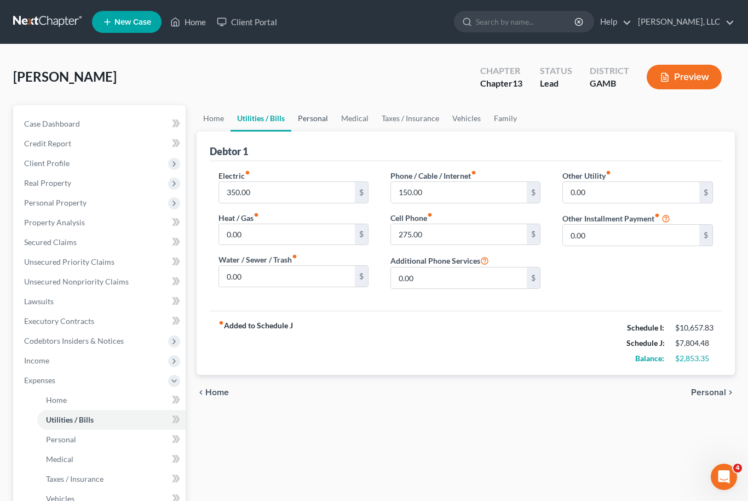
click at [312, 119] on link "Personal" at bounding box center [312, 118] width 43 height 26
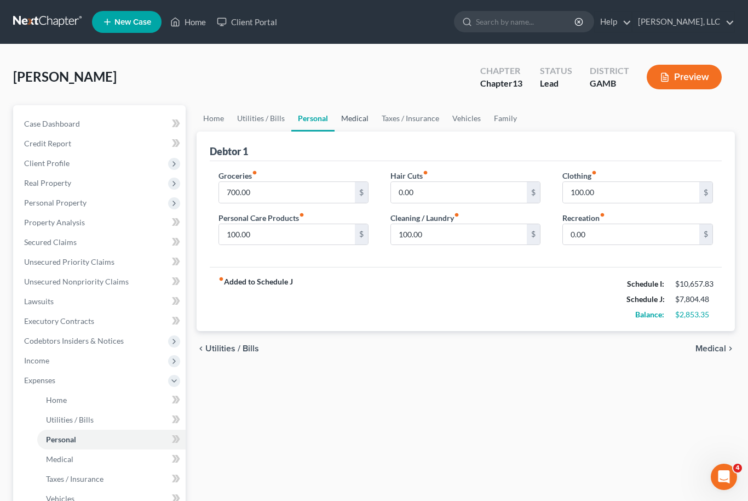
click at [354, 118] on link "Medical" at bounding box center [355, 118] width 41 height 26
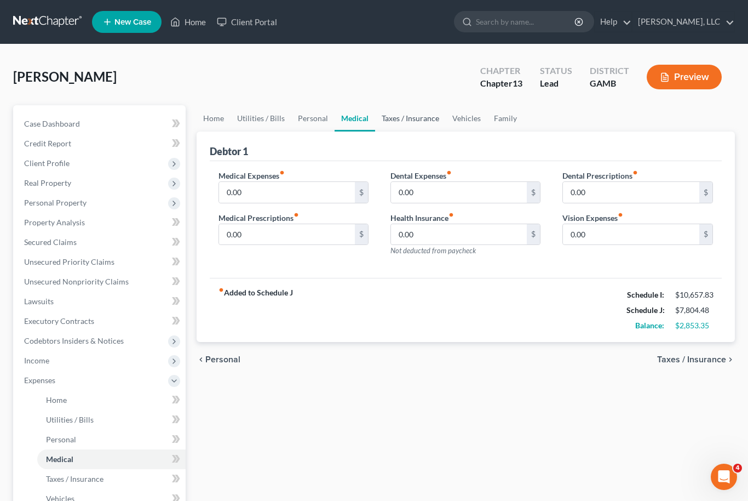
click at [405, 119] on link "Taxes / Insurance" at bounding box center [410, 118] width 71 height 26
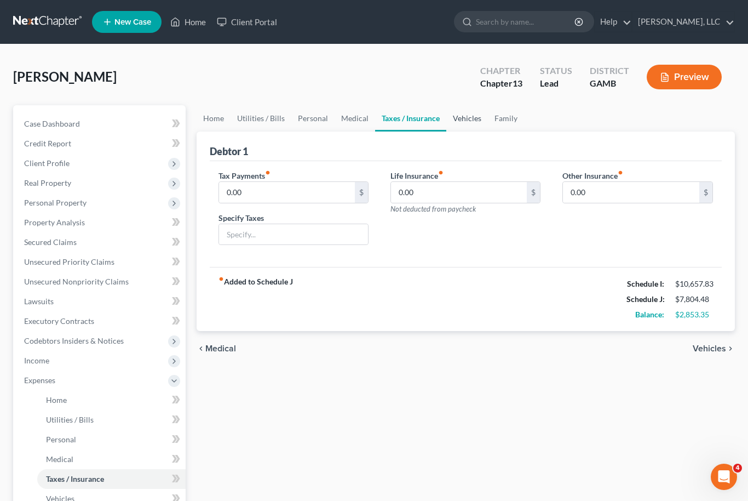
click at [464, 122] on link "Vehicles" at bounding box center [467, 118] width 42 height 26
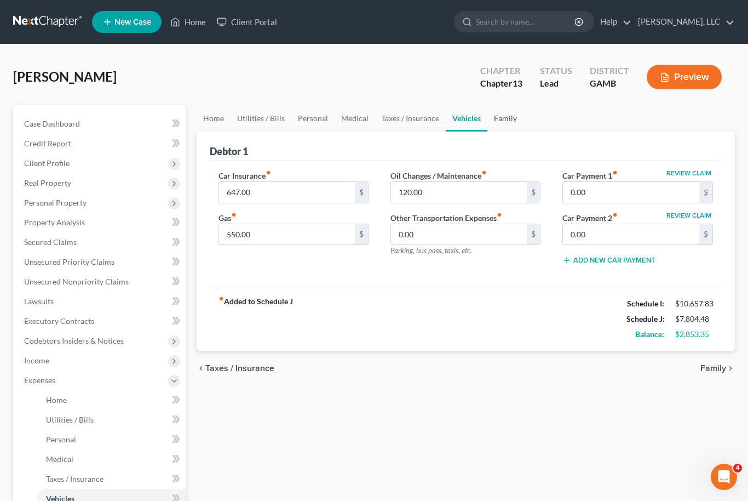
click at [509, 117] on link "Family" at bounding box center [505, 118] width 36 height 26
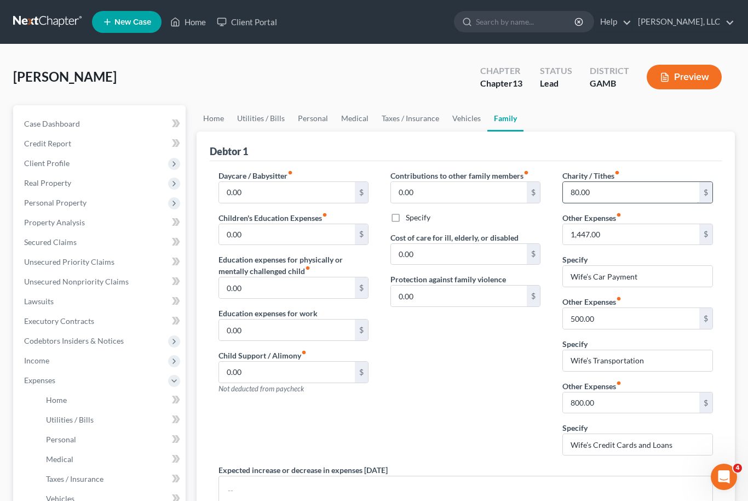
click at [595, 194] on input "80.00" at bounding box center [631, 192] width 136 height 21
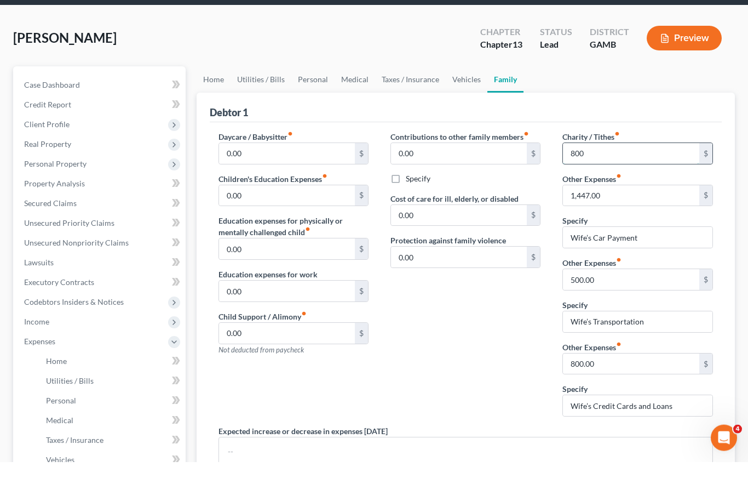
scroll to position [4, 0]
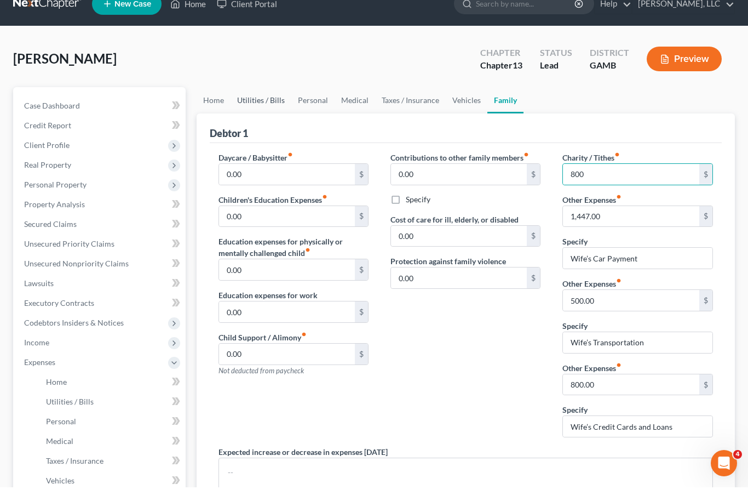
click at [260, 101] on link "Utilities / Bills" at bounding box center [261, 114] width 61 height 26
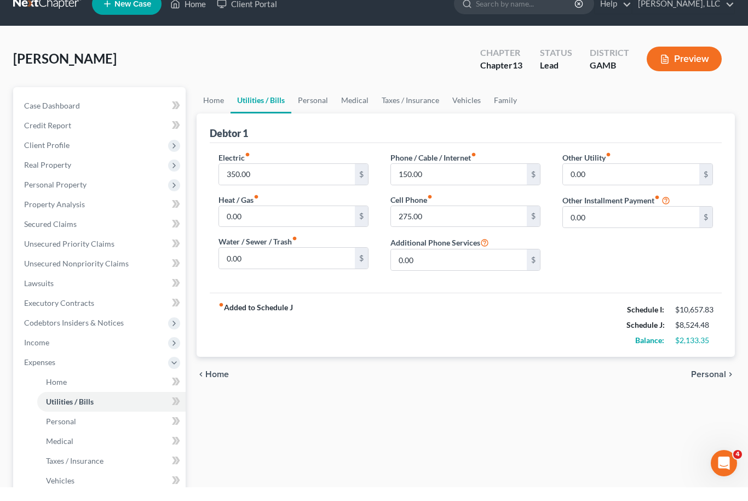
scroll to position [19, 0]
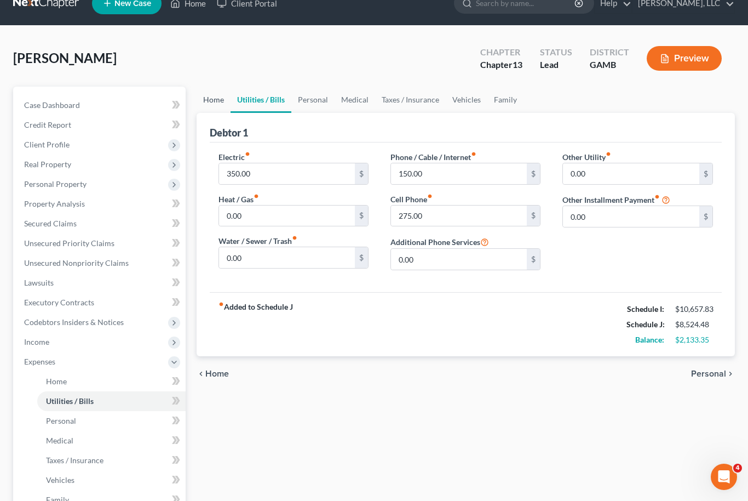
click at [210, 100] on link "Home" at bounding box center [214, 100] width 34 height 26
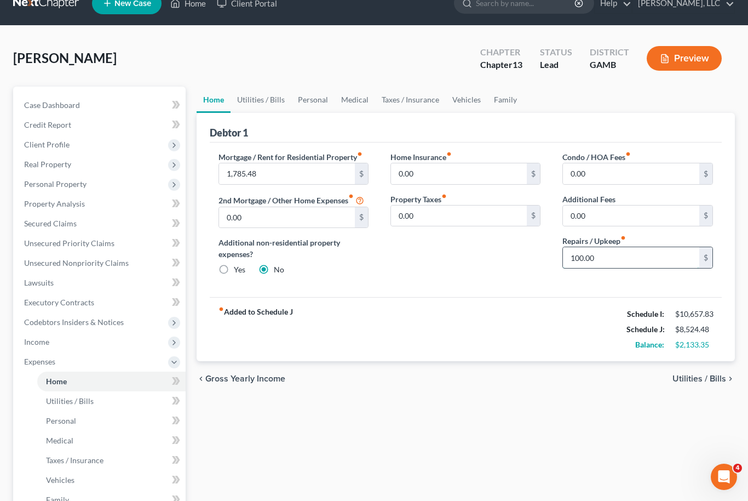
click at [587, 263] on input "100.00" at bounding box center [631, 257] width 136 height 21
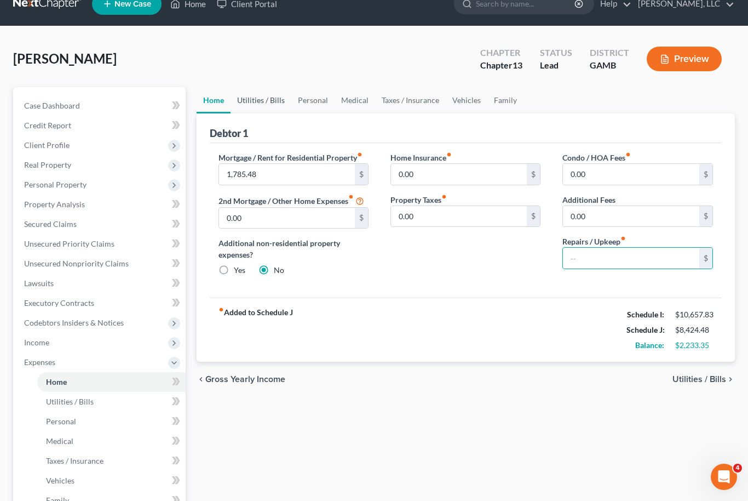
click at [257, 98] on link "Utilities / Bills" at bounding box center [261, 100] width 61 height 26
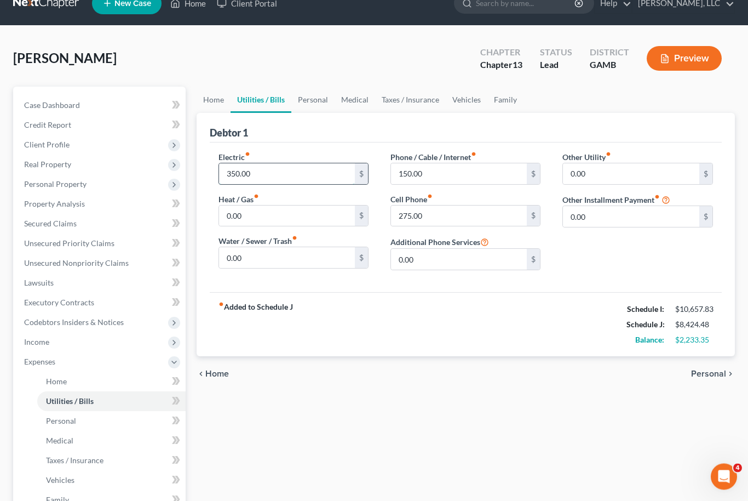
click at [235, 172] on input "350.00" at bounding box center [287, 174] width 136 height 21
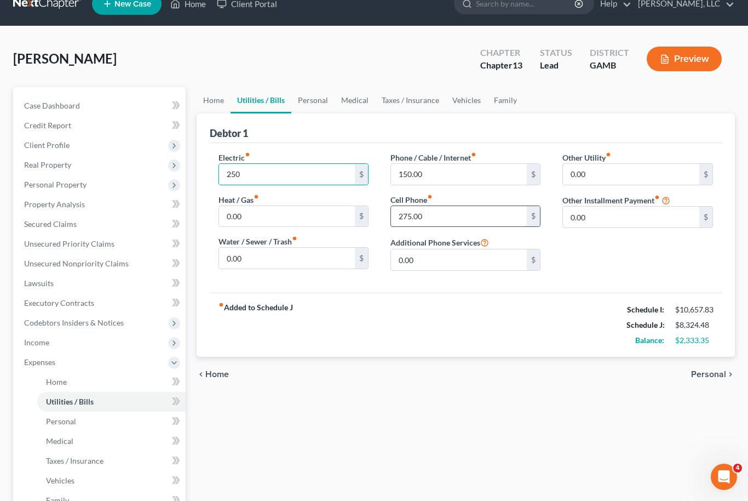
click at [415, 216] on input "275.00" at bounding box center [459, 216] width 136 height 21
click at [296, 99] on link "Personal" at bounding box center [312, 100] width 43 height 26
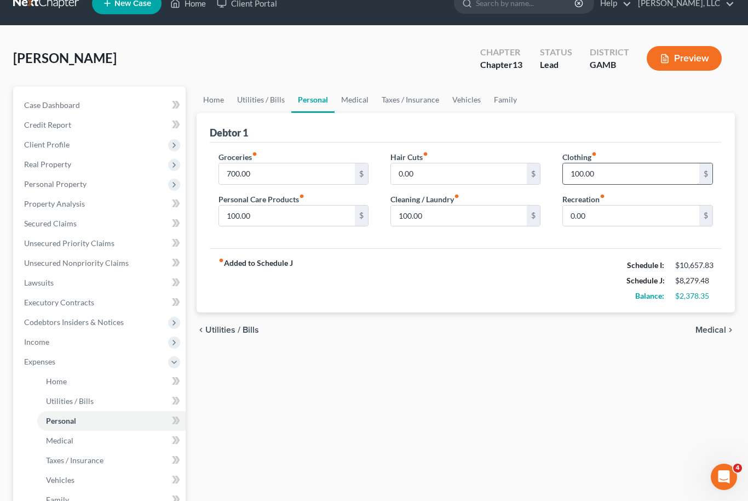
click at [589, 178] on input "100.00" at bounding box center [631, 173] width 136 height 21
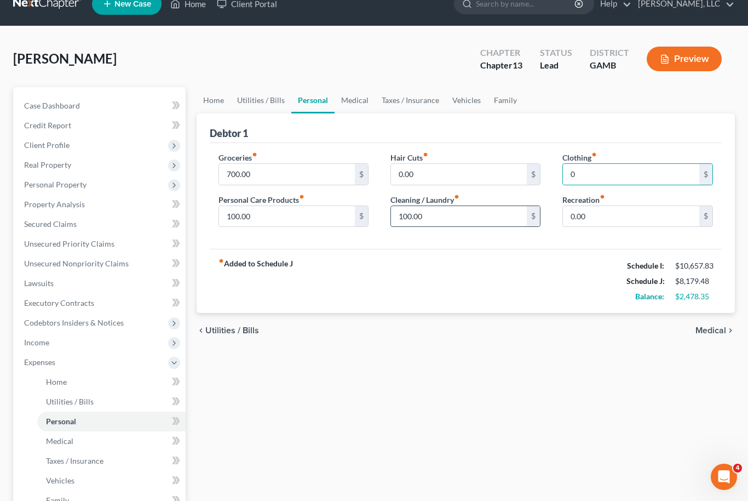
click at [410, 218] on input "100.00" at bounding box center [459, 216] width 136 height 21
click at [245, 223] on input "100.00" at bounding box center [287, 216] width 136 height 21
click at [445, 214] on input "0" at bounding box center [459, 216] width 136 height 21
click at [354, 104] on link "Medical" at bounding box center [355, 100] width 41 height 26
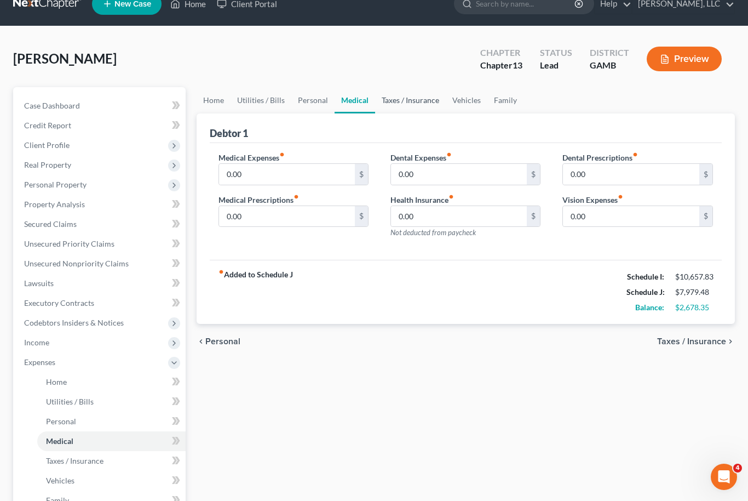
scroll to position [19, 0]
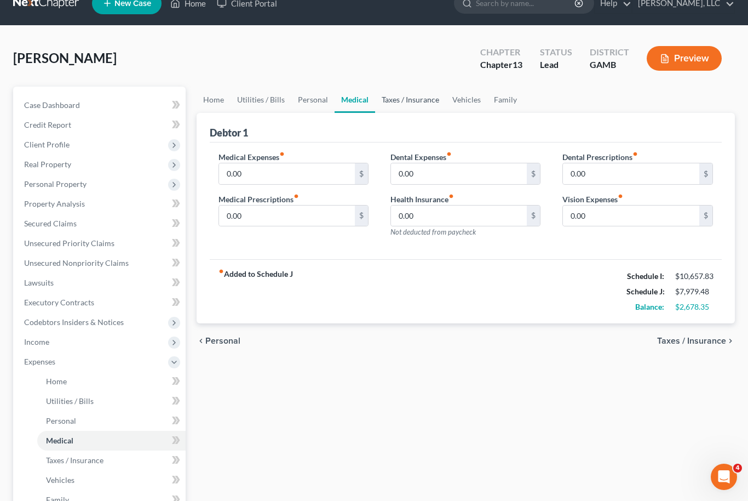
click at [409, 99] on link "Taxes / Insurance" at bounding box center [410, 100] width 71 height 26
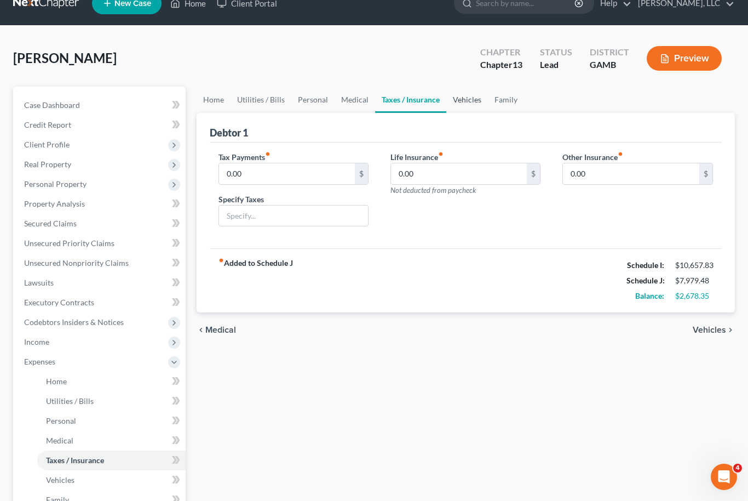
click at [469, 98] on link "Vehicles" at bounding box center [467, 100] width 42 height 26
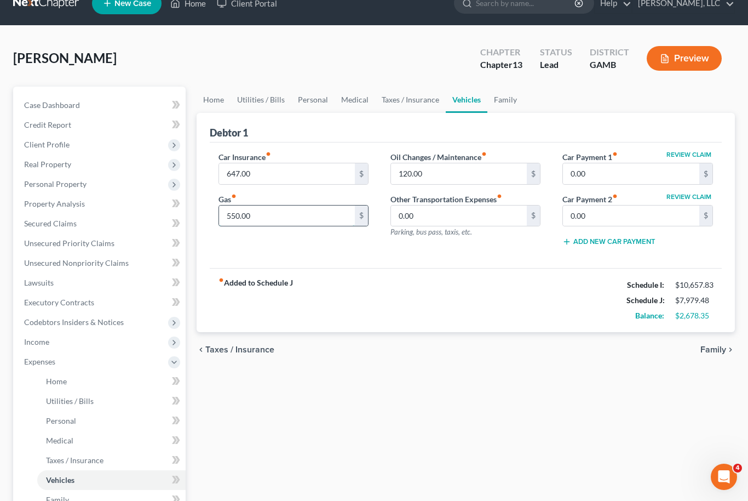
click at [242, 214] on input "550.00" at bounding box center [287, 215] width 136 height 21
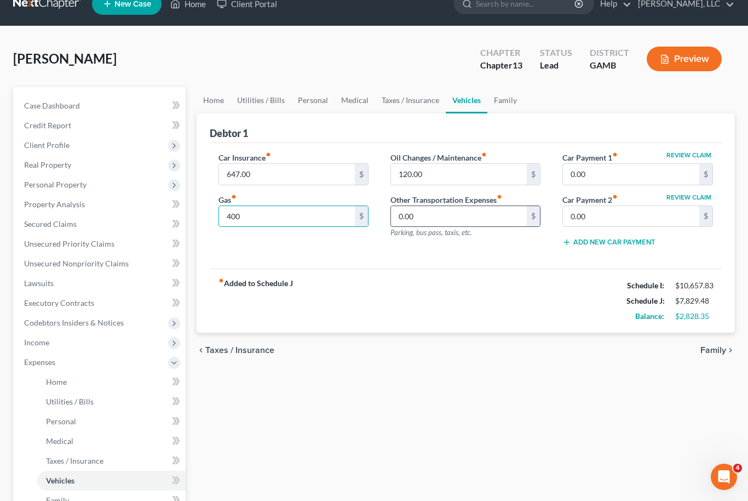
click at [435, 221] on input "0.00" at bounding box center [459, 216] width 136 height 21
click at [413, 170] on input "120.00" at bounding box center [459, 174] width 136 height 21
click at [473, 217] on input "0.00" at bounding box center [459, 216] width 136 height 21
click at [500, 107] on link "Family" at bounding box center [505, 100] width 36 height 26
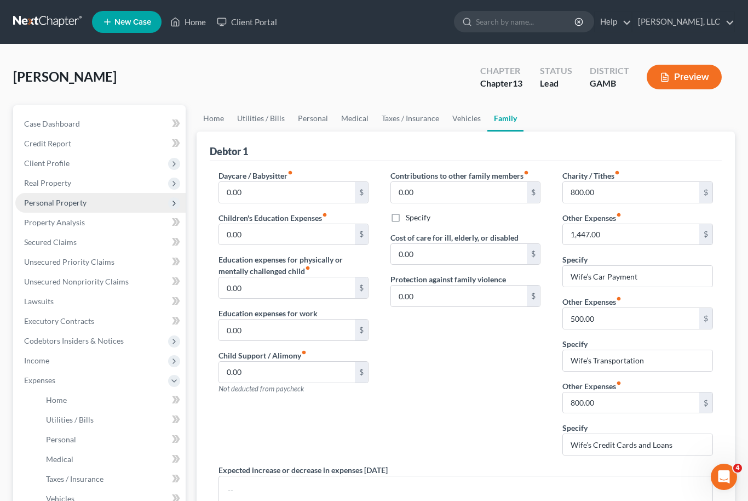
click at [74, 203] on span "Personal Property" at bounding box center [55, 202] width 62 height 9
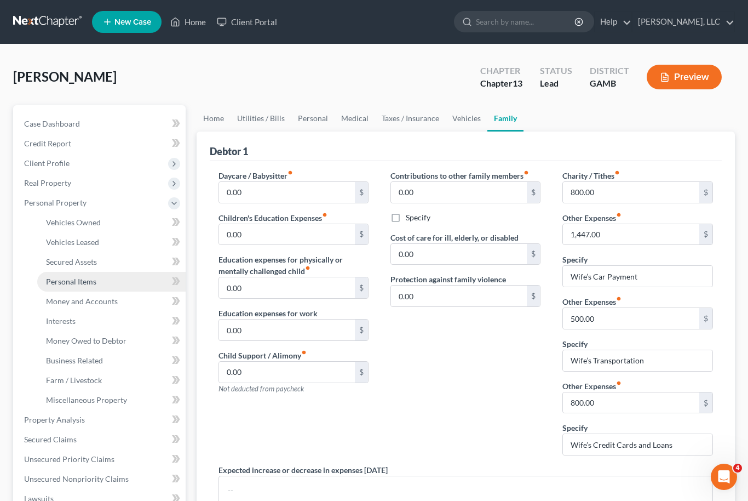
click at [84, 279] on span "Personal Items" at bounding box center [71, 281] width 50 height 9
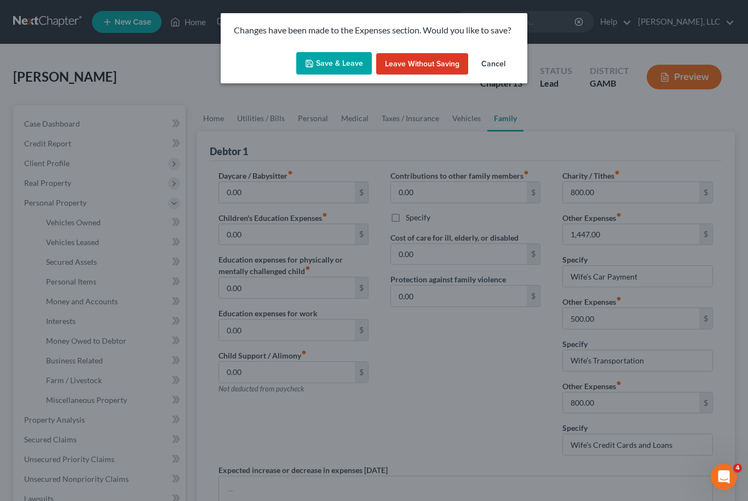
click at [335, 68] on button "Save & Leave" at bounding box center [334, 63] width 76 height 23
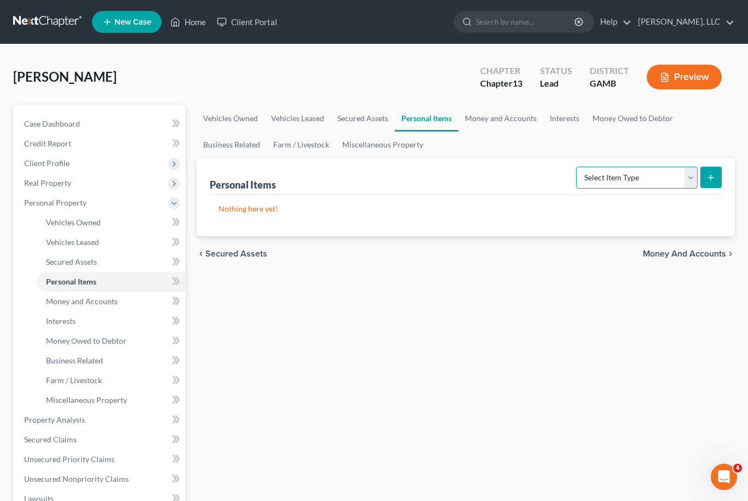
click at [689, 176] on select "Select Item Type Clothing Collectibles Of Value Electronics Firearms Household …" at bounding box center [637, 178] width 122 height 22
click at [710, 175] on icon "submit" at bounding box center [711, 177] width 9 height 9
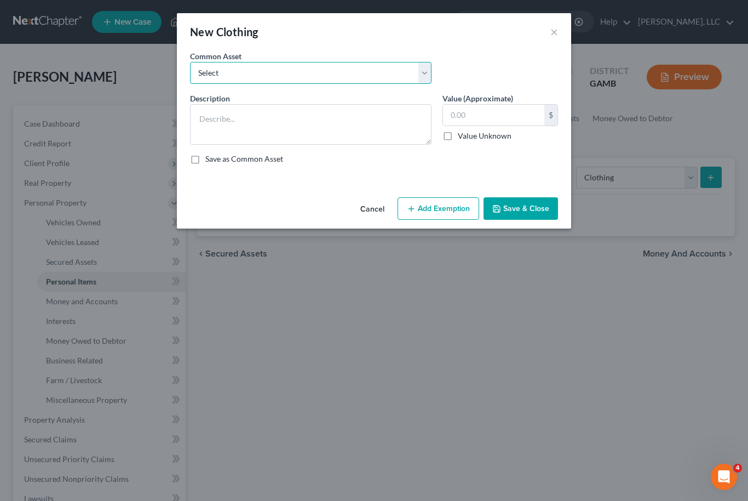
click at [431, 72] on select "Select Debtor's Clothing Debtor's Clothing" at bounding box center [311, 73] width 242 height 22
click at [438, 210] on button "Add Exemption" at bounding box center [439, 208] width 82 height 23
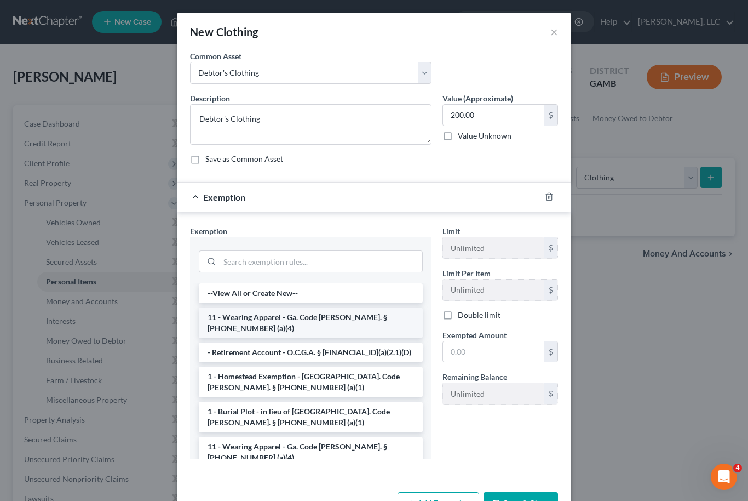
click at [315, 317] on li "11 - Wearing Apparel - Ga. Code Ann. § 44-13-100 (a)(4)" at bounding box center [311, 322] width 224 height 31
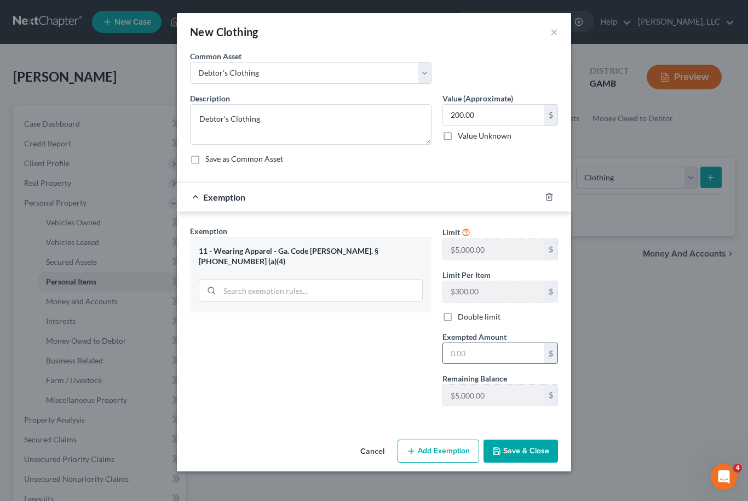
click at [480, 351] on input "text" at bounding box center [493, 353] width 101 height 21
click at [537, 455] on button "Save & Close" at bounding box center [521, 450] width 74 height 23
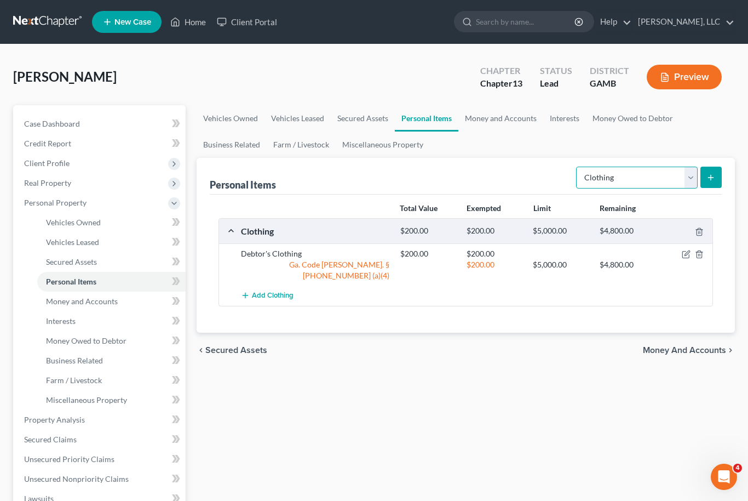
click at [685, 182] on select "Select Item Type Clothing Collectibles Of Value Electronics Firearms Household …" at bounding box center [637, 178] width 122 height 22
click at [707, 176] on button "submit" at bounding box center [711, 177] width 21 height 21
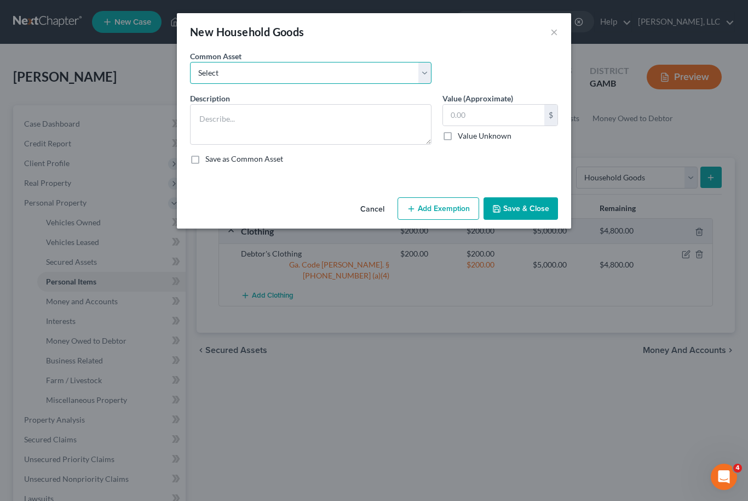
click at [429, 77] on select "Select Debtor's Furniture Debtor's Furniture" at bounding box center [311, 73] width 242 height 22
click at [481, 114] on input "3,000.00" at bounding box center [493, 115] width 101 height 21
click at [444, 208] on button "Add Exemption" at bounding box center [439, 208] width 82 height 23
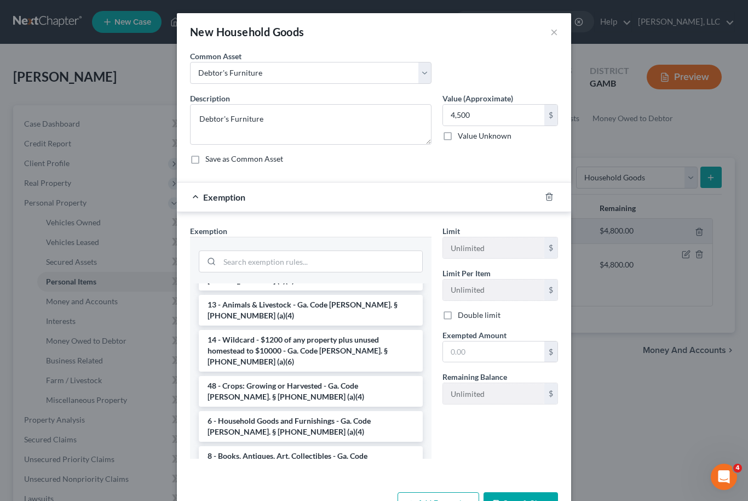
scroll to position [48, 0]
click at [326, 410] on li "6 - Household Goods and Furnishings - Ga. Code Ann. § 44-13-100 (a)(4)" at bounding box center [311, 425] width 224 height 31
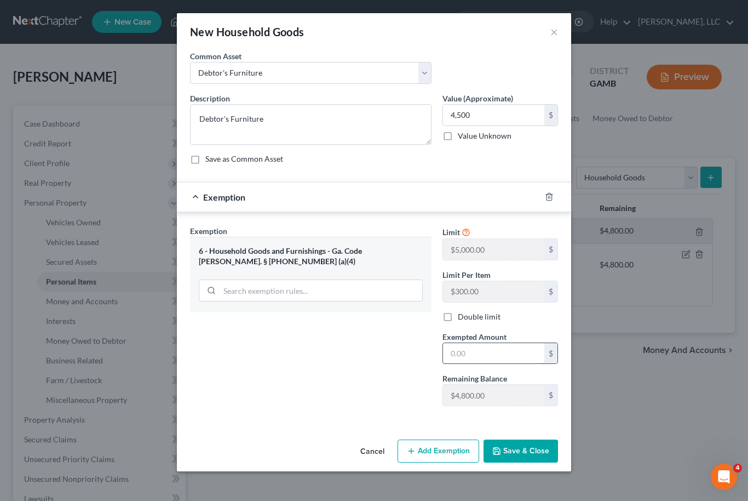
click at [479, 357] on input "text" at bounding box center [493, 353] width 101 height 21
click at [537, 451] on button "Save & Close" at bounding box center [521, 450] width 74 height 23
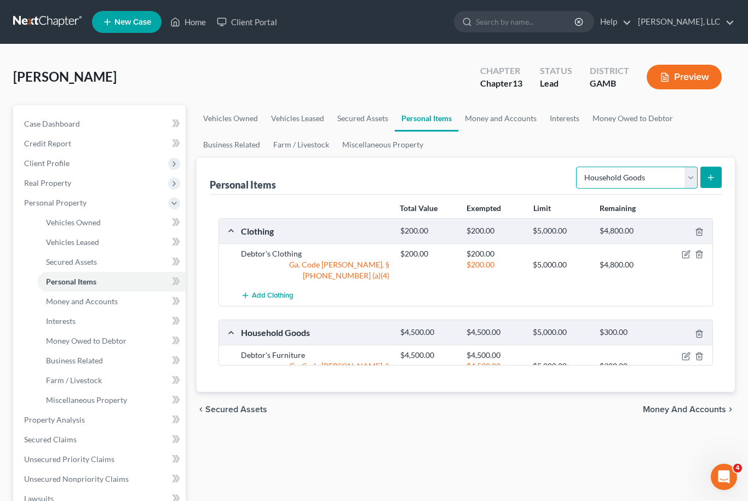
click at [687, 175] on select "Select Item Type Clothing Collectibles Of Value Electronics Firearms Household …" at bounding box center [637, 178] width 122 height 22
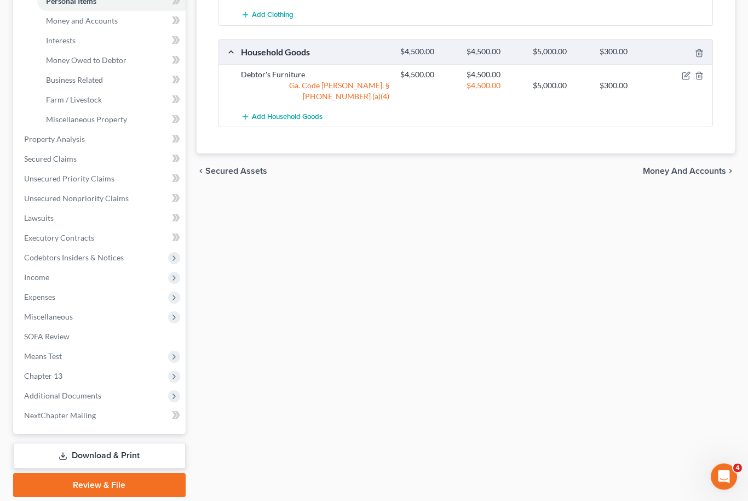
scroll to position [282, 0]
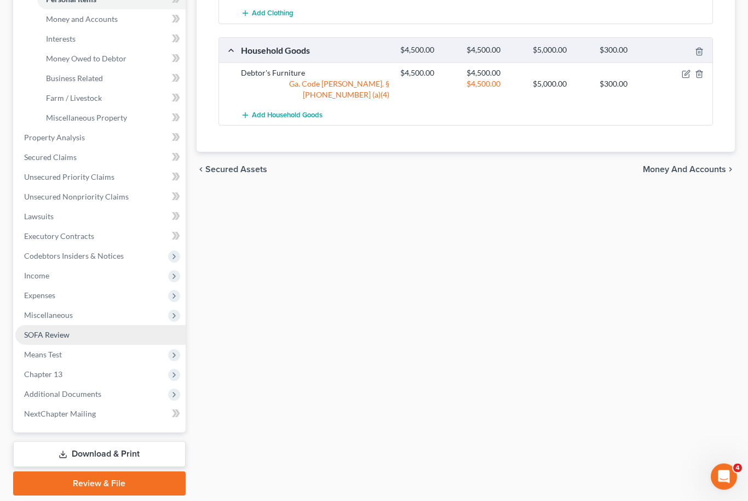
click at [59, 335] on span "SOFA Review" at bounding box center [46, 334] width 45 height 9
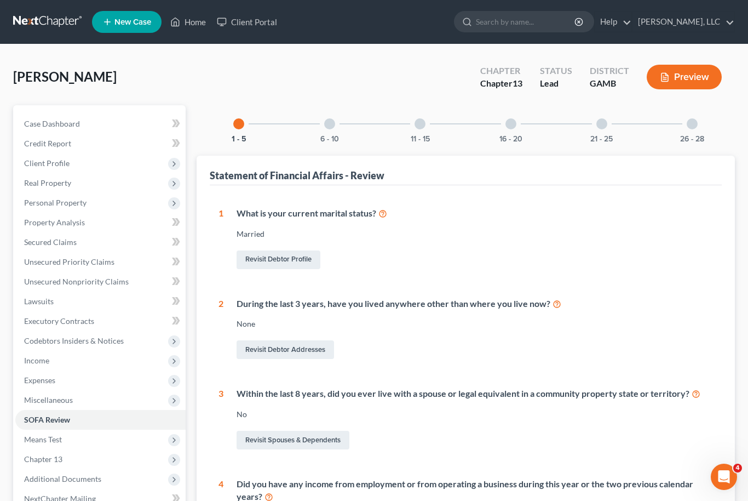
click at [691, 127] on div at bounding box center [692, 123] width 11 height 11
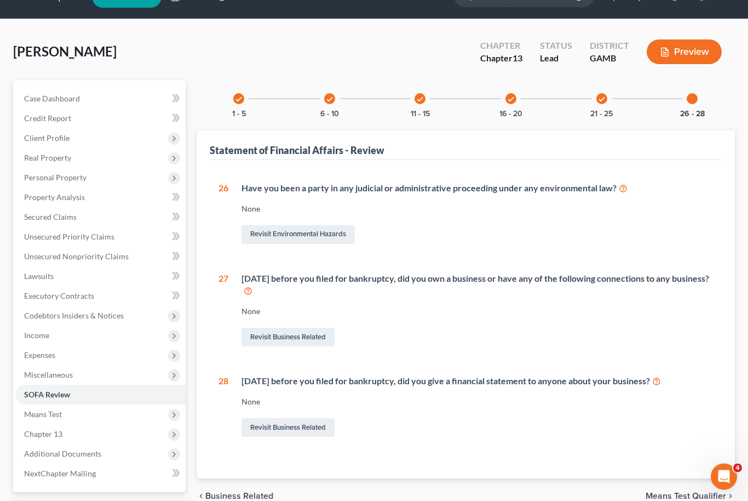
scroll to position [84, 0]
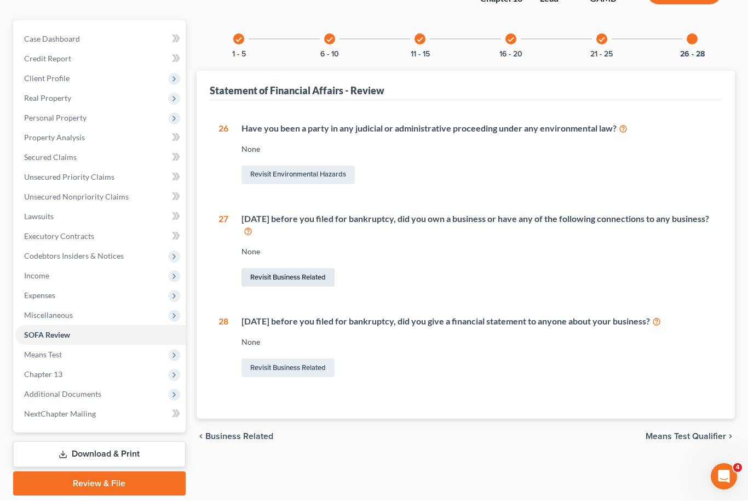
click at [315, 274] on link "Revisit Business Related" at bounding box center [288, 277] width 93 height 19
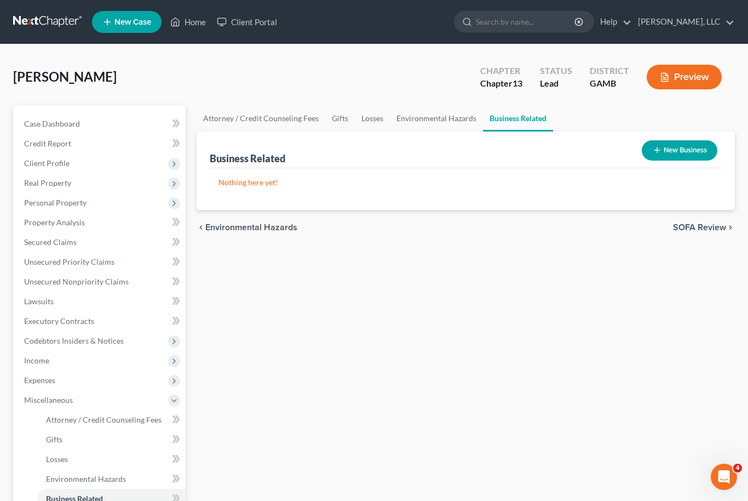
click at [684, 151] on button "New Business" at bounding box center [680, 150] width 76 height 20
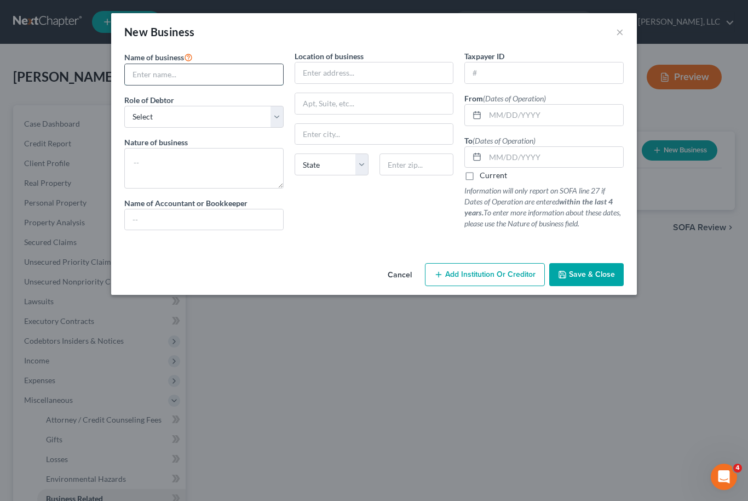
click at [219, 74] on input "text" at bounding box center [204, 74] width 158 height 21
click at [531, 114] on input "text" at bounding box center [554, 115] width 138 height 21
click at [511, 160] on input "text" at bounding box center [554, 157] width 138 height 21
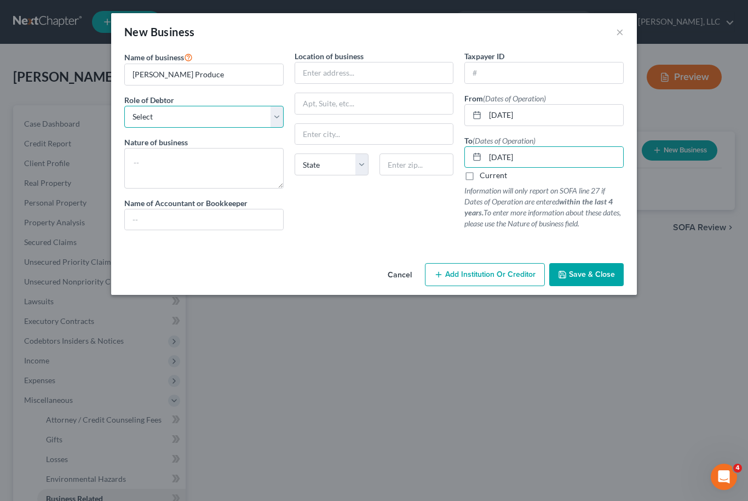
click at [279, 119] on select "Select A member of a limited liability company (LLC) or limited liability partn…" at bounding box center [203, 117] width 159 height 22
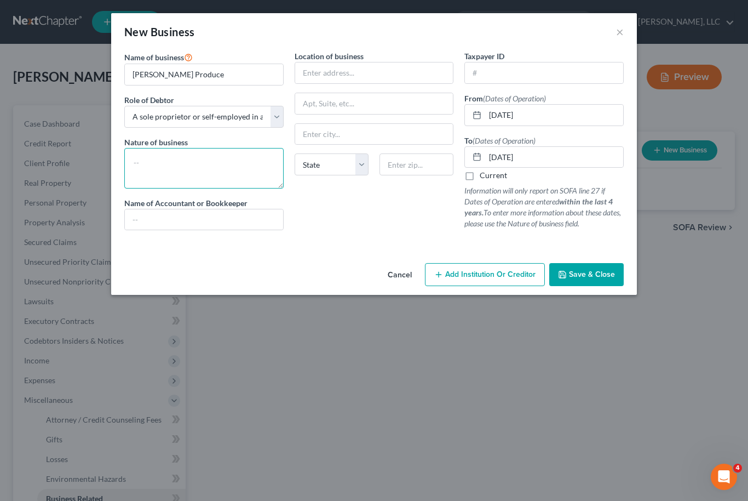
click at [233, 176] on textarea at bounding box center [203, 168] width 159 height 41
click at [148, 168] on textarea "Priduce" at bounding box center [203, 168] width 159 height 41
click at [151, 164] on textarea "Priduce" at bounding box center [203, 168] width 159 height 41
click at [583, 268] on button "Save & Close" at bounding box center [586, 274] width 74 height 23
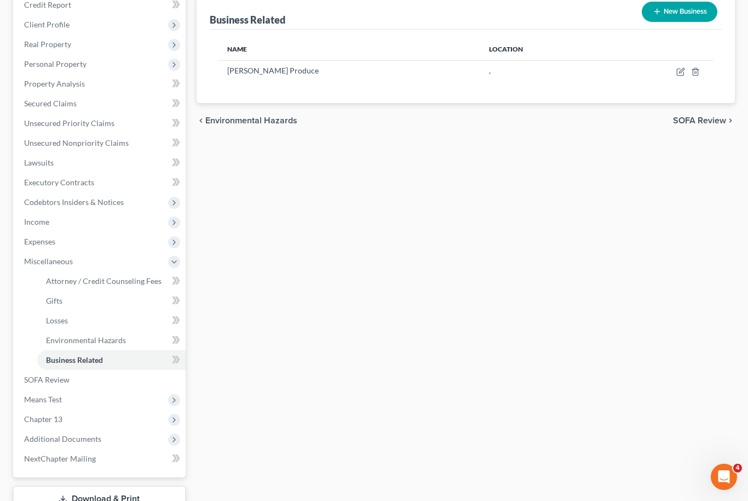
scroll to position [183, 0]
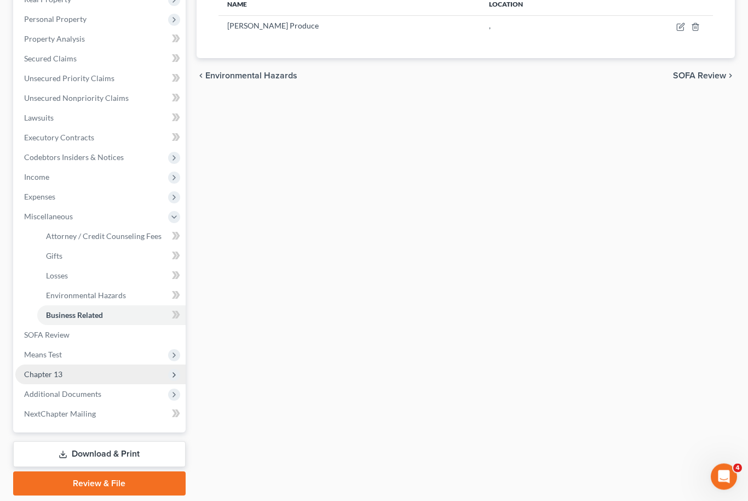
click at [94, 374] on span "Chapter 13" at bounding box center [100, 375] width 170 height 20
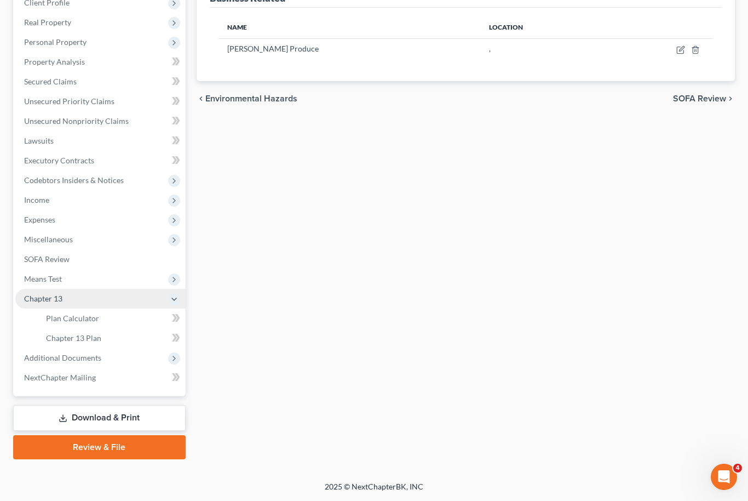
scroll to position [124, 0]
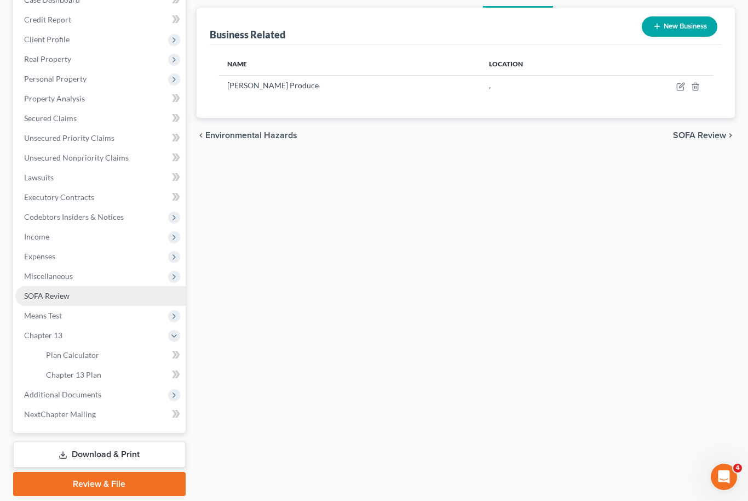
click at [74, 299] on link "SOFA Review" at bounding box center [100, 296] width 170 height 20
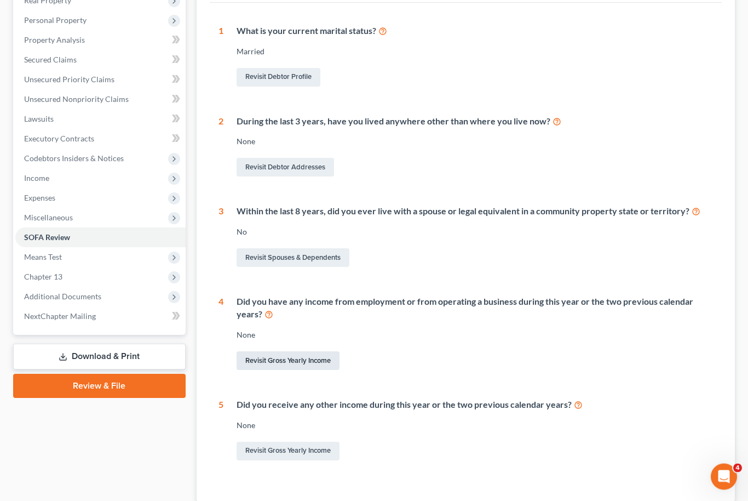
click at [313, 366] on link "Revisit Gross Yearly Income" at bounding box center [288, 361] width 103 height 19
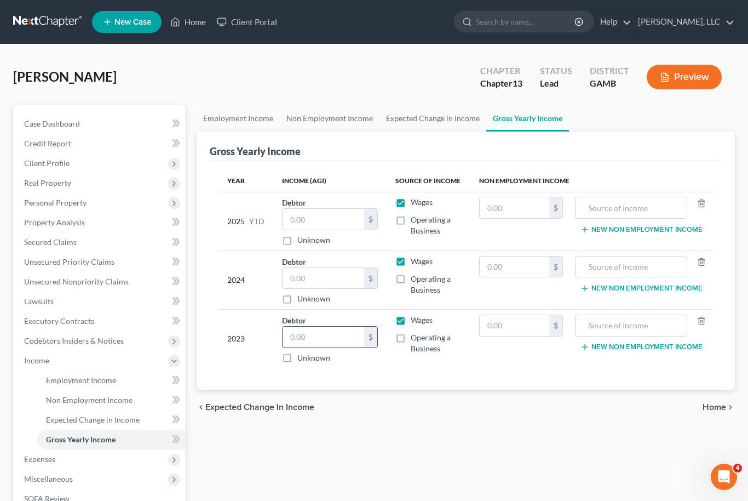
click at [345, 339] on input "text" at bounding box center [324, 336] width 82 height 21
click at [87, 243] on link "Secured Claims" at bounding box center [100, 242] width 170 height 20
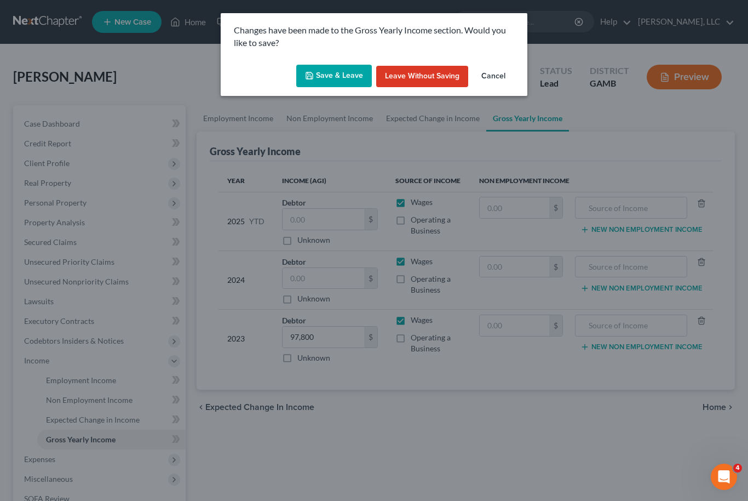
click at [497, 74] on button "Cancel" at bounding box center [494, 77] width 42 height 22
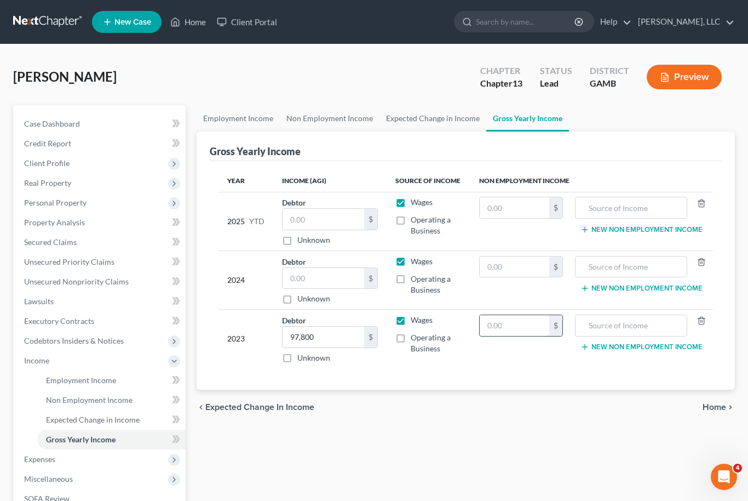
click at [526, 322] on input "text" at bounding box center [515, 325] width 70 height 21
click at [638, 322] on input "text" at bounding box center [631, 325] width 100 height 21
click at [524, 266] on input "text" at bounding box center [515, 266] width 70 height 21
click at [639, 264] on input "text" at bounding box center [631, 266] width 100 height 21
click at [504, 226] on td "$" at bounding box center [521, 221] width 101 height 59
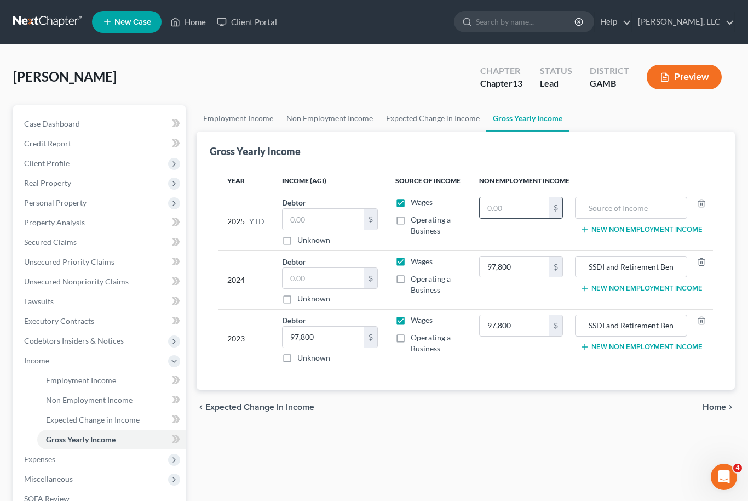
click at [519, 210] on input "text" at bounding box center [515, 207] width 70 height 21
click at [642, 213] on input "text" at bounding box center [631, 207] width 100 height 21
click at [332, 337] on input "97,800" at bounding box center [324, 336] width 82 height 21
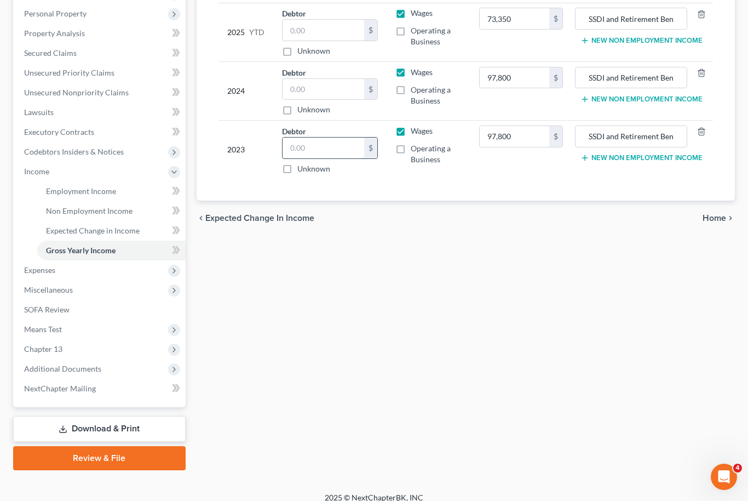
scroll to position [188, 0]
click at [76, 314] on link "SOFA Review" at bounding box center [100, 310] width 170 height 20
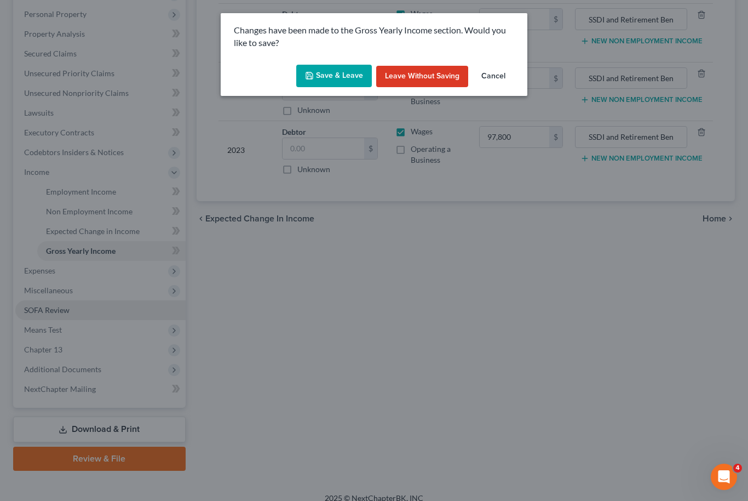
scroll to position [163, 0]
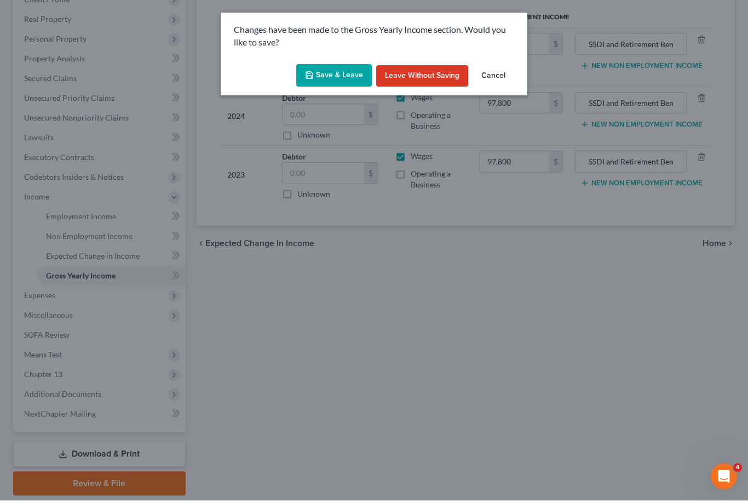
click at [342, 78] on button "Save & Leave" at bounding box center [334, 76] width 76 height 23
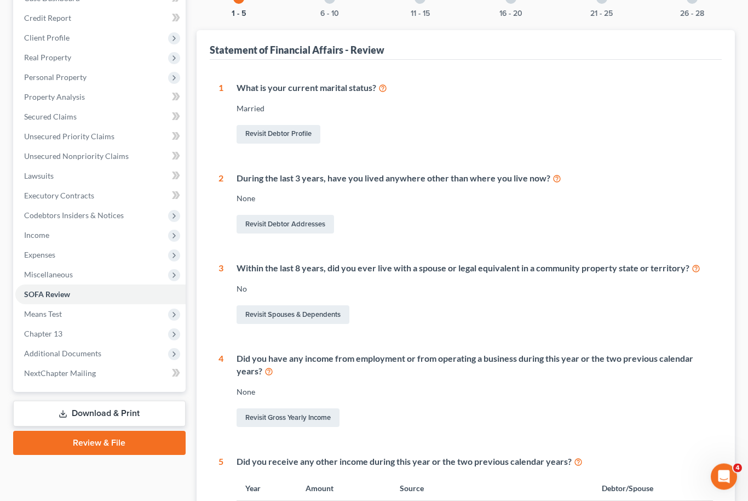
scroll to position [111, 0]
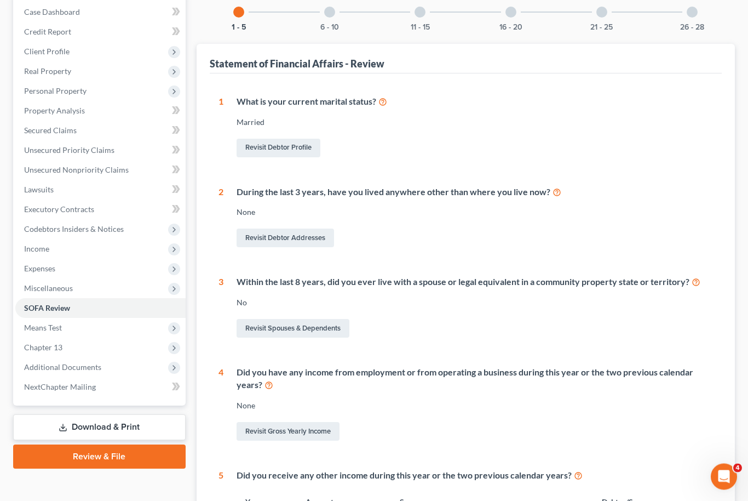
click at [340, 13] on div "6 - 10" at bounding box center [329, 12] width 37 height 37
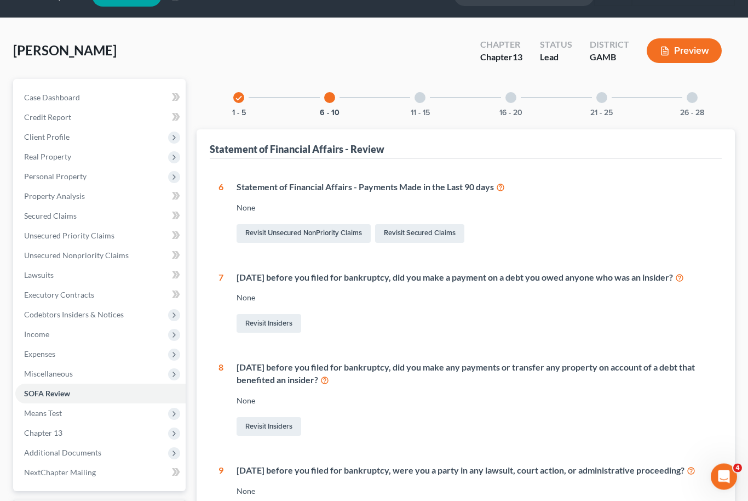
scroll to position [0, 0]
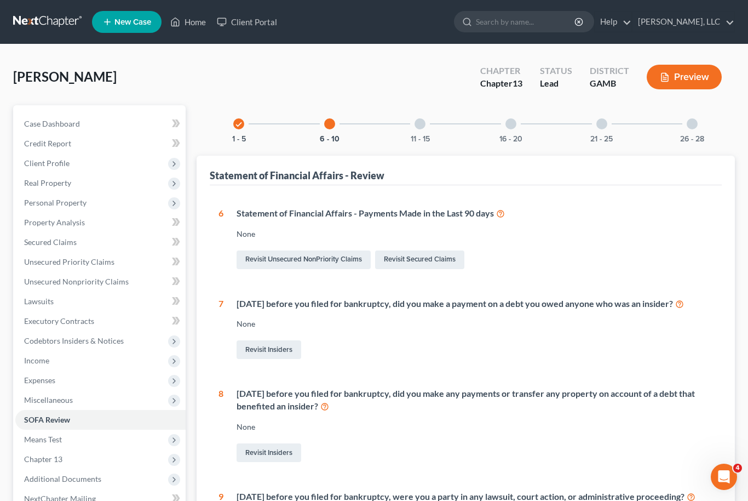
click at [426, 119] on div "11 - 15" at bounding box center [419, 123] width 37 height 37
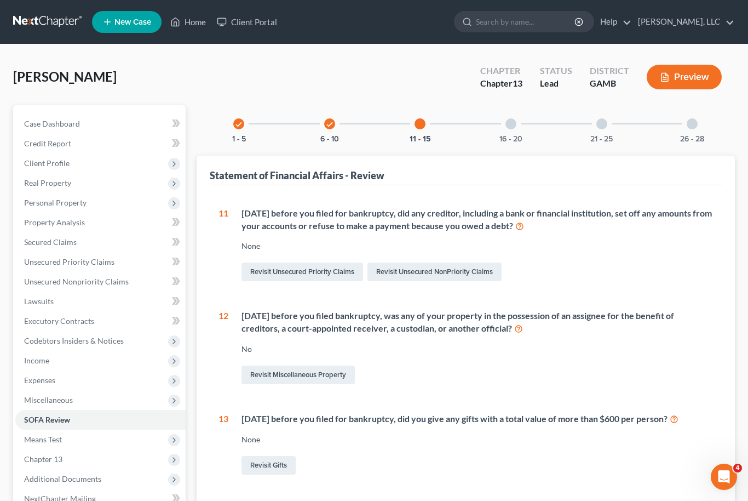
click at [510, 127] on div at bounding box center [511, 123] width 11 height 11
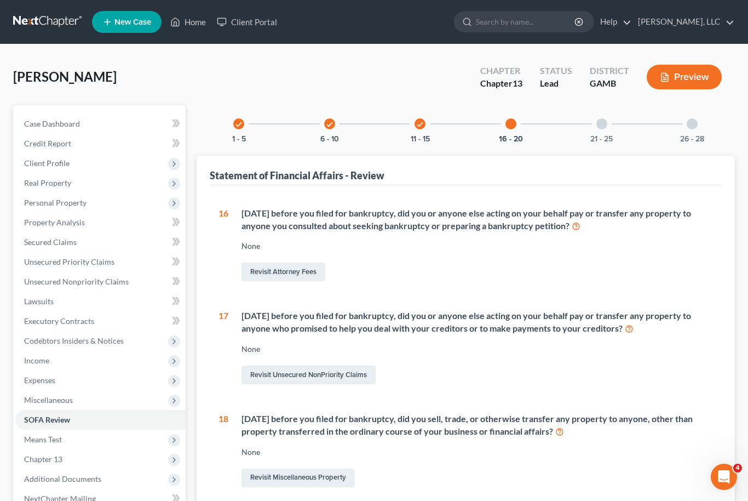
click at [594, 131] on div "21 - 25" at bounding box center [601, 123] width 37 height 37
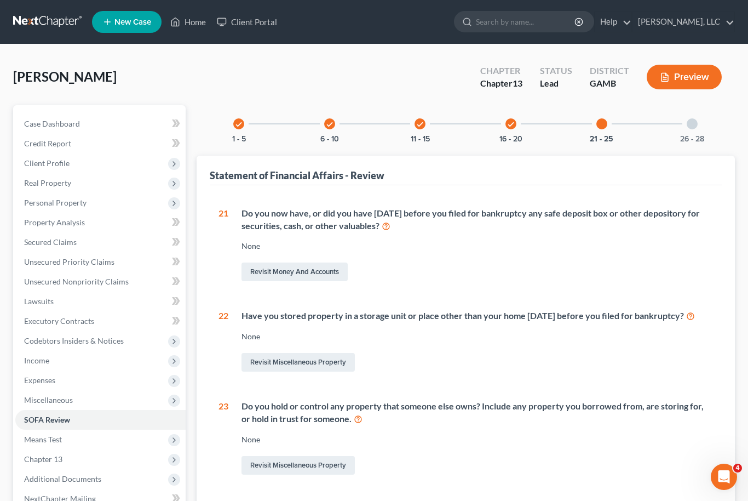
click at [685, 122] on div "26 - 28" at bounding box center [692, 123] width 37 height 37
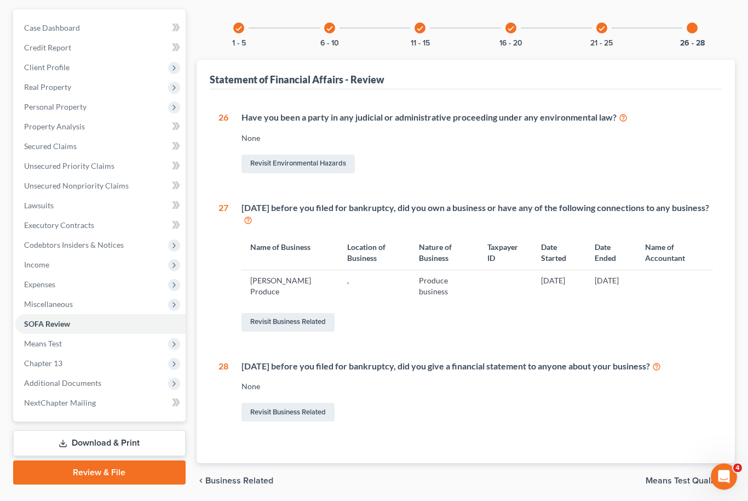
scroll to position [96, 0]
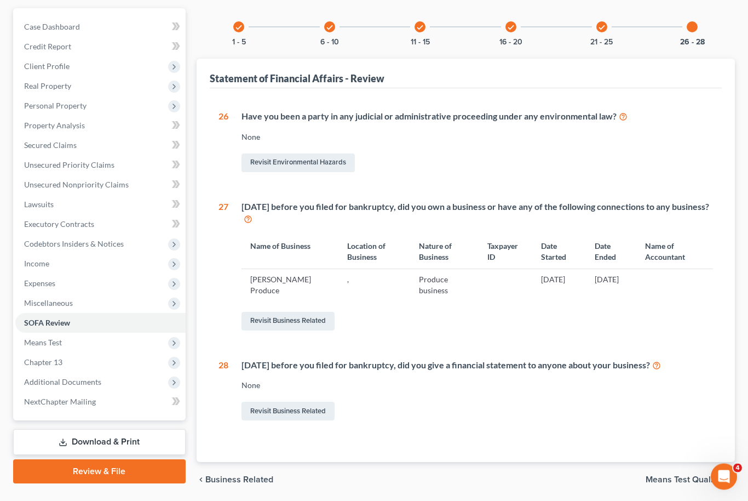
click at [114, 441] on link "Download & Print" at bounding box center [99, 442] width 173 height 26
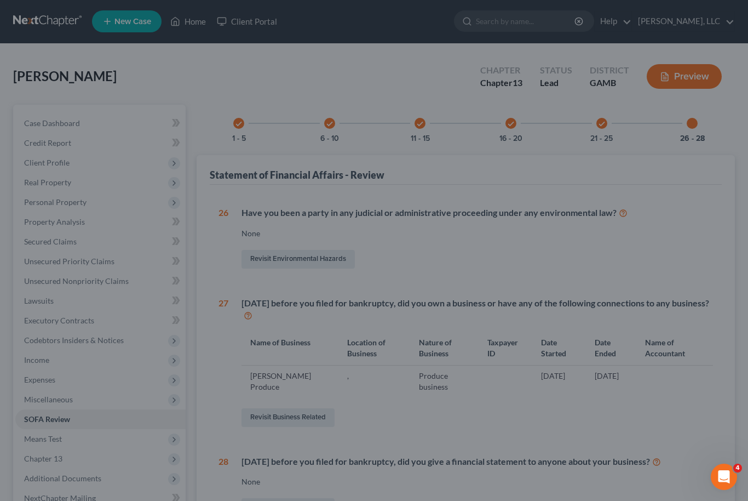
scroll to position [0, 0]
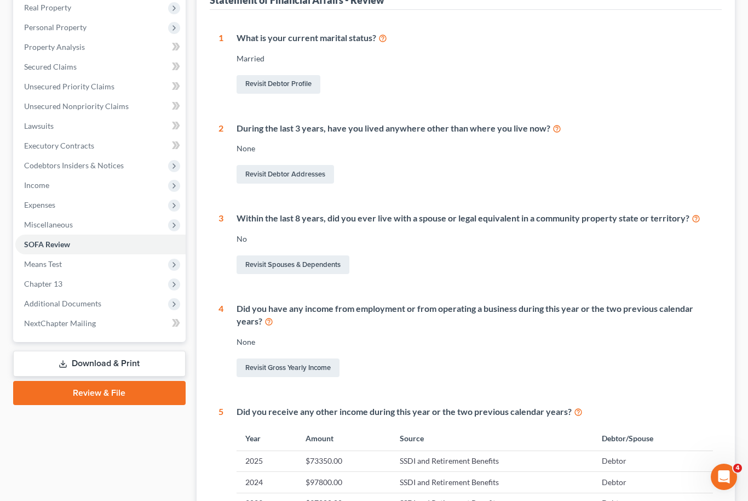
click at [133, 358] on link "Download & Print" at bounding box center [99, 364] width 173 height 26
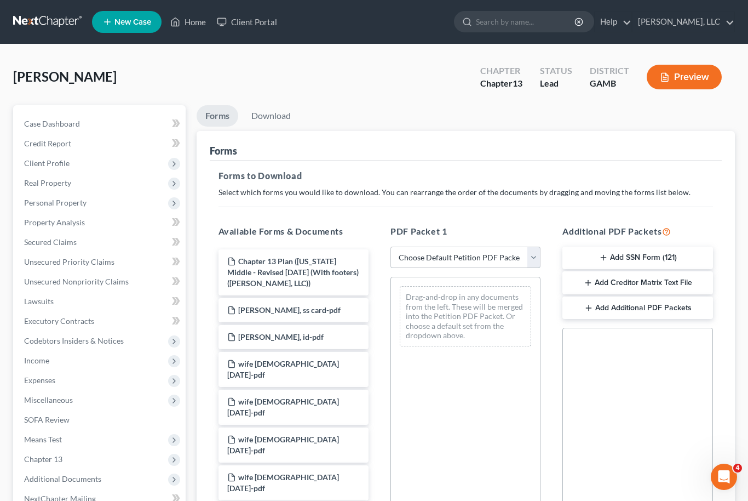
click at [537, 264] on select "Choose Default Petition PDF Packet Complete Bankruptcy Petition (all forms and …" at bounding box center [466, 257] width 150 height 22
select select "0"
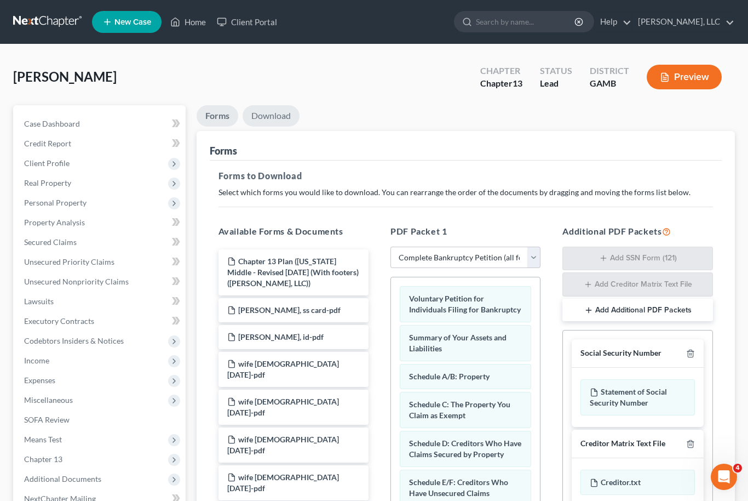
click at [276, 114] on link "Download" at bounding box center [271, 115] width 57 height 21
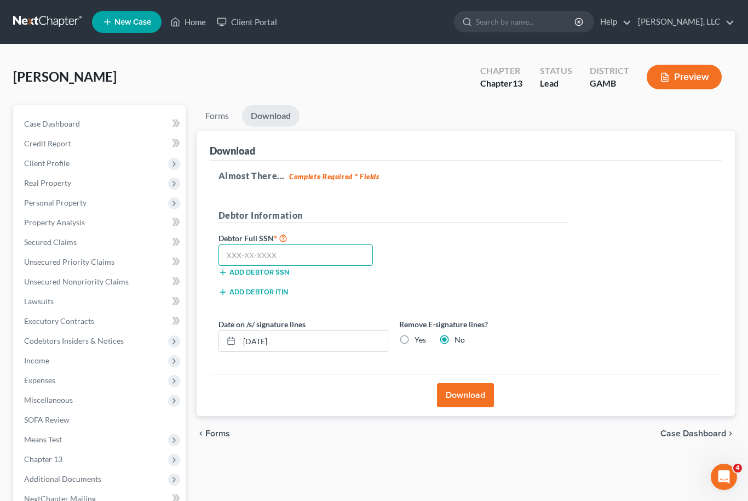
click at [302, 258] on input "text" at bounding box center [296, 255] width 155 height 22
click at [248, 254] on input "text" at bounding box center [296, 255] width 155 height 22
type input "252-47-9489"
click at [479, 395] on button "Download" at bounding box center [465, 395] width 57 height 24
click at [466, 394] on button "Download" at bounding box center [465, 395] width 57 height 24
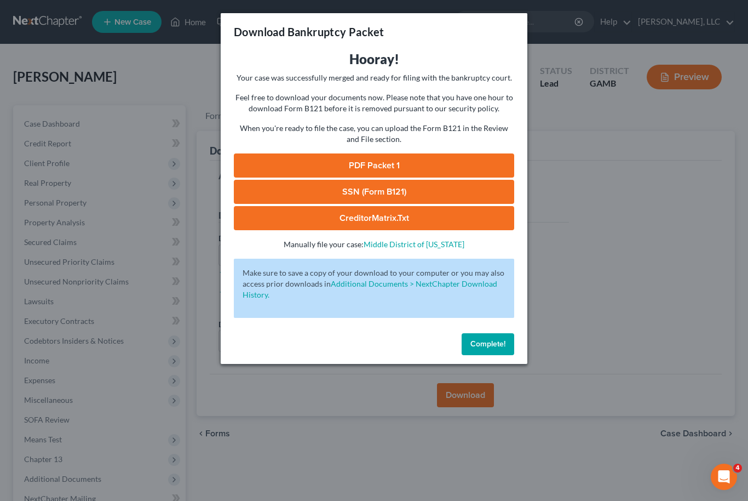
click at [409, 164] on link "PDF Packet 1" at bounding box center [374, 165] width 280 height 24
click at [397, 193] on link "SSN (Form B121)" at bounding box center [374, 192] width 280 height 24
click at [375, 221] on link "CreditorMatrix.txt" at bounding box center [374, 218] width 280 height 24
click at [497, 343] on span "Complete!" at bounding box center [488, 343] width 35 height 9
click at [495, 338] on button "Complete!" at bounding box center [488, 344] width 53 height 22
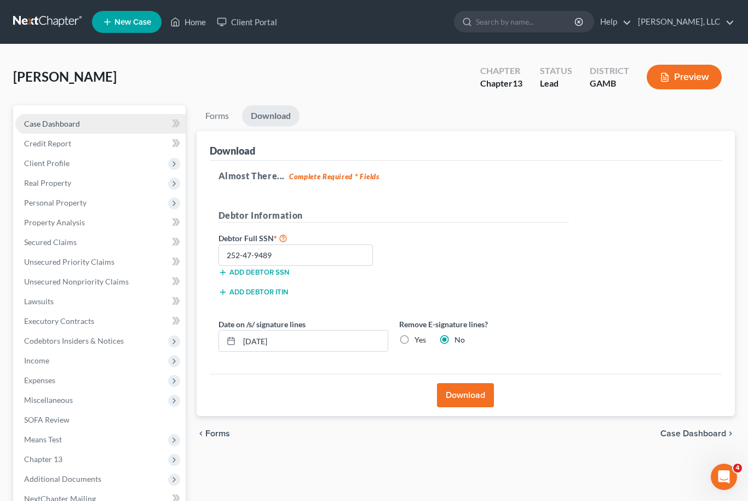
click at [68, 127] on span "Case Dashboard" at bounding box center [52, 123] width 56 height 9
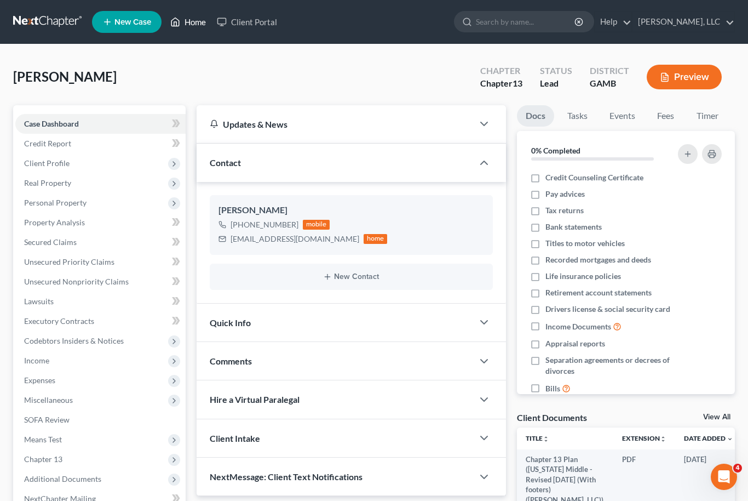
click at [192, 22] on link "Home" at bounding box center [188, 22] width 47 height 20
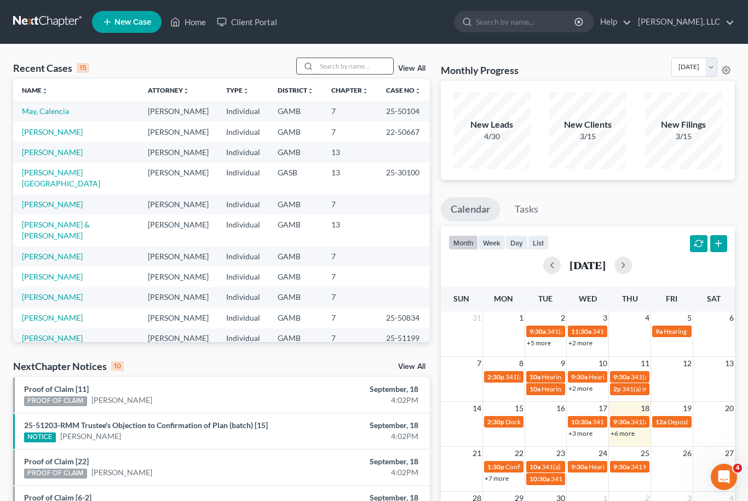
click at [347, 70] on input "search" at bounding box center [355, 66] width 77 height 16
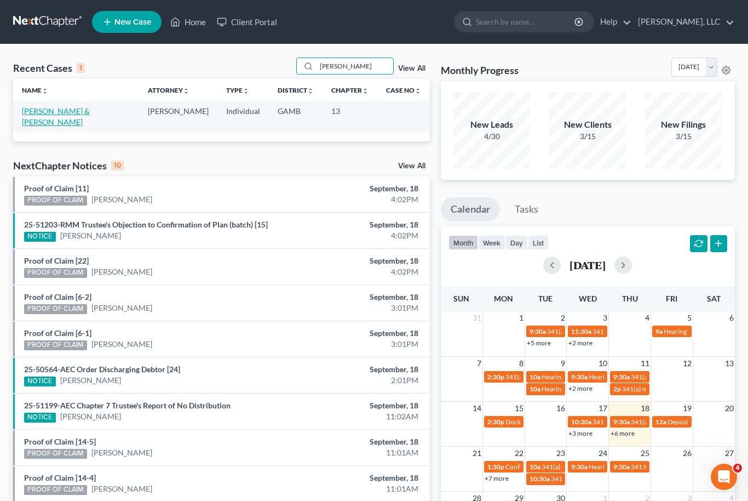
type input "[PERSON_NAME]"
click at [48, 111] on link "[PERSON_NAME] & [PERSON_NAME]" at bounding box center [56, 116] width 68 height 20
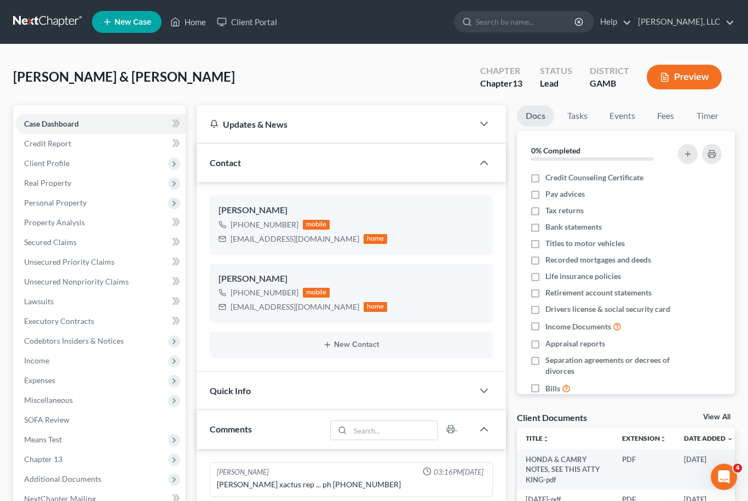
scroll to position [55, 0]
click at [725, 419] on link "View All" at bounding box center [716, 417] width 27 height 8
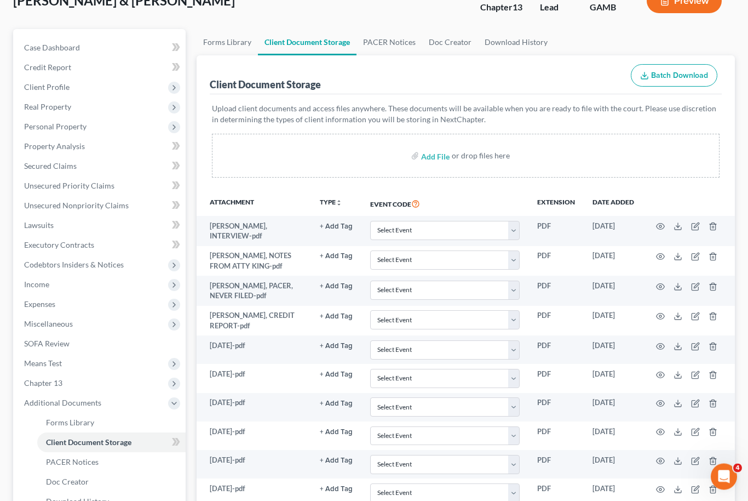
scroll to position [56, 0]
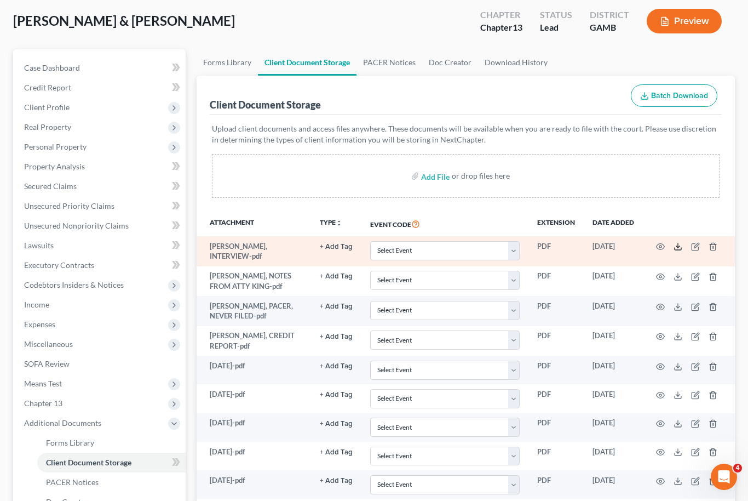
click at [681, 244] on icon at bounding box center [678, 246] width 9 height 9
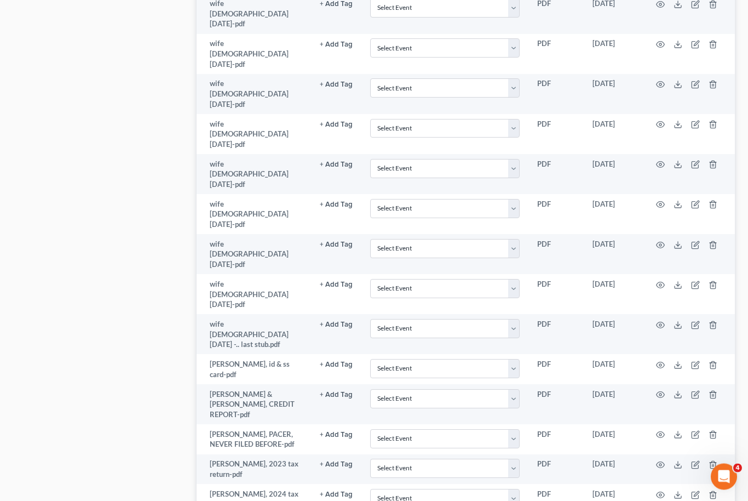
scroll to position [938, 0]
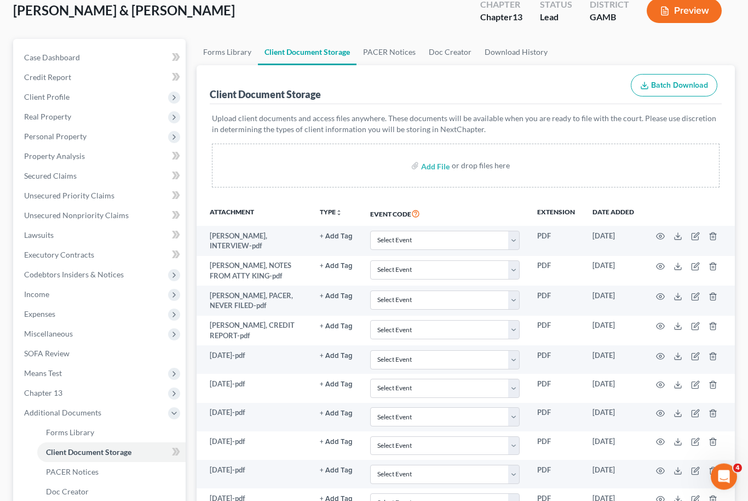
scroll to position [58, 0]
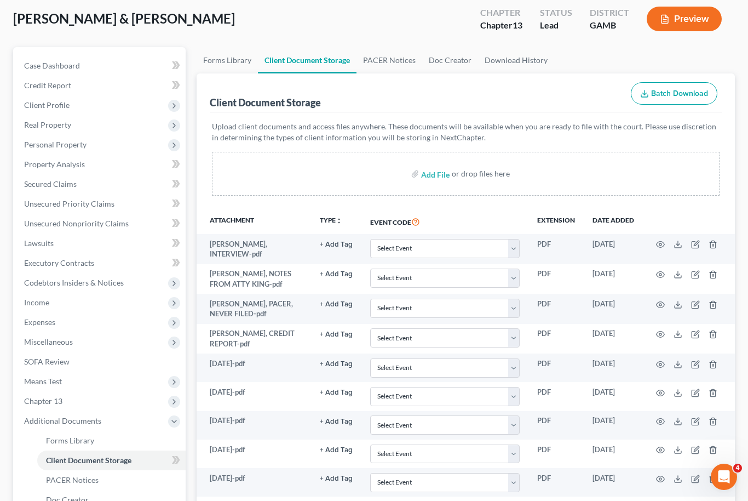
click at [31, 164] on span "Property Analysis" at bounding box center [54, 163] width 61 height 9
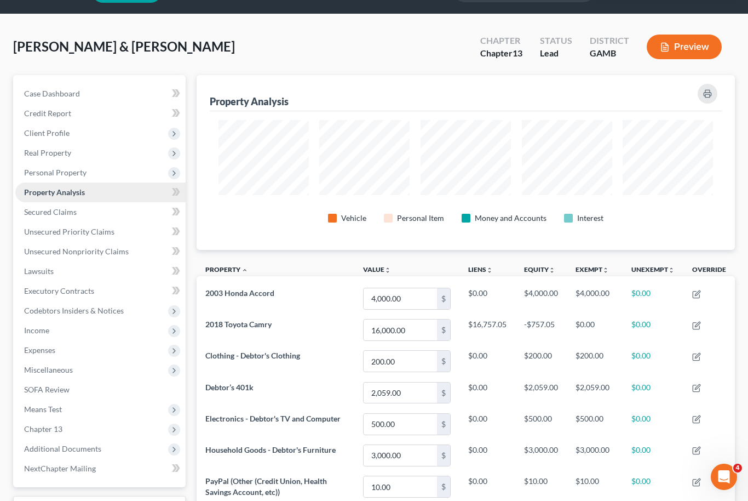
scroll to position [30, 0]
click at [32, 331] on span "Income" at bounding box center [36, 330] width 25 height 9
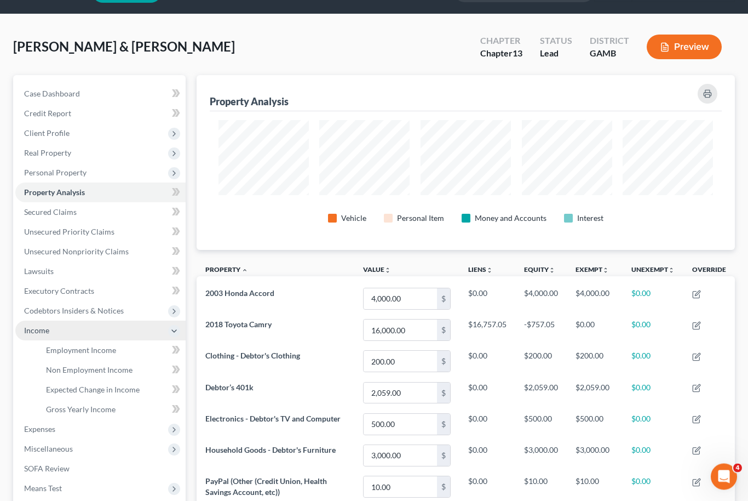
scroll to position [30, 0]
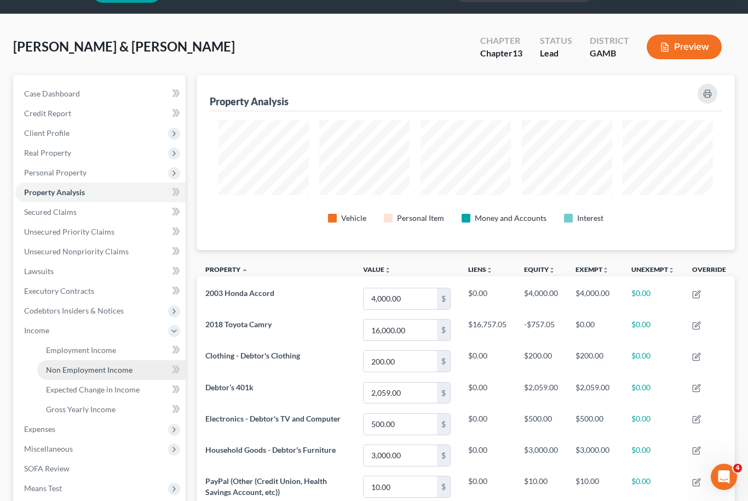
click at [60, 373] on span "Non Employment Income" at bounding box center [89, 369] width 87 height 9
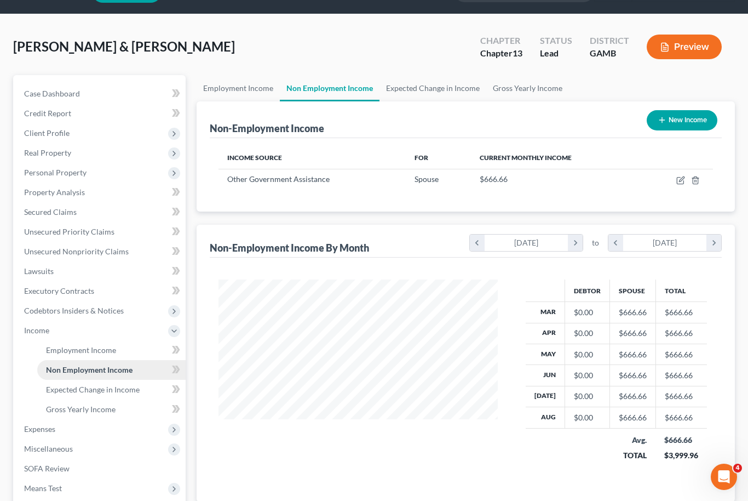
scroll to position [196, 302]
click at [63, 348] on span "Employment Income" at bounding box center [81, 349] width 70 height 9
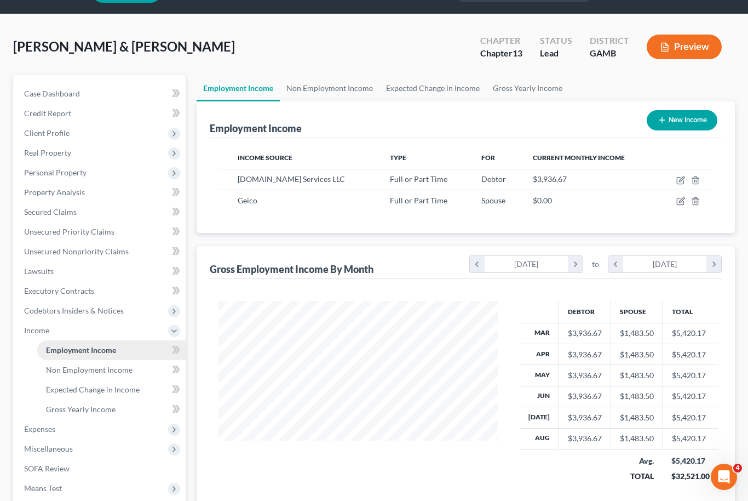
scroll to position [196, 302]
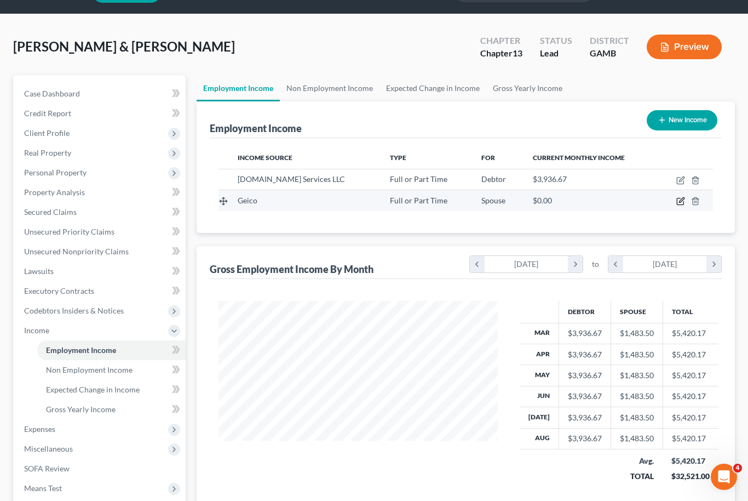
click at [684, 204] on icon "button" at bounding box center [680, 201] width 7 height 7
select select "0"
select select "8"
select select "2"
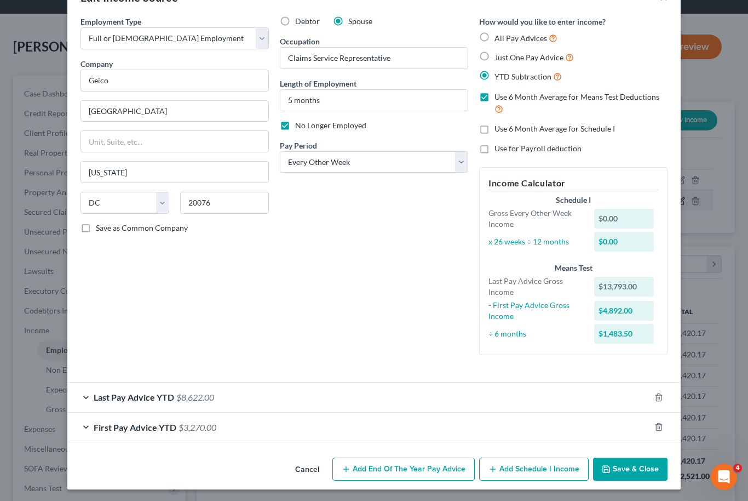
scroll to position [34, 0]
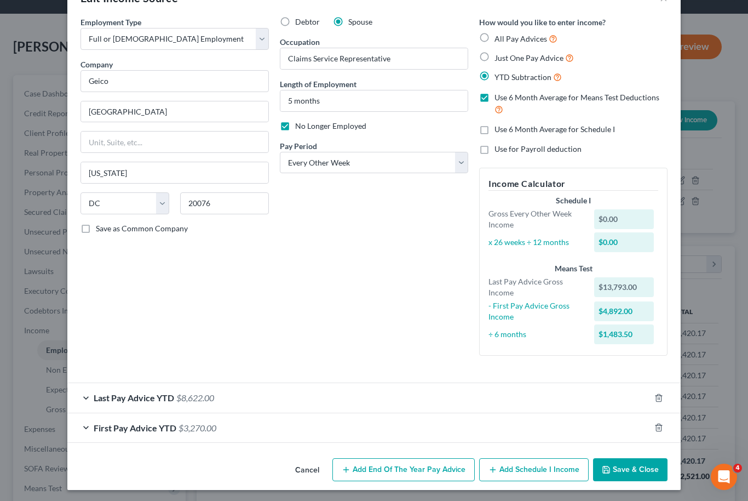
click at [650, 471] on button "Save & Close" at bounding box center [630, 469] width 74 height 23
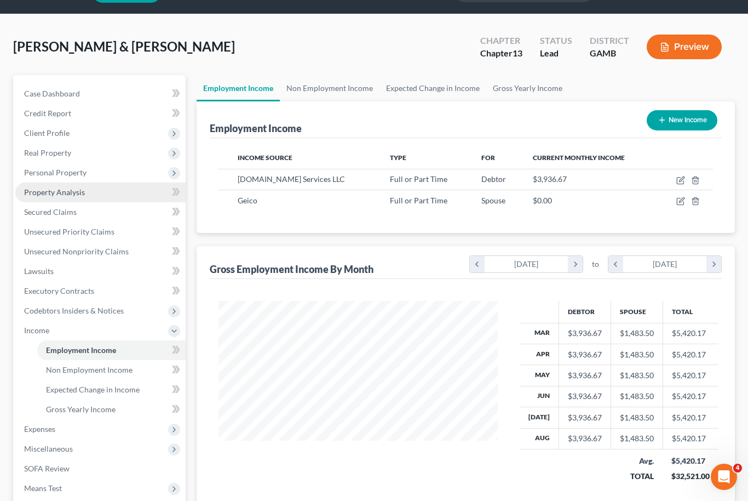
click at [43, 187] on span "Property Analysis" at bounding box center [54, 191] width 61 height 9
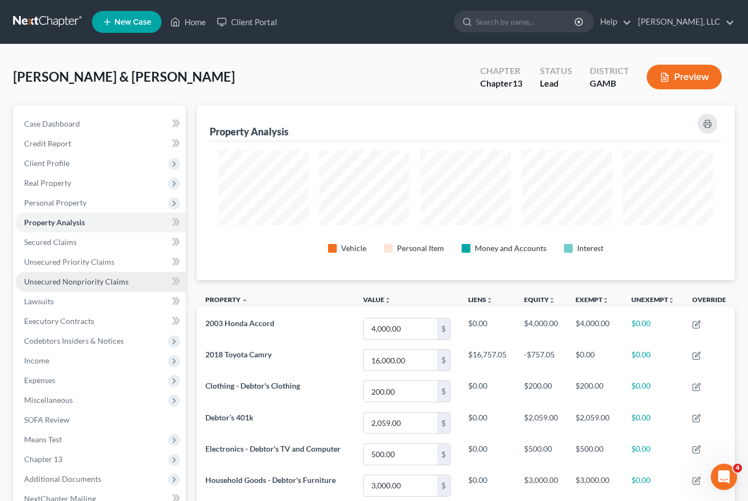
click at [31, 280] on span "Unsecured Nonpriority Claims" at bounding box center [76, 281] width 105 height 9
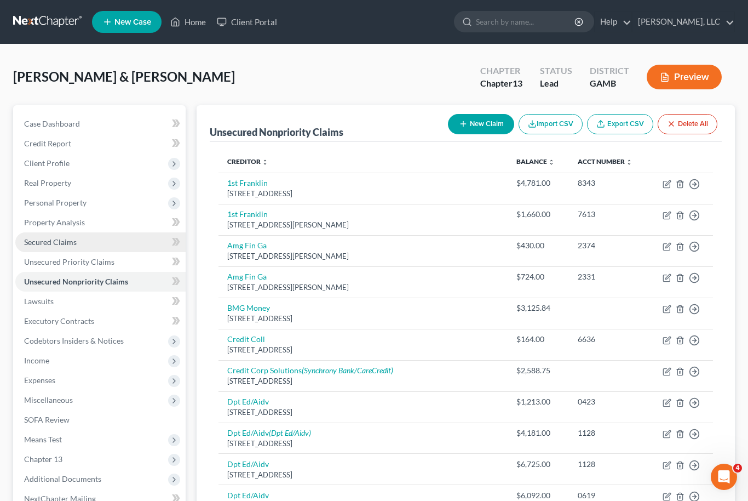
click at [49, 237] on span "Secured Claims" at bounding box center [50, 241] width 53 height 9
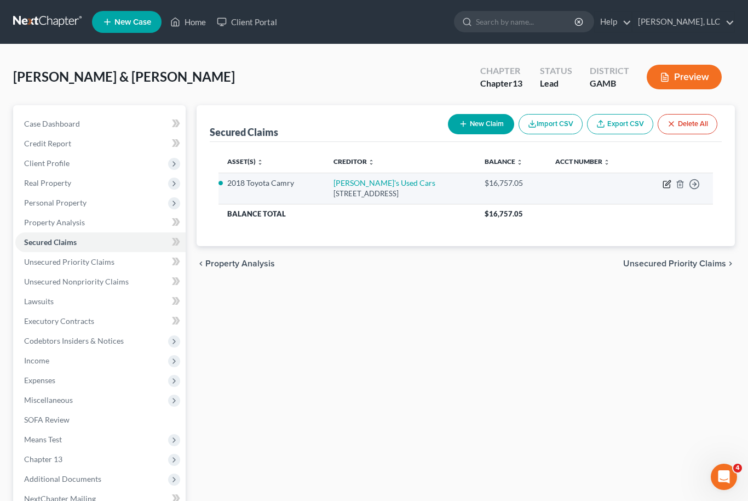
click at [663, 185] on icon "button" at bounding box center [666, 184] width 7 height 7
select select "10"
select select "2"
select select "1"
select select "0"
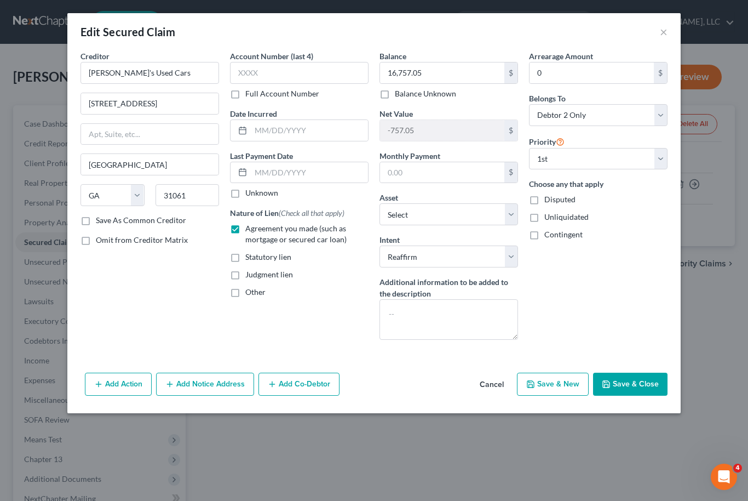
click at [648, 383] on button "Save & Close" at bounding box center [630, 383] width 74 height 23
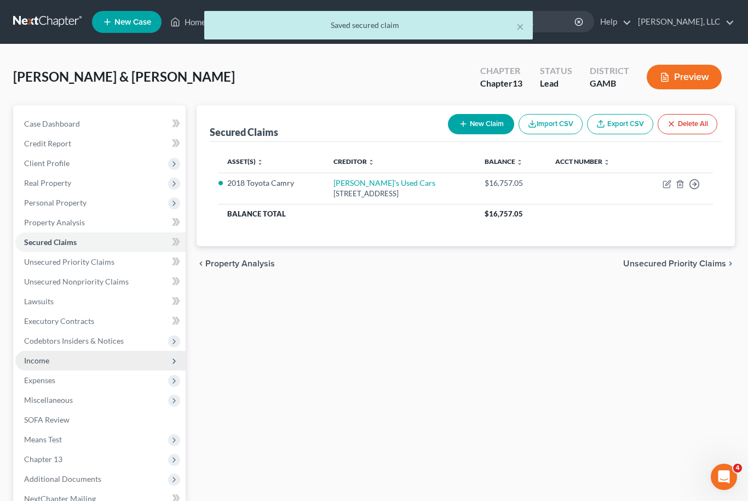
click at [43, 357] on span "Income" at bounding box center [36, 359] width 25 height 9
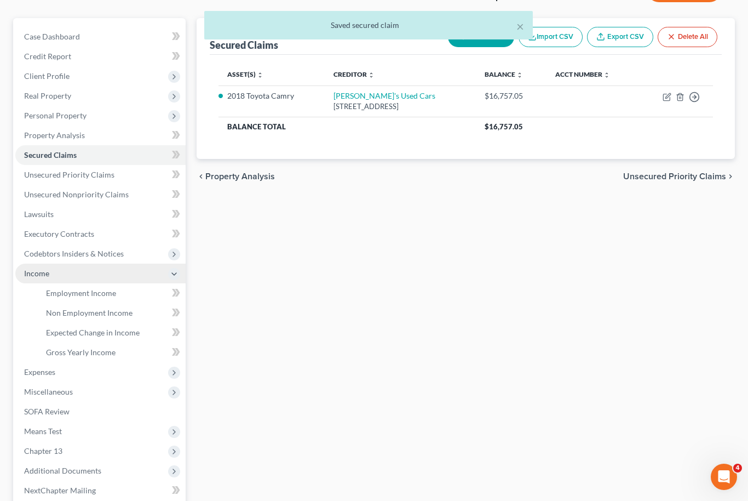
scroll to position [94, 0]
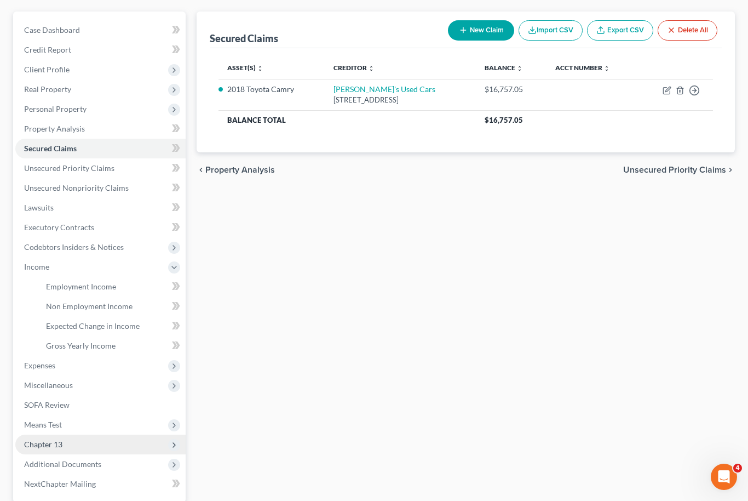
click at [48, 443] on span "Chapter 13" at bounding box center [43, 443] width 38 height 9
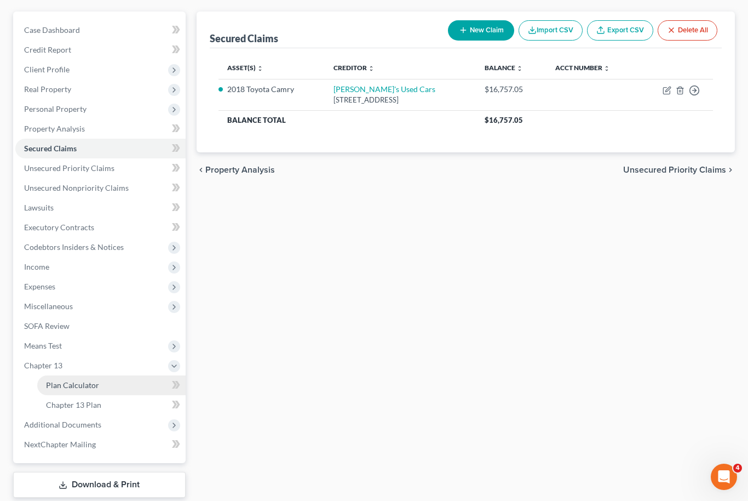
click at [57, 386] on span "Plan Calculator" at bounding box center [72, 384] width 53 height 9
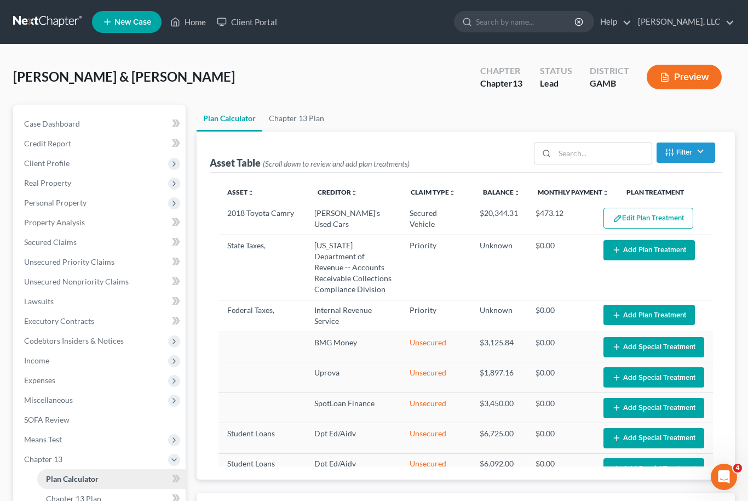
select select "42"
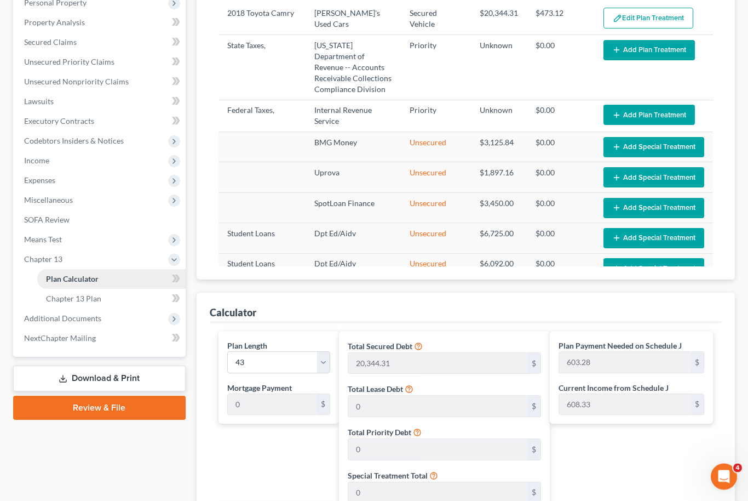
scroll to position [197, 0]
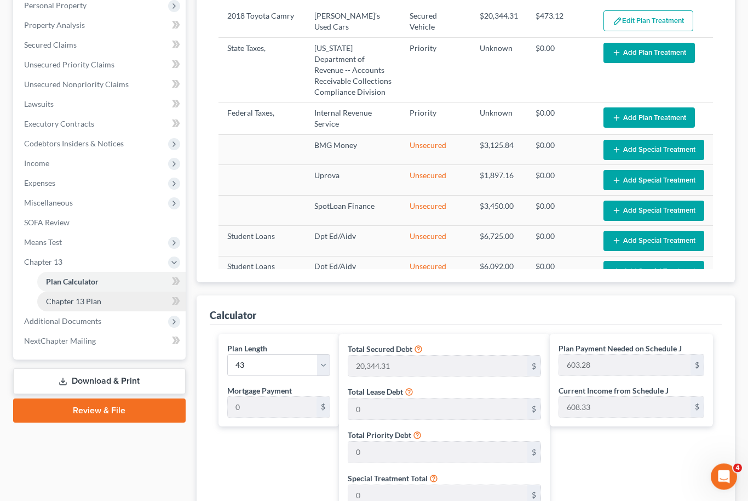
click at [66, 298] on span "Chapter 13 Plan" at bounding box center [73, 301] width 55 height 9
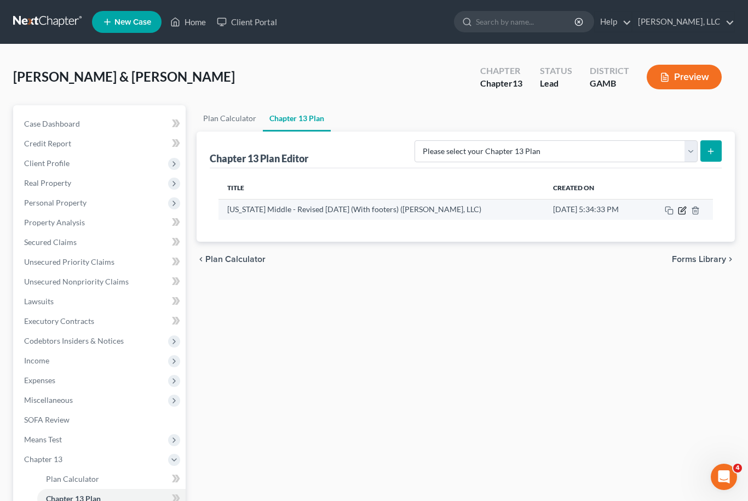
click at [683, 208] on icon "button" at bounding box center [683, 208] width 5 height 5
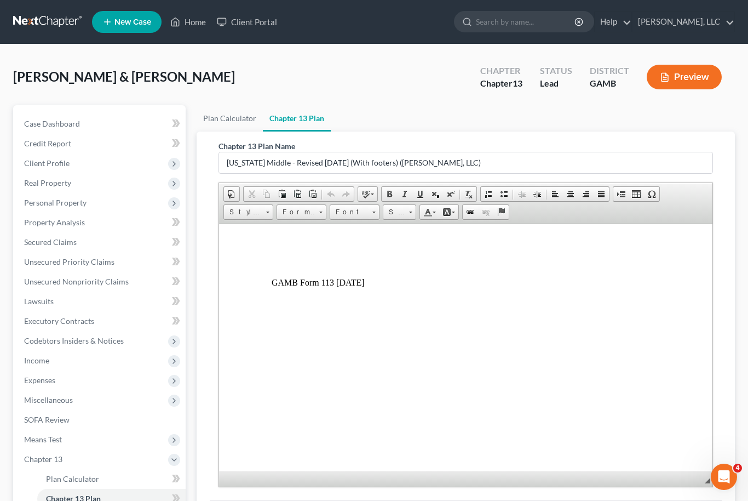
scroll to position [6175, 0]
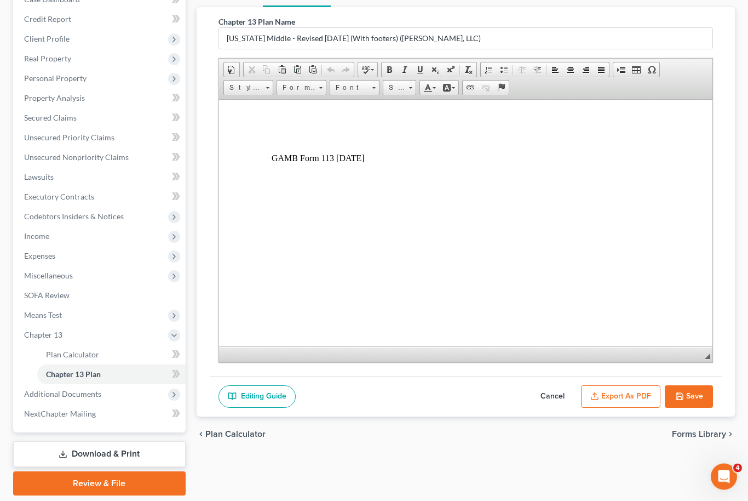
click at [700, 389] on button "Save" at bounding box center [689, 397] width 48 height 23
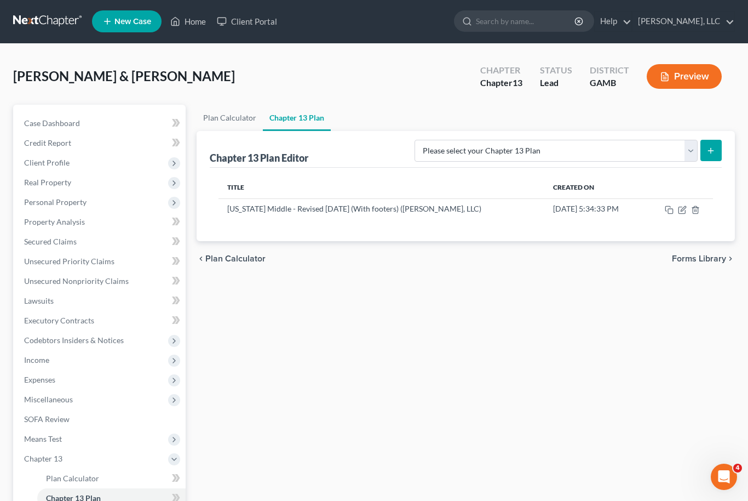
scroll to position [0, 0]
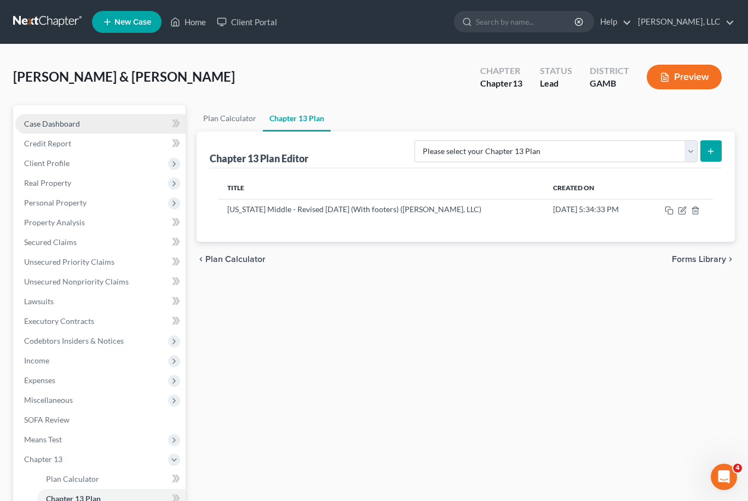
click at [53, 122] on span "Case Dashboard" at bounding box center [52, 123] width 56 height 9
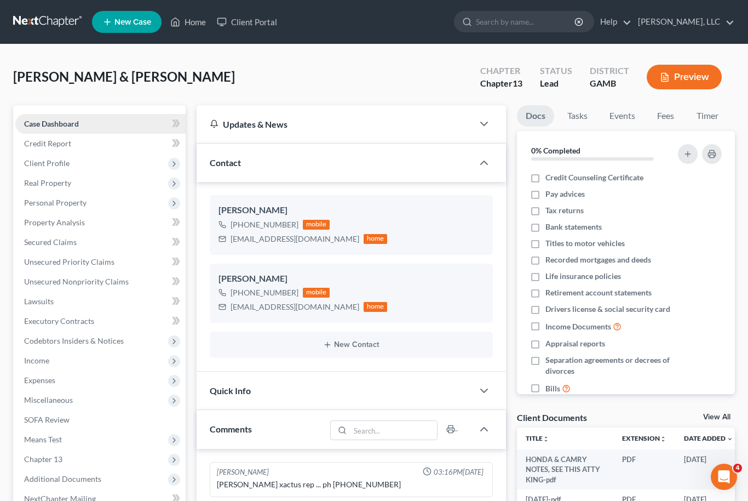
scroll to position [55, 0]
click at [718, 417] on link "View All" at bounding box center [716, 417] width 27 height 8
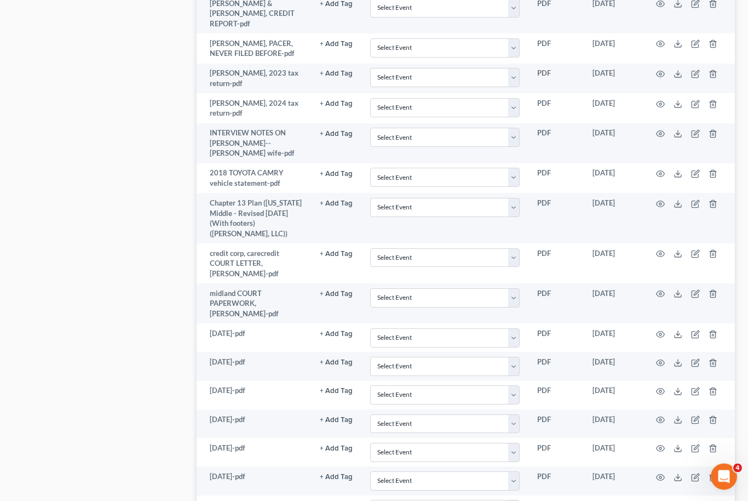
scroll to position [1328, 0]
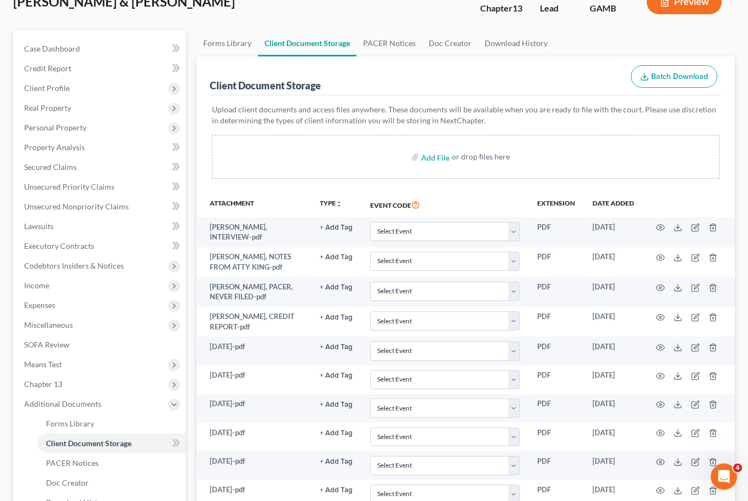
scroll to position [0, 0]
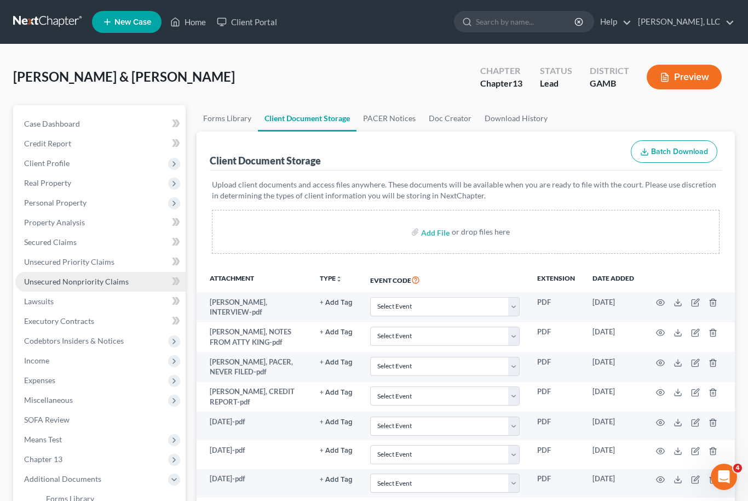
click at [37, 277] on span "Unsecured Nonpriority Claims" at bounding box center [76, 281] width 105 height 9
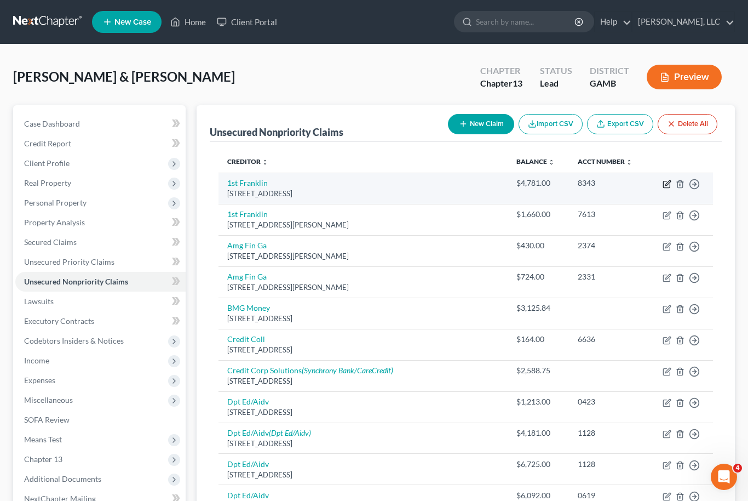
click at [670, 187] on icon "button" at bounding box center [666, 184] width 7 height 7
select select "10"
select select "1"
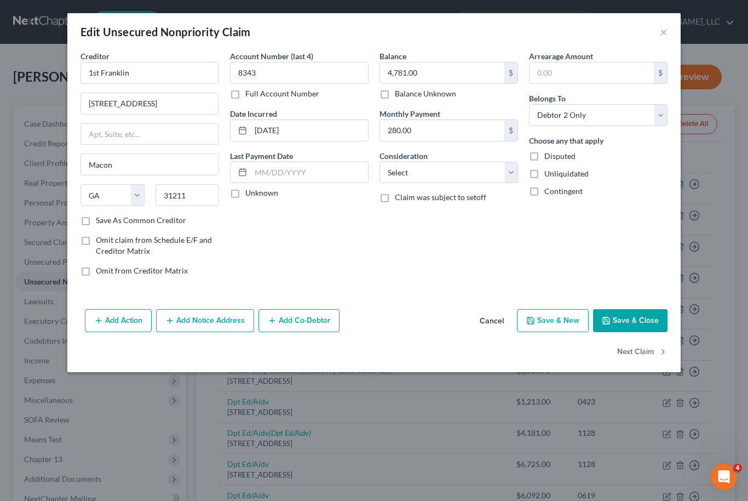
click at [647, 326] on button "Save & Close" at bounding box center [630, 320] width 74 height 23
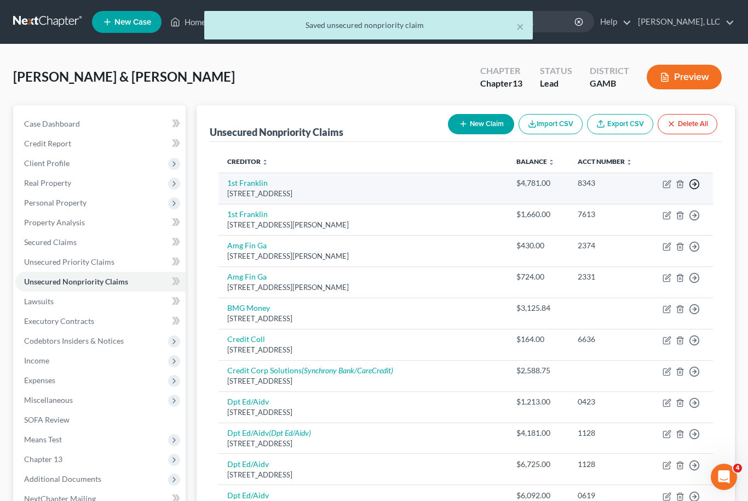
click at [697, 181] on icon "button" at bounding box center [694, 184] width 11 height 11
click at [642, 190] on link "Move to D" at bounding box center [644, 191] width 91 height 19
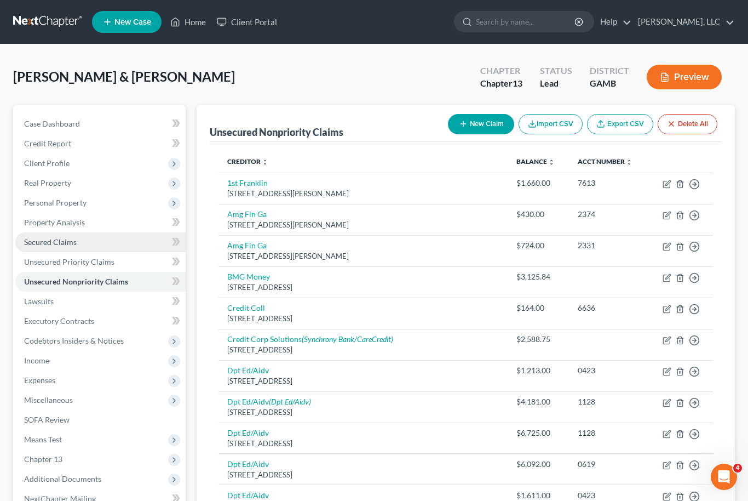
click at [72, 242] on span "Secured Claims" at bounding box center [50, 241] width 53 height 9
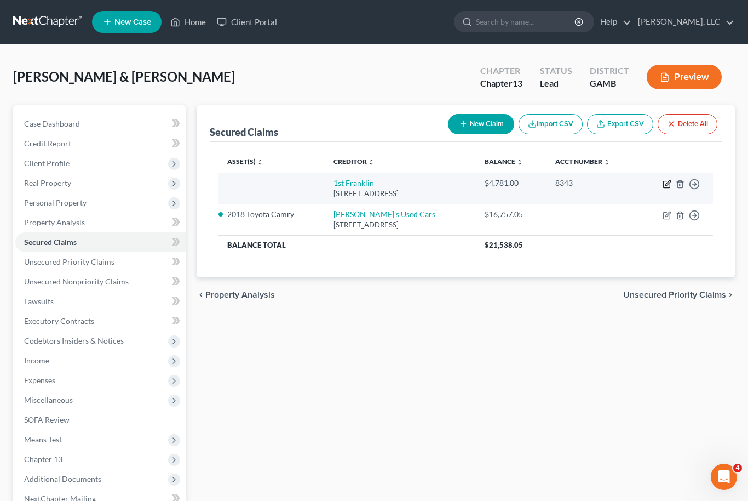
click at [664, 182] on icon "button" at bounding box center [666, 184] width 7 height 7
select select "10"
select select "0"
select select "1"
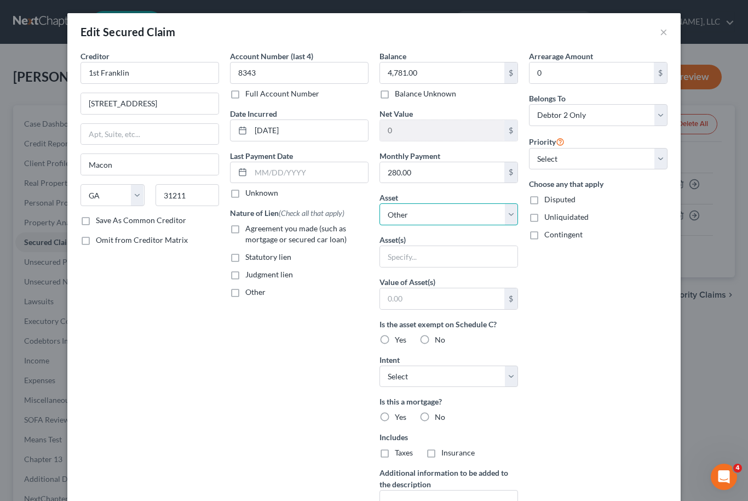
click at [512, 211] on select "Select Other Multiple Assets 2003 Honda Accord - $4000.0 Electronics - Debtor's…" at bounding box center [449, 214] width 139 height 22
select select "2"
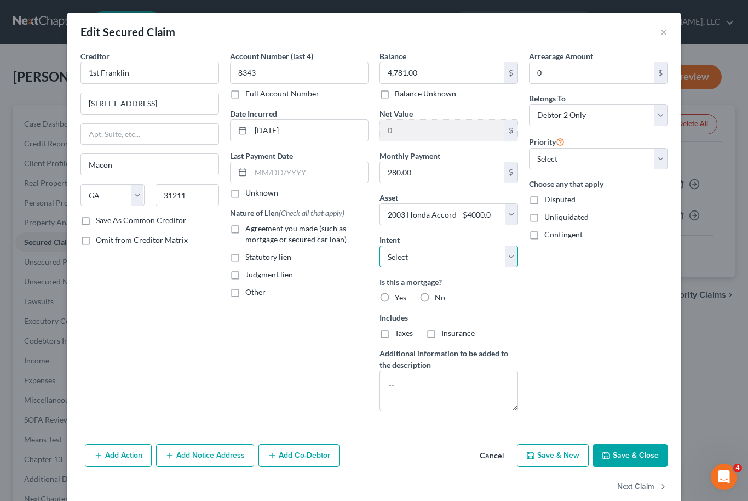
click at [515, 263] on select "Select Surrender Redeem Reaffirm Avoid Other" at bounding box center [449, 256] width 139 height 22
select select "2"
click at [245, 233] on label "Agreement you made (such as mortgage or secured car loan)" at bounding box center [306, 234] width 123 height 22
click at [250, 230] on input "Agreement you made (such as mortgage or secured car loan)" at bounding box center [253, 226] width 7 height 7
checkbox input "true"
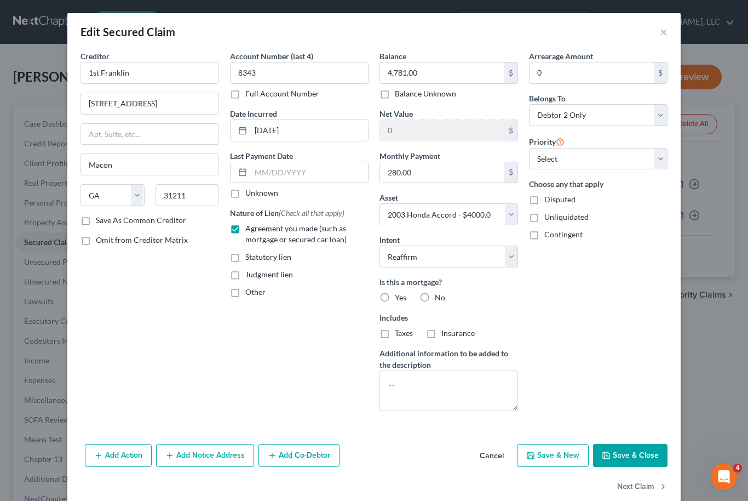
click at [395, 297] on label "Yes" at bounding box center [401, 297] width 12 height 11
click at [399, 297] on input "Yes" at bounding box center [402, 295] width 7 height 7
radio input "true"
click at [395, 334] on label "Taxes" at bounding box center [404, 333] width 18 height 11
click at [399, 334] on input "Taxes" at bounding box center [402, 331] width 7 height 7
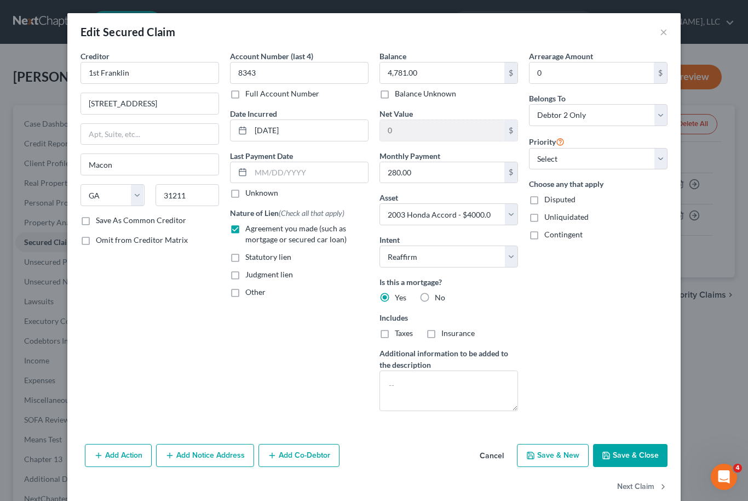
checkbox input "true"
click at [441, 339] on label "Insurance" at bounding box center [457, 333] width 33 height 11
click at [446, 335] on input "Insurance" at bounding box center [449, 331] width 7 height 7
checkbox input "true"
click at [395, 335] on label "Taxes" at bounding box center [404, 333] width 18 height 11
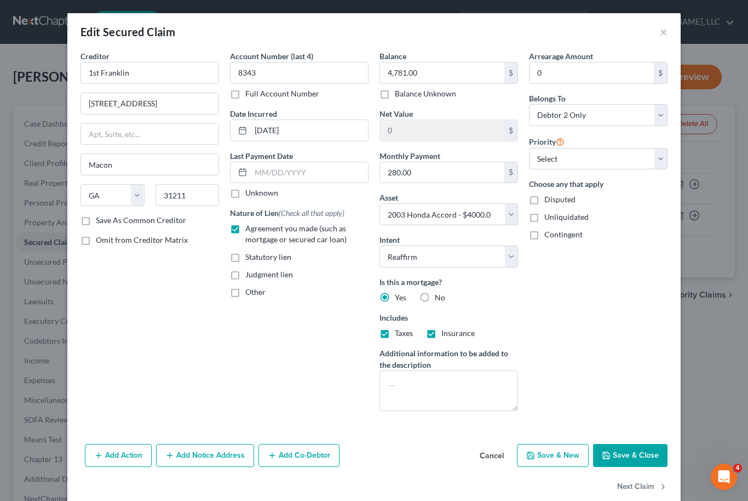
click at [399, 335] on input "Taxes" at bounding box center [402, 331] width 7 height 7
checkbox input "false"
click at [395, 292] on label "Yes" at bounding box center [401, 297] width 12 height 11
click at [399, 292] on input "Yes" at bounding box center [402, 295] width 7 height 7
click at [435, 300] on label "No" at bounding box center [440, 297] width 10 height 11
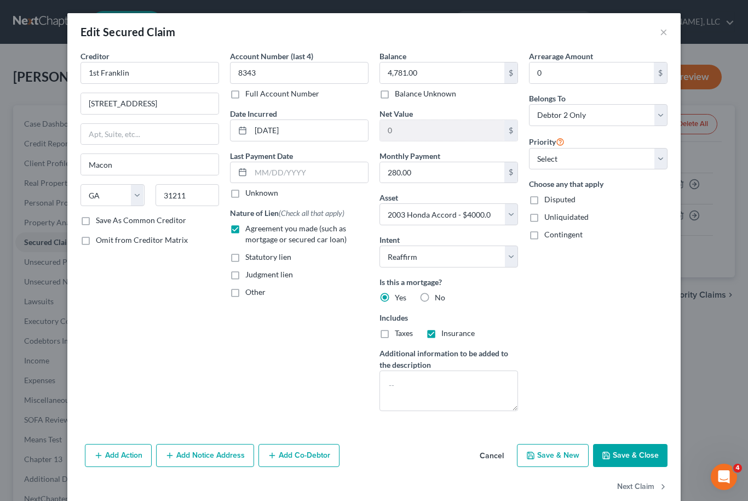
click at [439, 299] on input "No" at bounding box center [442, 295] width 7 height 7
radio input "true"
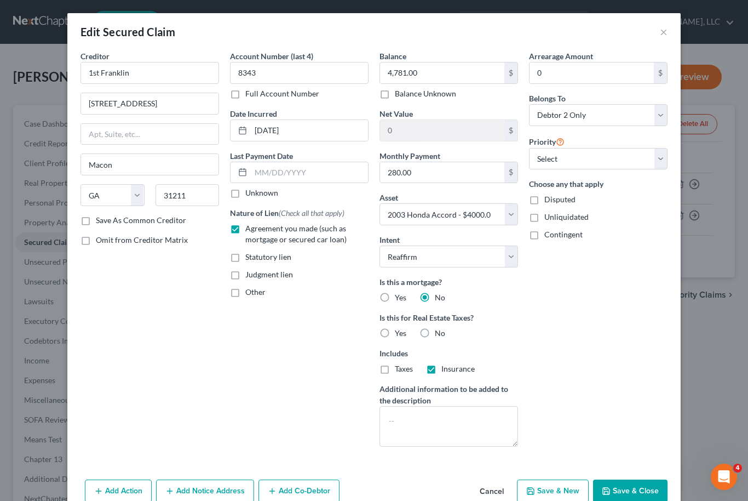
click at [440, 360] on div "Includes Taxes Insurance" at bounding box center [449, 360] width 139 height 27
click at [441, 365] on label "Insurance" at bounding box center [457, 368] width 33 height 11
click at [446, 365] on input "Insurance" at bounding box center [449, 366] width 7 height 7
checkbox input "false"
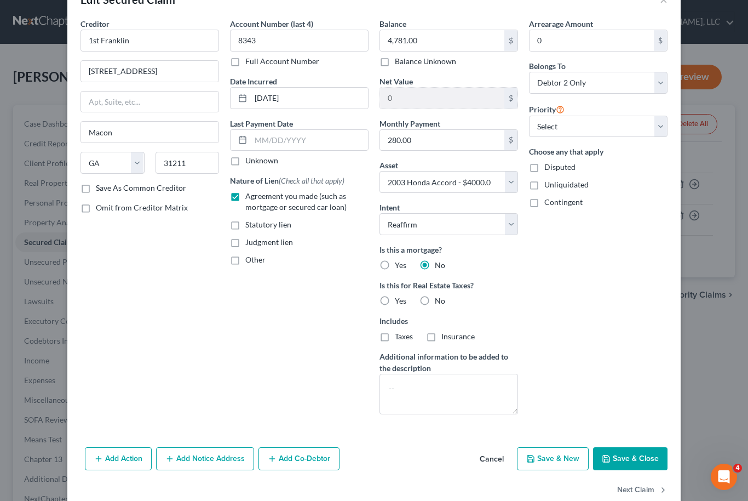
scroll to position [31, 0]
click at [665, 128] on select "Select 1st 2nd 3rd 4th 5th 6th 7th 8th 9th 10th 11th 12th 13th 14th 15th 16th 1…" at bounding box center [598, 128] width 139 height 22
select select "0"
click at [646, 458] on button "Save & Close" at bounding box center [630, 459] width 74 height 23
select select
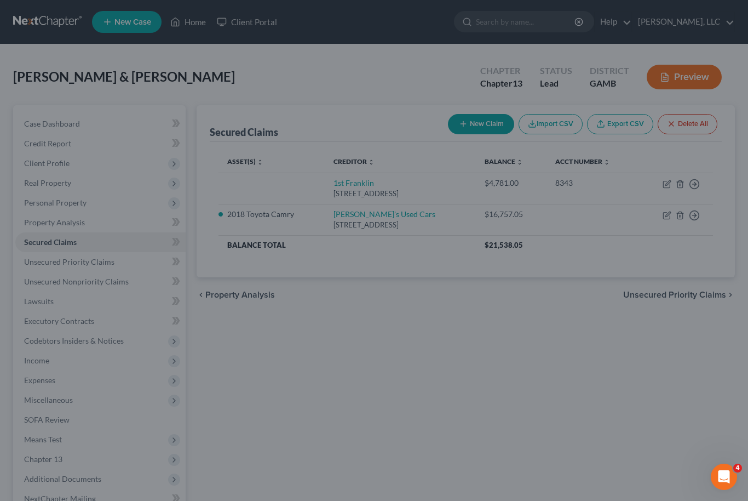
type input "-781.00"
select select "2"
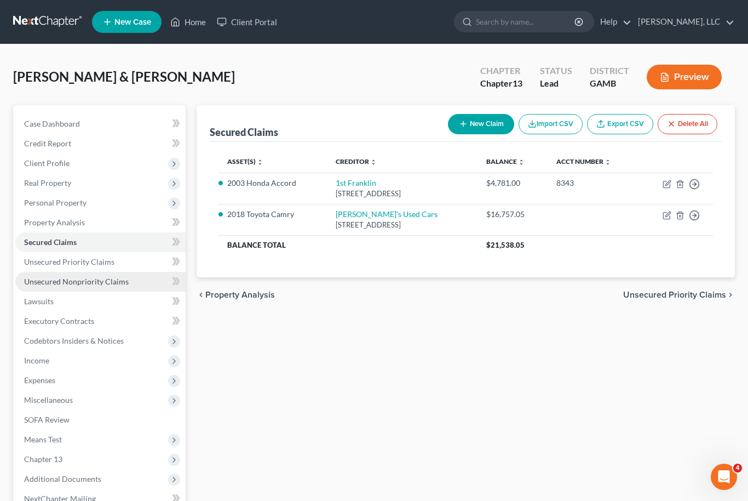
click at [25, 287] on link "Unsecured Nonpriority Claims" at bounding box center [100, 282] width 170 height 20
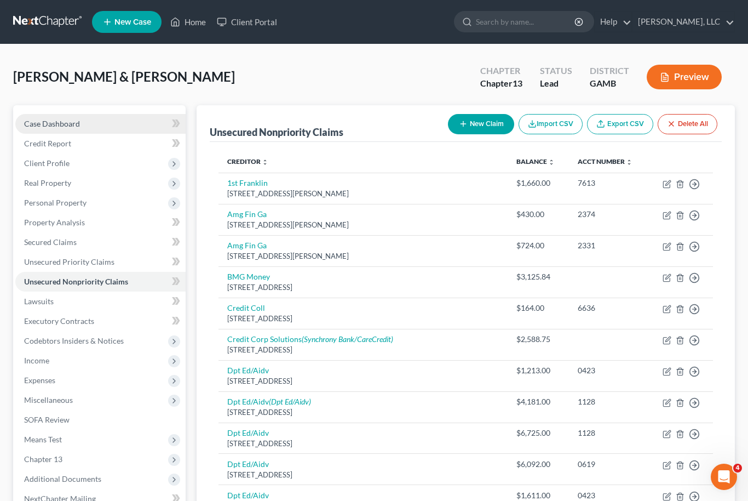
click at [58, 123] on span "Case Dashboard" at bounding box center [52, 123] width 56 height 9
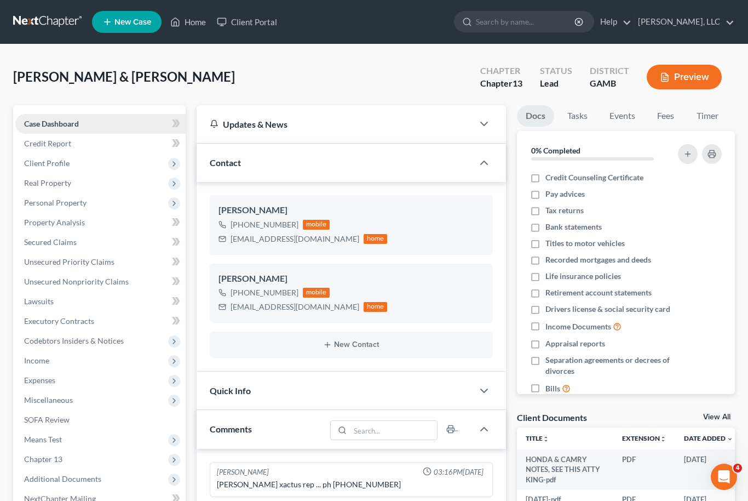
scroll to position [55, 0]
click at [723, 413] on link "View All" at bounding box center [716, 417] width 27 height 8
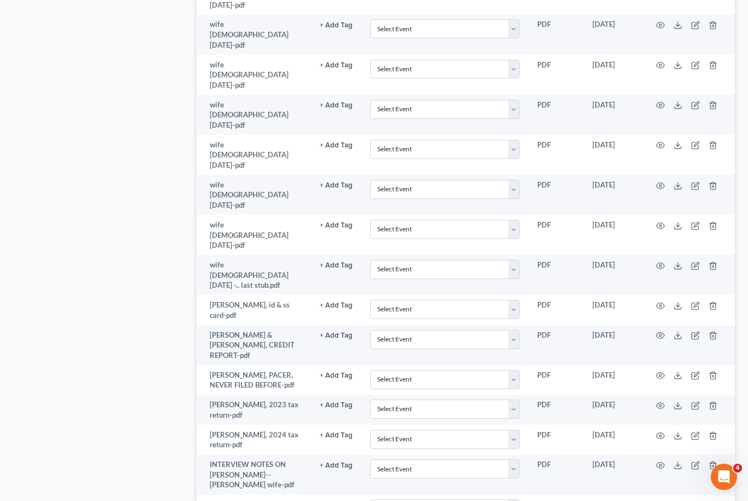
scroll to position [1011, 0]
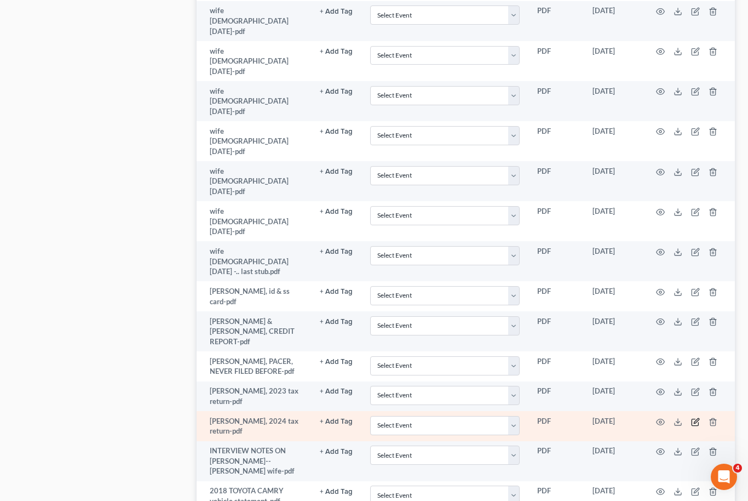
click at [696, 418] on icon "button" at bounding box center [695, 421] width 7 height 7
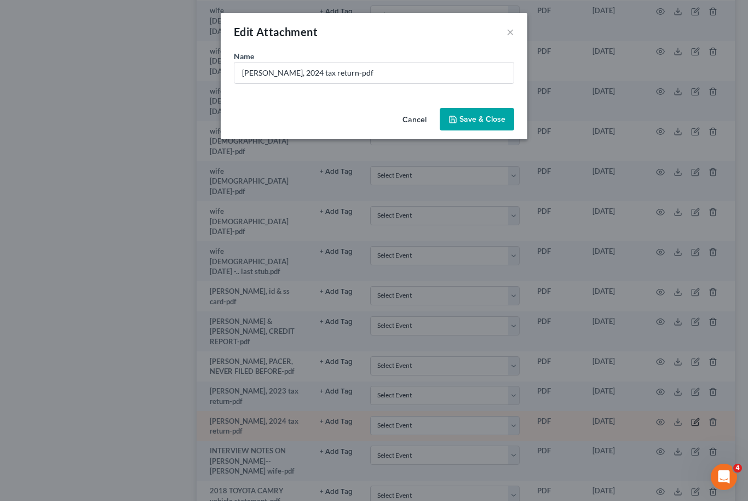
click at [508, 28] on button "×" at bounding box center [511, 31] width 8 height 13
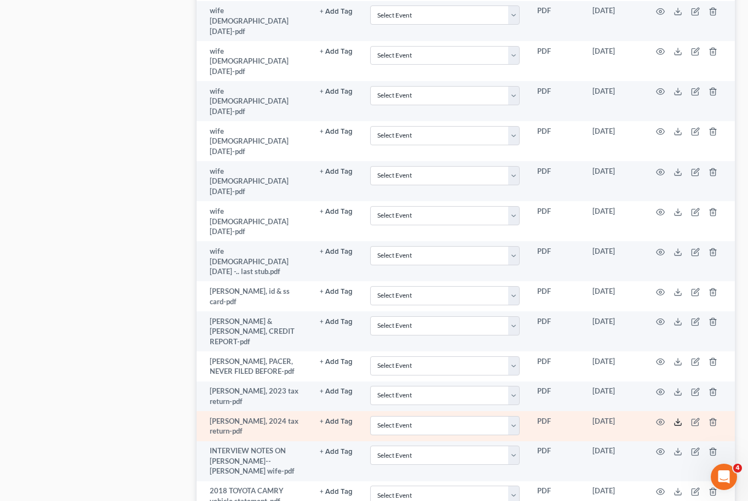
click at [682, 417] on icon at bounding box center [678, 421] width 9 height 9
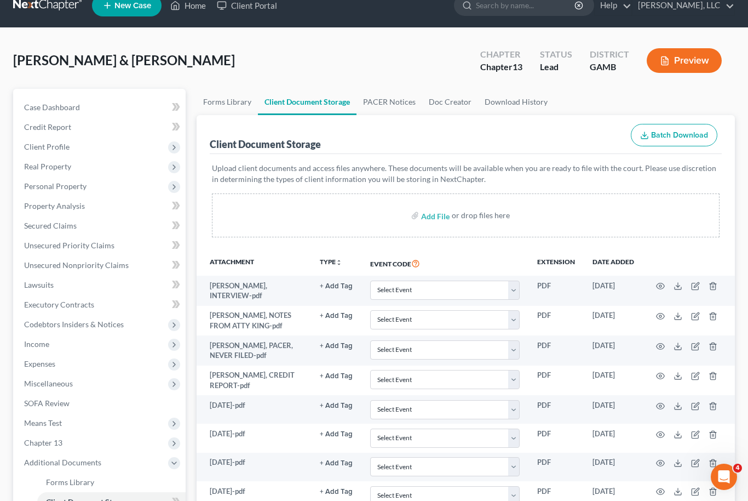
scroll to position [15, 0]
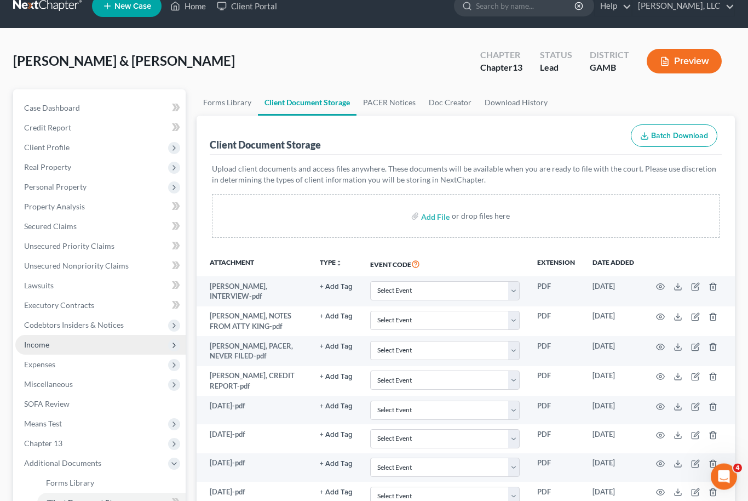
click at [73, 342] on span "Income" at bounding box center [100, 345] width 170 height 20
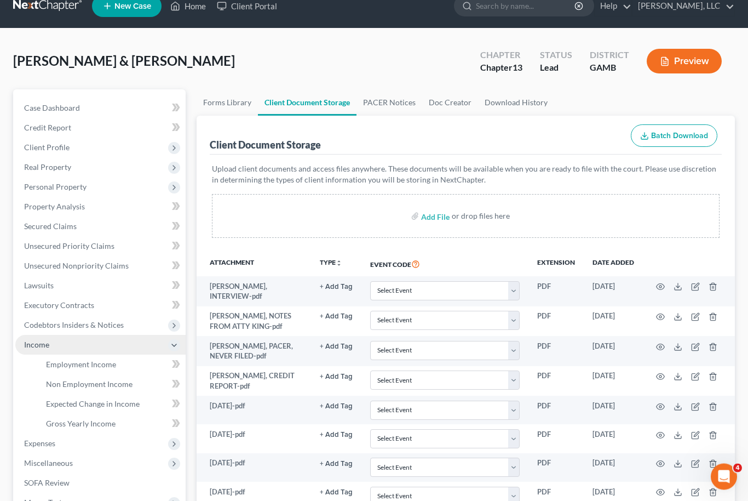
scroll to position [16, 0]
click at [113, 383] on span "Non Employment Income" at bounding box center [89, 383] width 87 height 9
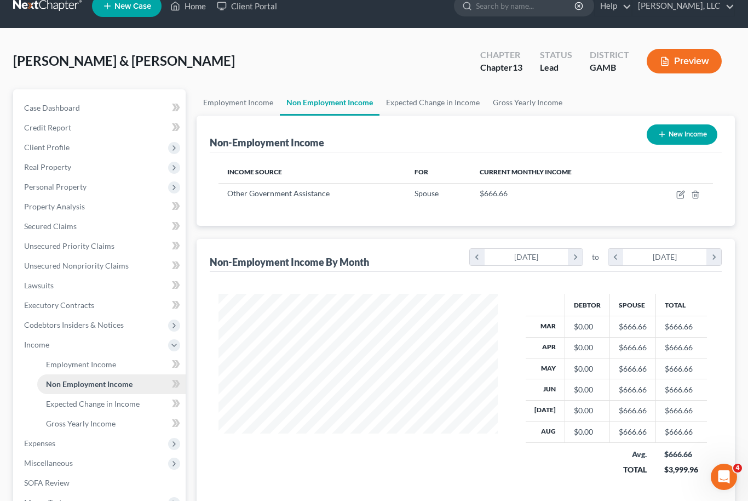
scroll to position [196, 302]
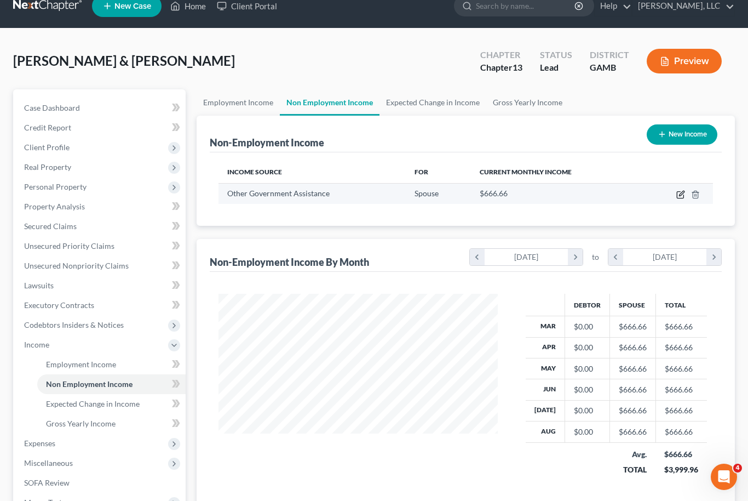
click at [676, 196] on icon "button" at bounding box center [680, 194] width 9 height 9
select select "5"
select select "0"
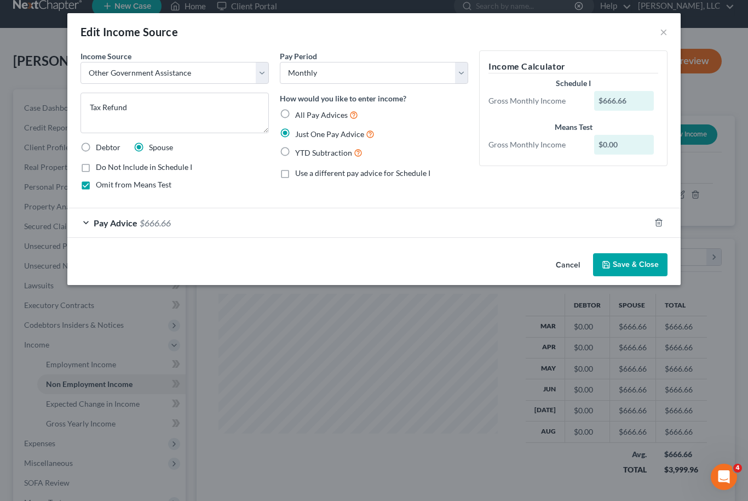
click at [629, 265] on button "Save & Close" at bounding box center [630, 264] width 74 height 23
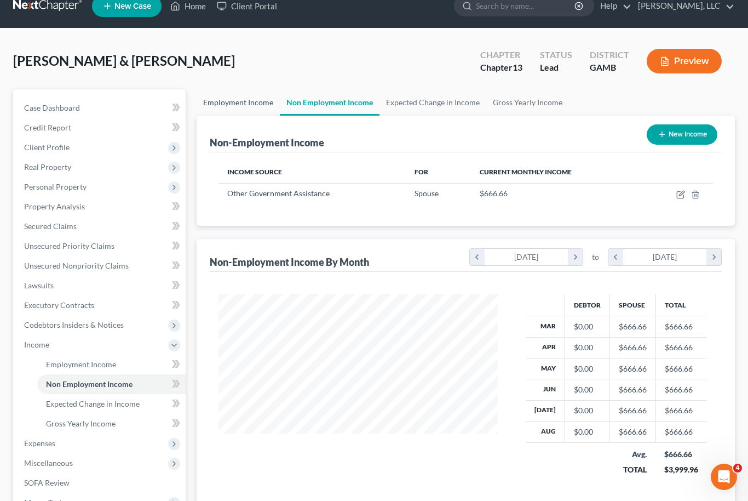
click at [234, 105] on link "Employment Income" at bounding box center [238, 102] width 83 height 26
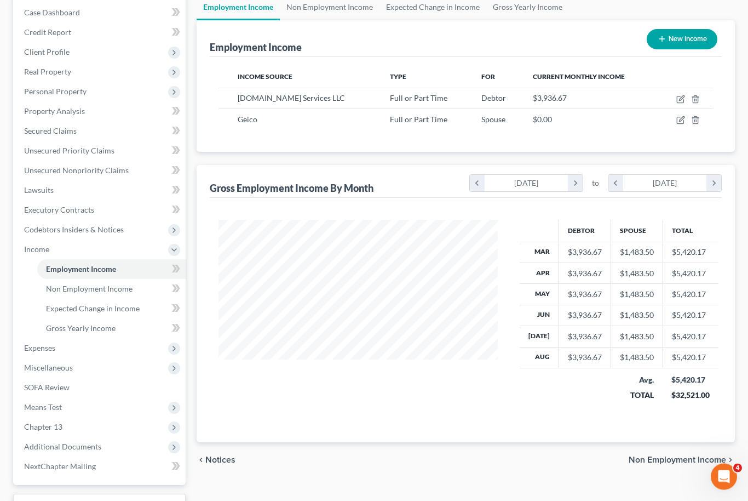
scroll to position [107, 0]
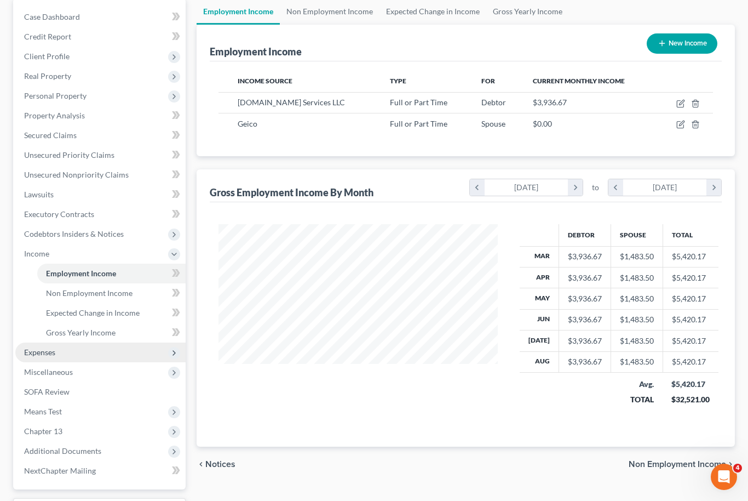
click at [36, 350] on span "Expenses" at bounding box center [39, 351] width 31 height 9
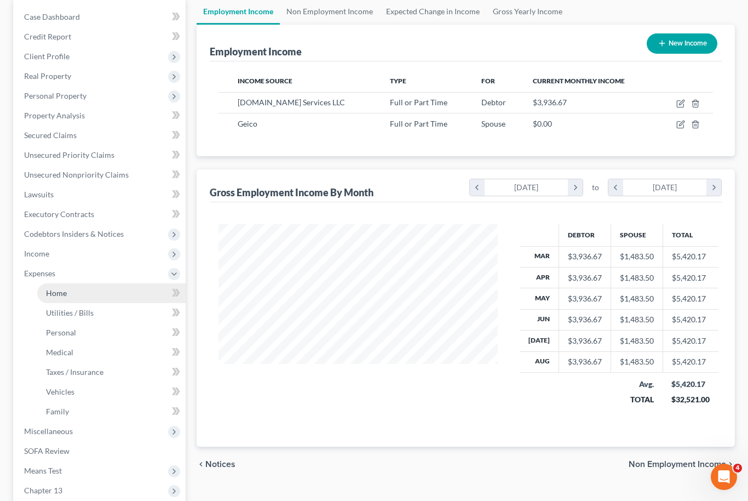
click at [60, 295] on span "Home" at bounding box center [56, 292] width 21 height 9
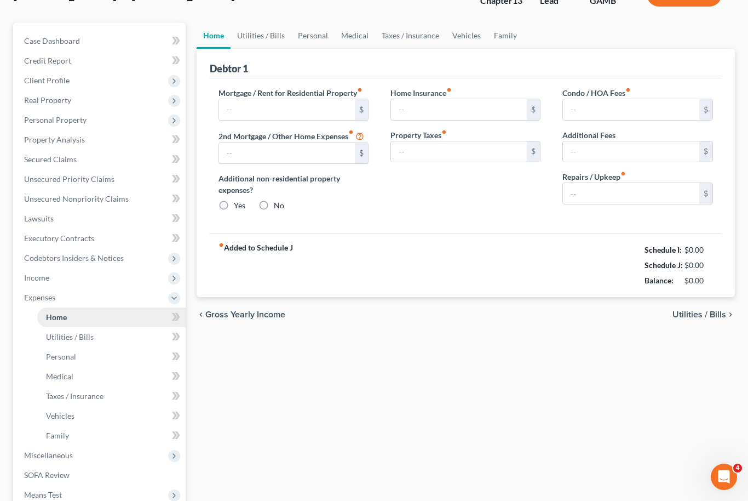
type input "715.00"
type input "0.00"
radio input "true"
type input "0.00"
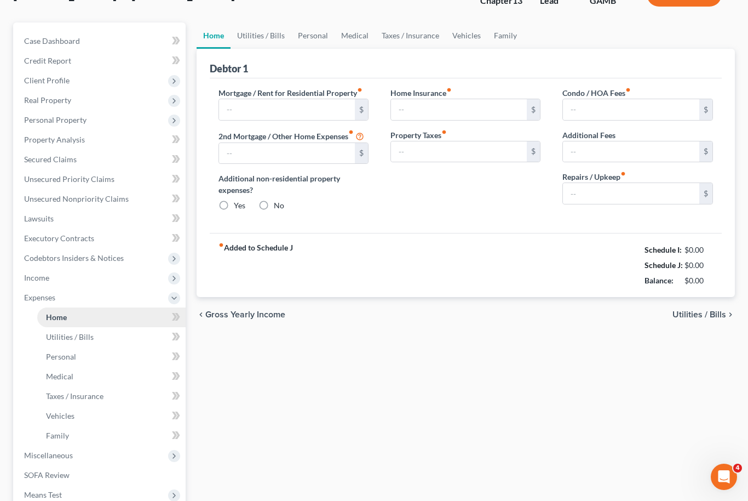
type input "0.00"
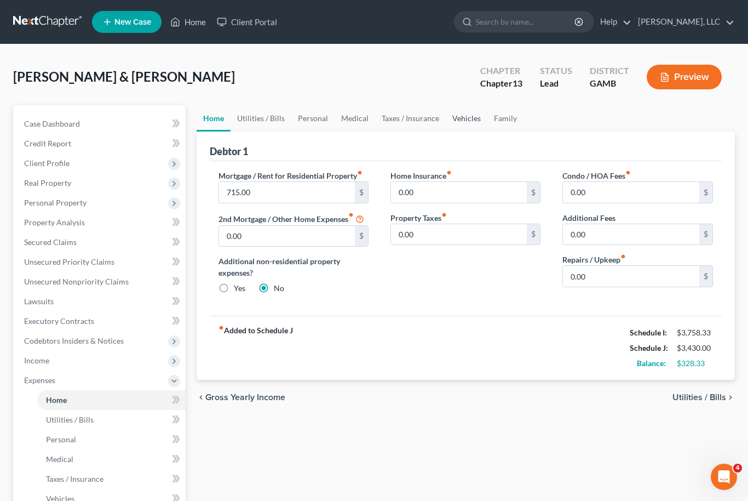
click at [462, 118] on link "Vehicles" at bounding box center [467, 118] width 42 height 26
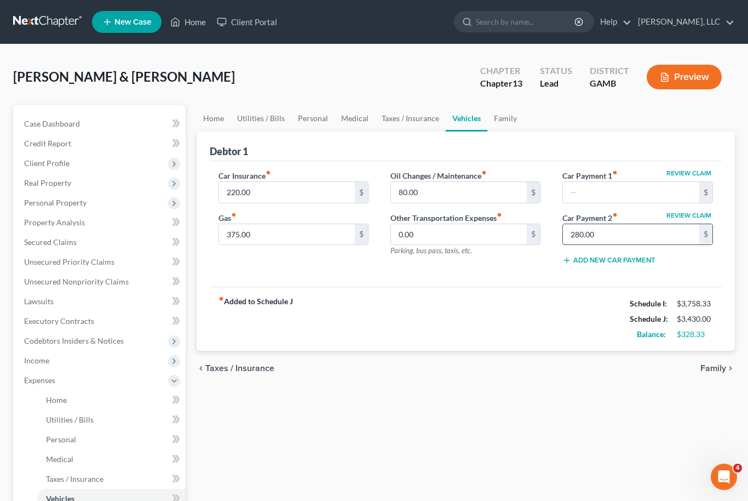
click at [603, 242] on input "280.00" at bounding box center [631, 234] width 136 height 21
click at [72, 121] on span "Case Dashboard" at bounding box center [52, 123] width 56 height 9
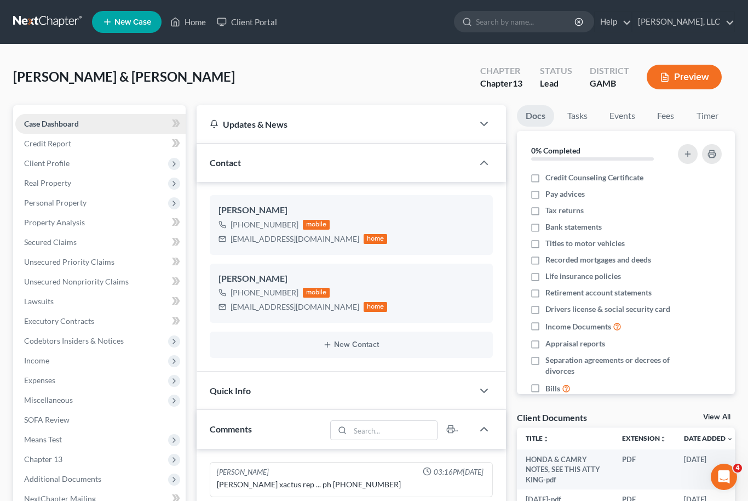
scroll to position [55, 0]
click at [716, 415] on link "View All" at bounding box center [716, 417] width 27 height 8
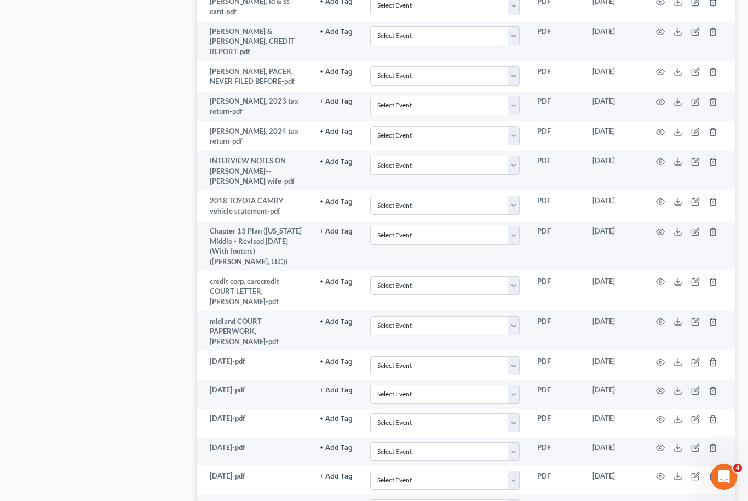
scroll to position [1328, 0]
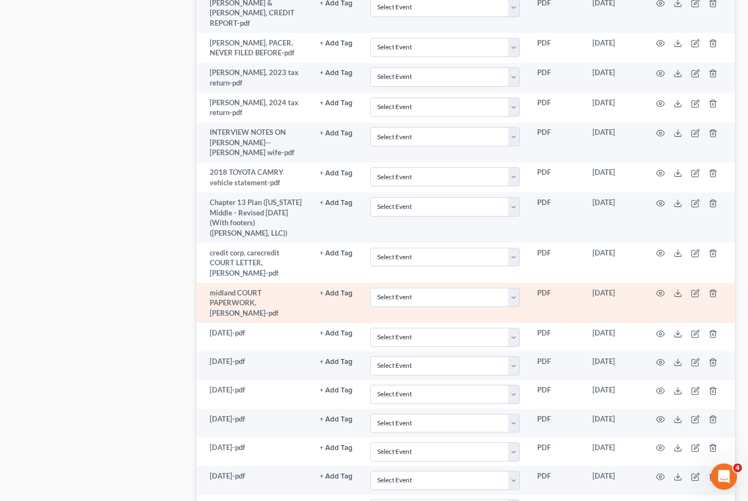
click at [676, 283] on td at bounding box center [689, 303] width 92 height 40
click at [680, 289] on icon at bounding box center [678, 293] width 9 height 9
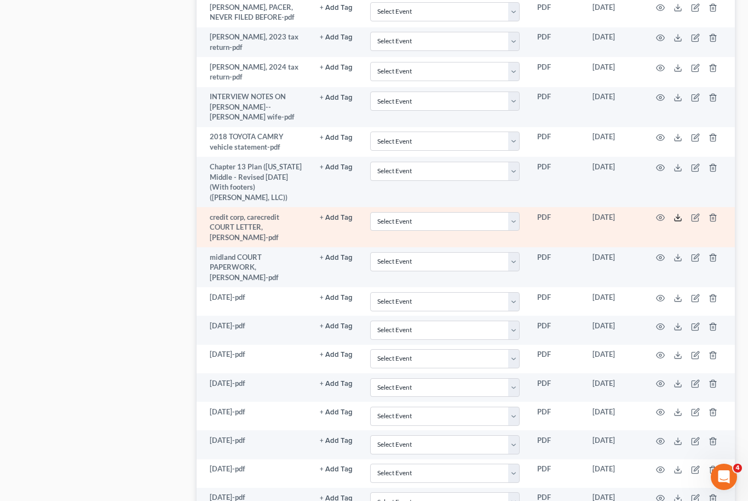
click at [680, 219] on icon at bounding box center [678, 220] width 7 height 2
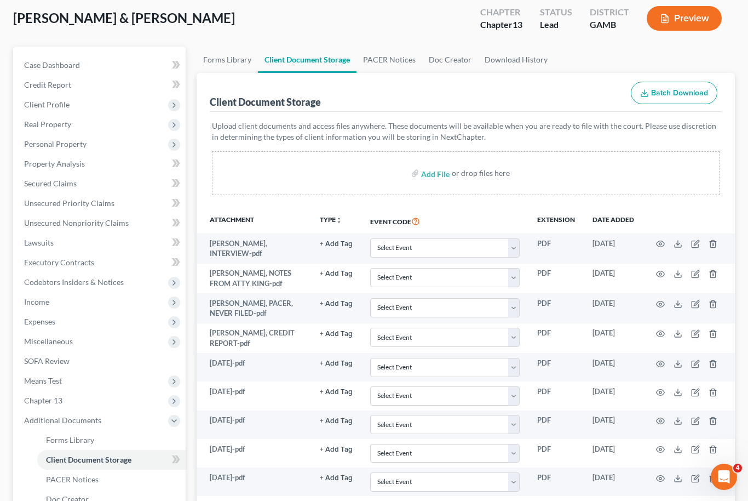
scroll to position [58, 0]
click at [40, 221] on span "Unsecured Nonpriority Claims" at bounding box center [76, 223] width 105 height 9
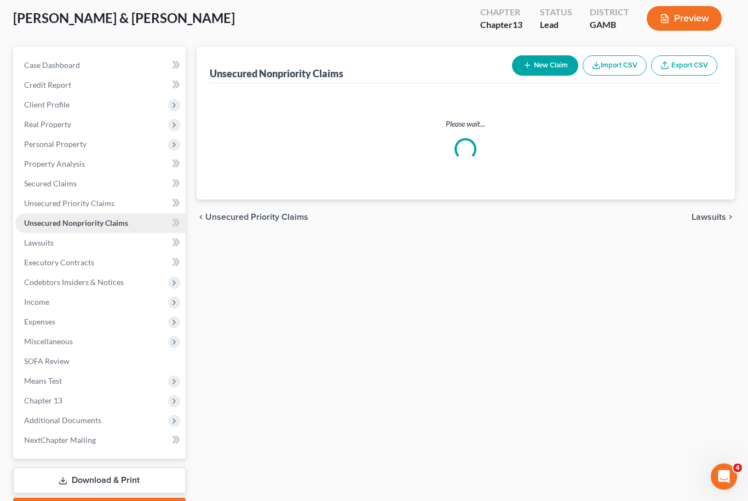
scroll to position [59, 0]
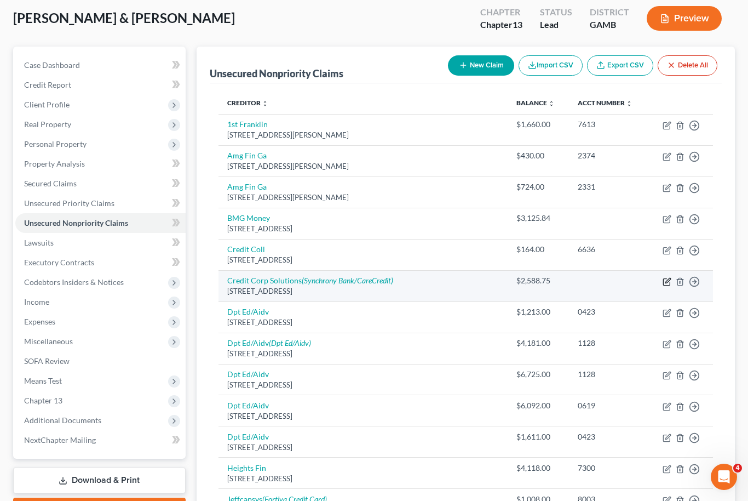
click at [664, 279] on icon "button" at bounding box center [666, 281] width 7 height 7
select select "46"
select select "2"
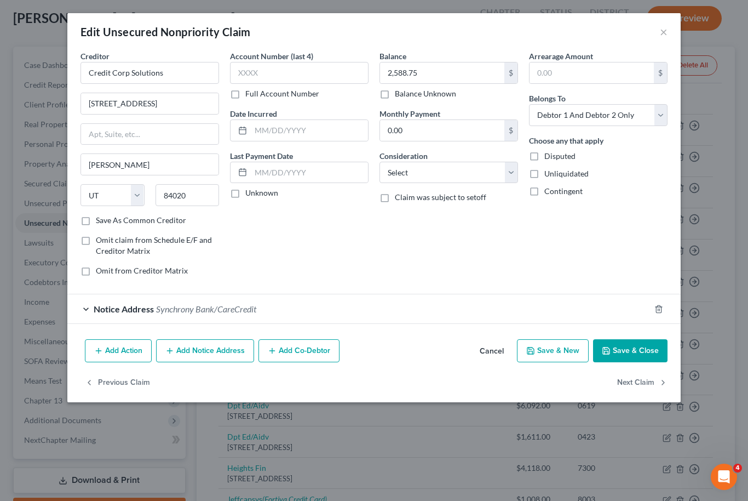
click at [337, 312] on div "Notice Address Synchrony Bank/CareCredit" at bounding box center [358, 308] width 583 height 29
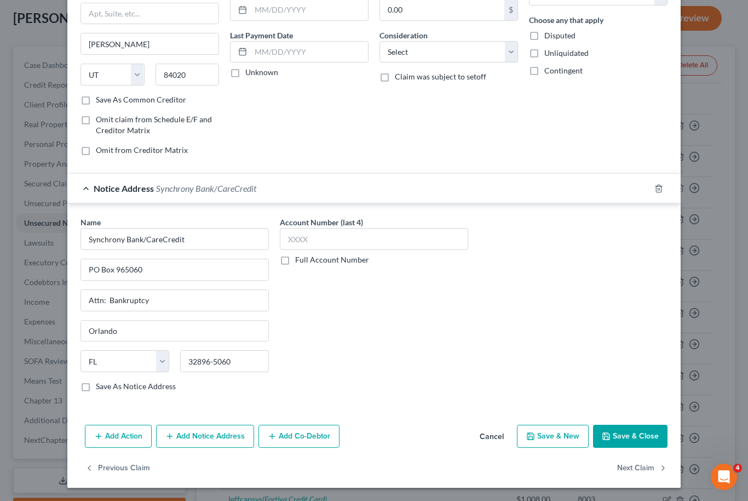
scroll to position [121, 0]
click at [119, 437] on button "Add Action" at bounding box center [118, 435] width 67 height 23
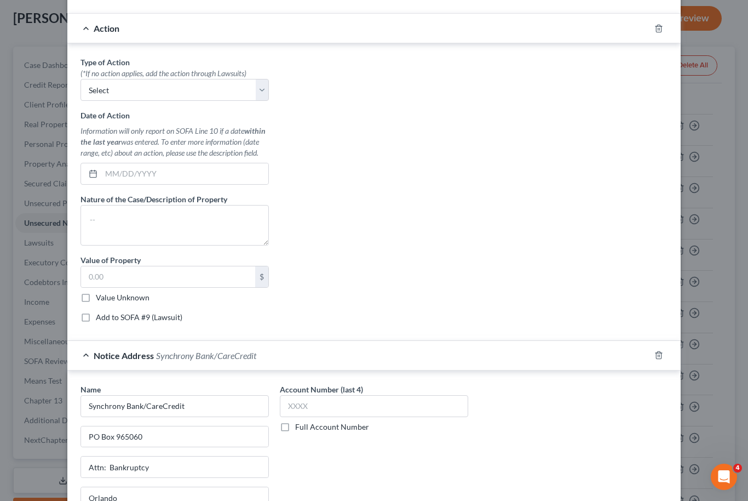
scroll to position [282, 0]
click at [253, 78] on select "Select Repossession Garnishment Foreclosure Personal Injury Attached, Seized, O…" at bounding box center [175, 89] width 188 height 22
click at [362, 99] on div "Type of Action * (*If no action applies, add the action through Lawsuits) Selec…" at bounding box center [374, 192] width 598 height 274
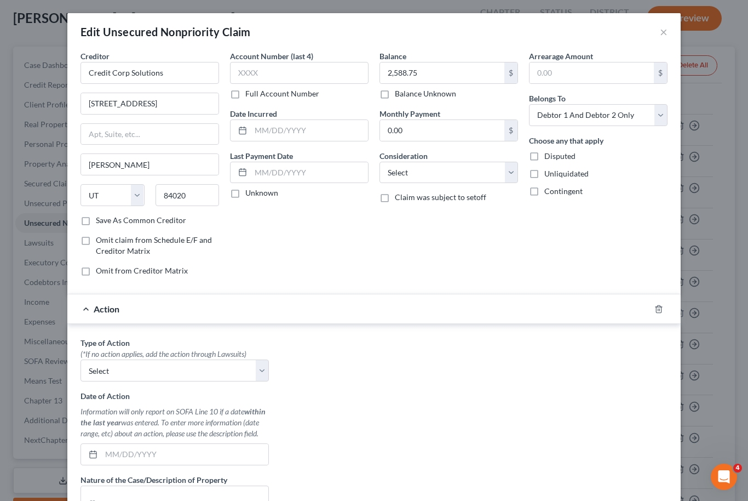
scroll to position [0, 0]
click at [659, 311] on line "button" at bounding box center [659, 309] width 0 height 2
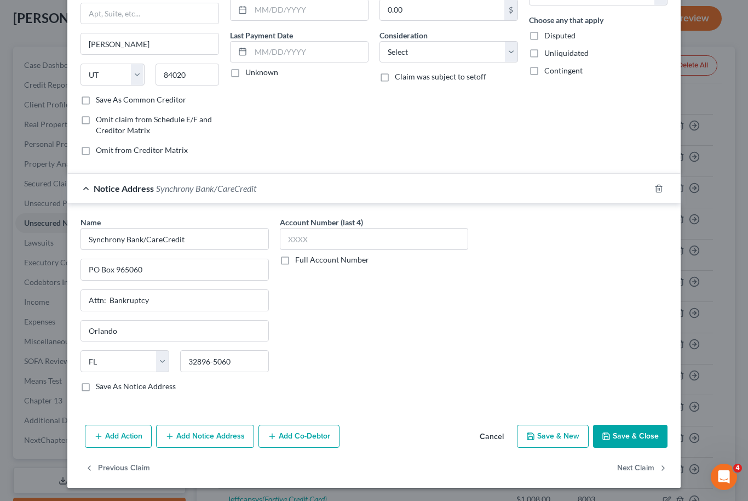
scroll to position [121, 0]
click at [644, 437] on button "Save & Close" at bounding box center [630, 435] width 74 height 23
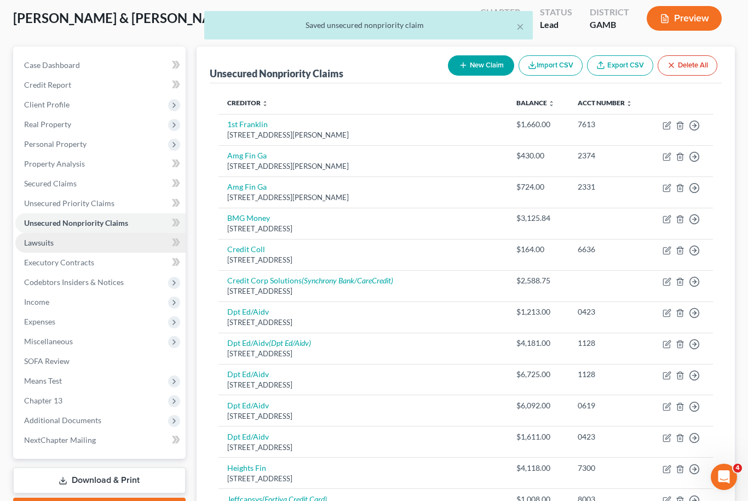
click at [40, 243] on span "Lawsuits" at bounding box center [39, 242] width 30 height 9
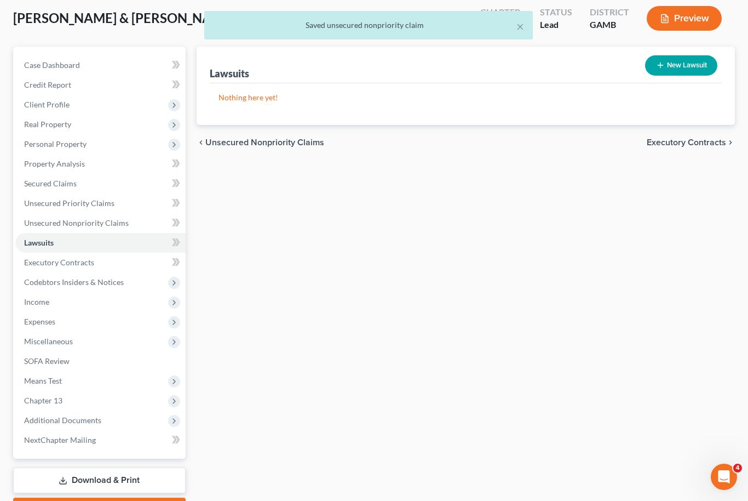
click at [688, 71] on button "New Lawsuit" at bounding box center [681, 65] width 72 height 20
select select "0"
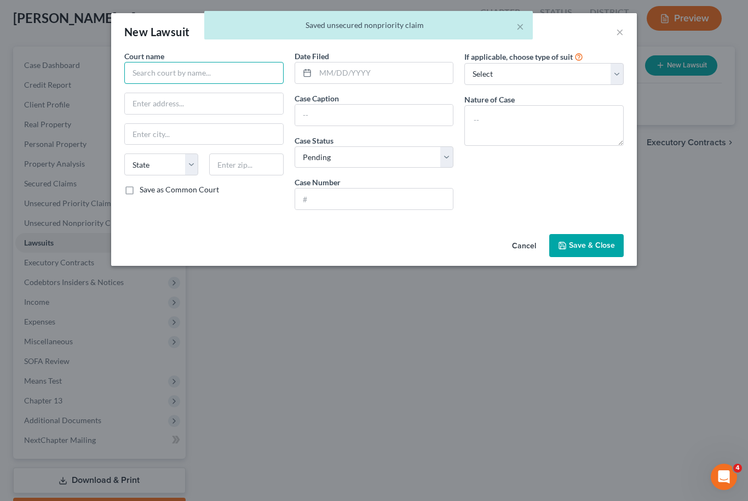
click at [232, 70] on input "text" at bounding box center [203, 73] width 159 height 22
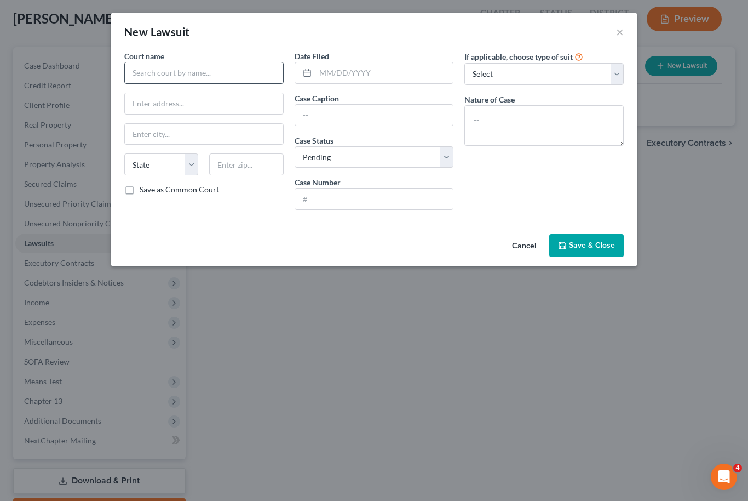
scroll to position [59, 0]
click at [210, 81] on input "text" at bounding box center [203, 73] width 159 height 22
click at [156, 106] on input "text" at bounding box center [204, 103] width 158 height 21
click at [225, 83] on input "Credit Corp Solutions Inc" at bounding box center [203, 73] width 159 height 22
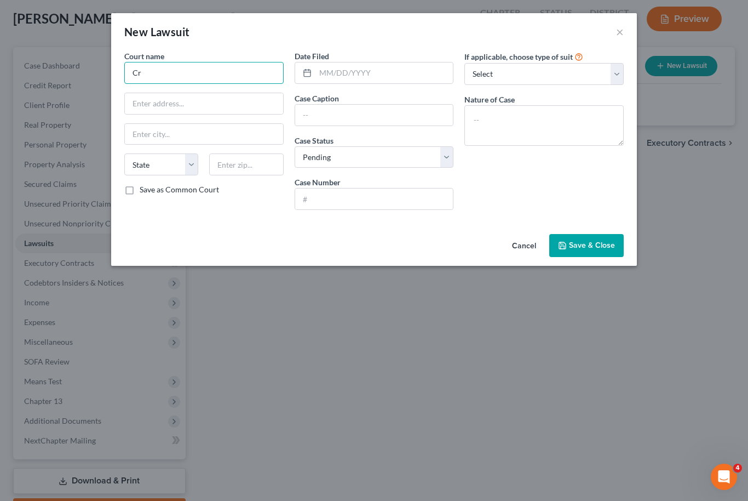
type input "C"
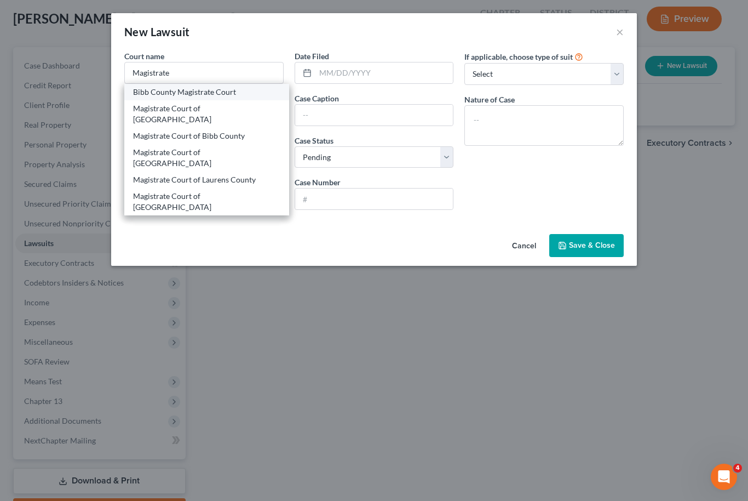
click at [225, 93] on div "Bibb County Magistrate Court" at bounding box center [206, 92] width 147 height 11
type input "Bibb County Magistrate Court"
type input "[STREET_ADDRESS]"
type input "Macon"
select select "10"
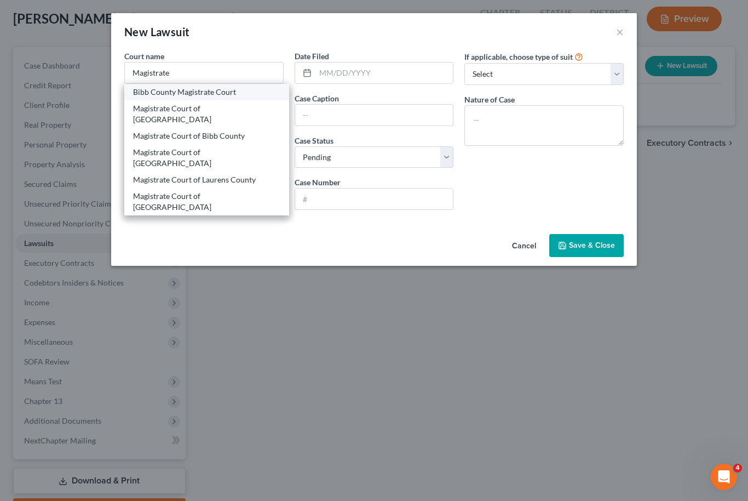
type input "31201"
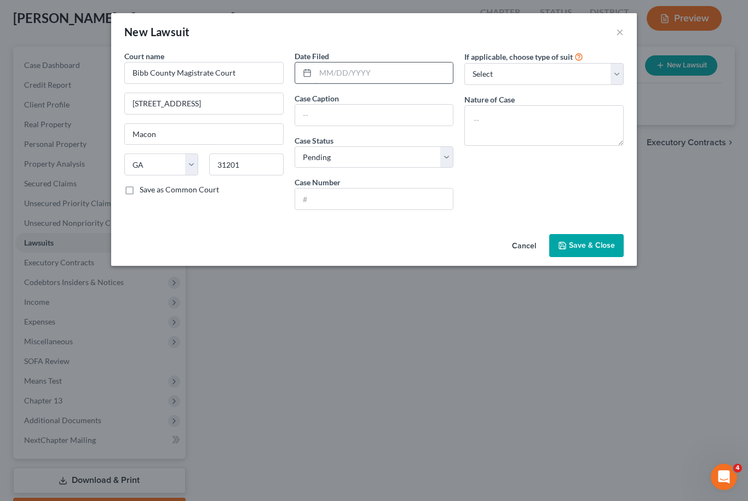
click at [370, 72] on input "text" at bounding box center [384, 72] width 138 height 21
type input "[DATE]"
click at [353, 117] on input "text" at bounding box center [374, 115] width 158 height 21
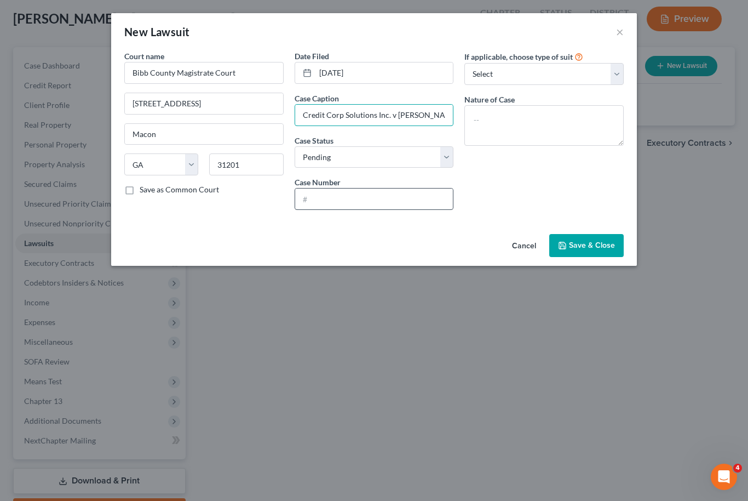
type input "Credit Corp Solutions Inc. v [PERSON_NAME]"
click at [375, 205] on input "text" at bounding box center [374, 198] width 158 height 21
type input "013412"
click at [615, 65] on select "Select Repossession Garnishment Foreclosure Attached, Seized, Or Levied Other" at bounding box center [543, 74] width 159 height 22
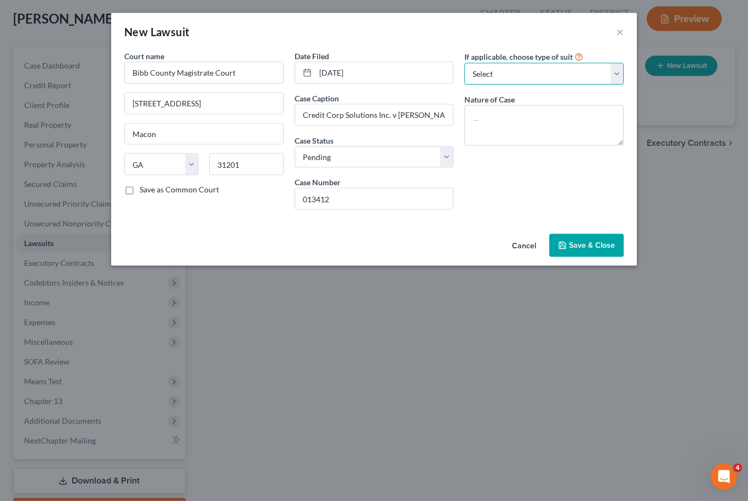
select select "4"
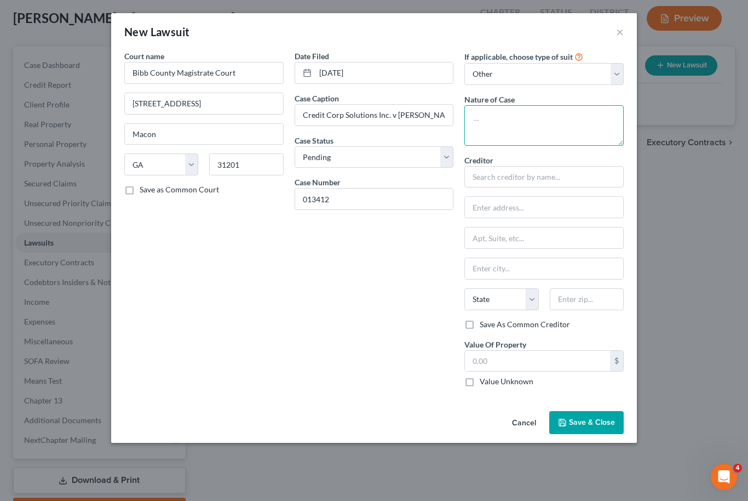
click at [557, 113] on textarea at bounding box center [543, 125] width 159 height 41
type textarea "Suit on Contract"
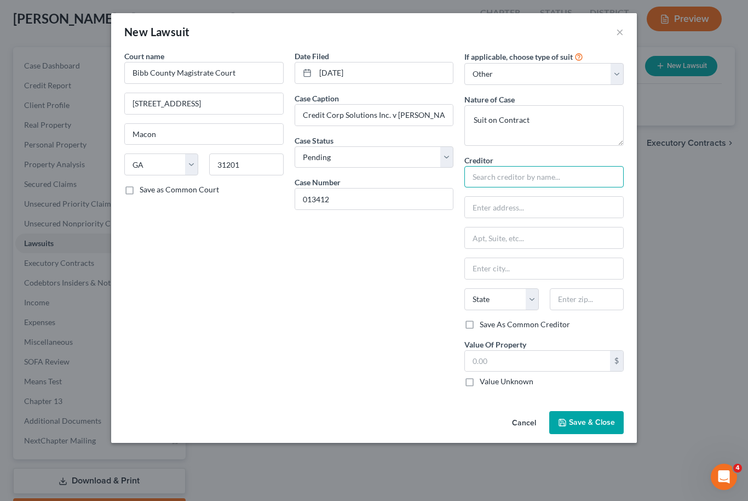
click at [543, 179] on input "text" at bounding box center [543, 177] width 159 height 22
type input "Cedit Corp Solutions Inc."
click at [528, 215] on input "text" at bounding box center [544, 207] width 158 height 21
type input "P O Box 1186"
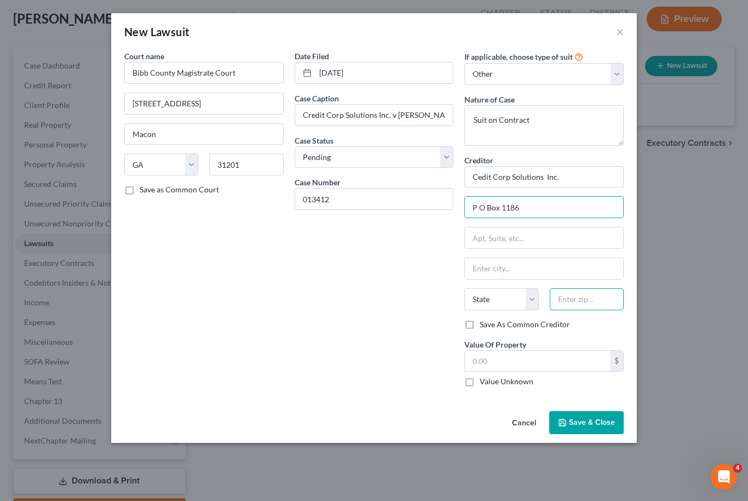
click at [588, 302] on input "text" at bounding box center [587, 299] width 74 height 22
type input "30081"
click at [518, 358] on input "text" at bounding box center [537, 361] width 145 height 21
type input "[GEOGRAPHIC_DATA]"
select select "10"
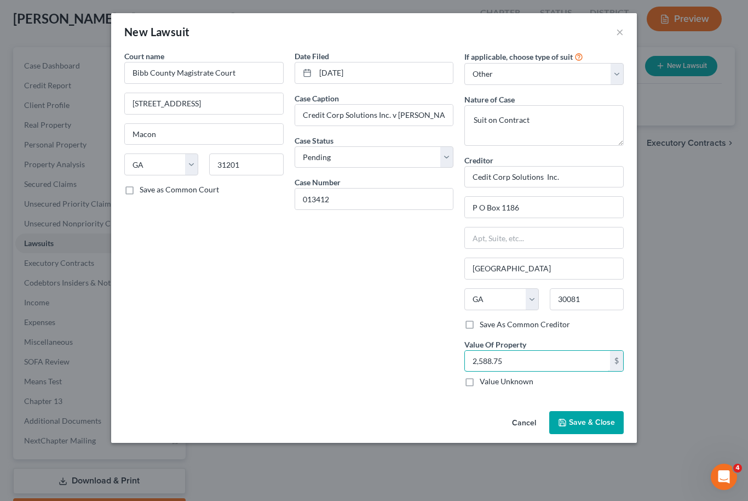
type input "2,588.75"
click at [594, 421] on span "Save & Close" at bounding box center [592, 421] width 46 height 9
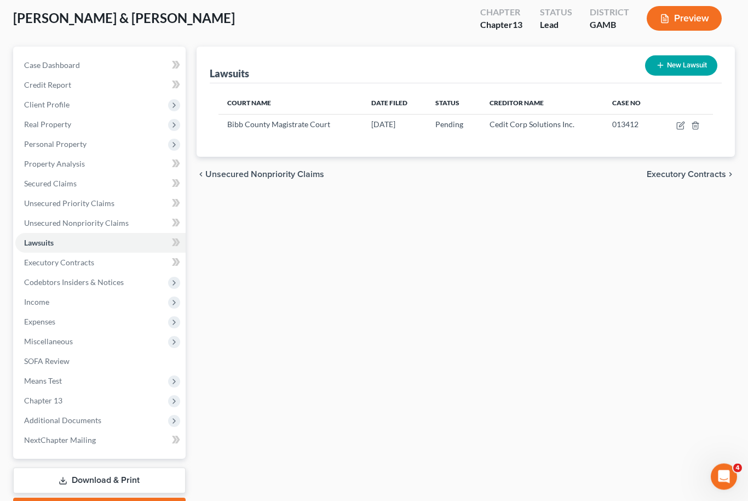
scroll to position [59, 0]
click at [695, 62] on button "New Lawsuit" at bounding box center [681, 65] width 72 height 20
select select "0"
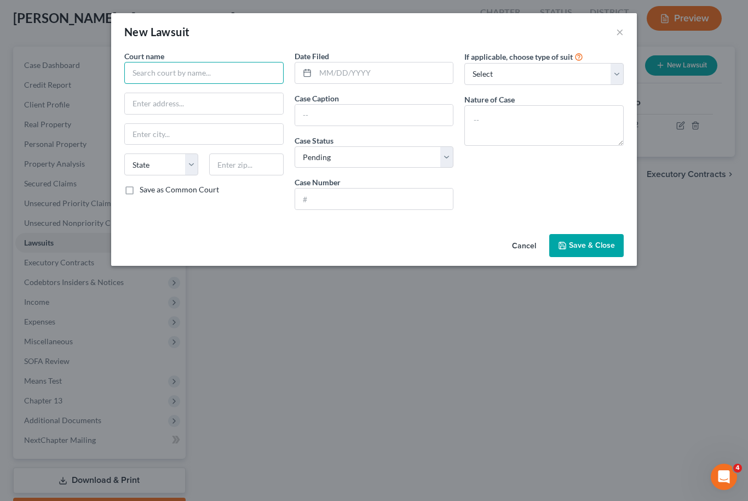
click at [230, 76] on input "text" at bounding box center [203, 73] width 159 height 22
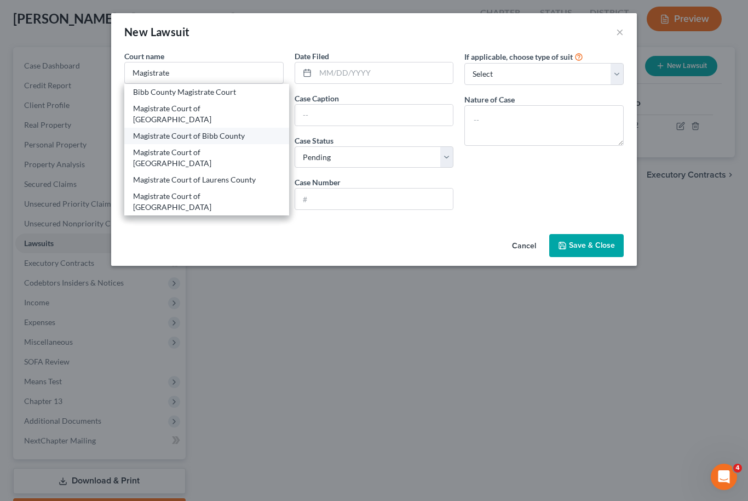
click at [225, 130] on div "Magistrate Court of Bibb County" at bounding box center [206, 135] width 147 height 11
type input "Magistrate Court of Bibb County"
type input "[STREET_ADDRESS]"
type input "Macon"
select select "10"
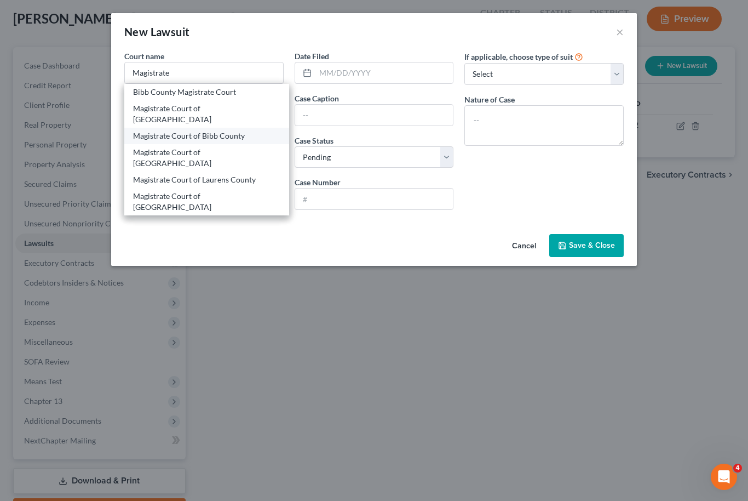
type input "31201"
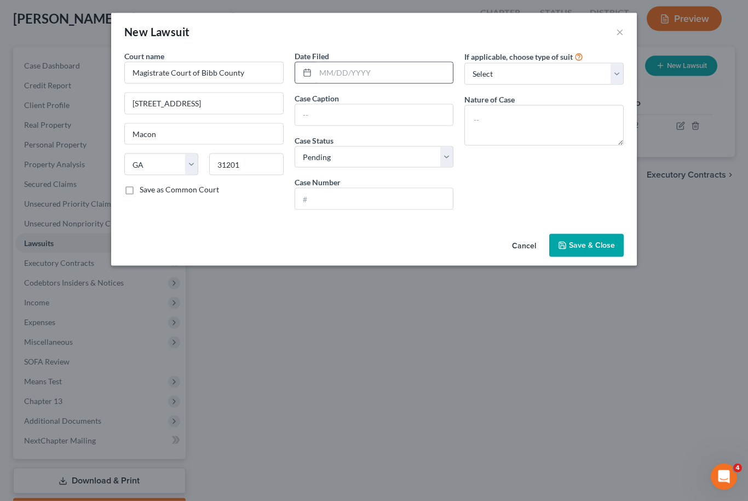
click at [365, 77] on input "text" at bounding box center [384, 72] width 138 height 21
type input "[DATE]"
click at [353, 113] on input "text" at bounding box center [374, 115] width 158 height 21
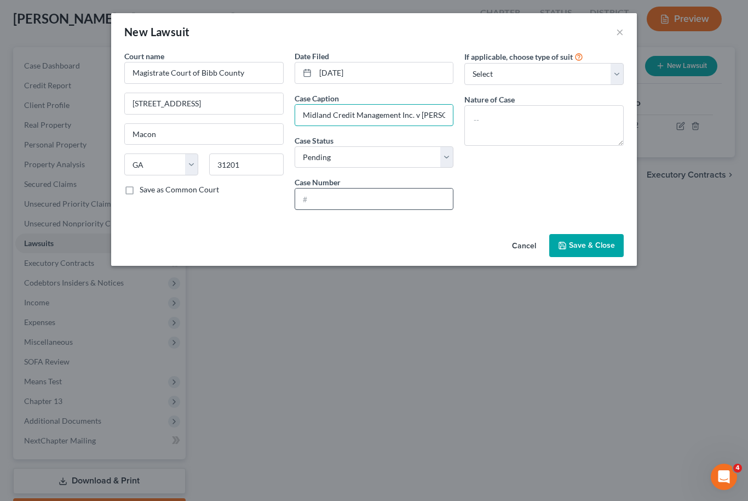
type input "Midland Credit Management Inc. v [PERSON_NAME]"
click at [397, 209] on input "text" at bounding box center [374, 198] width 158 height 21
type input "013123"
click at [623, 78] on select "Select Repossession Garnishment Foreclosure Attached, Seized, Or Levied Other" at bounding box center [543, 74] width 159 height 22
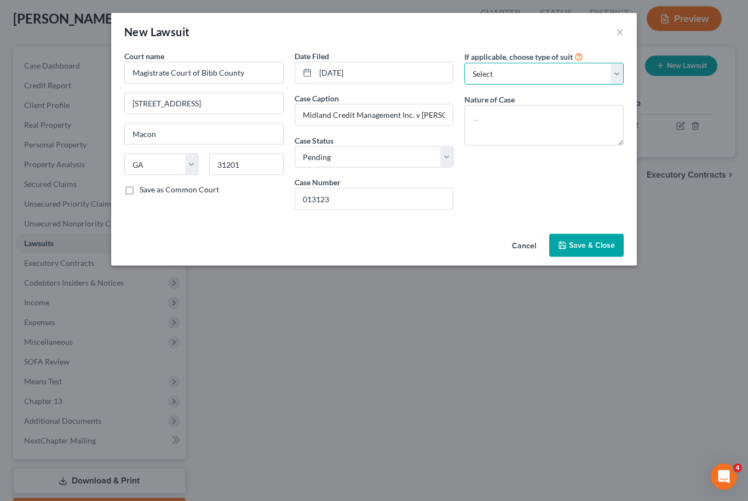
scroll to position [59, 0]
click at [519, 118] on textarea at bounding box center [543, 125] width 159 height 41
type textarea "Suit on Contract"
click at [605, 253] on button "Save & Close" at bounding box center [586, 245] width 74 height 23
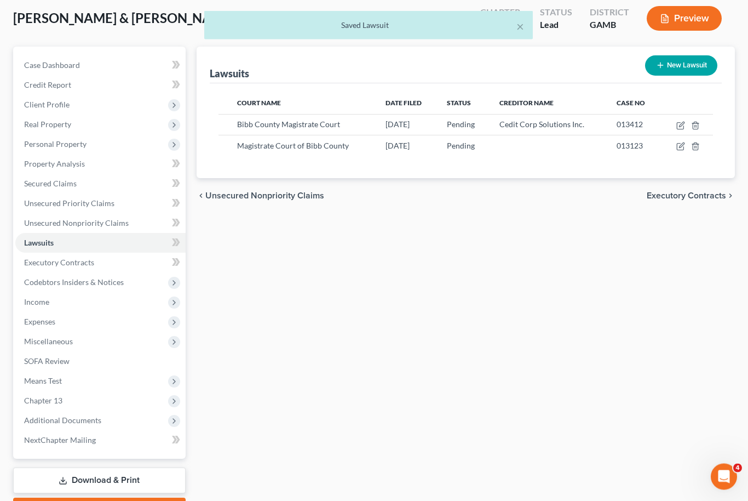
scroll to position [59, 0]
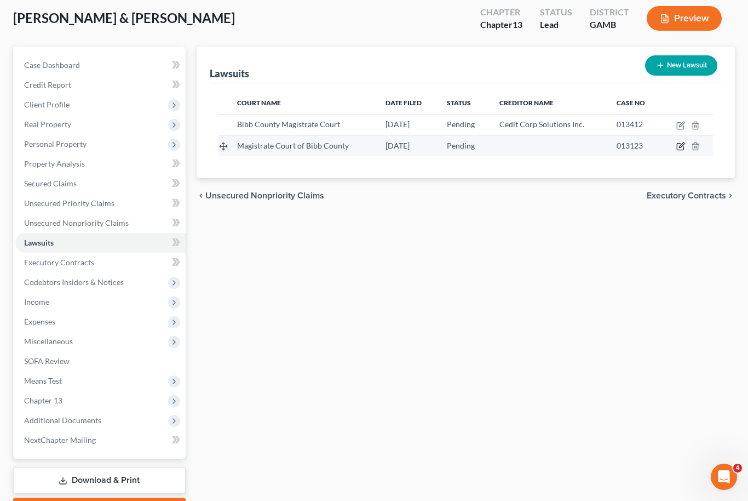
click at [676, 150] on icon "button" at bounding box center [680, 146] width 9 height 9
select select "10"
select select "0"
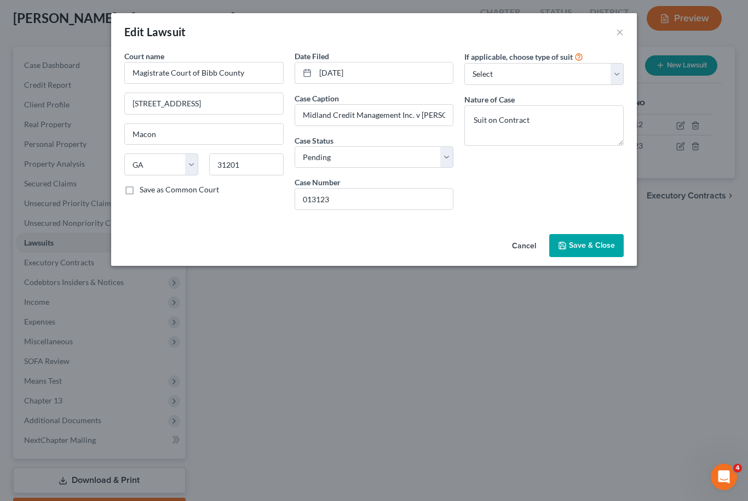
click at [607, 244] on span "Save & Close" at bounding box center [592, 244] width 46 height 9
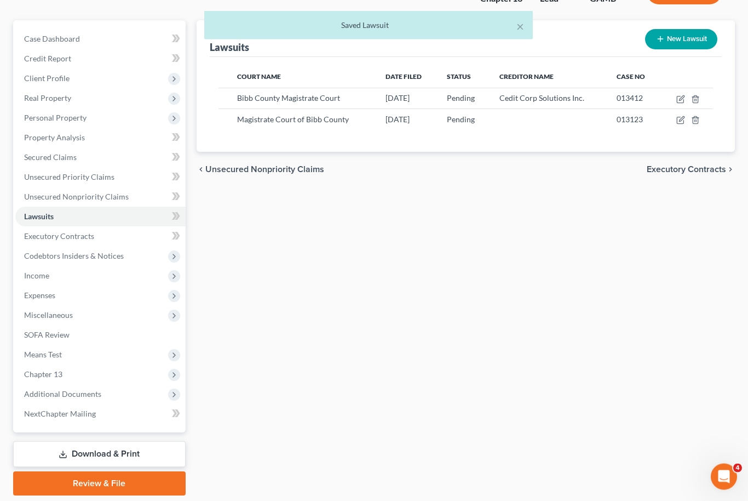
click at [114, 461] on link "Download & Print" at bounding box center [99, 454] width 173 height 26
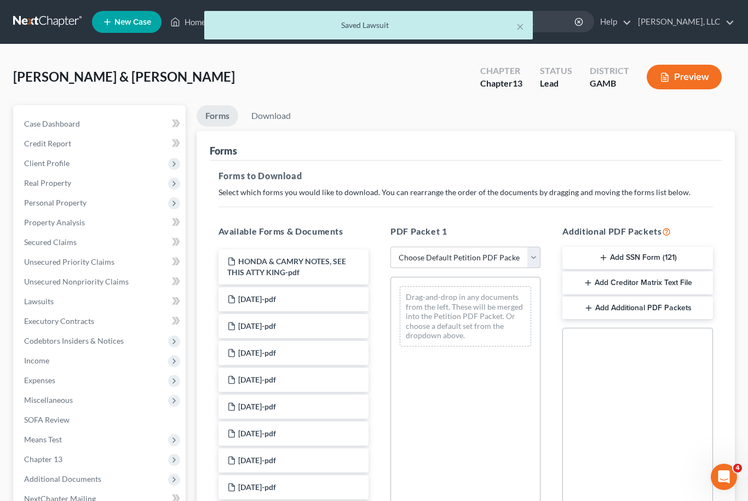
click at [532, 260] on select "Choose Default Petition PDF Packet Complete Bankruptcy Petition (all forms and …" at bounding box center [466, 257] width 150 height 22
select select "0"
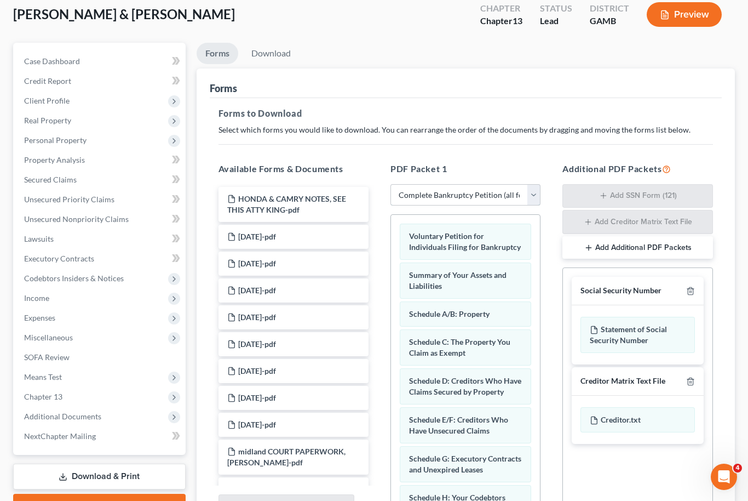
scroll to position [62, 0]
click at [277, 54] on link "Download" at bounding box center [271, 53] width 57 height 21
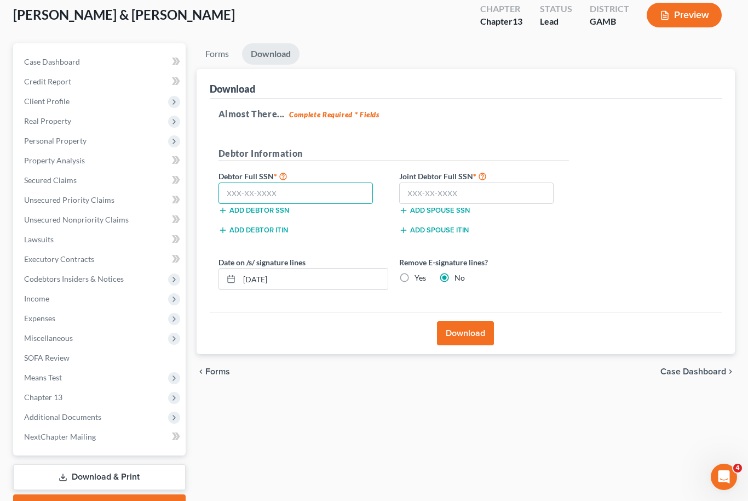
click at [323, 192] on input "text" at bounding box center [296, 193] width 155 height 22
type input "111-11-1111"
click at [456, 187] on input "text" at bounding box center [476, 193] width 155 height 22
type input "111-11-1112"
click at [476, 333] on button "Download" at bounding box center [465, 333] width 57 height 24
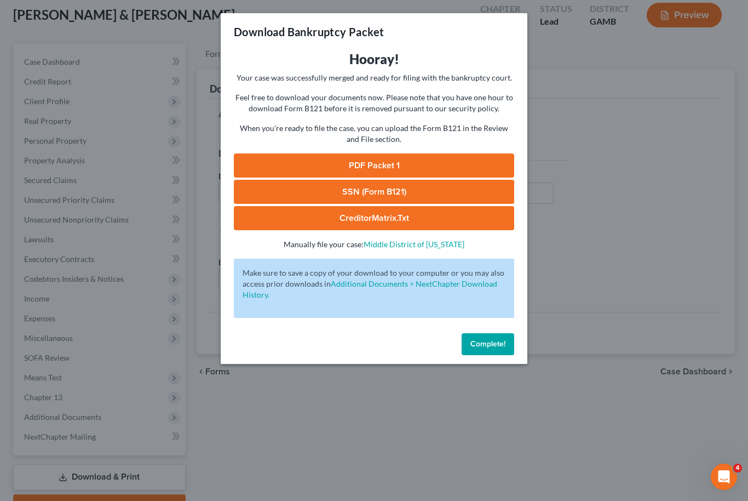
click at [423, 158] on link "PDF Packet 1" at bounding box center [374, 165] width 280 height 24
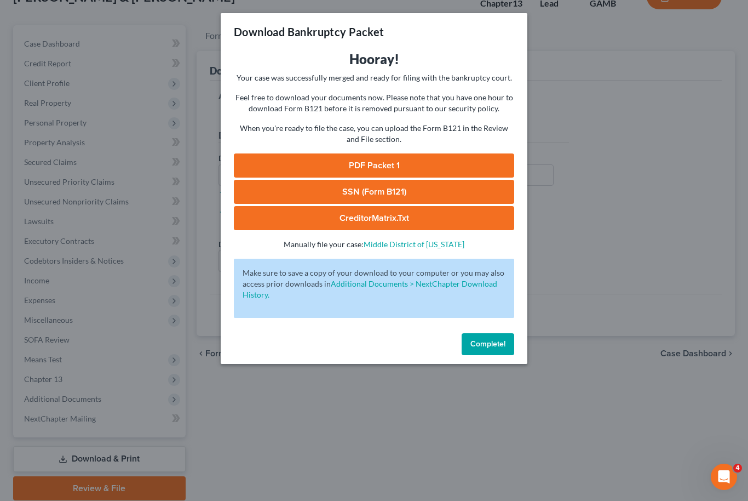
click at [502, 347] on span "Complete!" at bounding box center [488, 343] width 35 height 9
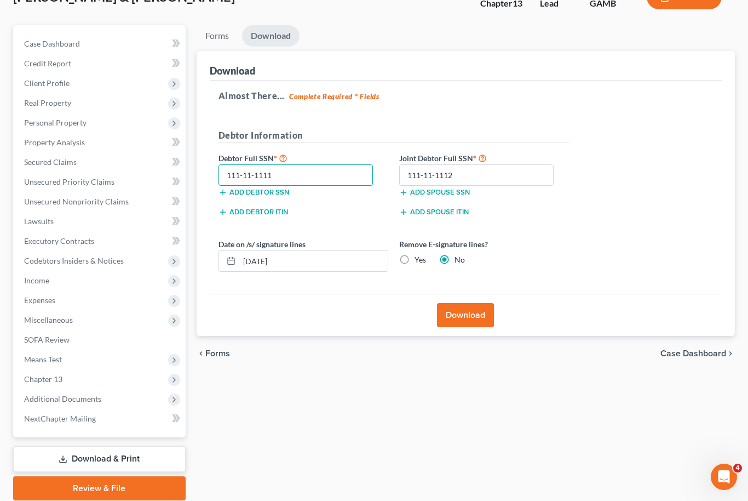
click at [318, 179] on input "111-11-1111" at bounding box center [296, 175] width 155 height 22
type input "1"
click at [483, 178] on input "111-11-1112" at bounding box center [476, 176] width 155 height 22
type input "1"
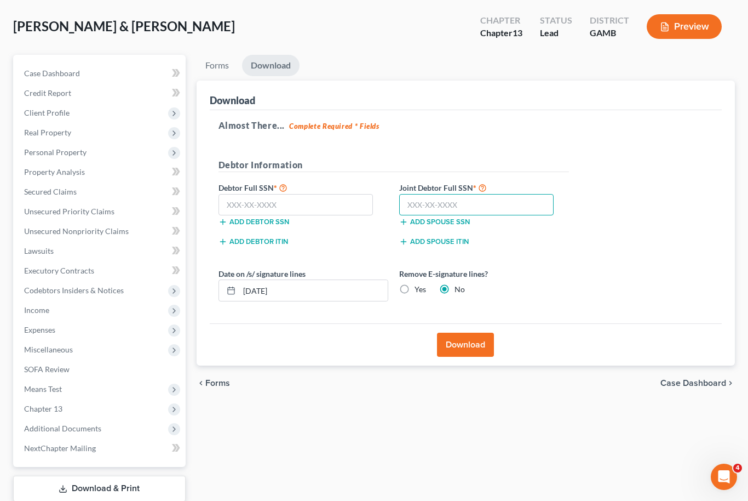
scroll to position [0, 0]
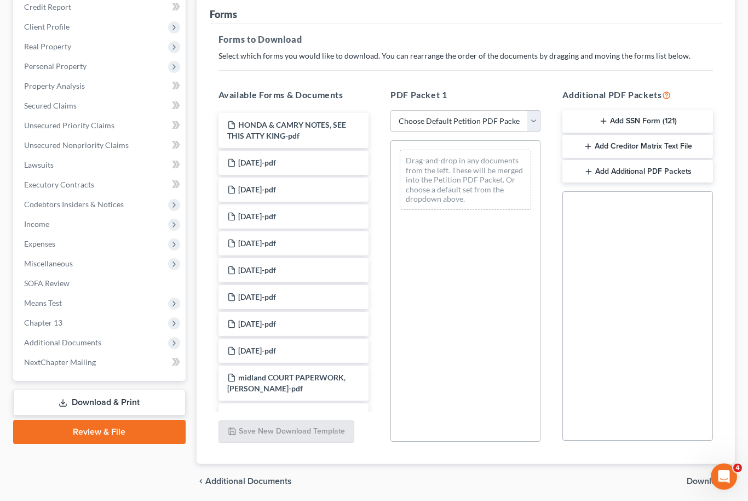
scroll to position [132, 0]
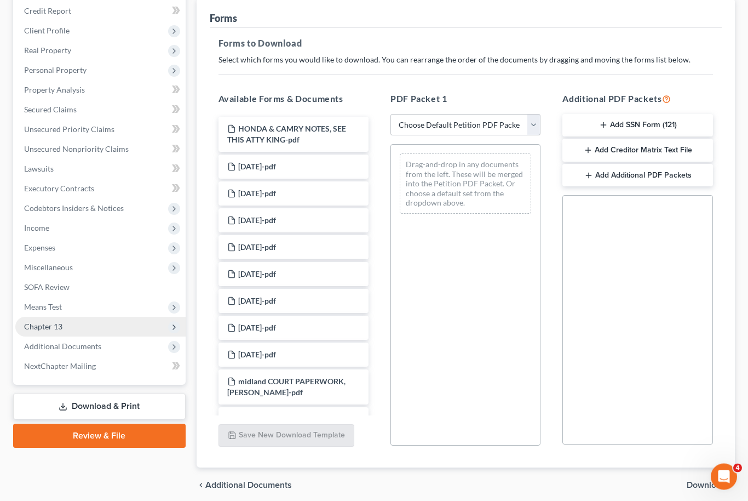
click at [41, 326] on span "Chapter 13" at bounding box center [43, 326] width 38 height 9
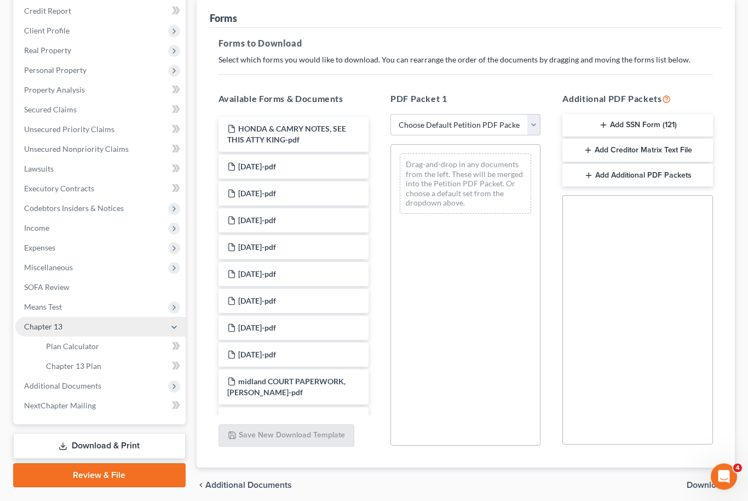
scroll to position [133, 0]
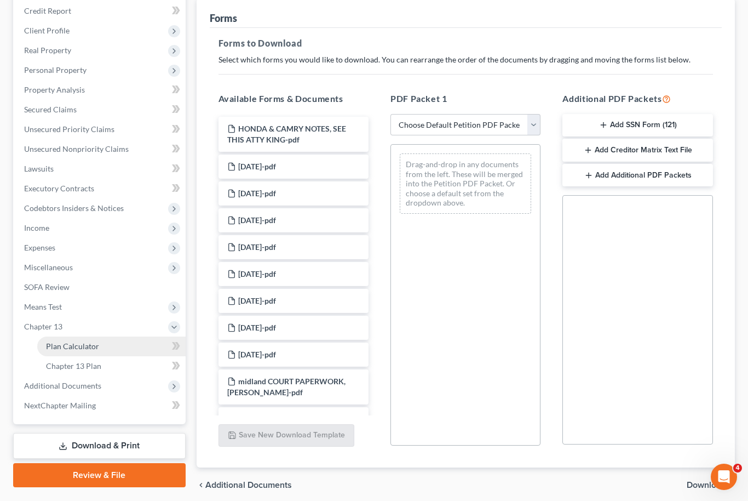
click at [68, 346] on span "Plan Calculator" at bounding box center [72, 345] width 53 height 9
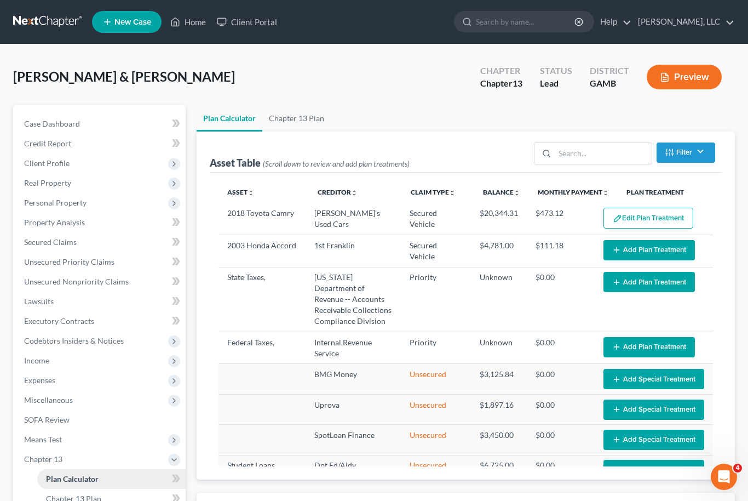
select select "42"
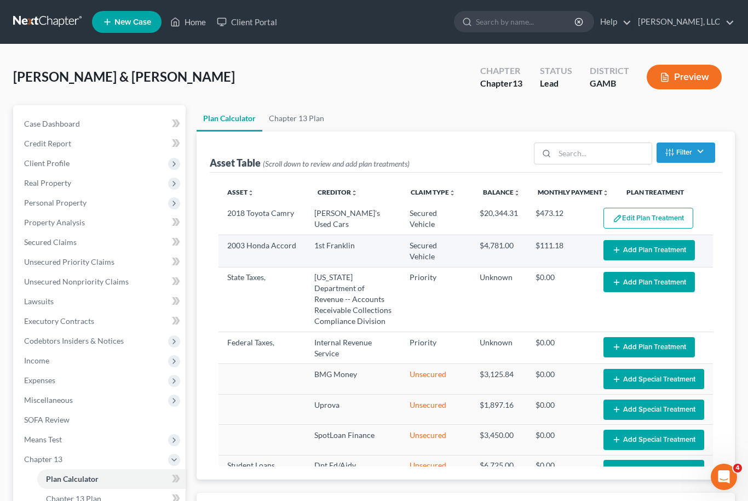
click at [646, 251] on button "Add Plan Treatment" at bounding box center [649, 250] width 91 height 20
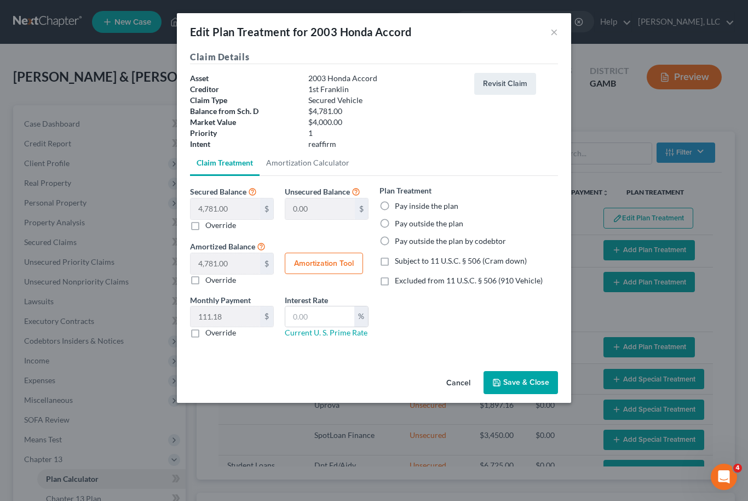
click at [395, 205] on label "Pay inside the plan" at bounding box center [427, 205] width 64 height 11
click at [399, 205] on input "Pay inside the plan" at bounding box center [402, 203] width 7 height 7
radio input "true"
click at [395, 286] on label "Excluded from 11 U.S.C. § 506 (910 Vehicle)" at bounding box center [469, 280] width 148 height 11
click at [399, 282] on input "Excluded from 11 U.S.C. § 506 (910 Vehicle)" at bounding box center [402, 278] width 7 height 7
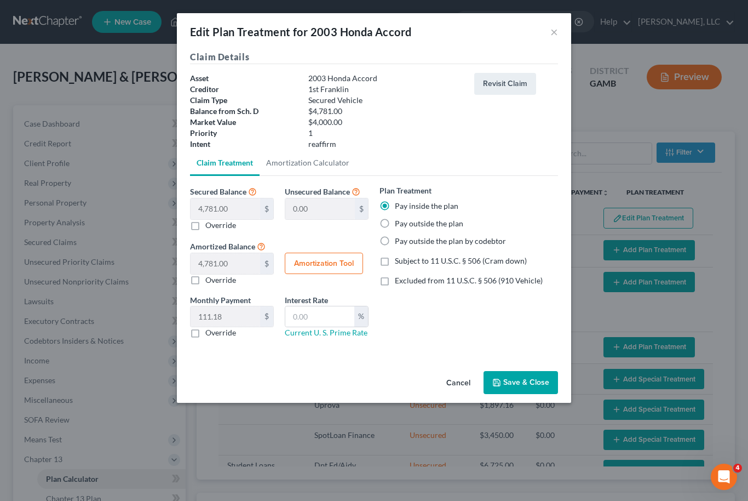
checkbox input "true"
click at [320, 325] on input "text" at bounding box center [319, 316] width 69 height 21
type input "10.5"
click at [335, 269] on button "Amortization Tool" at bounding box center [324, 264] width 78 height 22
type input "4,781.00"
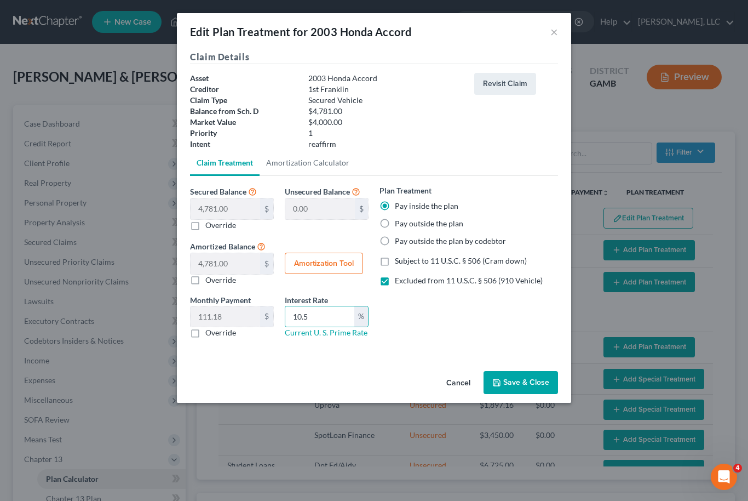
type input "10.5"
type input "43"
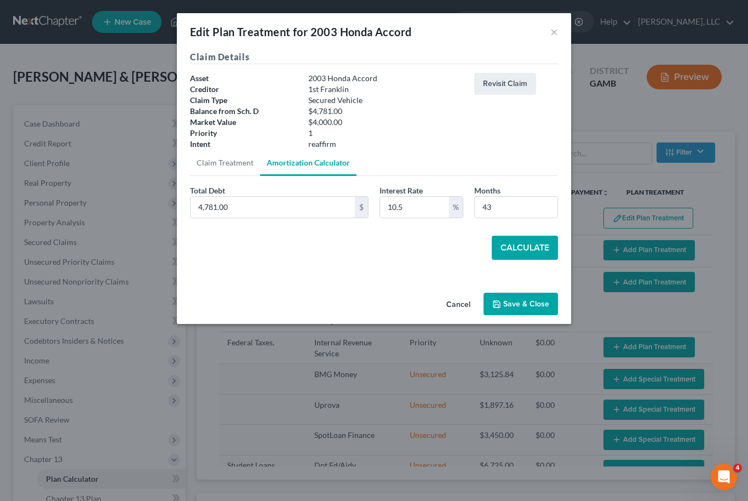
click at [536, 251] on button "Calculate" at bounding box center [525, 248] width 66 height 24
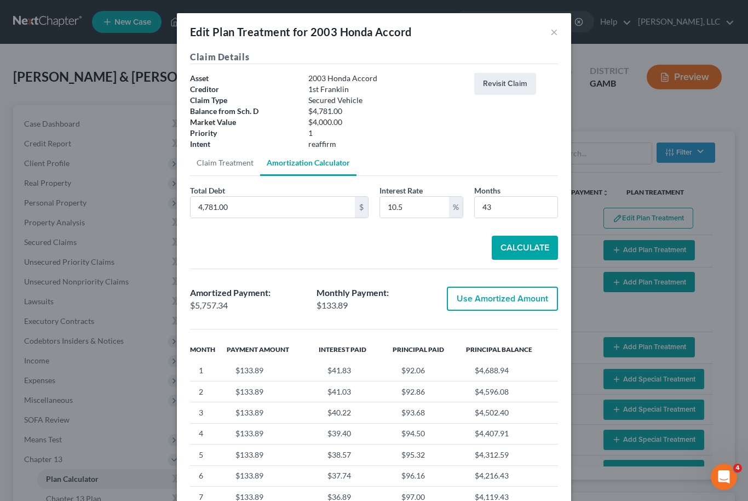
click at [521, 303] on button "Use Amortized Amount" at bounding box center [502, 298] width 111 height 24
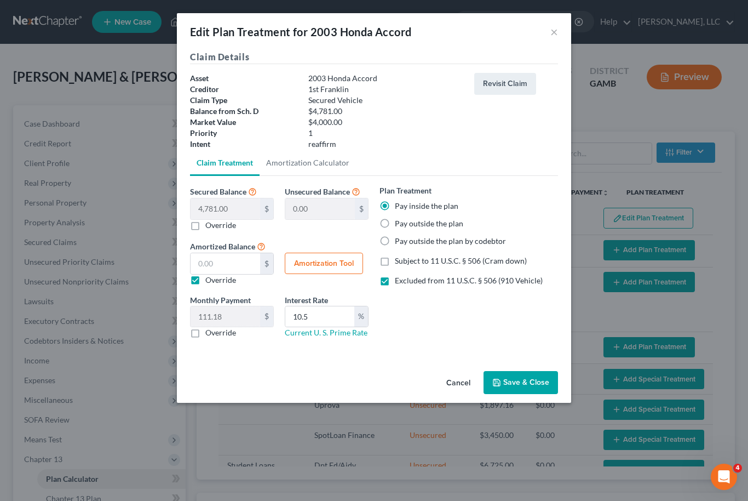
type input "5,757.33"
checkbox input "true"
type input "133.89"
click at [525, 385] on button "Save & Close" at bounding box center [521, 382] width 74 height 23
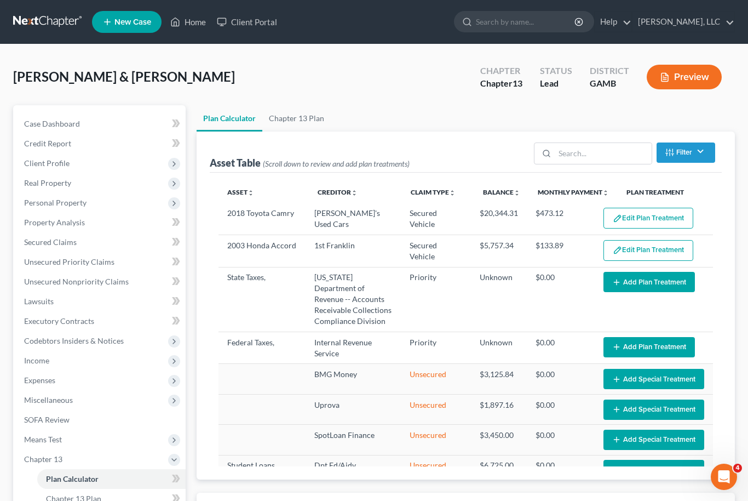
select select "42"
click at [43, 223] on span "Property Analysis" at bounding box center [54, 221] width 61 height 9
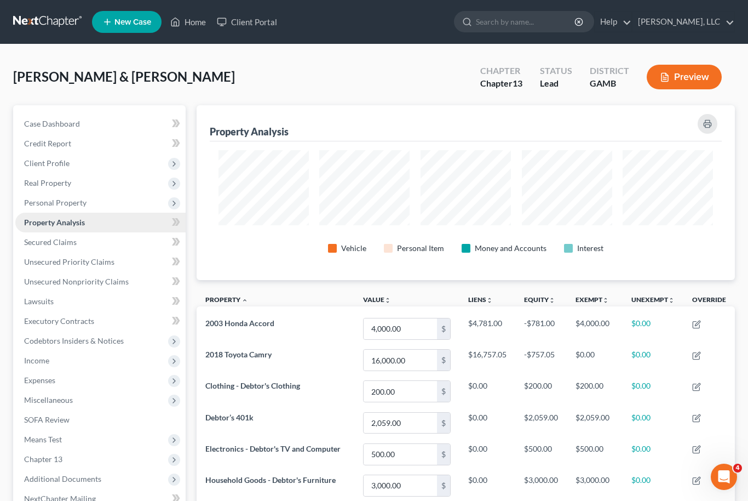
scroll to position [175, 538]
click at [42, 203] on span "Personal Property" at bounding box center [55, 202] width 62 height 9
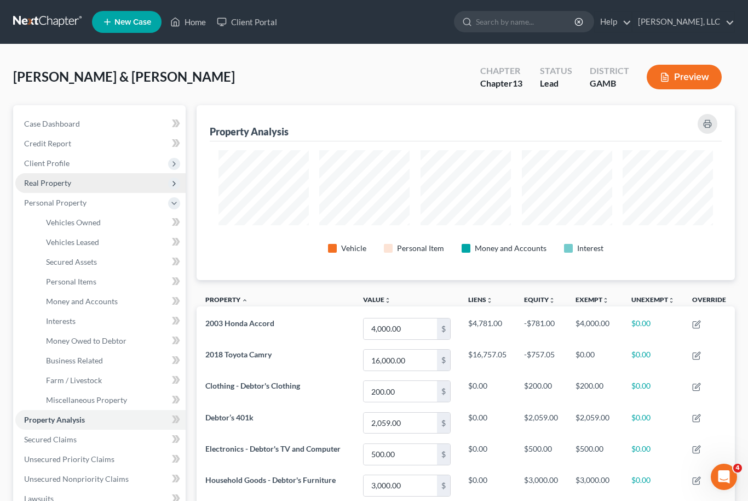
click at [39, 186] on span "Real Property" at bounding box center [47, 182] width 47 height 9
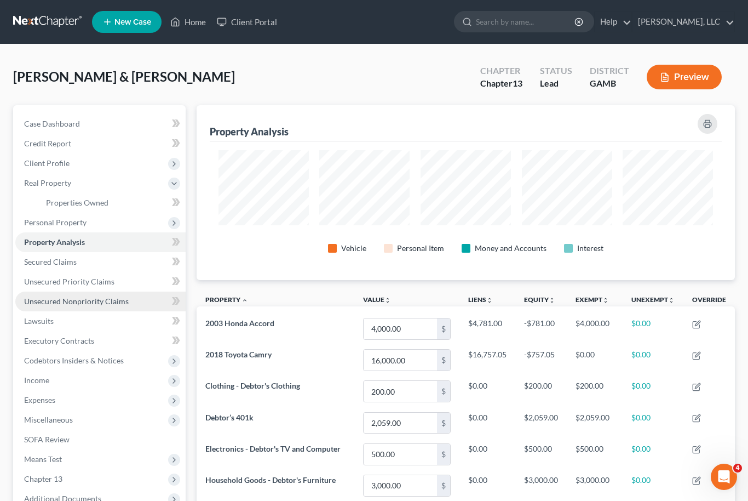
click at [16, 303] on link "Unsecured Nonpriority Claims" at bounding box center [100, 301] width 170 height 20
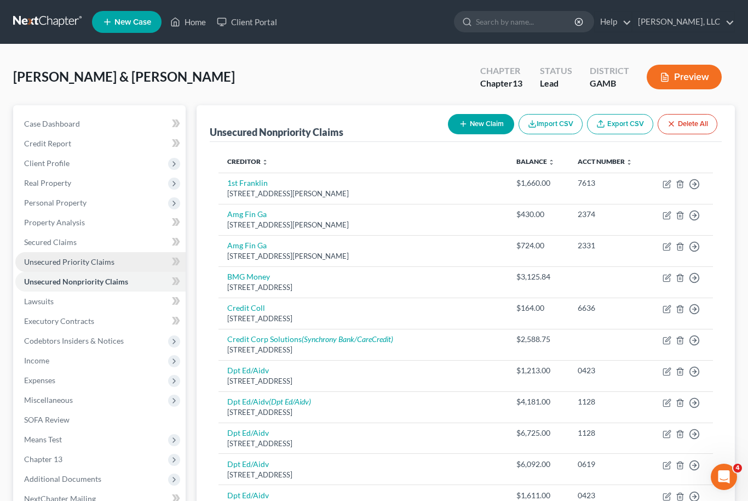
click at [38, 259] on span "Unsecured Priority Claims" at bounding box center [69, 261] width 90 height 9
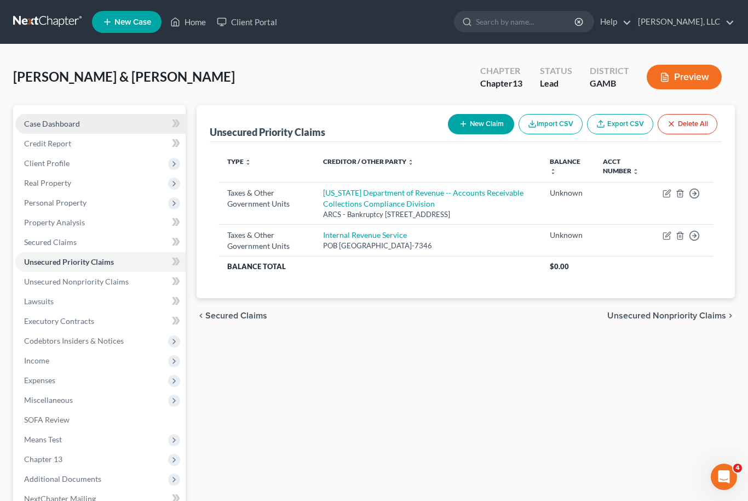
click at [50, 121] on span "Case Dashboard" at bounding box center [52, 123] width 56 height 9
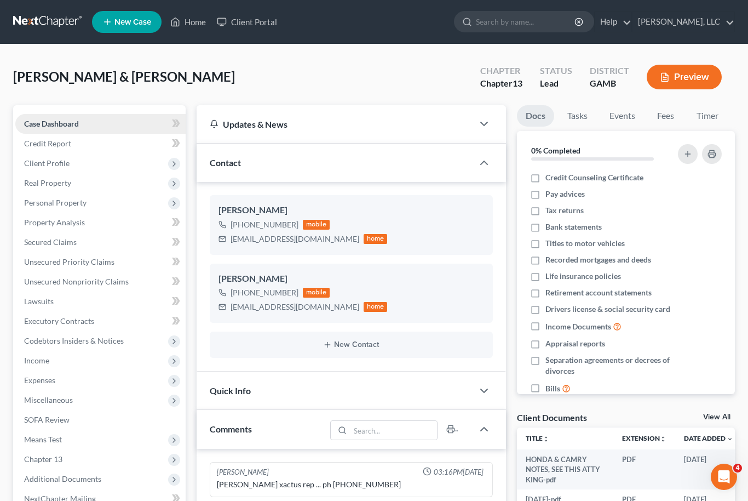
scroll to position [55, 0]
click at [730, 416] on link "View All" at bounding box center [716, 417] width 27 height 8
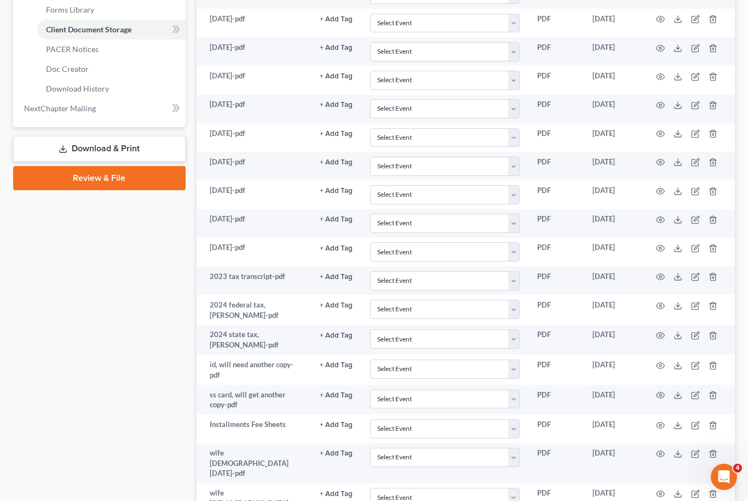
scroll to position [494, 0]
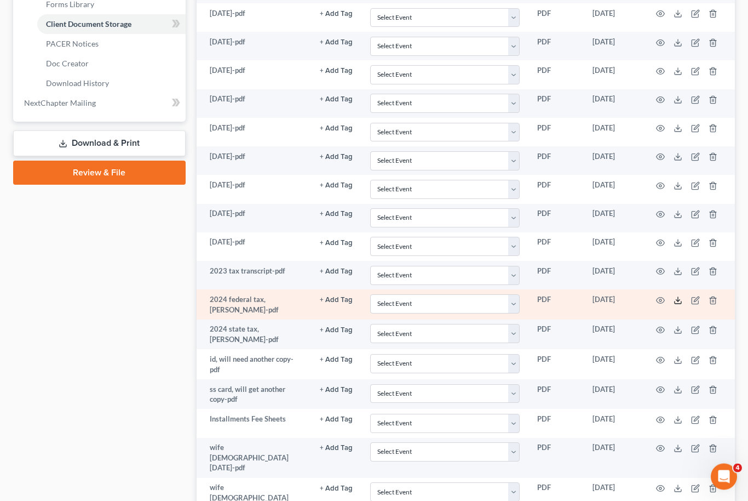
click at [675, 301] on icon at bounding box center [678, 300] width 9 height 9
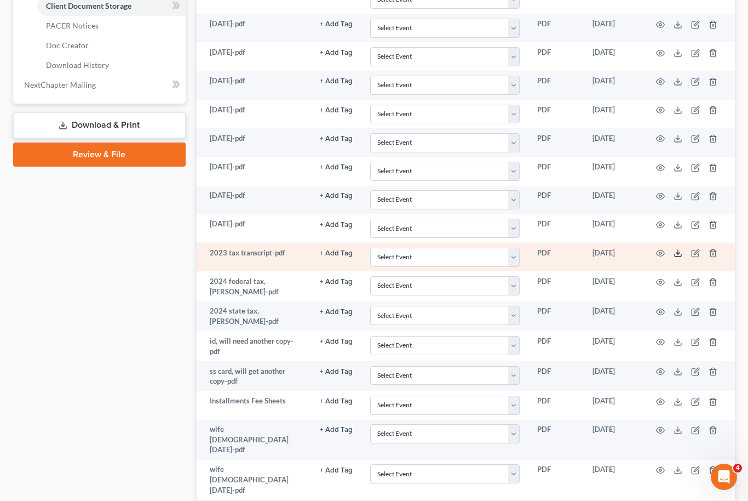
click at [676, 254] on icon at bounding box center [678, 253] width 9 height 9
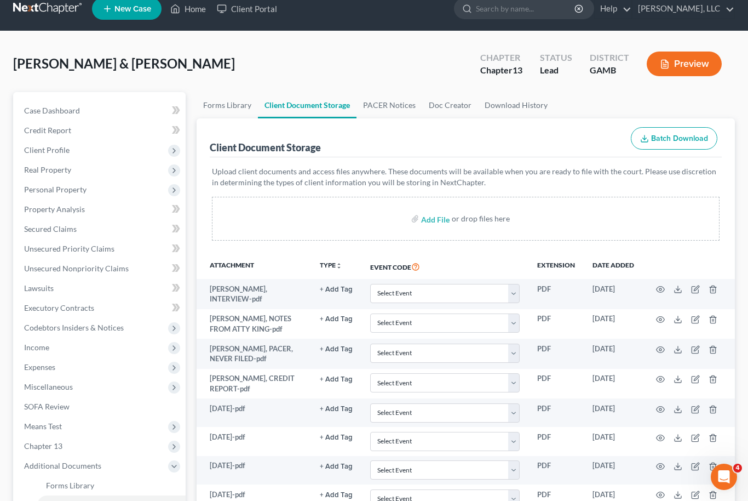
scroll to position [13, 0]
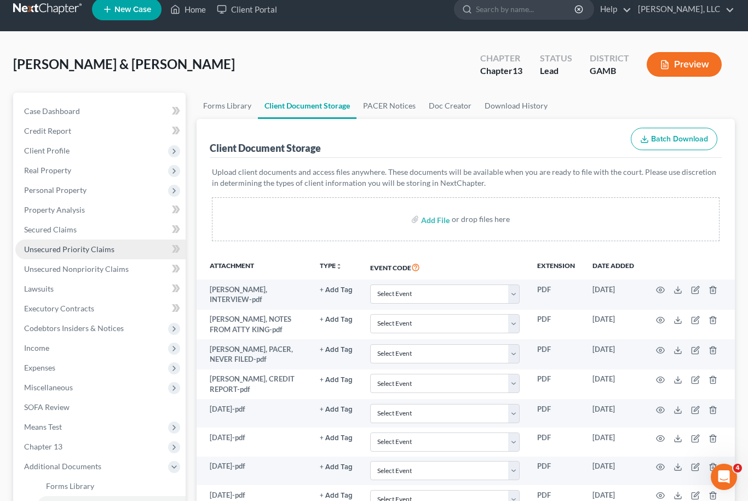
click at [39, 250] on span "Unsecured Priority Claims" at bounding box center [69, 248] width 90 height 9
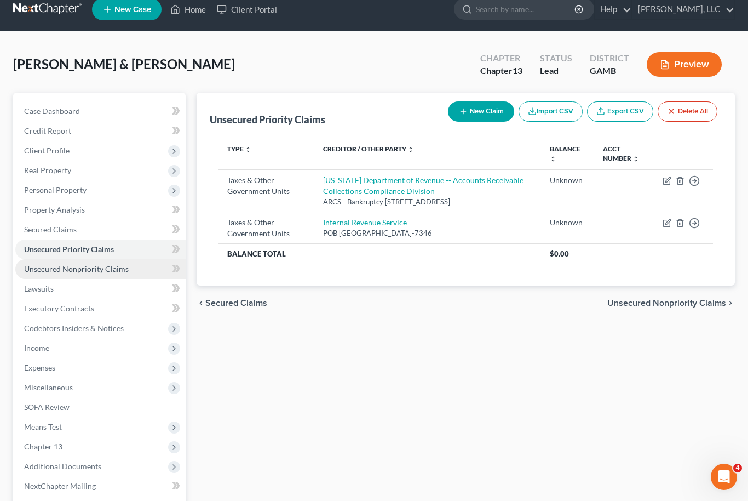
click at [43, 268] on span "Unsecured Nonpriority Claims" at bounding box center [76, 268] width 105 height 9
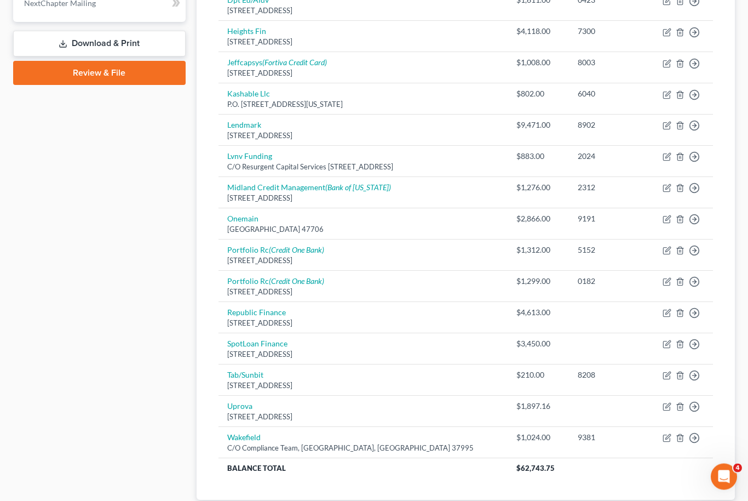
scroll to position [496, 0]
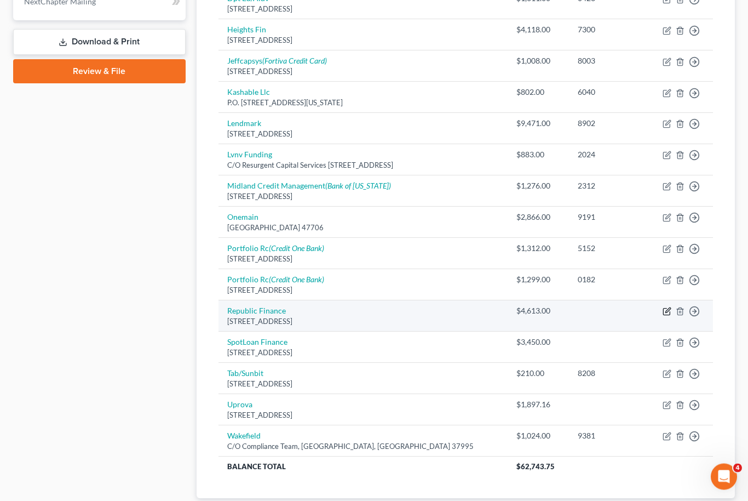
click at [666, 308] on icon "button" at bounding box center [668, 310] width 5 height 5
select select "10"
select select "1"
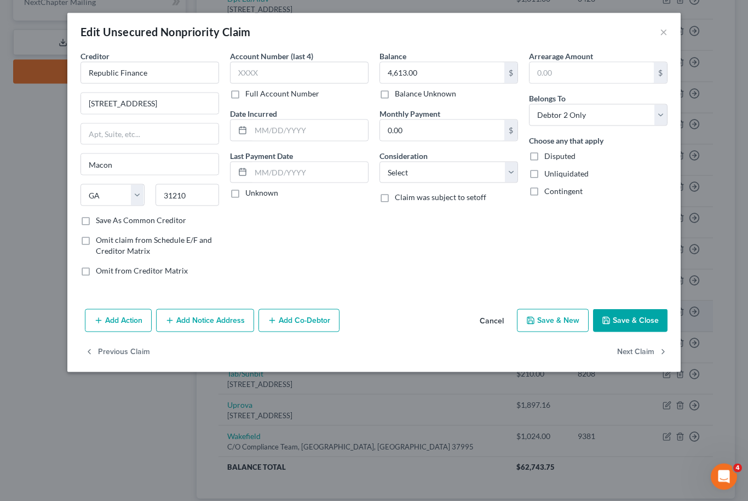
scroll to position [497, 0]
click at [632, 318] on button "Save & Close" at bounding box center [630, 320] width 74 height 23
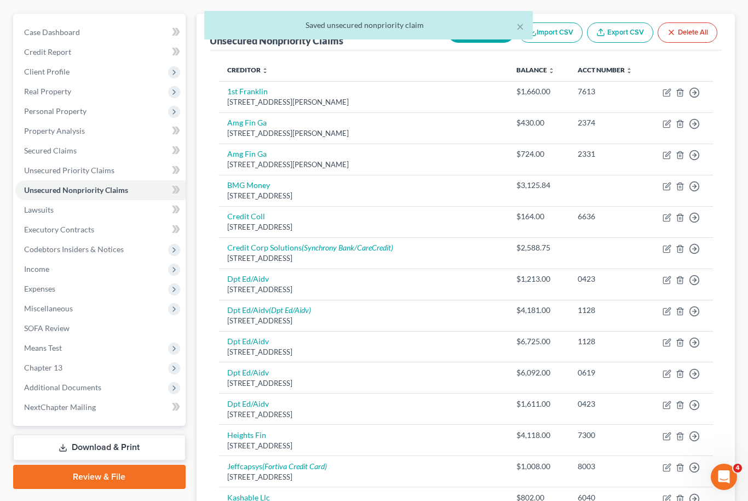
scroll to position [0, 0]
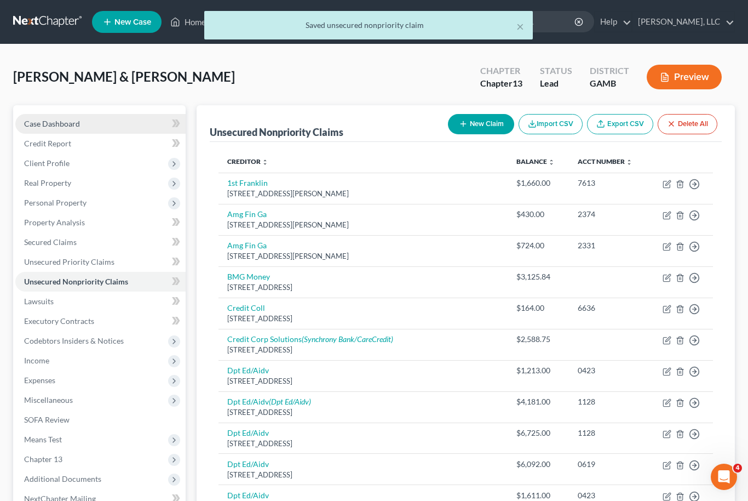
click at [43, 121] on span "Case Dashboard" at bounding box center [52, 123] width 56 height 9
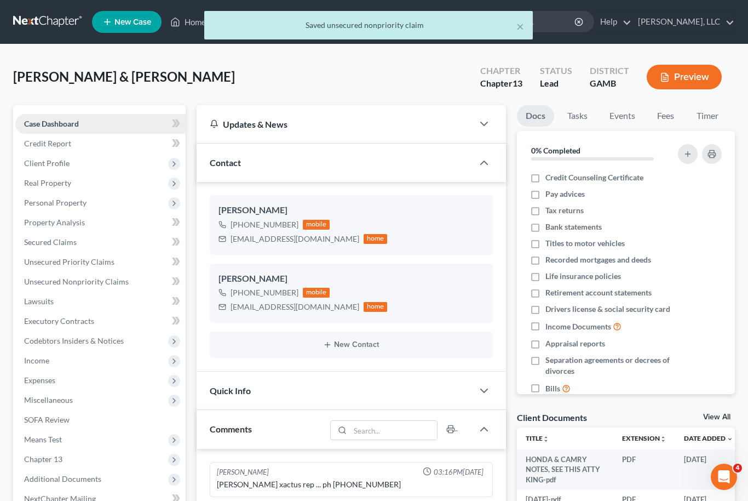
scroll to position [55, 0]
click at [726, 413] on link "View All" at bounding box center [716, 417] width 27 height 8
